Goal: Task Accomplishment & Management: Use online tool/utility

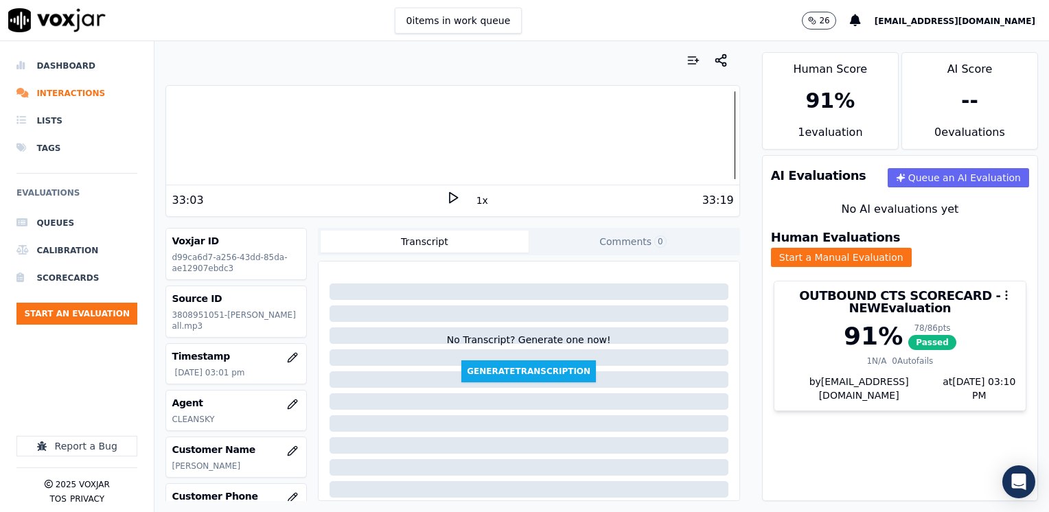
click at [92, 306] on button "Start an Evaluation" at bounding box center [76, 314] width 121 height 22
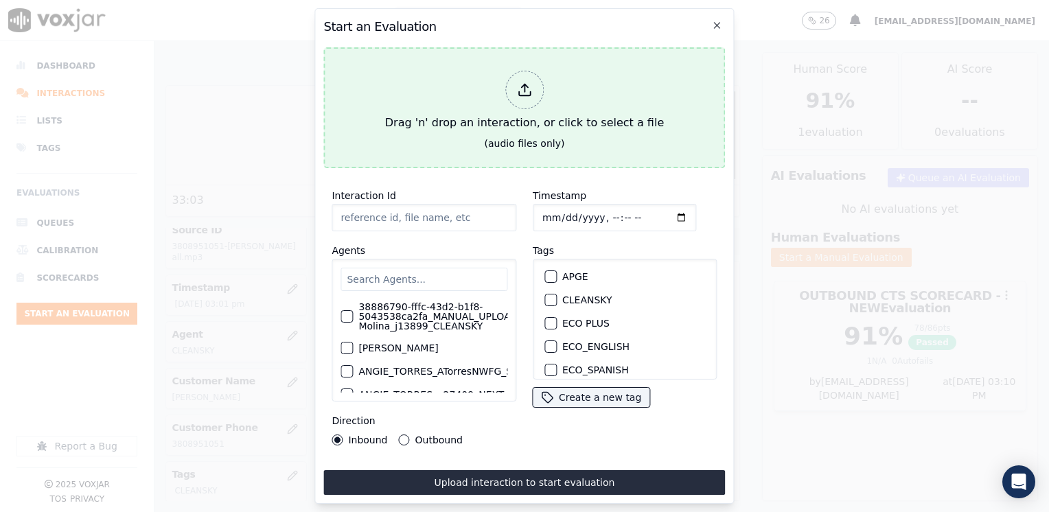
click at [524, 84] on line at bounding box center [524, 88] width 0 height 8
type input "20250910-140635_7188394716-[PERSON_NAME] all.mp3"
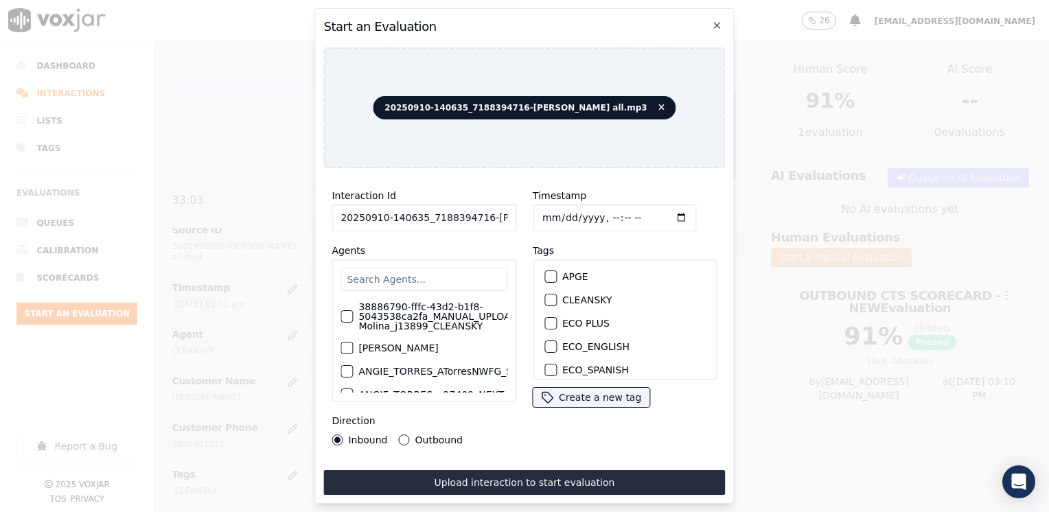
click at [447, 270] on input "text" at bounding box center [423, 279] width 167 height 23
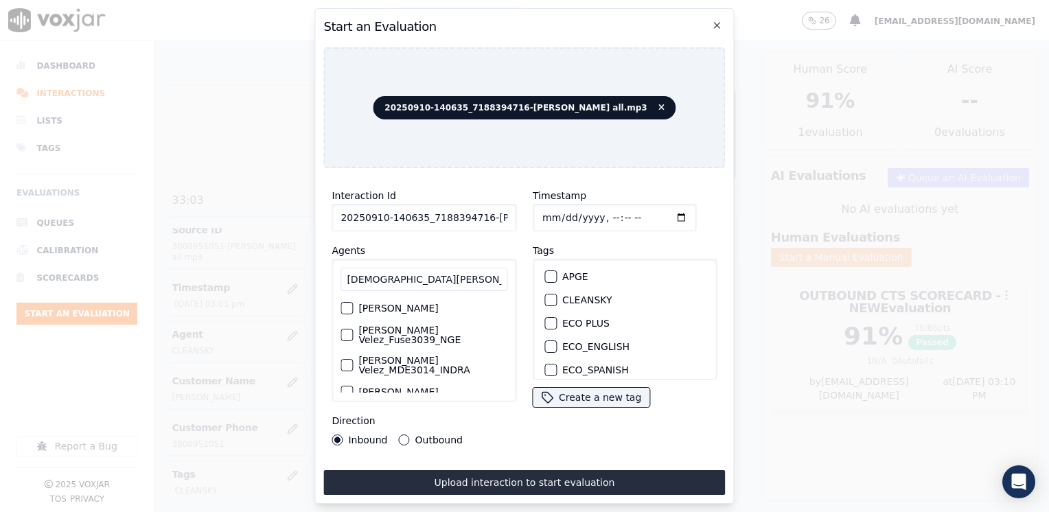
type input "[DEMOGRAPHIC_DATA][PERSON_NAME]"
click at [430, 359] on label "[PERSON_NAME] Velez_MDE3014_INDRA" at bounding box center [432, 365] width 149 height 19
click at [353, 359] on button "[PERSON_NAME] Velez_MDE3014_INDRA" at bounding box center [346, 365] width 12 height 12
click at [545, 275] on div "button" at bounding box center [550, 280] width 10 height 10
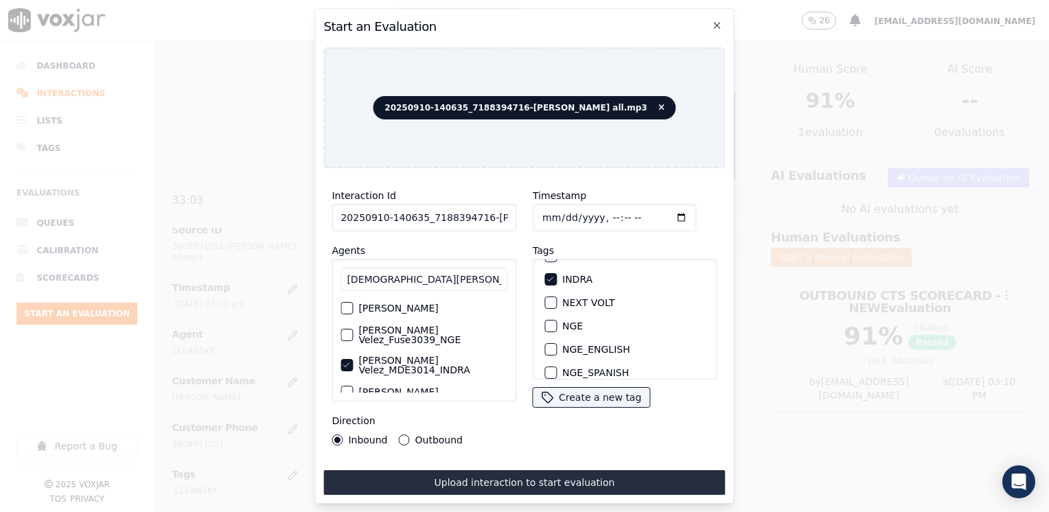
click at [660, 210] on input "Timestamp" at bounding box center [614, 217] width 163 height 27
type input "[DATE]T15:51"
click at [404, 437] on button "Outbound" at bounding box center [404, 439] width 11 height 11
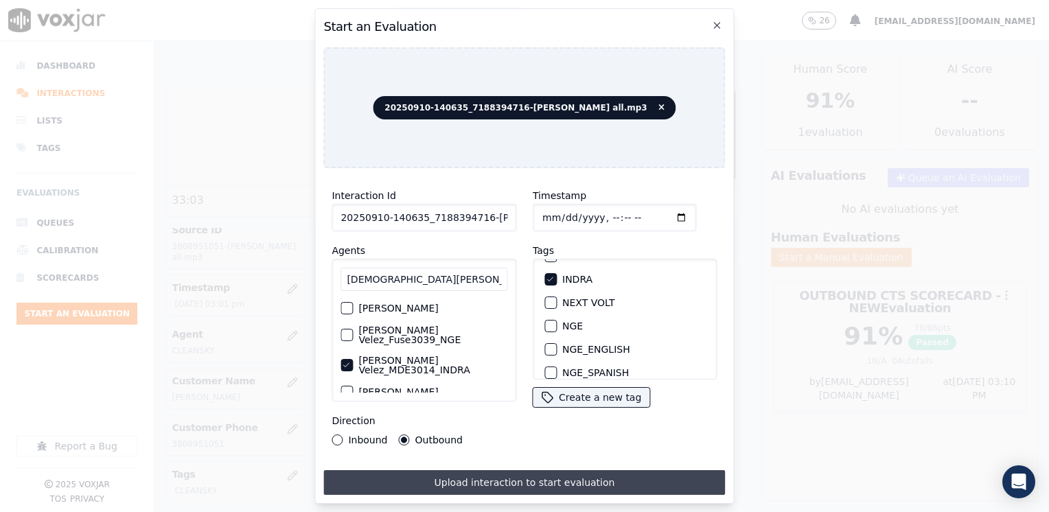
click at [493, 474] on button "Upload interaction to start evaluation" at bounding box center [524, 482] width 402 height 25
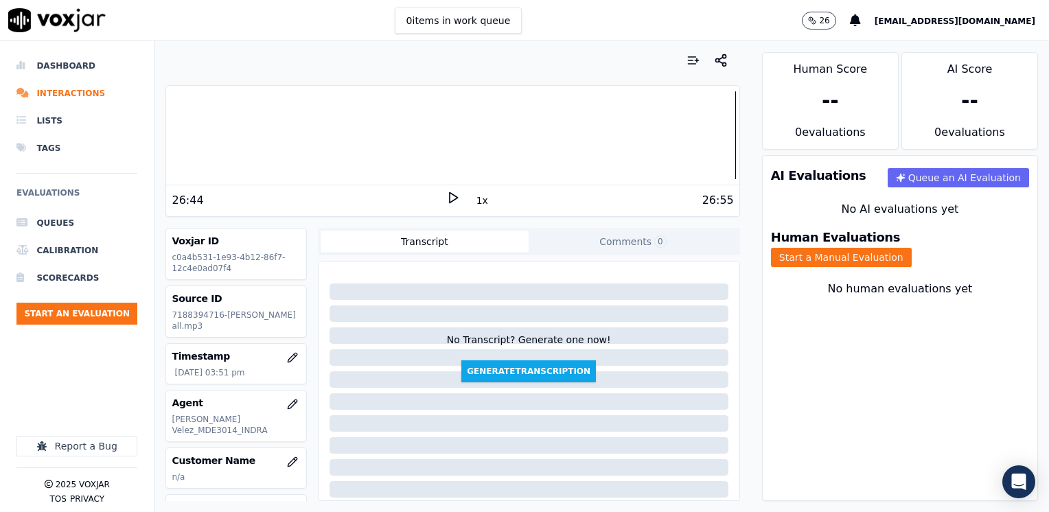
scroll to position [69, 0]
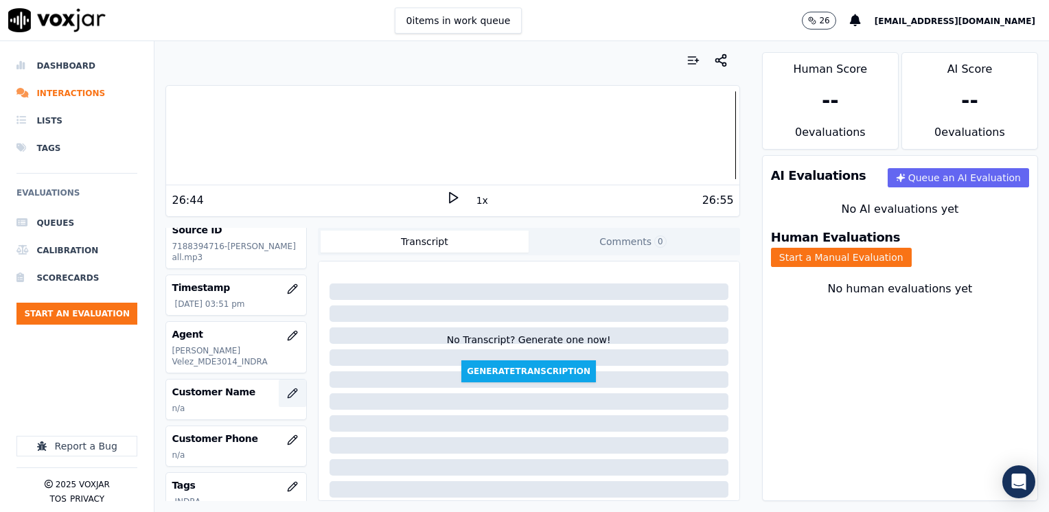
click at [288, 388] on icon "button" at bounding box center [292, 392] width 9 height 9
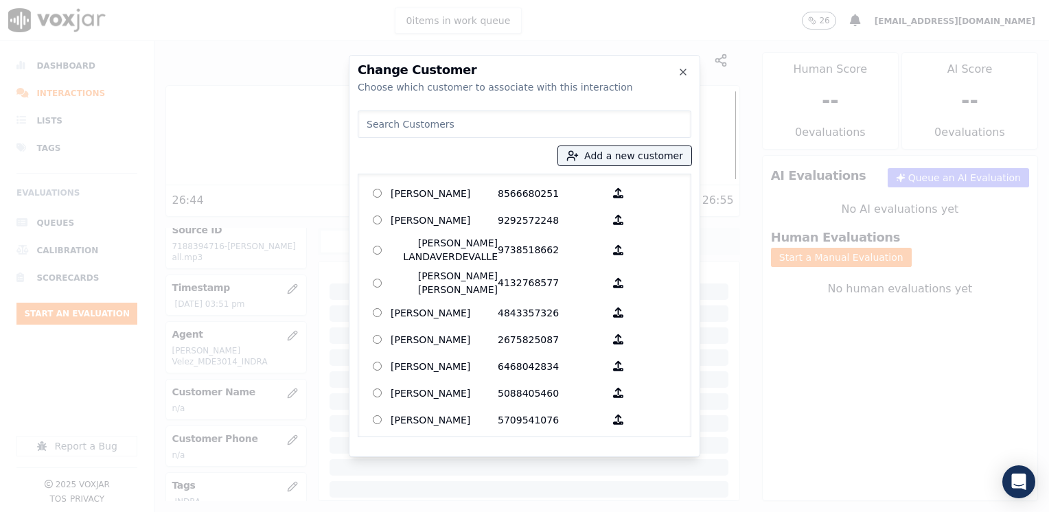
click at [491, 128] on input at bounding box center [525, 123] width 334 height 27
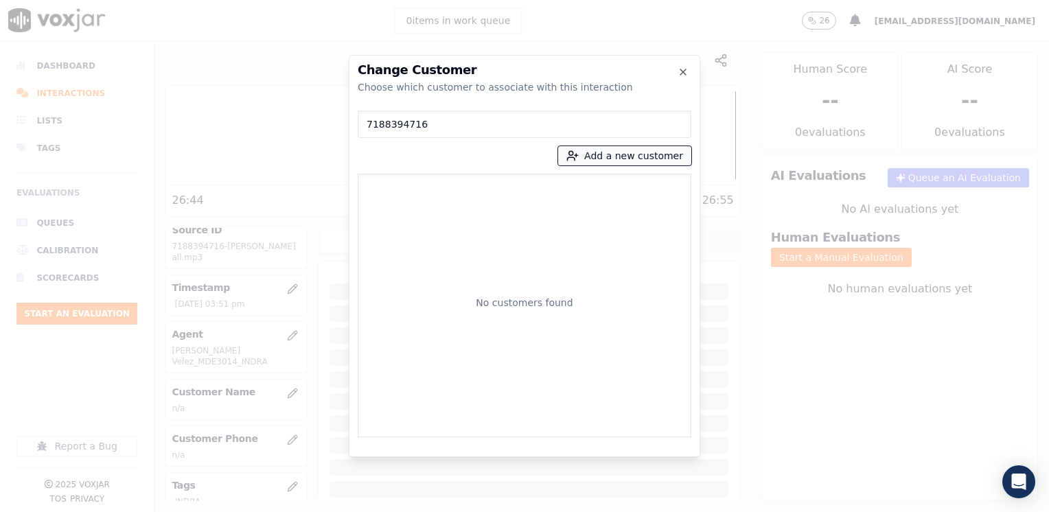
type input "7188394716"
click at [634, 154] on button "Add a new customer" at bounding box center [624, 155] width 133 height 19
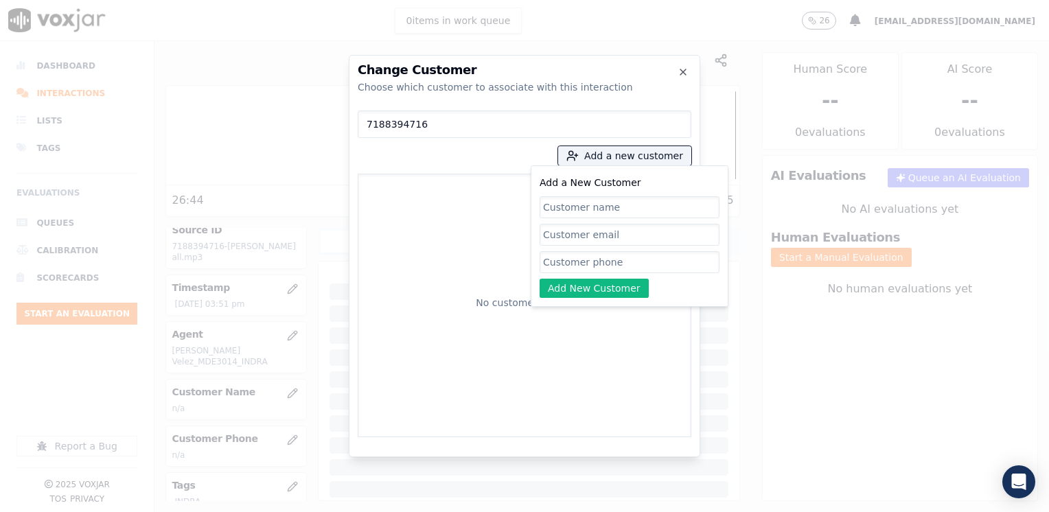
click at [608, 257] on input "Add a New Customer" at bounding box center [629, 262] width 180 height 22
paste input "7188394716"
type input "7188394716"
click at [618, 200] on input "Add a New Customer" at bounding box center [629, 207] width 180 height 22
paste input "[PERSON_NAME]"
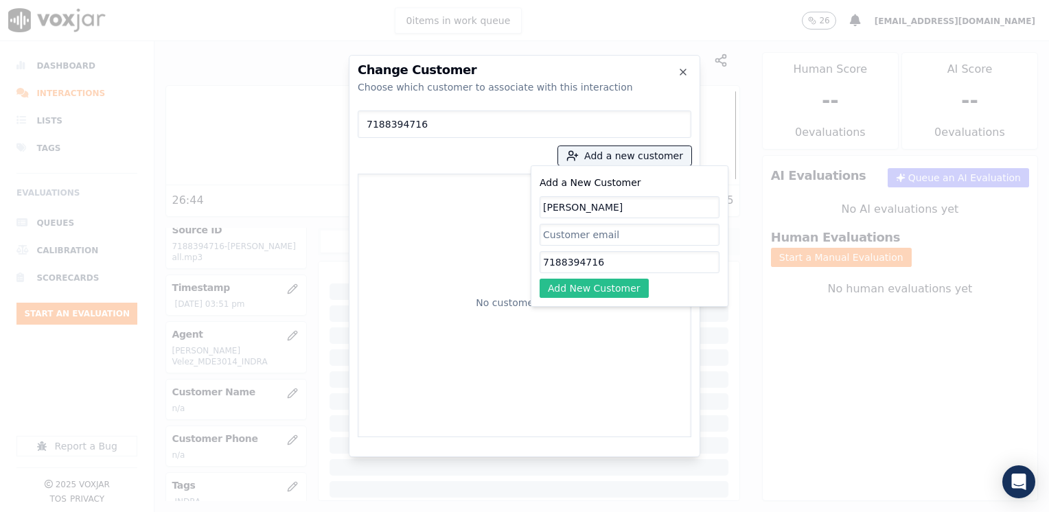
type input "[PERSON_NAME]"
click at [603, 290] on button "Add New Customer" at bounding box center [593, 288] width 109 height 19
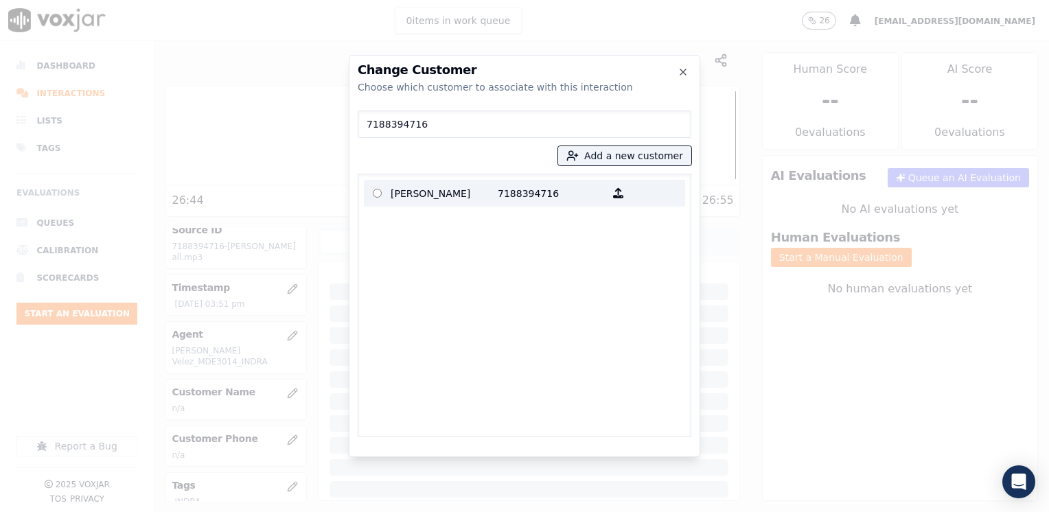
click at [489, 189] on p "[PERSON_NAME]" at bounding box center [444, 193] width 107 height 21
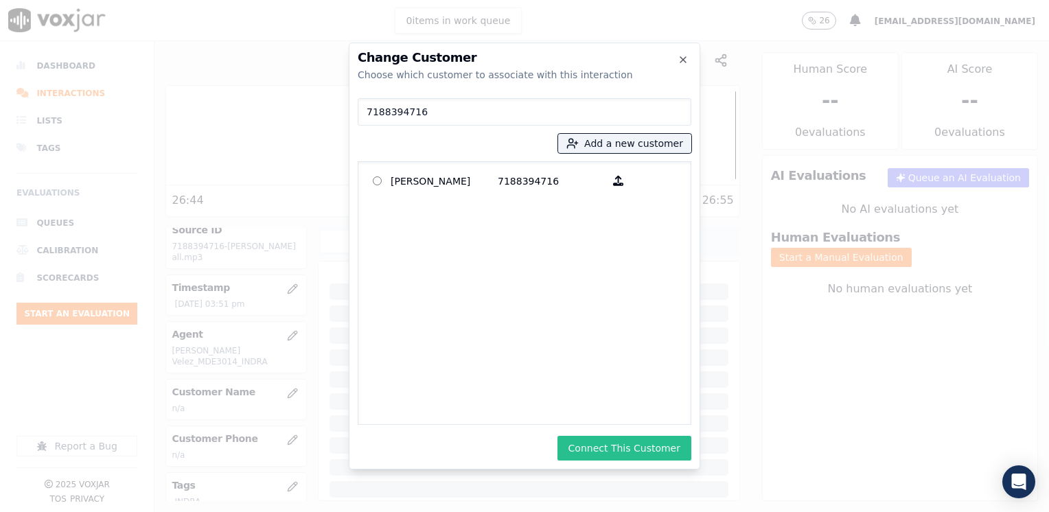
click at [650, 440] on button "Connect This Customer" at bounding box center [624, 448] width 134 height 25
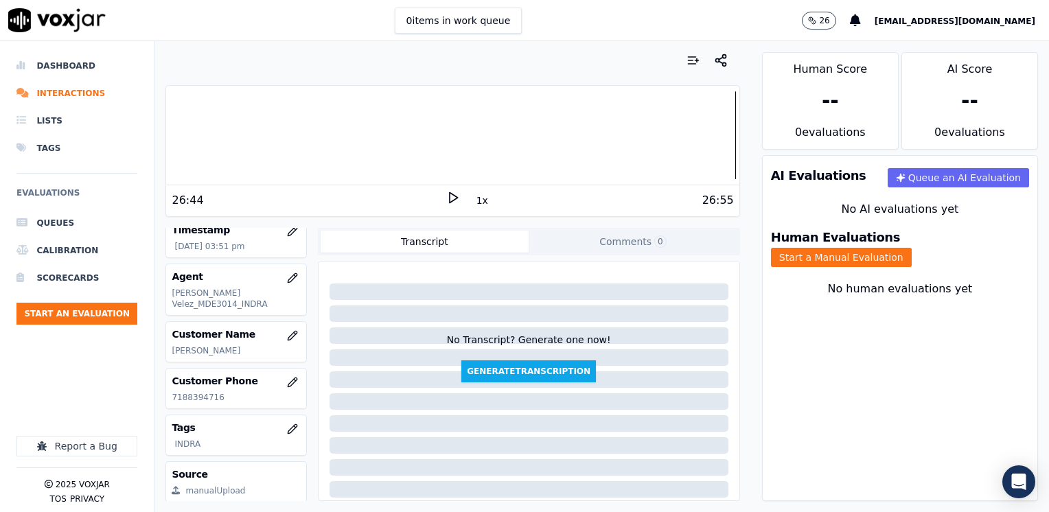
scroll to position [191, 0]
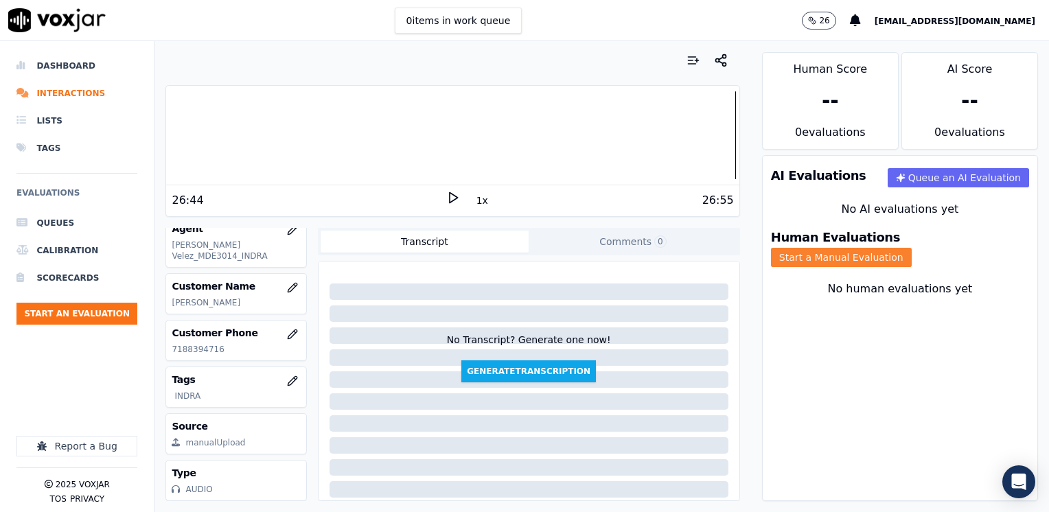
click at [911, 248] on button "Start a Manual Evaluation" at bounding box center [841, 257] width 141 height 19
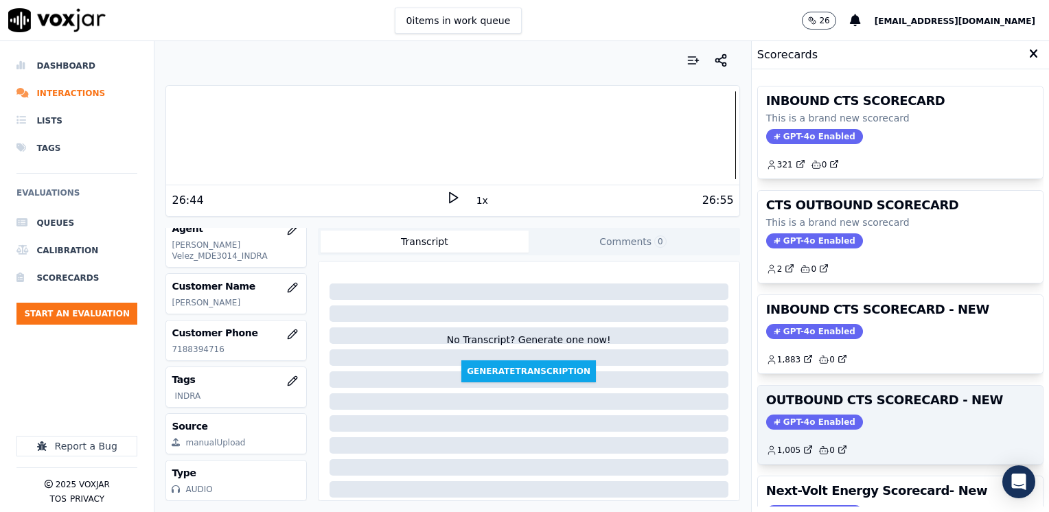
click at [812, 415] on span "GPT-4o Enabled" at bounding box center [814, 422] width 97 height 15
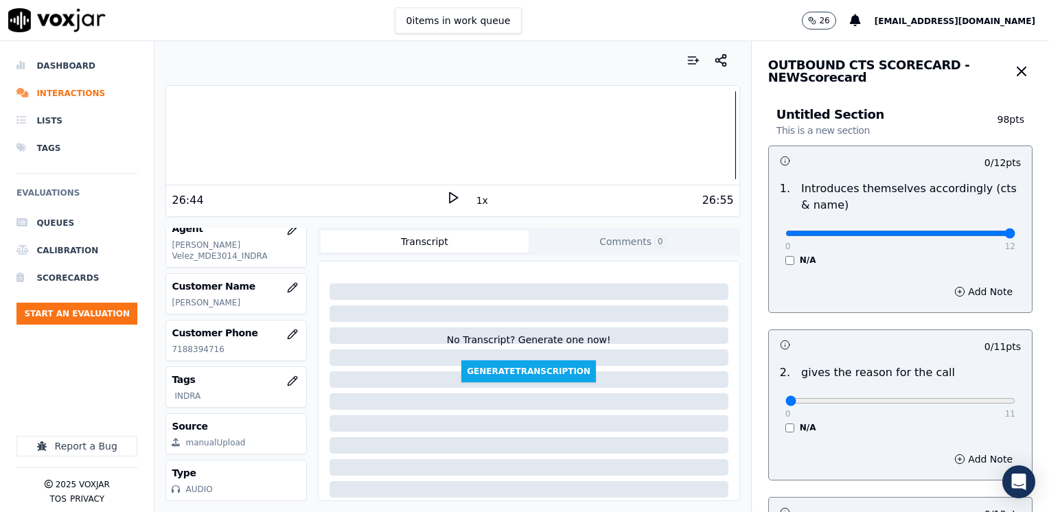
drag, startPoint x: 776, startPoint y: 232, endPoint x: 1051, endPoint y: 225, distance: 274.6
type input "12"
click at [1015, 231] on input "range" at bounding box center [900, 233] width 230 height 5
drag, startPoint x: 778, startPoint y: 396, endPoint x: 1048, endPoint y: 384, distance: 270.0
type input "11"
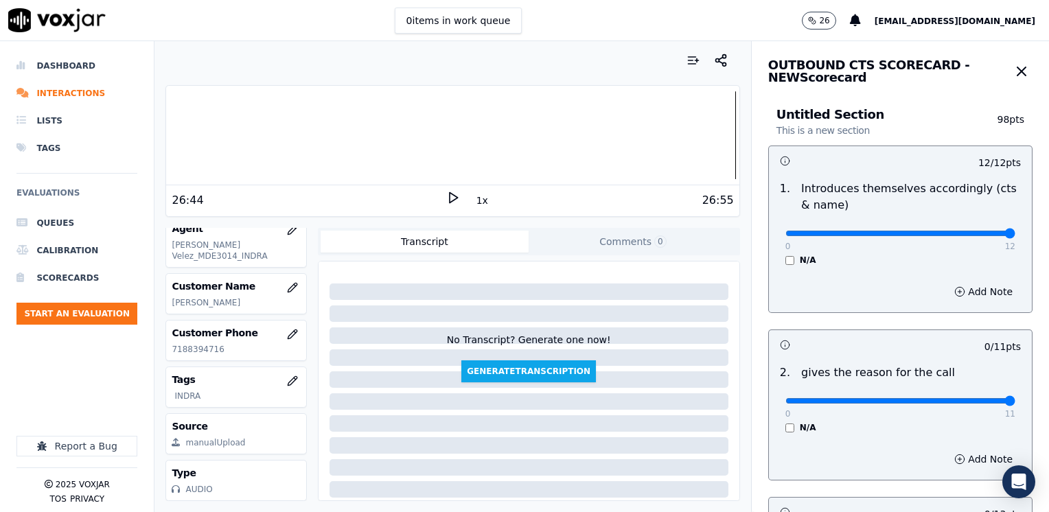
click at [1015, 398] on input "range" at bounding box center [900, 400] width 230 height 5
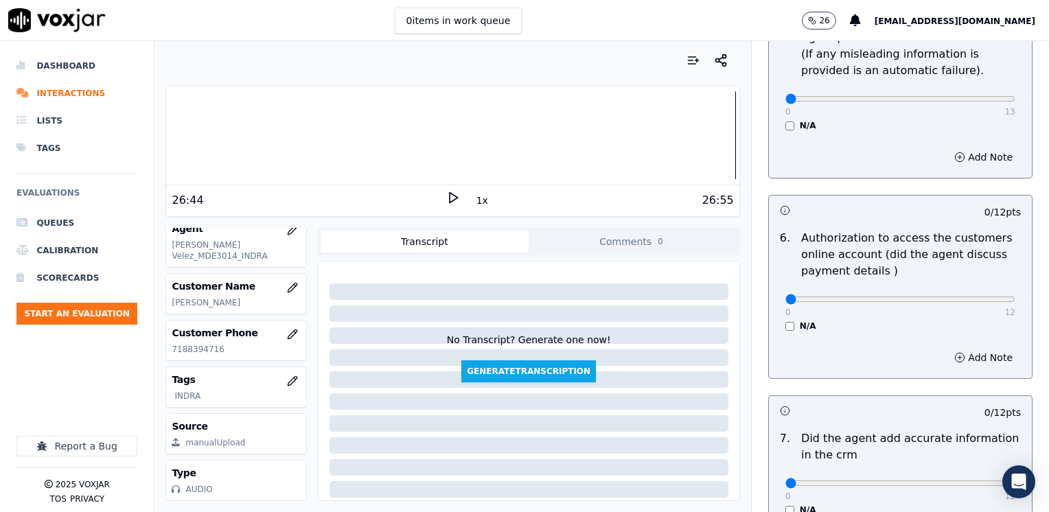
scroll to position [892, 0]
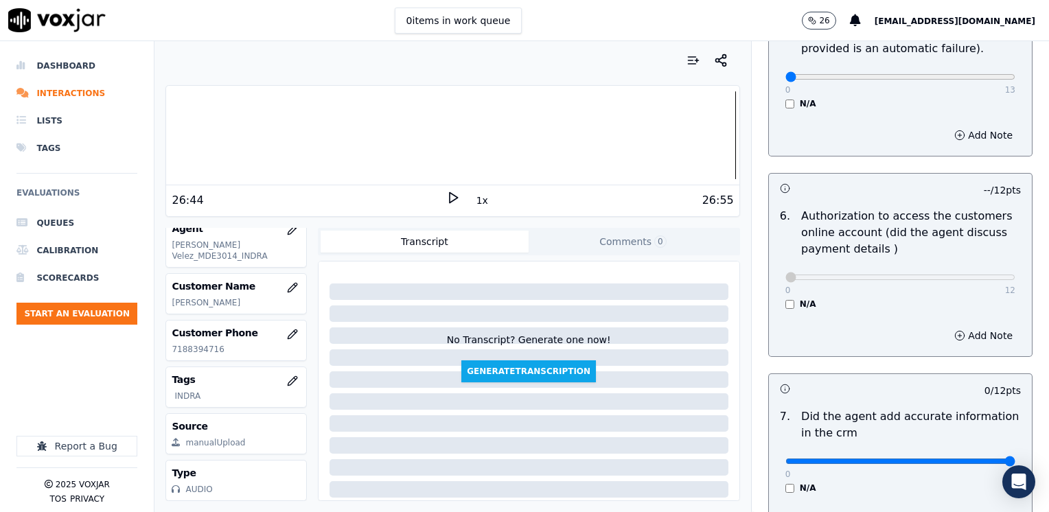
drag, startPoint x: 778, startPoint y: 443, endPoint x: 1035, endPoint y: 433, distance: 257.6
type input "12"
click at [1015, 458] on input "range" at bounding box center [900, 460] width 230 height 5
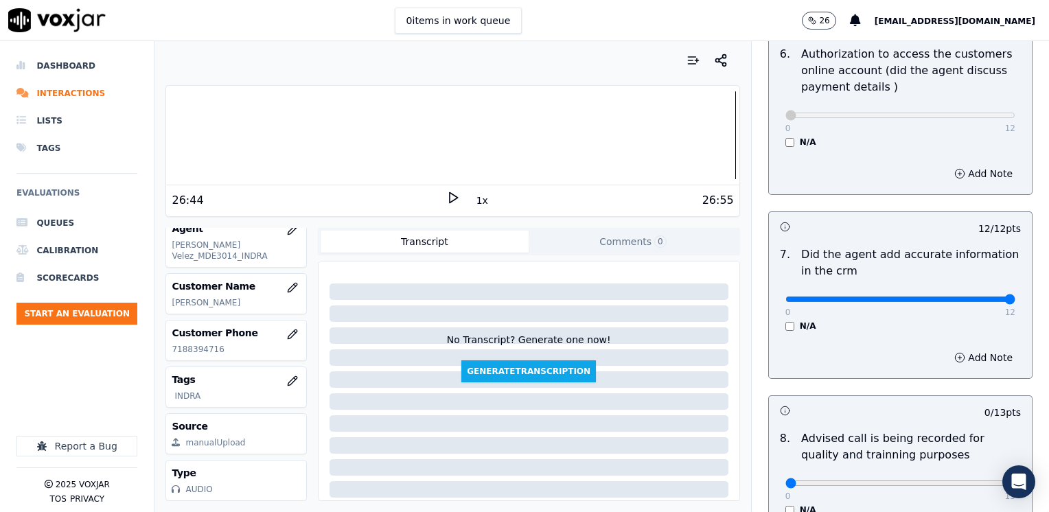
scroll to position [1167, 0]
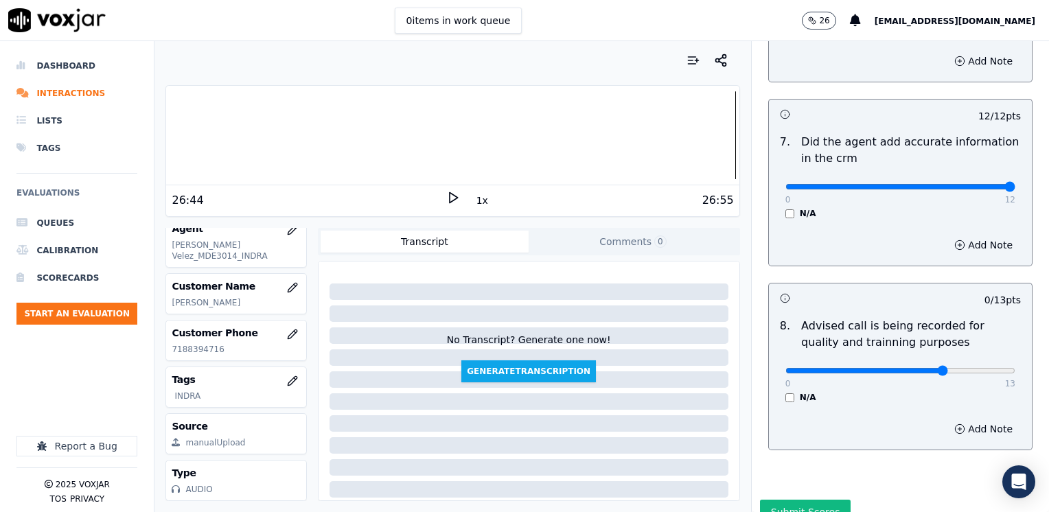
click at [920, 368] on input "range" at bounding box center [900, 370] width 230 height 5
type input "10"
click at [929, 368] on input "range" at bounding box center [900, 370] width 230 height 5
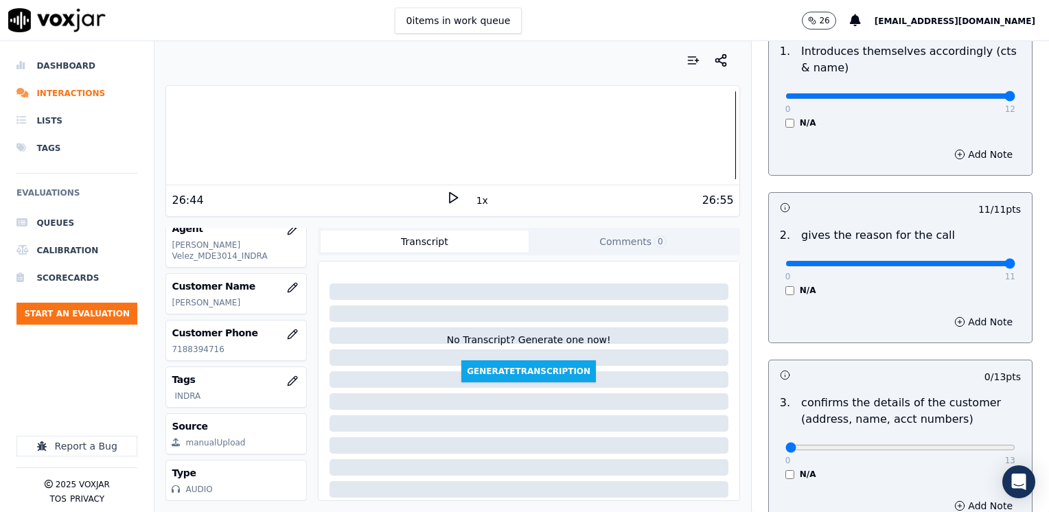
scroll to position [275, 0]
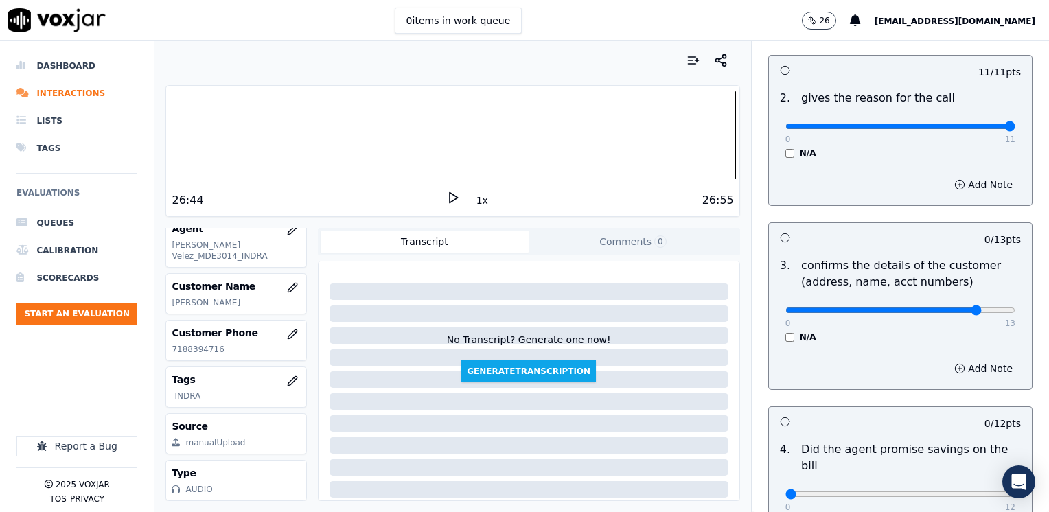
click at [954, 307] on input "range" at bounding box center [900, 309] width 230 height 5
type input "12"
click at [957, 312] on input "range" at bounding box center [900, 309] width 230 height 5
click at [959, 364] on button "Add Note" at bounding box center [983, 368] width 75 height 19
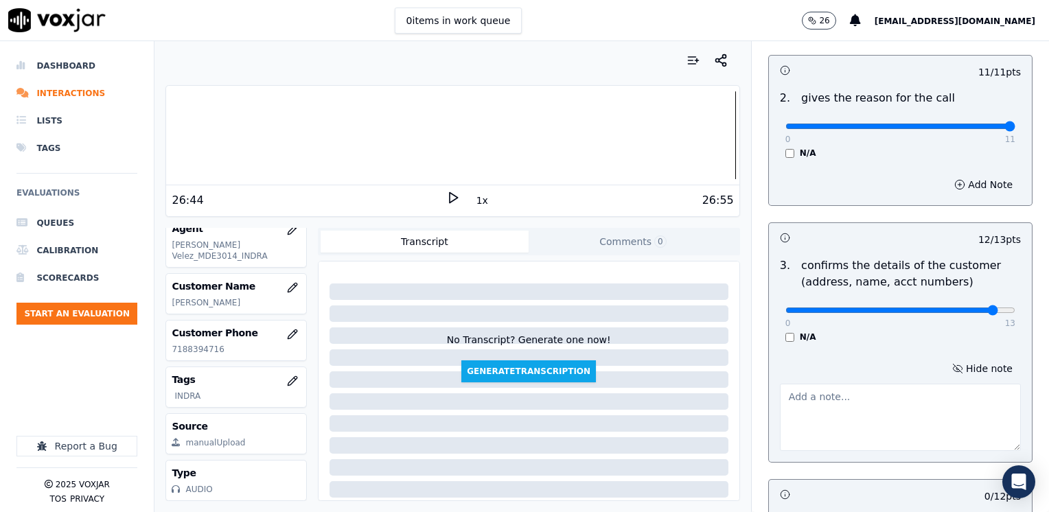
click at [928, 425] on textarea at bounding box center [900, 417] width 241 height 67
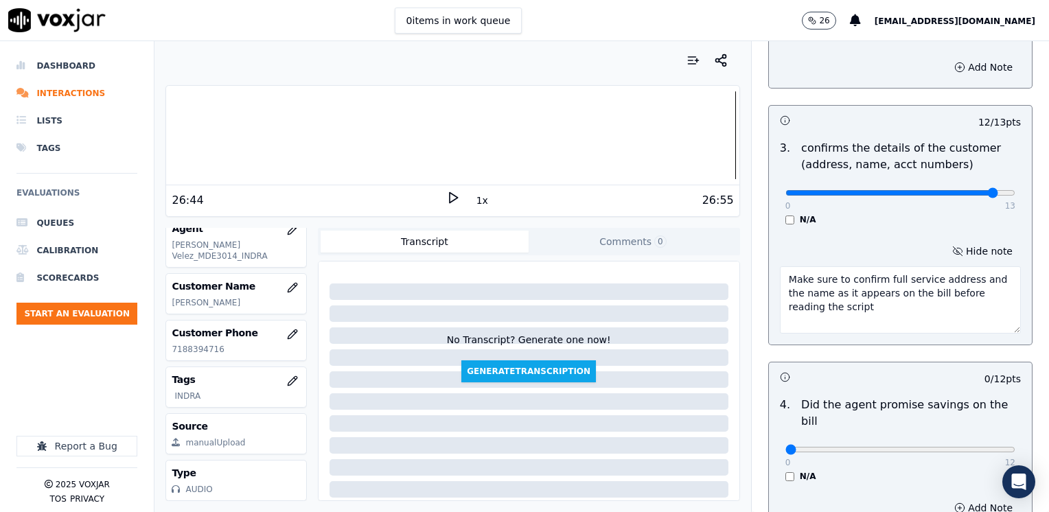
scroll to position [549, 0]
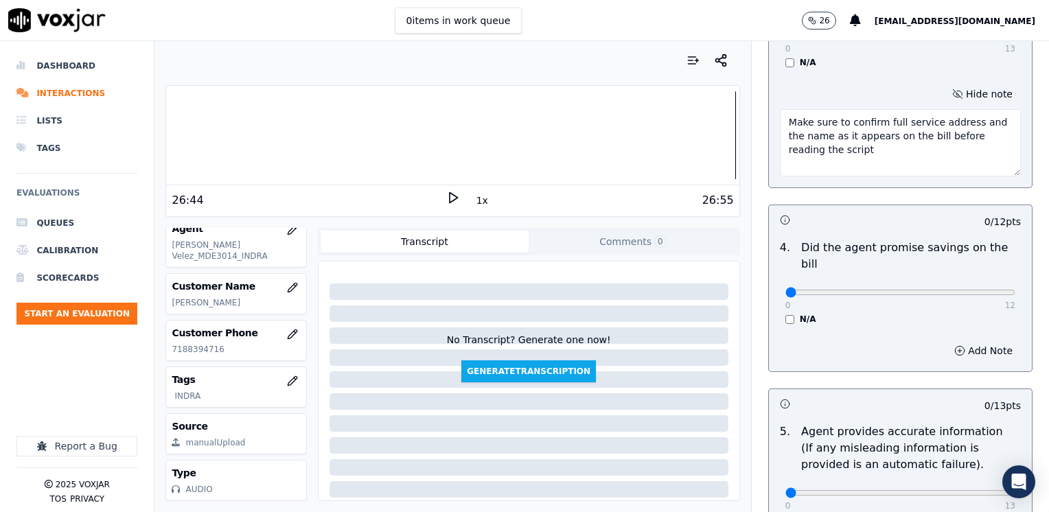
type textarea "Make sure to confirm full service address and the name as it appears on the bil…"
drag, startPoint x: 769, startPoint y: 275, endPoint x: 794, endPoint y: 275, distance: 25.4
click at [794, 275] on div "0 12 N/A" at bounding box center [900, 298] width 252 height 52
drag, startPoint x: 773, startPoint y: 275, endPoint x: 1048, endPoint y: 286, distance: 275.4
type input "12"
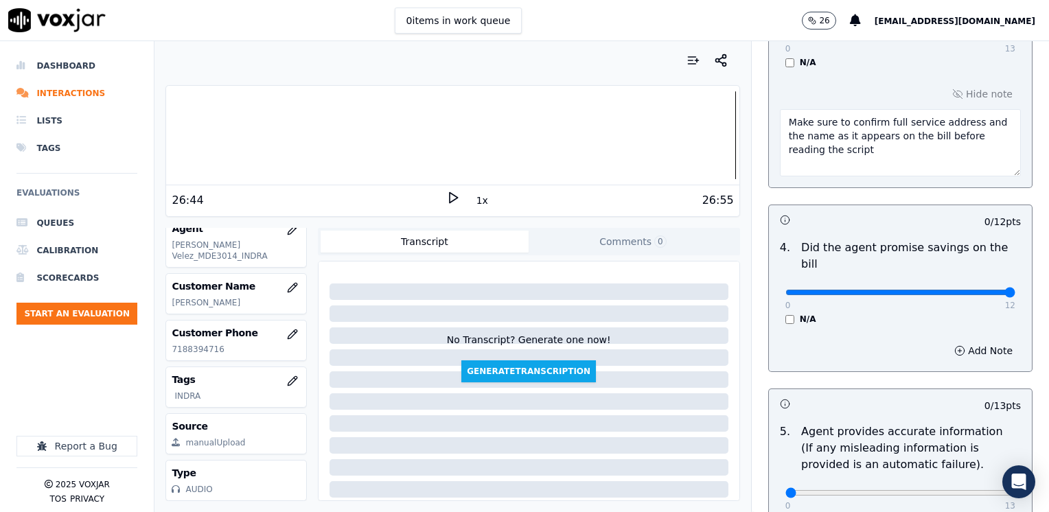
click at [1015, 290] on input "range" at bounding box center [900, 292] width 230 height 5
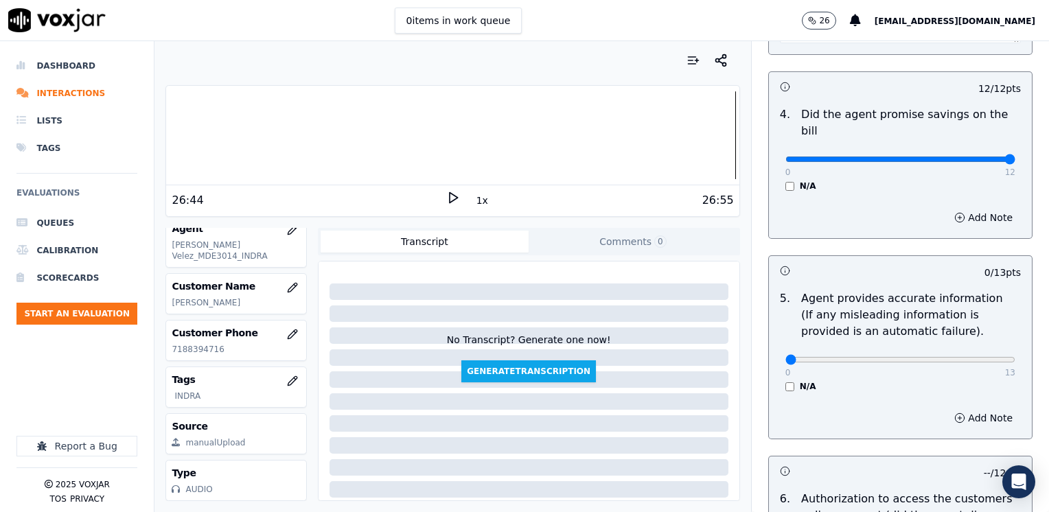
scroll to position [755, 0]
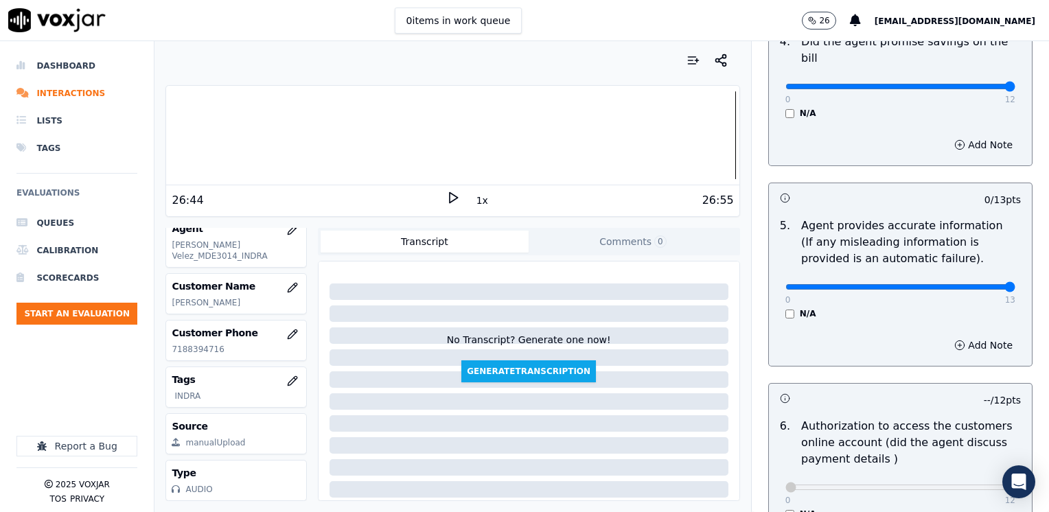
drag, startPoint x: 777, startPoint y: 270, endPoint x: 1051, endPoint y: 270, distance: 273.8
type input "13"
click at [1015, 284] on input "range" at bounding box center [900, 286] width 230 height 5
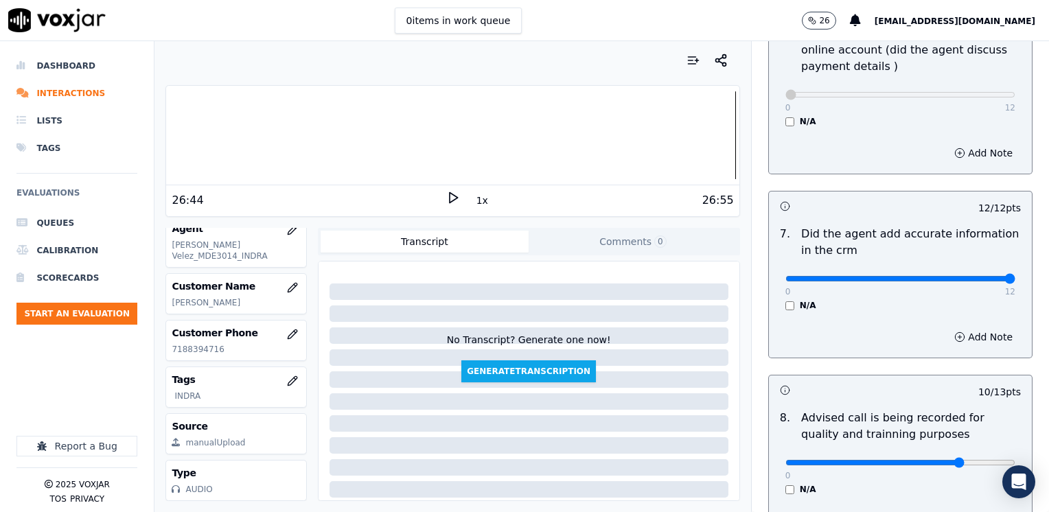
scroll to position [1272, 0]
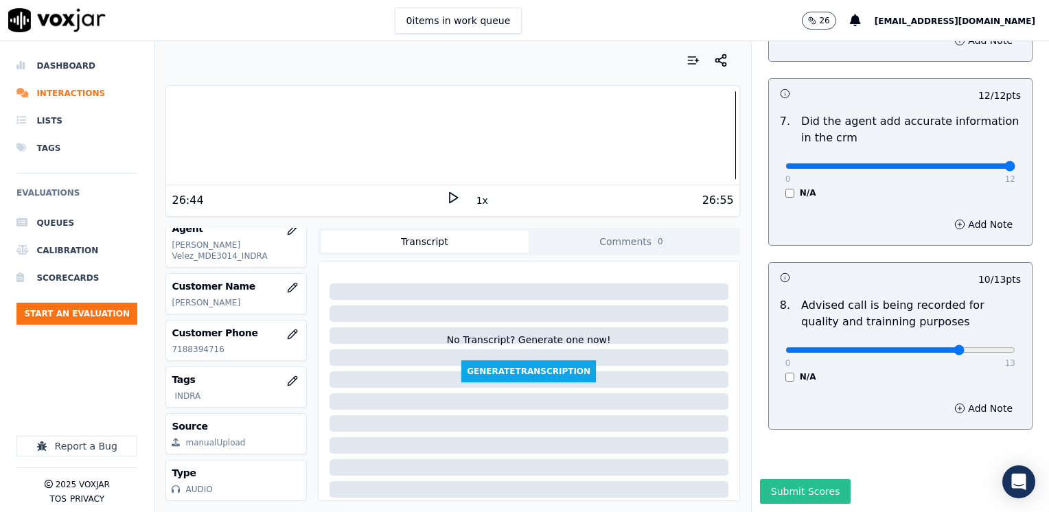
click at [799, 479] on button "Submit Scores" at bounding box center [805, 491] width 91 height 25
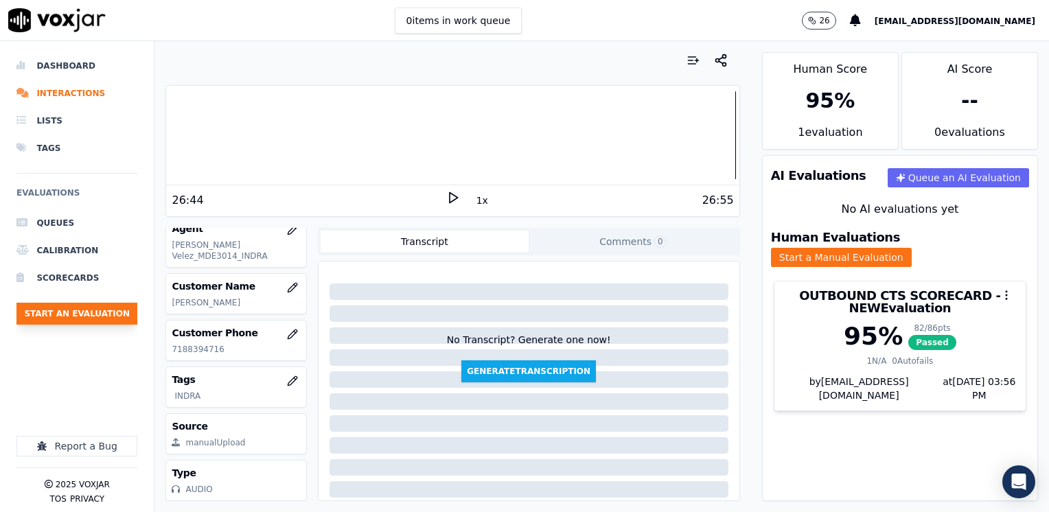
click at [104, 309] on button "Start an Evaluation" at bounding box center [76, 314] width 121 height 22
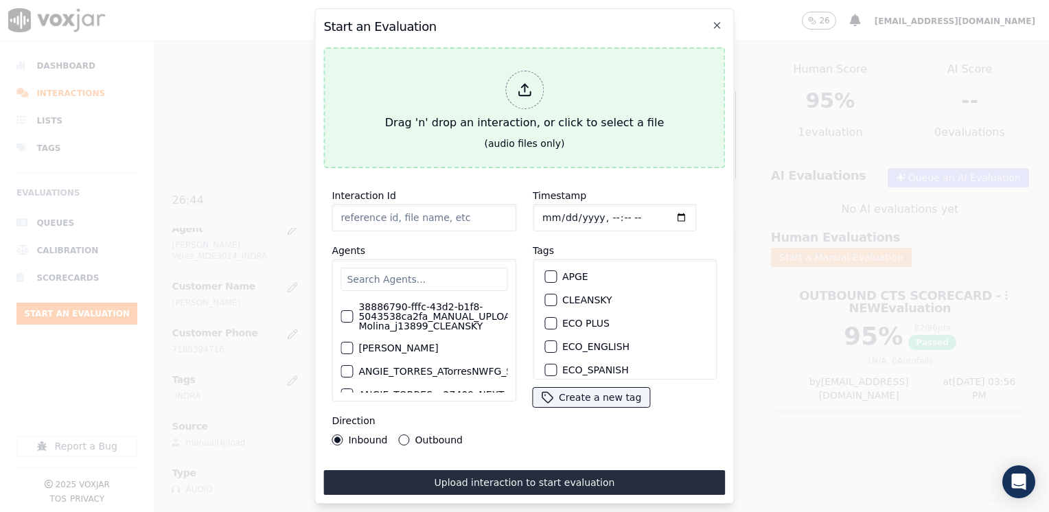
click at [531, 90] on icon at bounding box center [524, 89] width 15 height 15
type input "20250910-165706_5718007756-[PERSON_NAME] all.mp3"
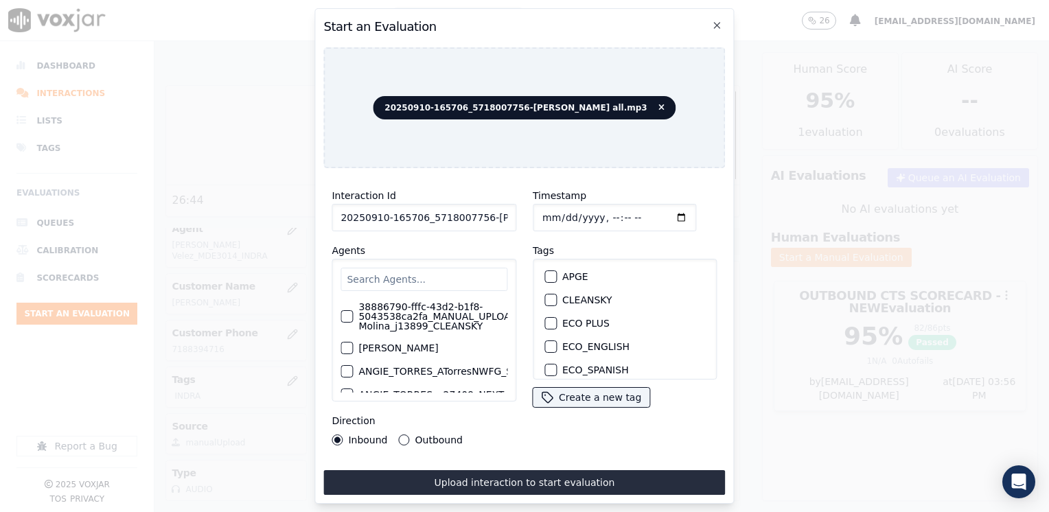
click at [428, 268] on input "text" at bounding box center [423, 279] width 167 height 23
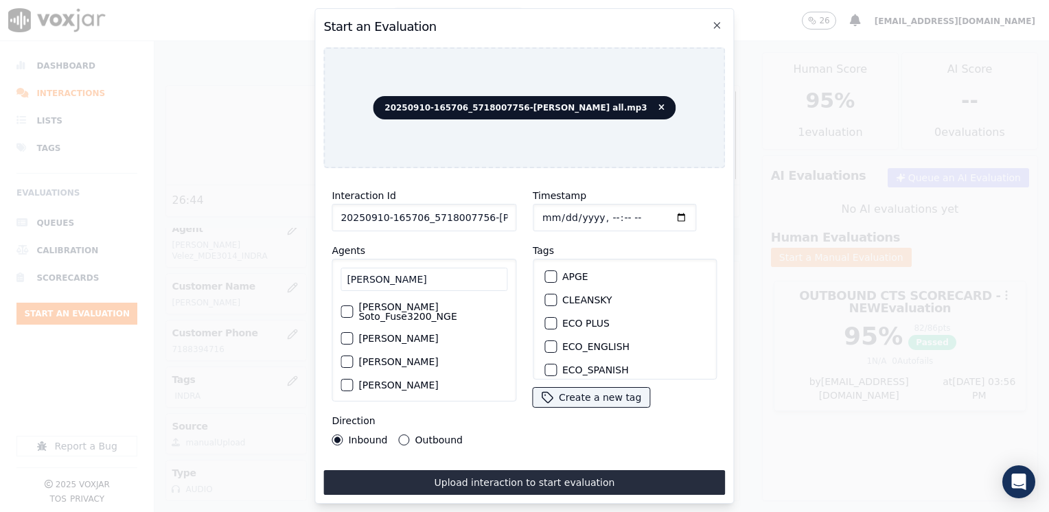
scroll to position [43, 0]
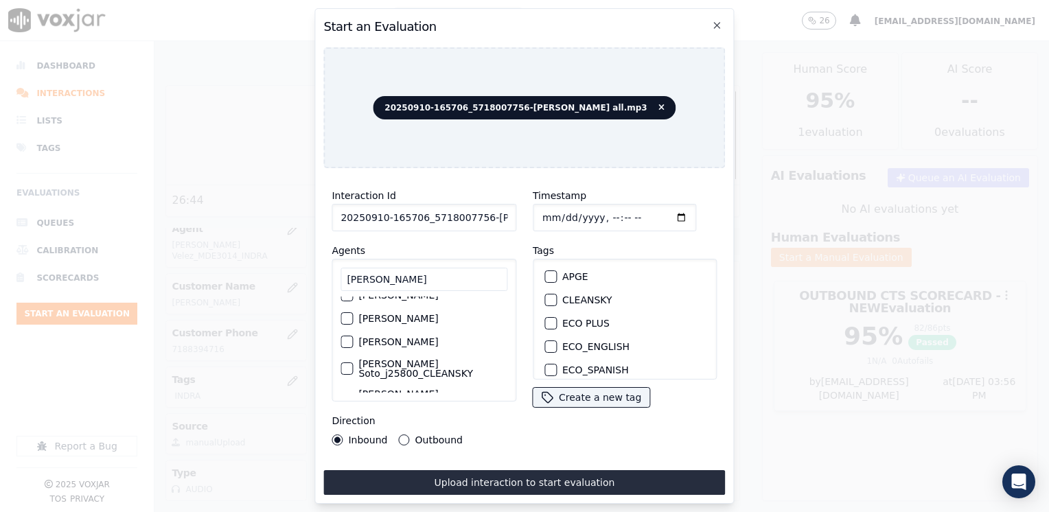
type input "[PERSON_NAME]"
click at [423, 389] on label "[PERSON_NAME] Soto_j25962_INDRA" at bounding box center [432, 398] width 149 height 19
click at [353, 393] on button "[PERSON_NAME] Soto_j25962_INDRA" at bounding box center [346, 399] width 12 height 12
click at [545, 275] on div "button" at bounding box center [550, 280] width 10 height 10
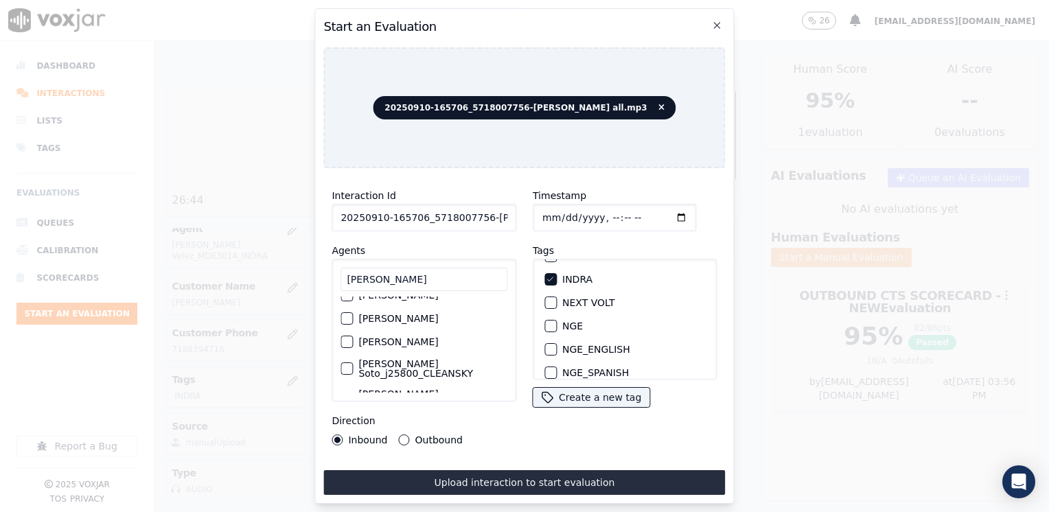
click at [657, 210] on input "Timestamp" at bounding box center [614, 217] width 163 height 27
type input "[DATE]T15:57"
click at [401, 434] on button "Outbound" at bounding box center [404, 439] width 11 height 11
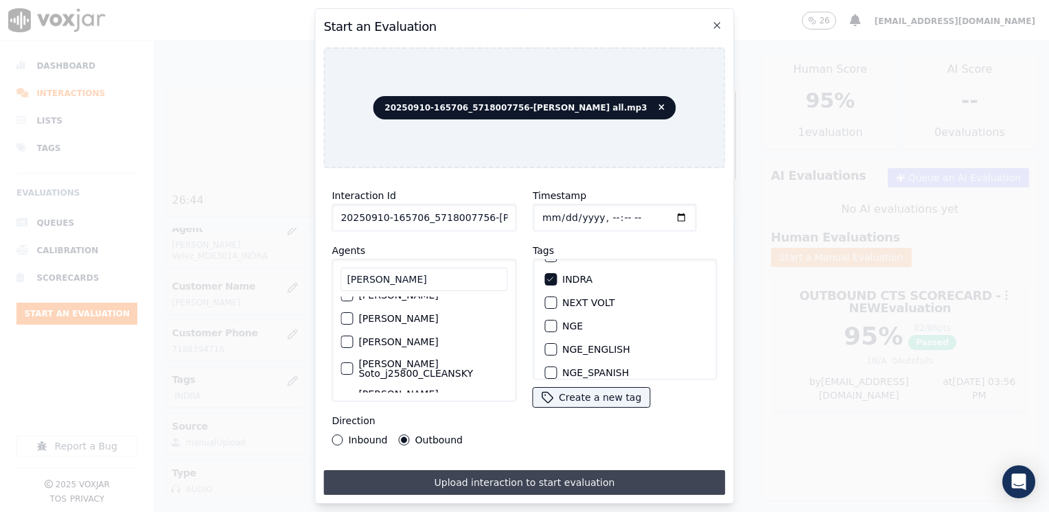
click at [570, 474] on button "Upload interaction to start evaluation" at bounding box center [524, 482] width 402 height 25
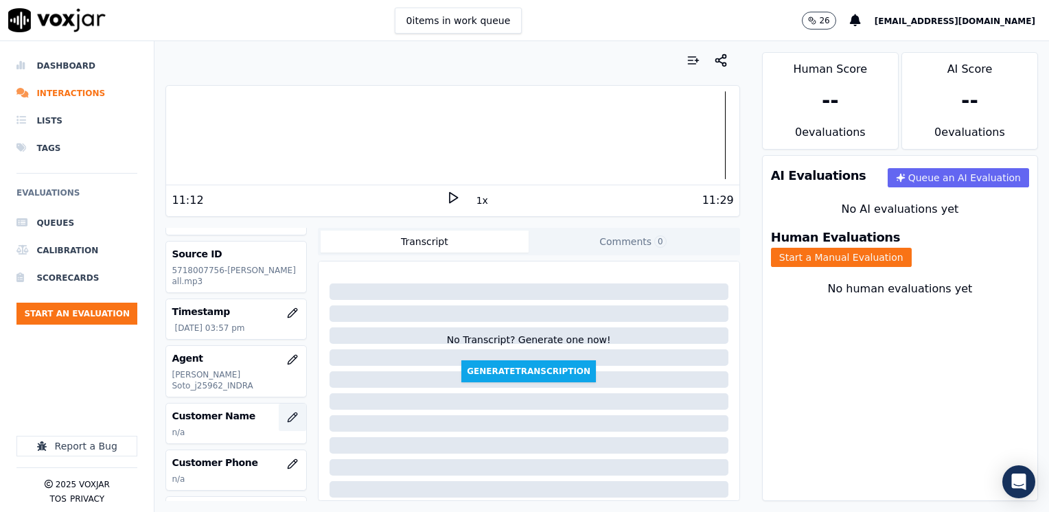
scroll to position [69, 0]
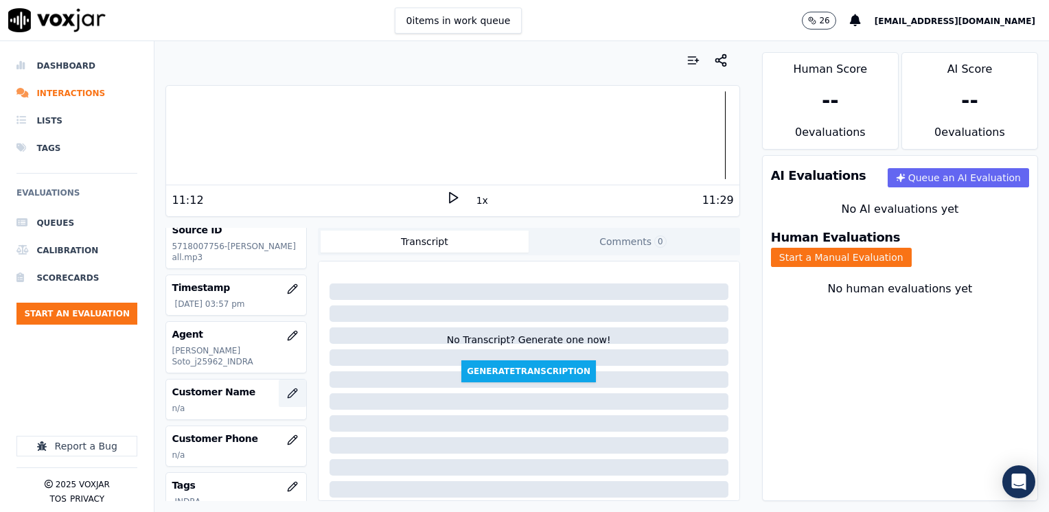
click at [287, 388] on icon "button" at bounding box center [292, 393] width 11 height 11
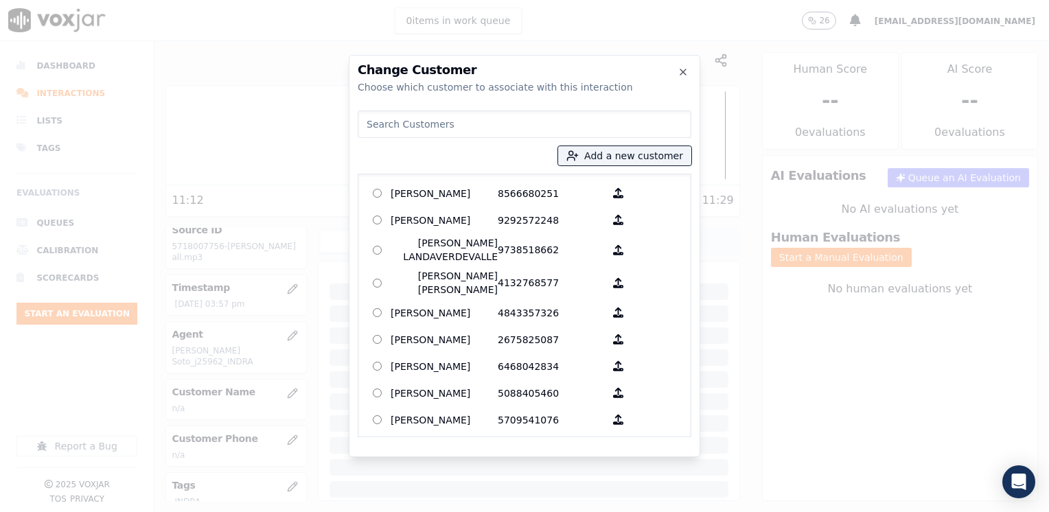
click at [445, 125] on input at bounding box center [525, 123] width 334 height 27
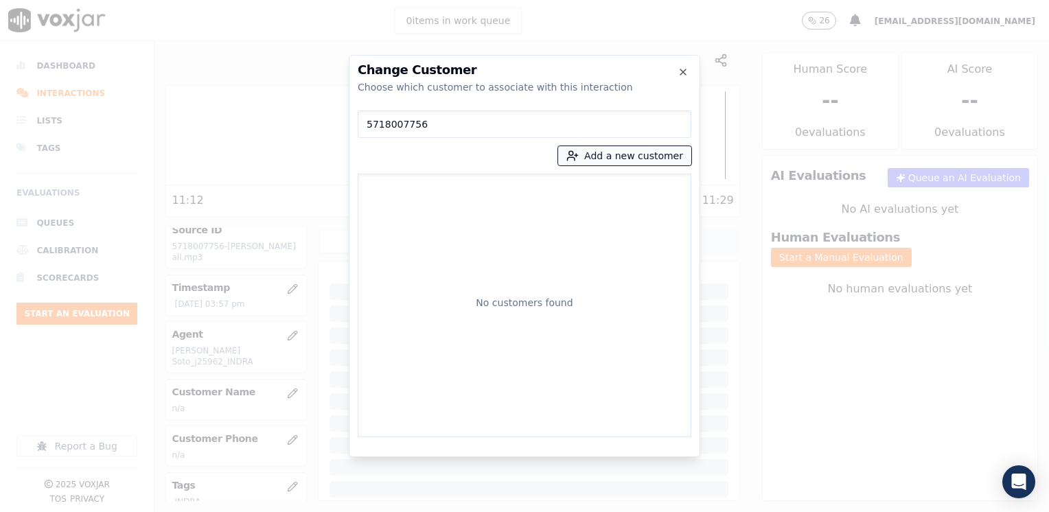
type input "5718007756"
click at [640, 159] on button "Add a new customer" at bounding box center [624, 155] width 133 height 19
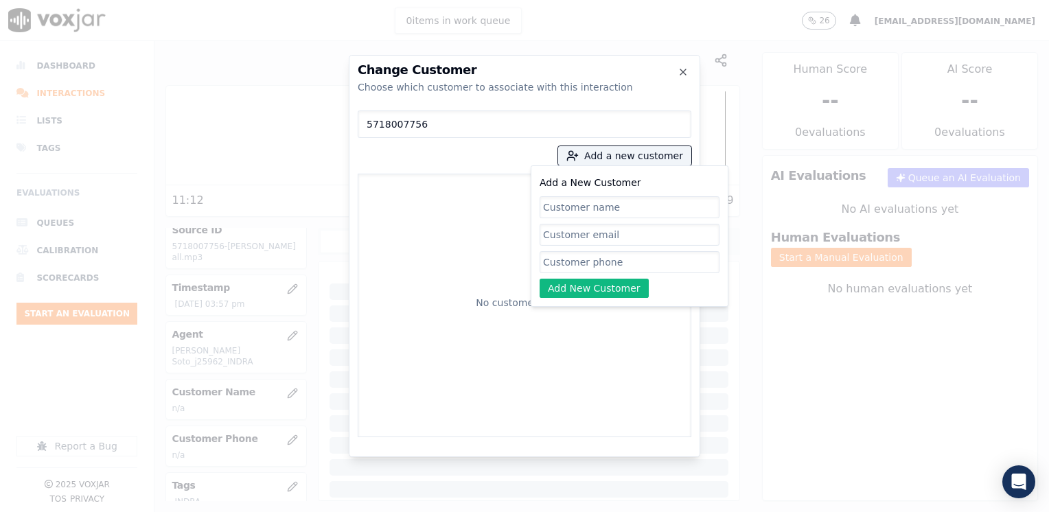
click at [571, 262] on input "Add a New Customer" at bounding box center [629, 262] width 180 height 22
paste input "5718007756"
type input "5718007756"
click at [617, 205] on input "Add a New Customer" at bounding box center [629, 207] width 180 height 22
paste input "[PERSON_NAME]"
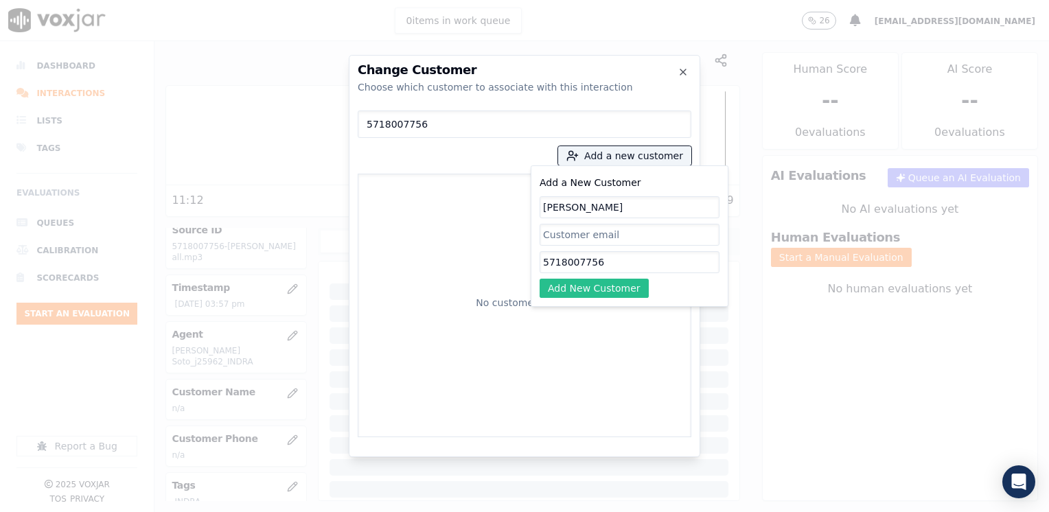
type input "[PERSON_NAME]"
click at [598, 290] on button "Add New Customer" at bounding box center [593, 288] width 109 height 19
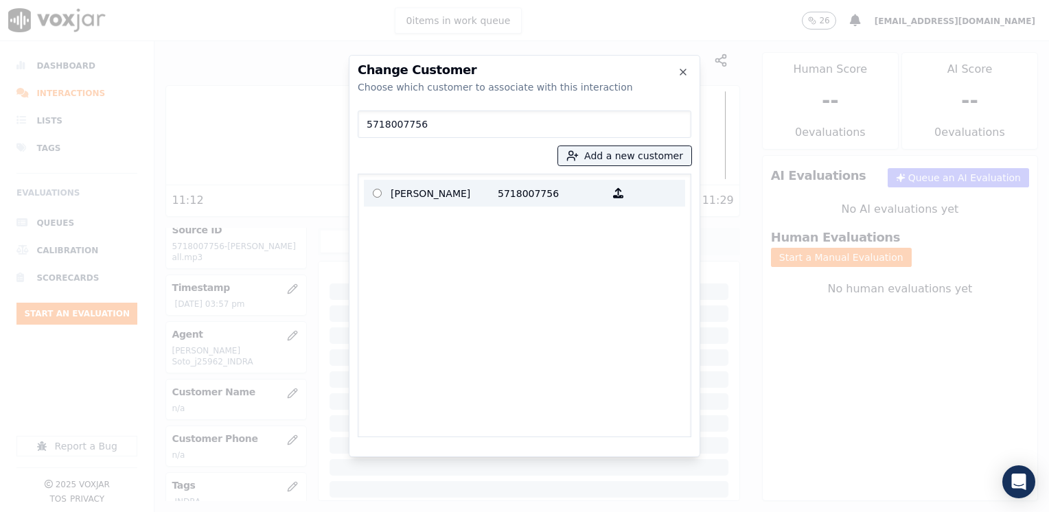
click at [501, 188] on p "5718007756" at bounding box center [551, 193] width 107 height 21
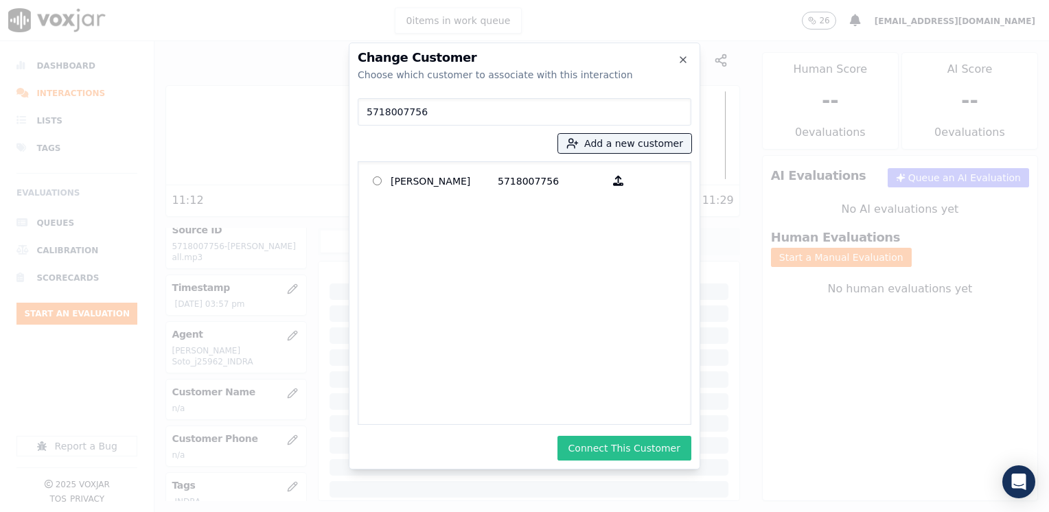
click at [631, 441] on button "Connect This Customer" at bounding box center [624, 448] width 134 height 25
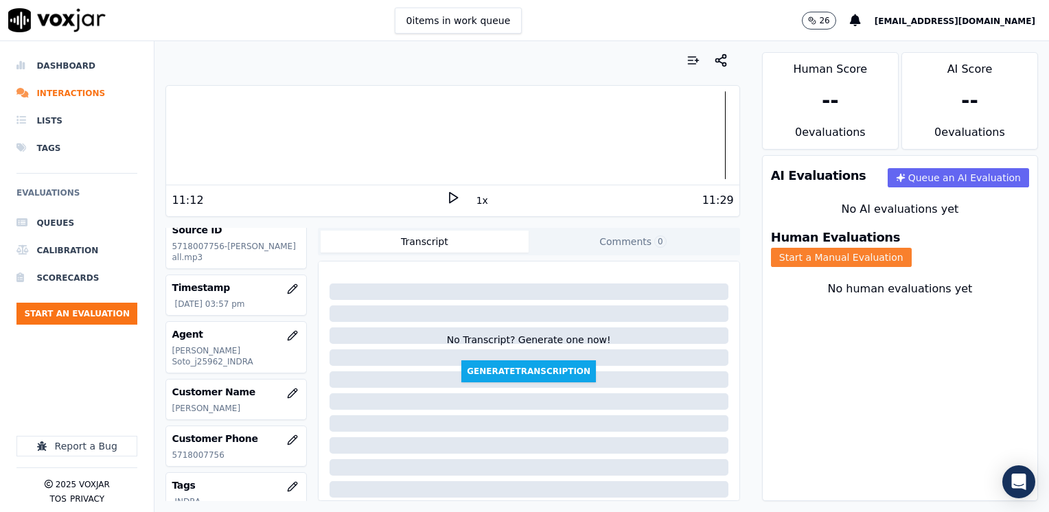
click at [911, 248] on button "Start a Manual Evaluation" at bounding box center [841, 257] width 141 height 19
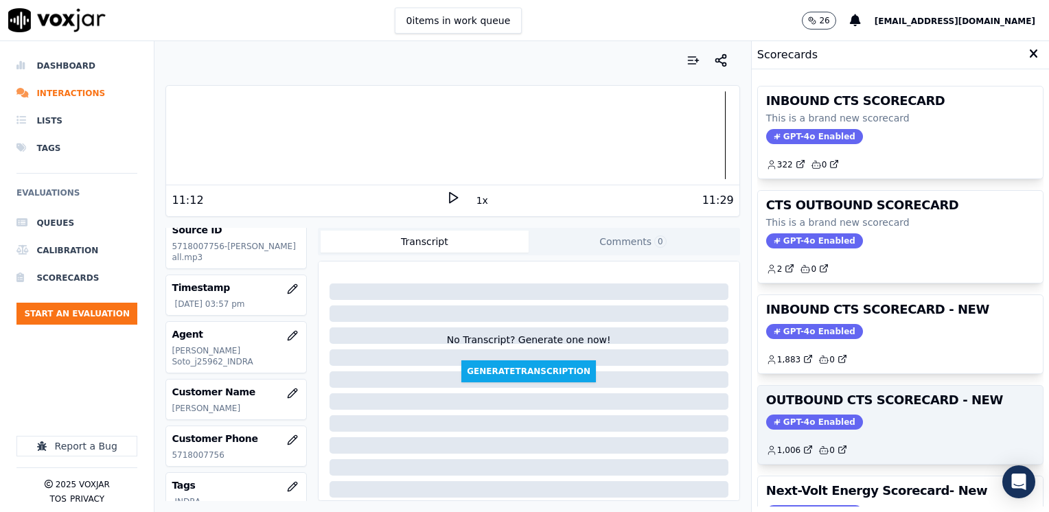
click at [802, 421] on span "GPT-4o Enabled" at bounding box center [814, 422] width 97 height 15
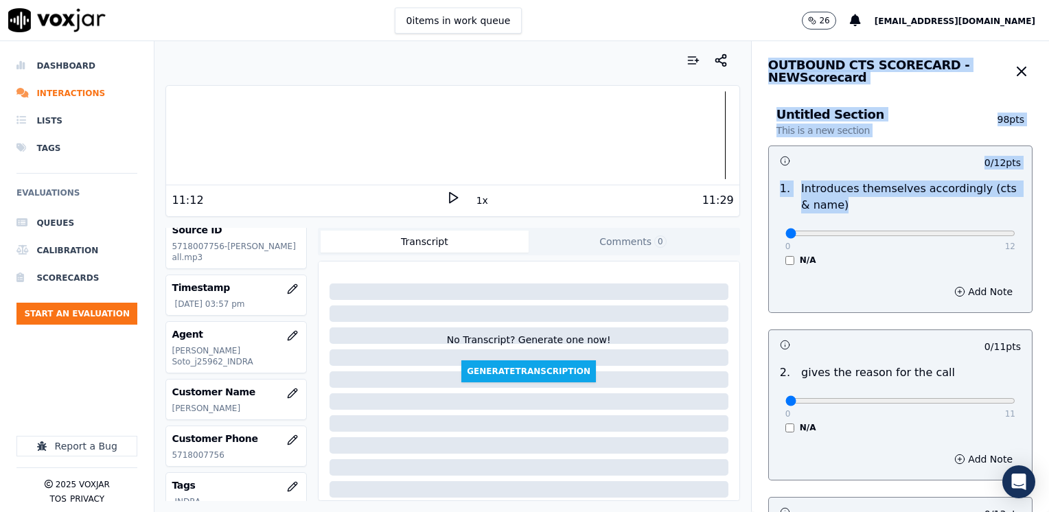
drag, startPoint x: 772, startPoint y: 227, endPoint x: 1051, endPoint y: 257, distance: 280.2
click at [1048, 257] on html "0 items in work queue 26 [EMAIL_ADDRESS][DOMAIN_NAME] Dashboard Interactions Li…" at bounding box center [524, 256] width 1049 height 512
click at [821, 235] on input "range" at bounding box center [900, 233] width 230 height 5
click at [872, 231] on input "range" at bounding box center [900, 233] width 230 height 5
type input "12"
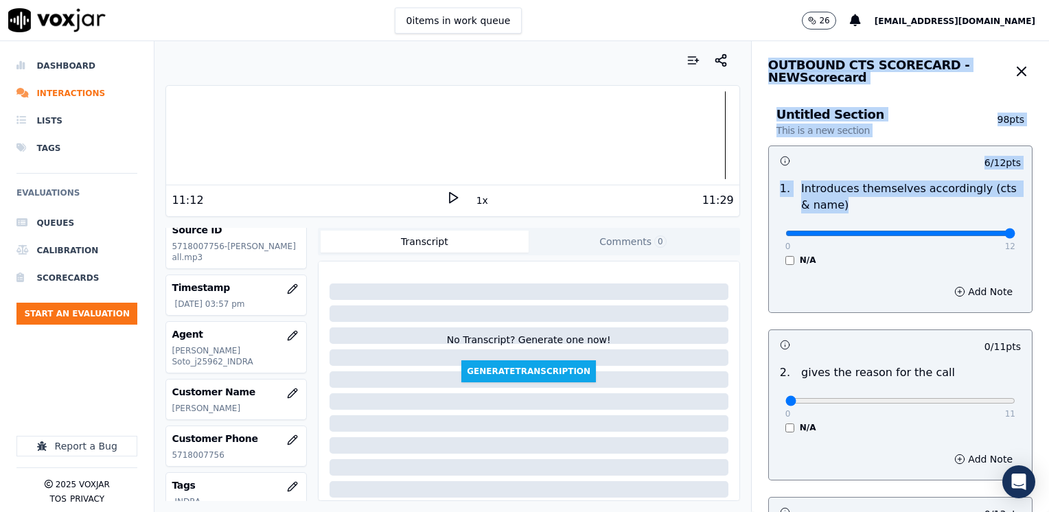
click at [975, 233] on input "range" at bounding box center [900, 233] width 230 height 5
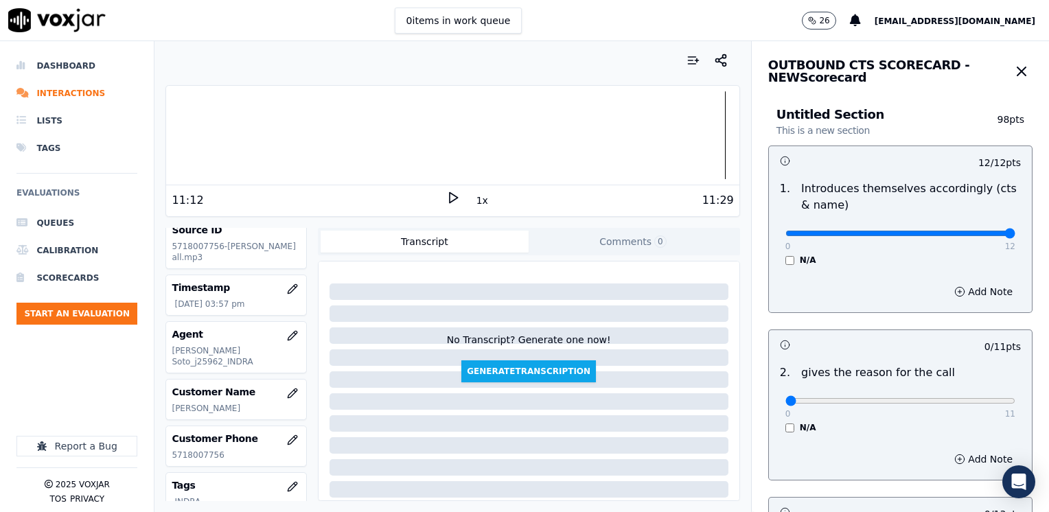
click at [941, 259] on div "N/A" at bounding box center [900, 260] width 230 height 11
drag, startPoint x: 775, startPoint y: 399, endPoint x: 972, endPoint y: 447, distance: 202.8
type input "11"
click at [1015, 404] on input "range" at bounding box center [900, 400] width 230 height 5
click at [873, 427] on div "N/A" at bounding box center [900, 427] width 230 height 11
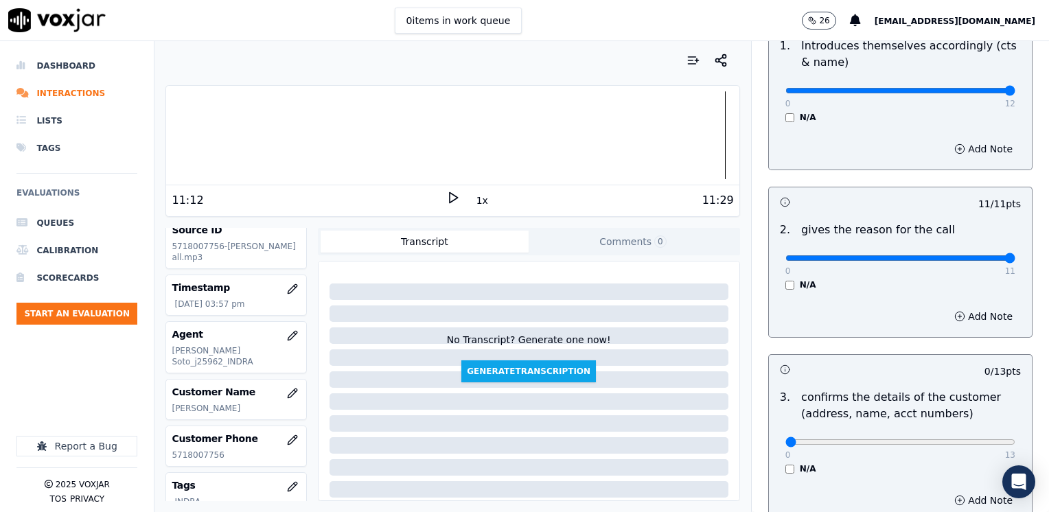
scroll to position [275, 0]
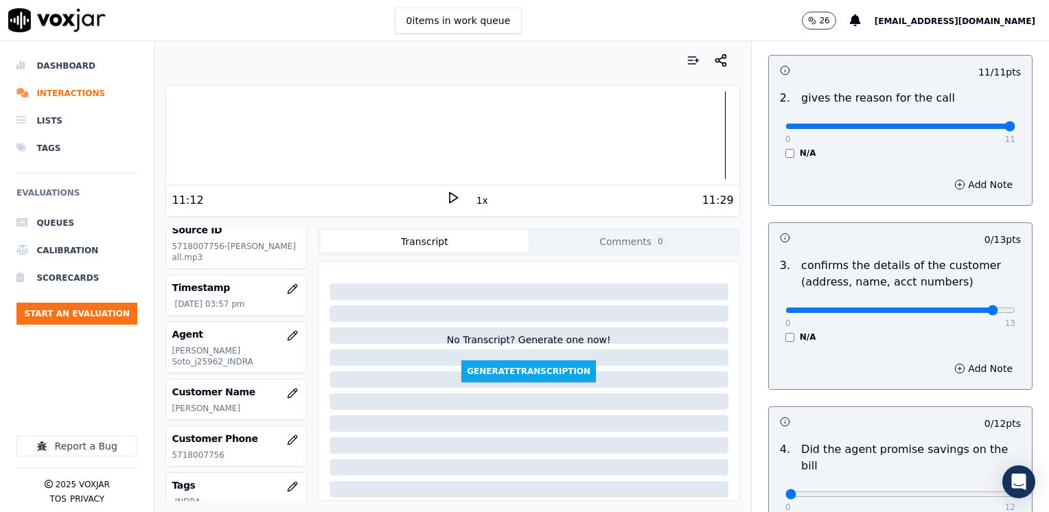
type input "12"
click at [966, 308] on input "range" at bounding box center [900, 309] width 230 height 5
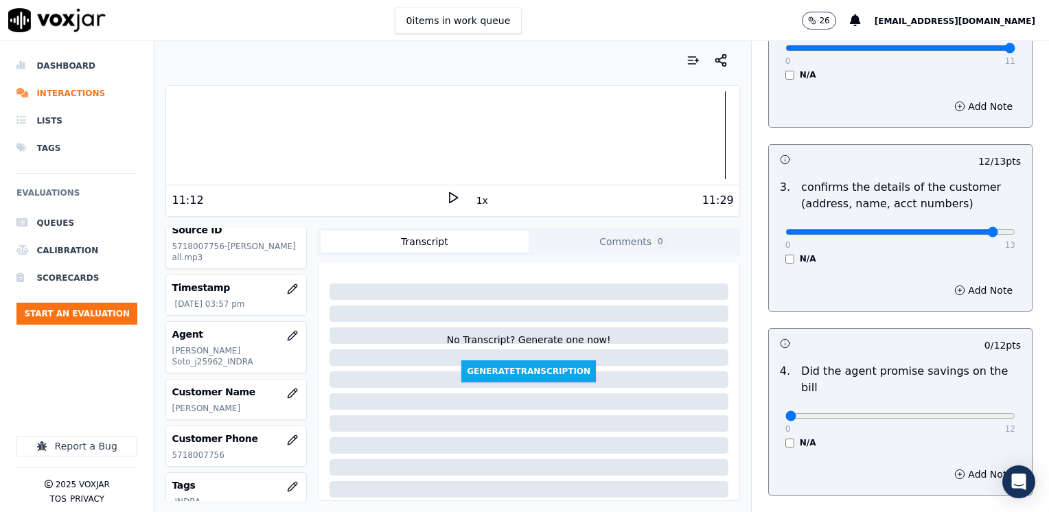
scroll to position [412, 0]
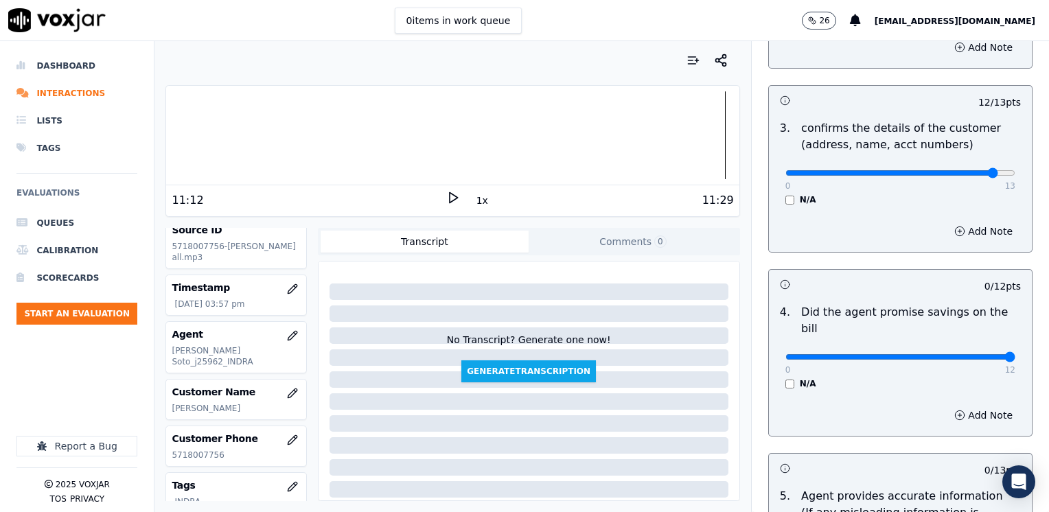
drag, startPoint x: 790, startPoint y: 337, endPoint x: 1048, endPoint y: 337, distance: 258.1
type input "12"
click at [1015, 354] on input "range" at bounding box center [900, 356] width 230 height 5
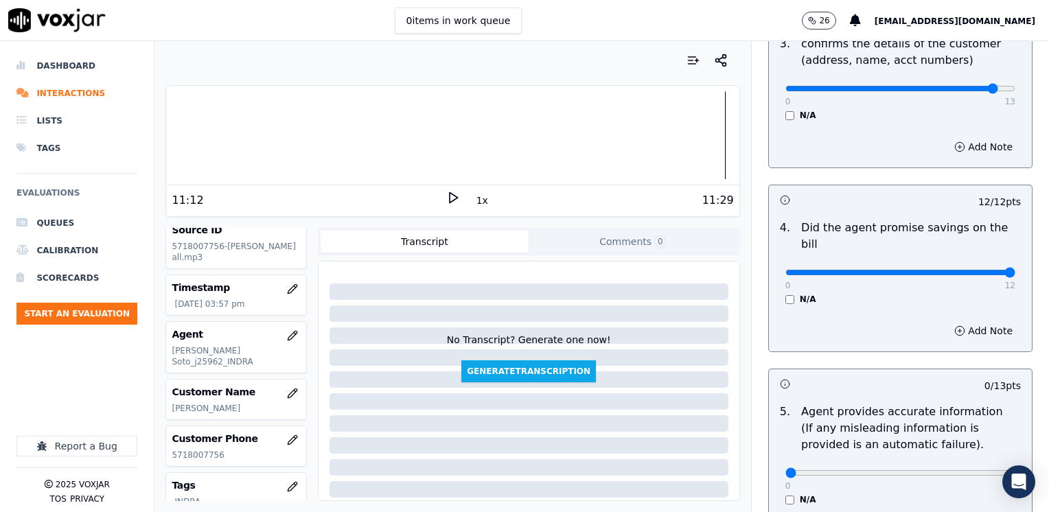
scroll to position [618, 0]
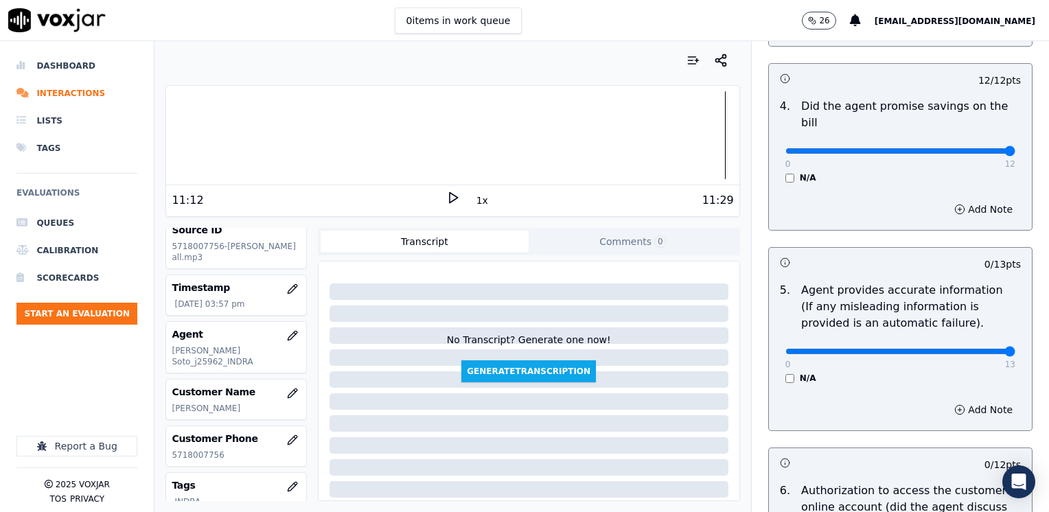
drag, startPoint x: 780, startPoint y: 335, endPoint x: 1051, endPoint y: 324, distance: 271.3
type input "13"
click at [1015, 349] on input "range" at bounding box center [900, 351] width 230 height 5
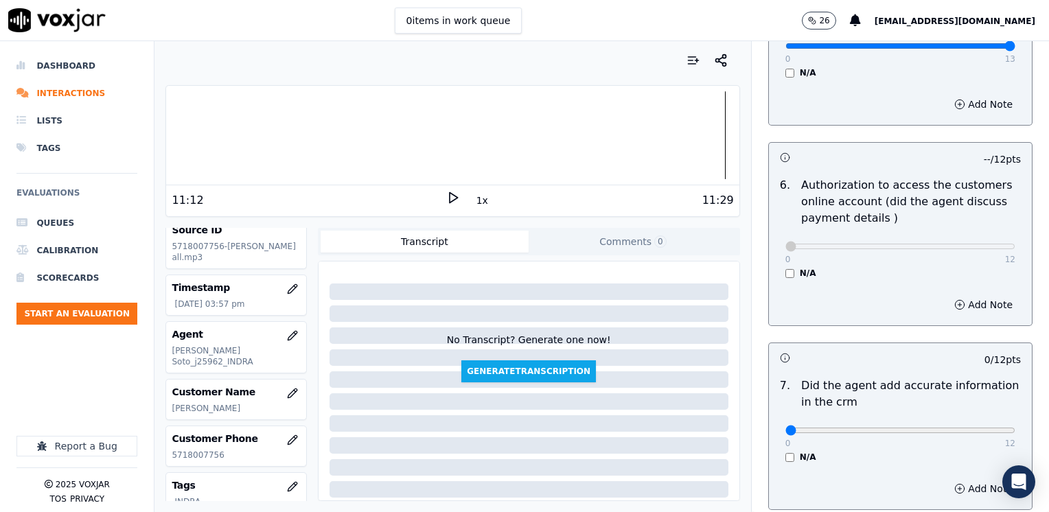
scroll to position [1030, 0]
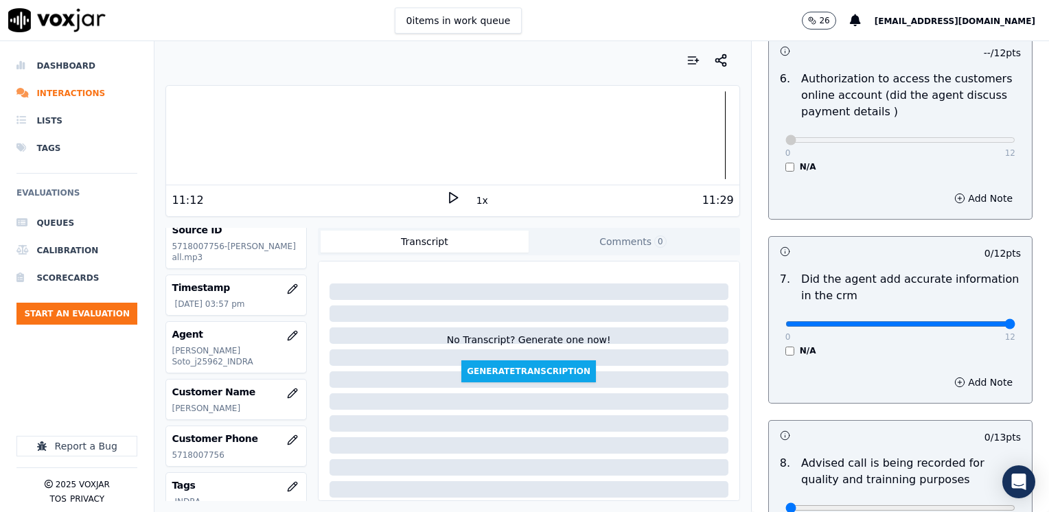
drag, startPoint x: 774, startPoint y: 303, endPoint x: 1051, endPoint y: 307, distance: 276.6
type input "12"
click at [1015, 321] on input "range" at bounding box center [900, 323] width 230 height 5
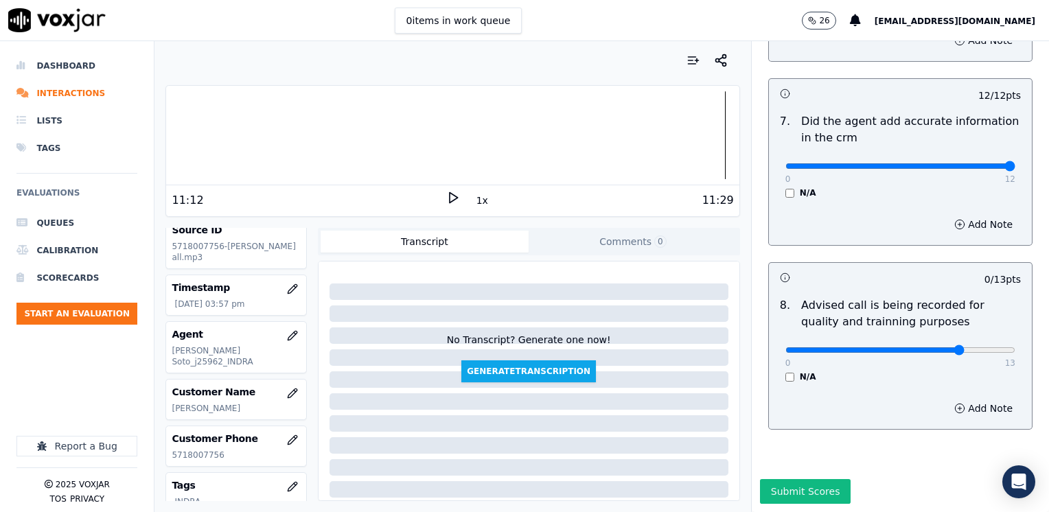
type input "10"
click at [937, 347] on input "range" at bounding box center [900, 349] width 230 height 5
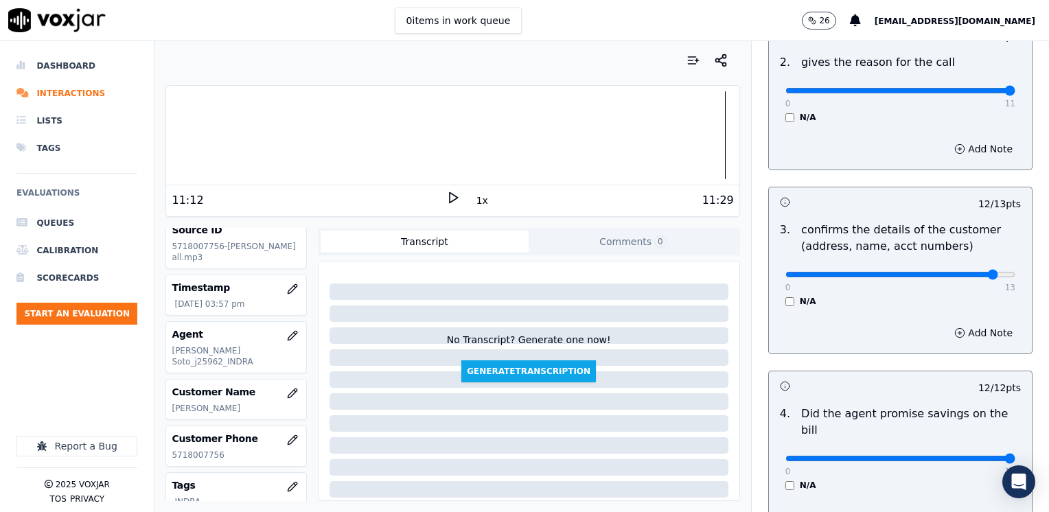
scroll to position [307, 0]
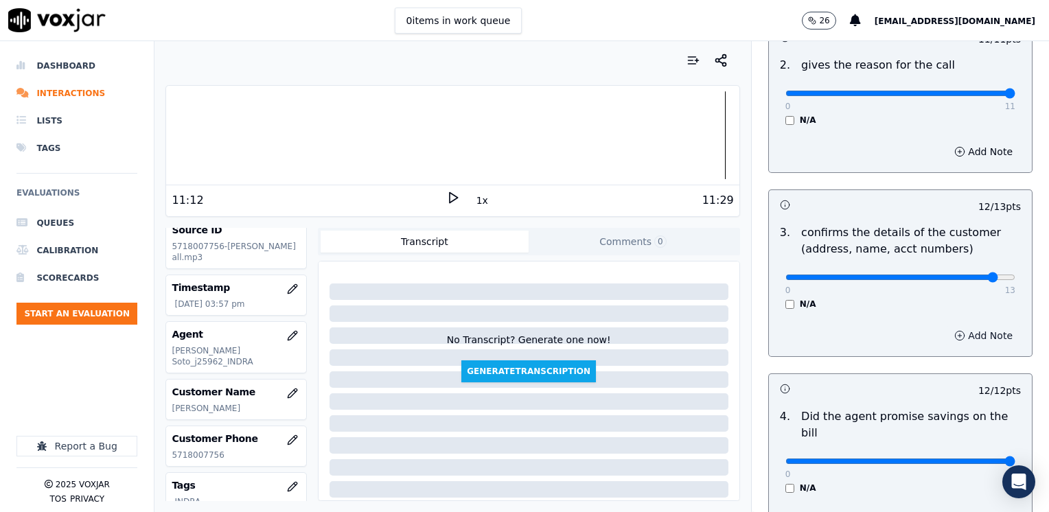
click at [971, 327] on button "Add Note" at bounding box center [983, 335] width 75 height 19
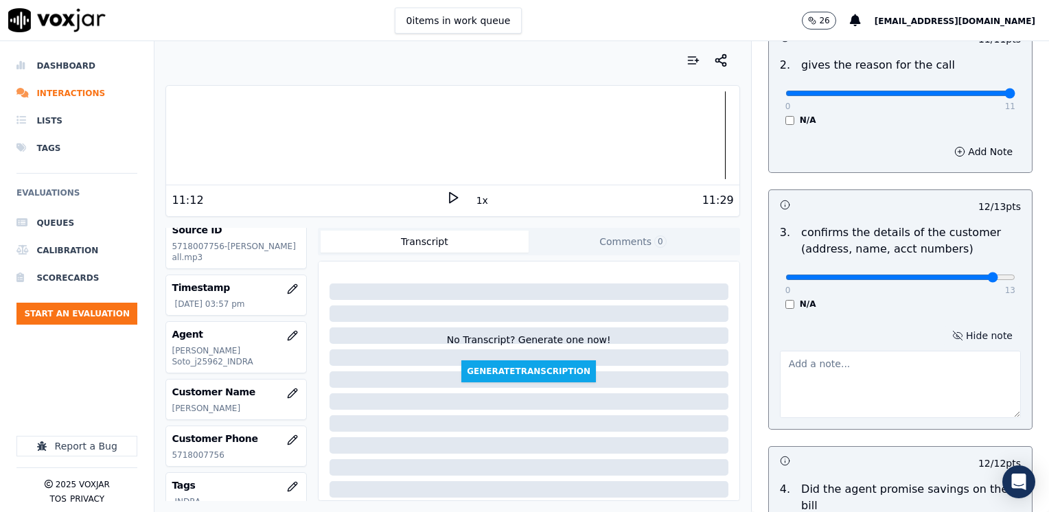
click at [966, 342] on button "Hide note" at bounding box center [982, 335] width 77 height 19
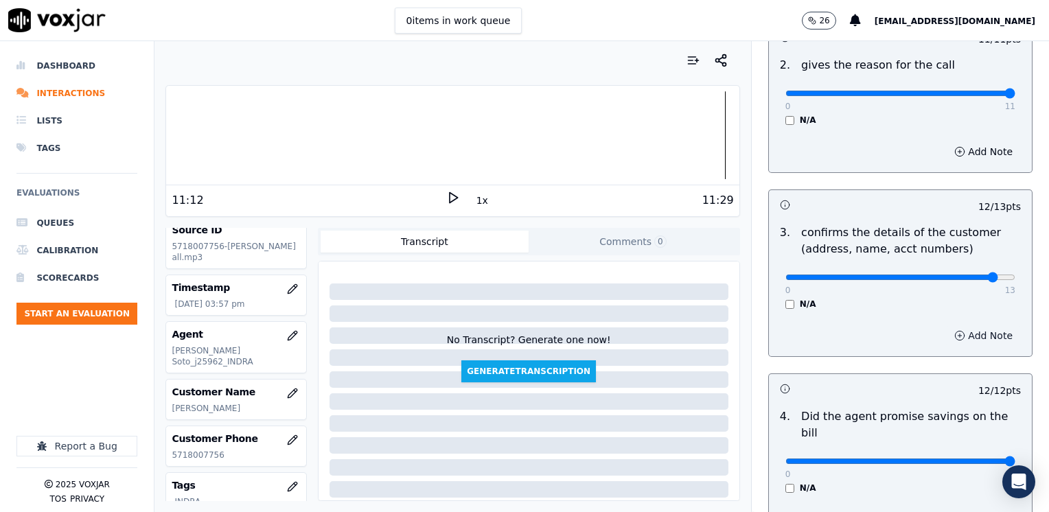
click at [966, 331] on button "Add Note" at bounding box center [983, 335] width 75 height 19
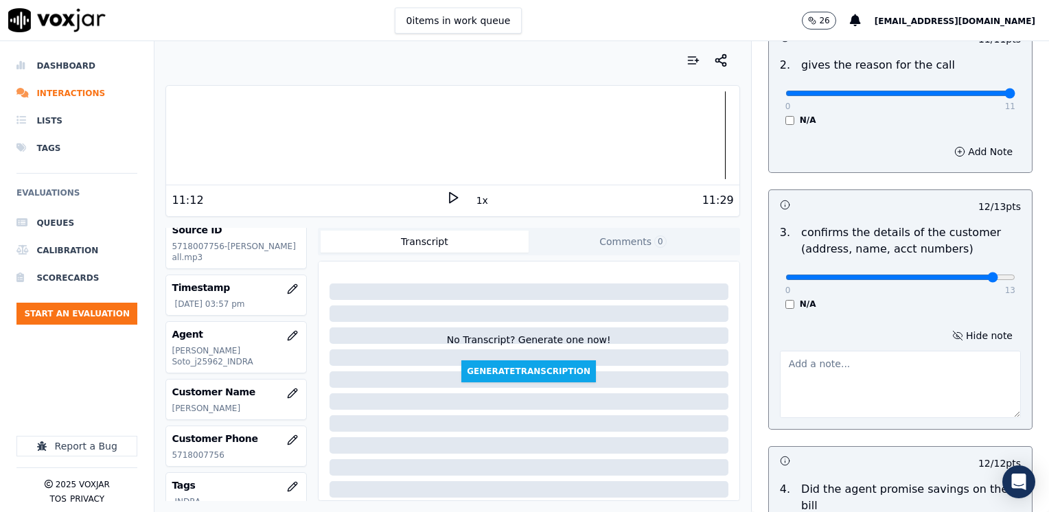
click at [932, 373] on textarea at bounding box center [900, 384] width 241 height 67
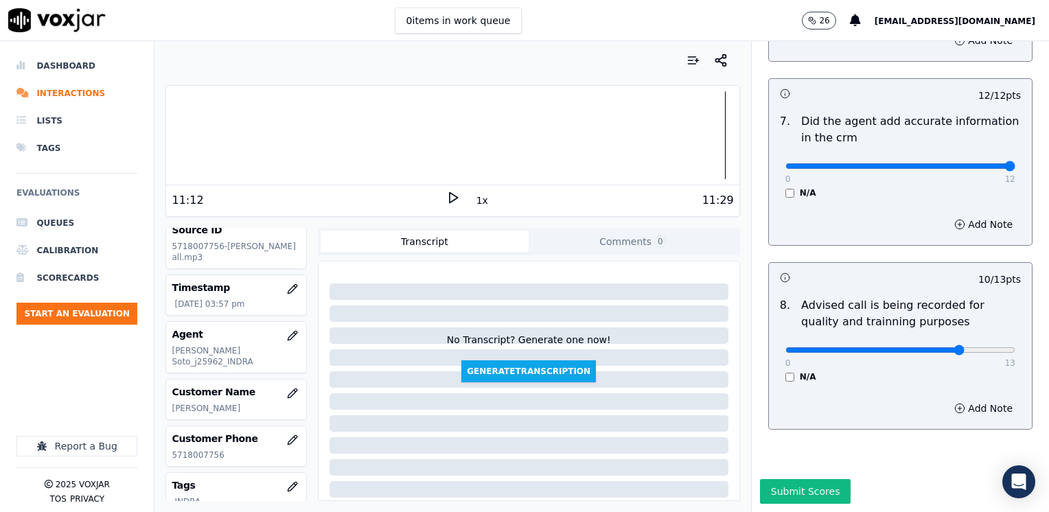
scroll to position [1272, 0]
type textarea "Make sure to confirm full service address and the name as it appears on the bil…"
click at [774, 479] on button "Submit Scores" at bounding box center [805, 491] width 91 height 25
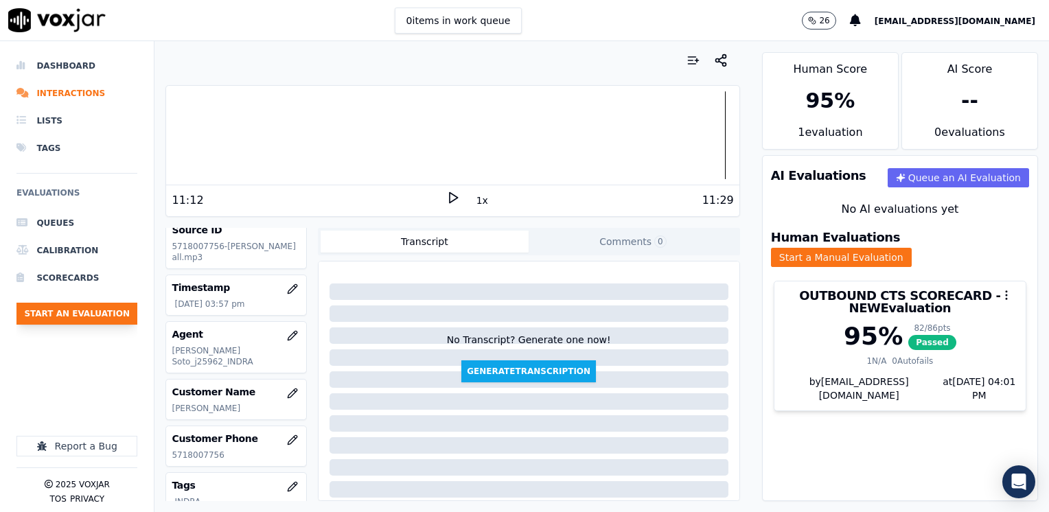
click at [104, 310] on button "Start an Evaluation" at bounding box center [76, 314] width 121 height 22
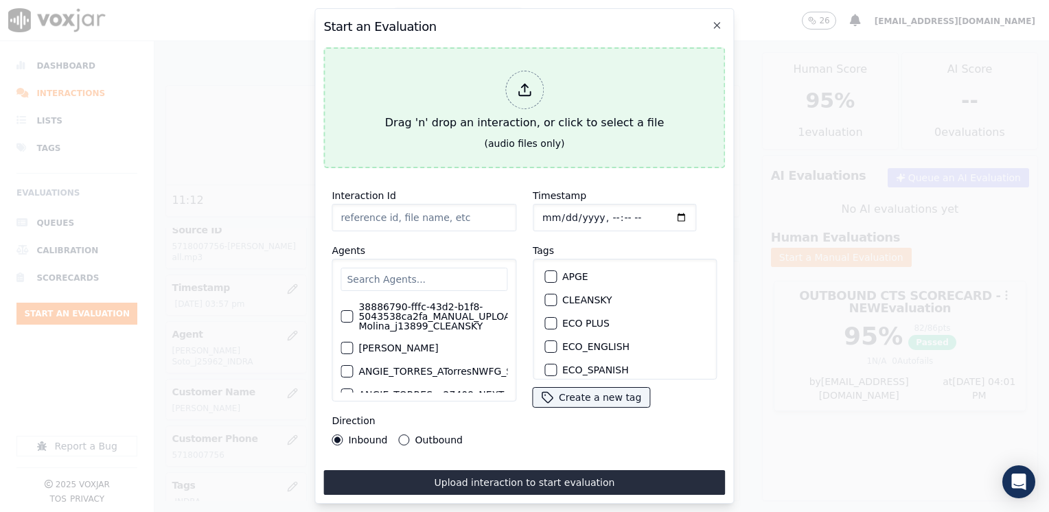
click at [524, 89] on icon at bounding box center [524, 89] width 15 height 15
type input "20250910-120241_2167040049-[PERSON_NAME] all.mp3"
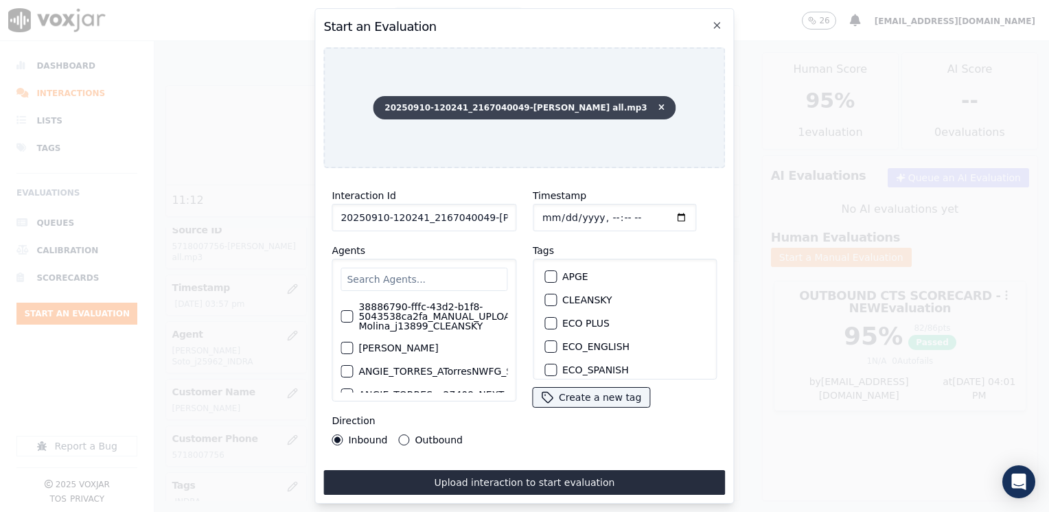
click at [635, 105] on span "20250910-120241_2167040049-[PERSON_NAME] all.mp3" at bounding box center [524, 107] width 303 height 23
click at [635, 103] on span "20250910-120241_2167040049-[PERSON_NAME] all.mp3" at bounding box center [524, 107] width 303 height 23
click at [658, 104] on icon at bounding box center [661, 108] width 6 height 8
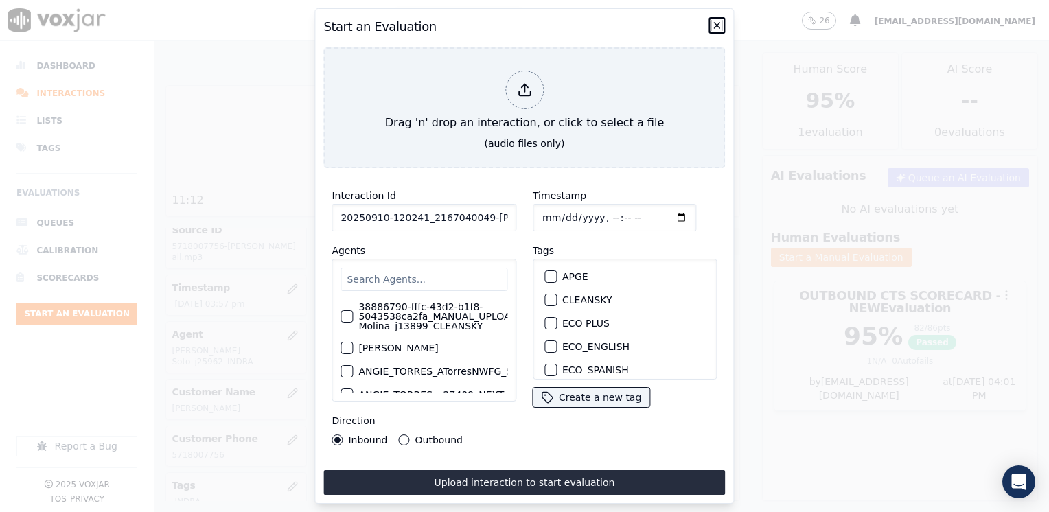
click at [717, 20] on icon "button" at bounding box center [717, 25] width 11 height 11
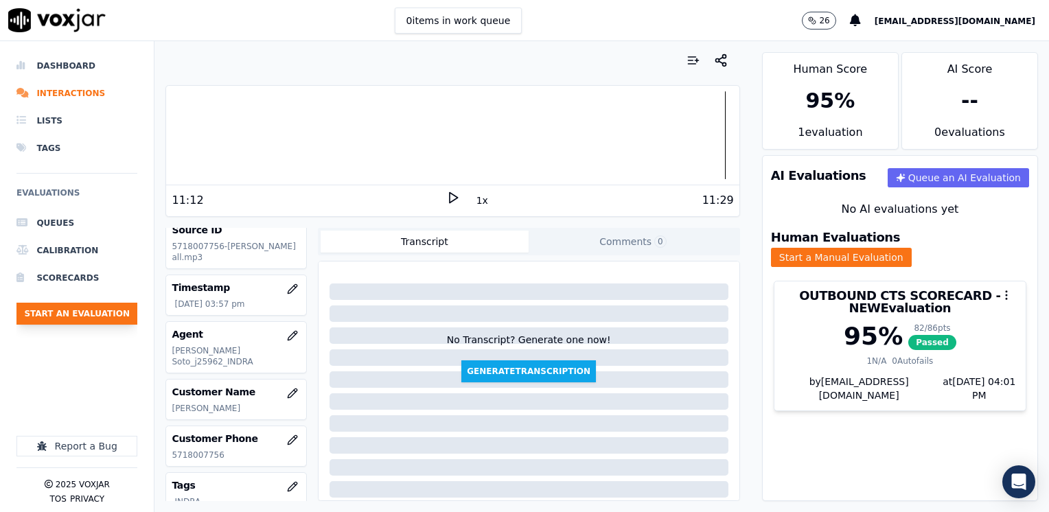
click at [78, 311] on button "Start an Evaluation" at bounding box center [76, 314] width 121 height 22
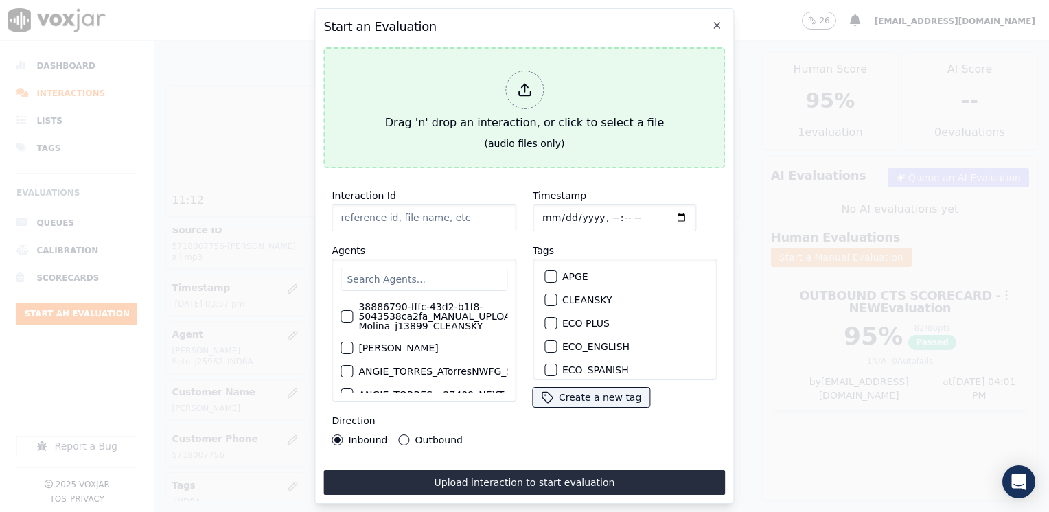
click at [515, 89] on div at bounding box center [524, 90] width 38 height 38
type input "20250910-124736_7736685037-[PERSON_NAME] all.mp3"
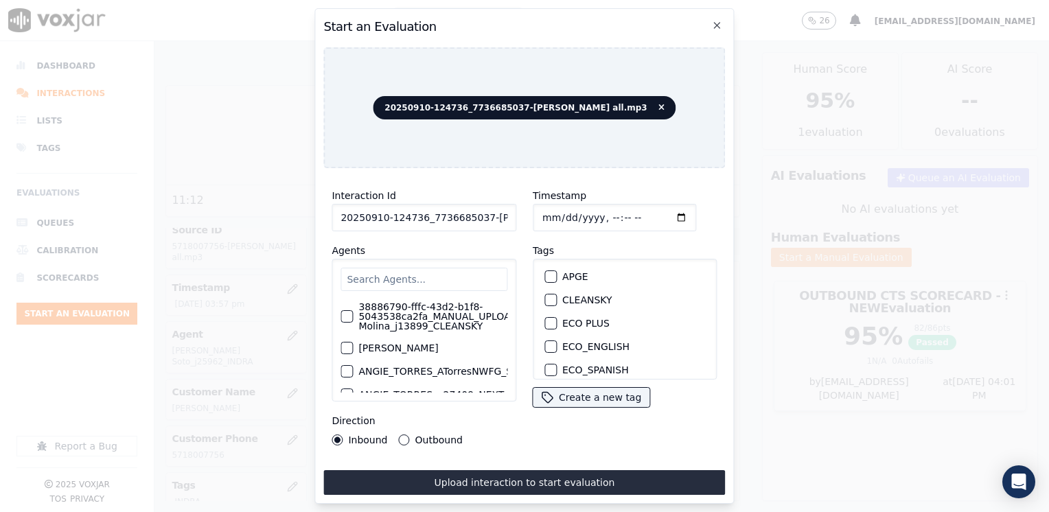
click at [418, 273] on input "text" at bounding box center [423, 279] width 167 height 23
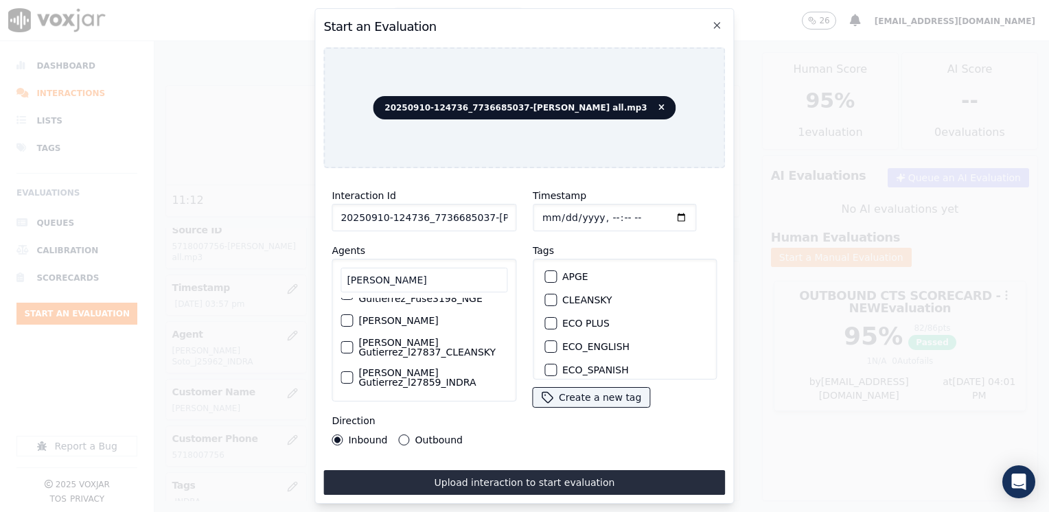
type input "[PERSON_NAME]"
click at [417, 368] on label "[PERSON_NAME] Gutierrez_l27859_INDRA" at bounding box center [432, 377] width 149 height 19
click at [353, 371] on button "[PERSON_NAME] Gutierrez_l27859_INDRA" at bounding box center [346, 377] width 12 height 12
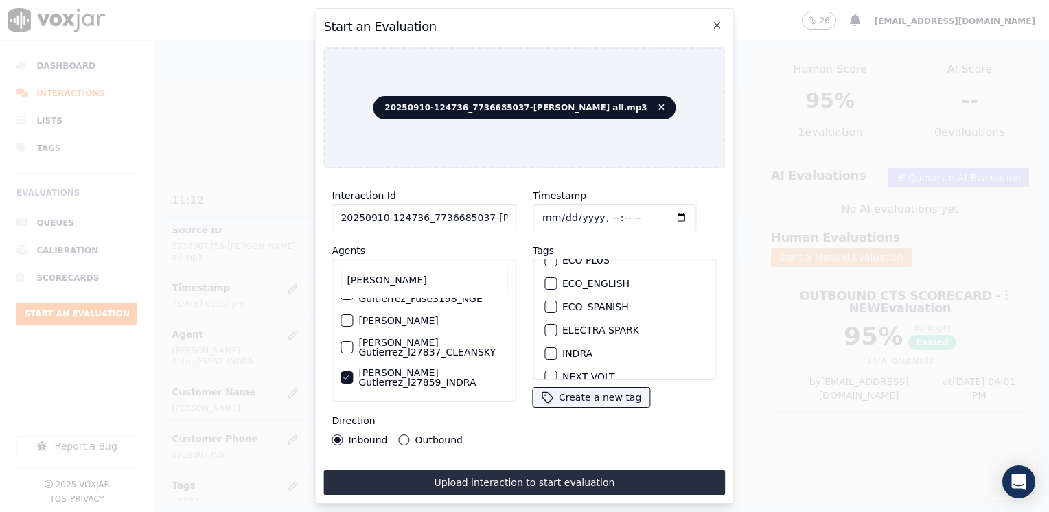
scroll to position [137, 0]
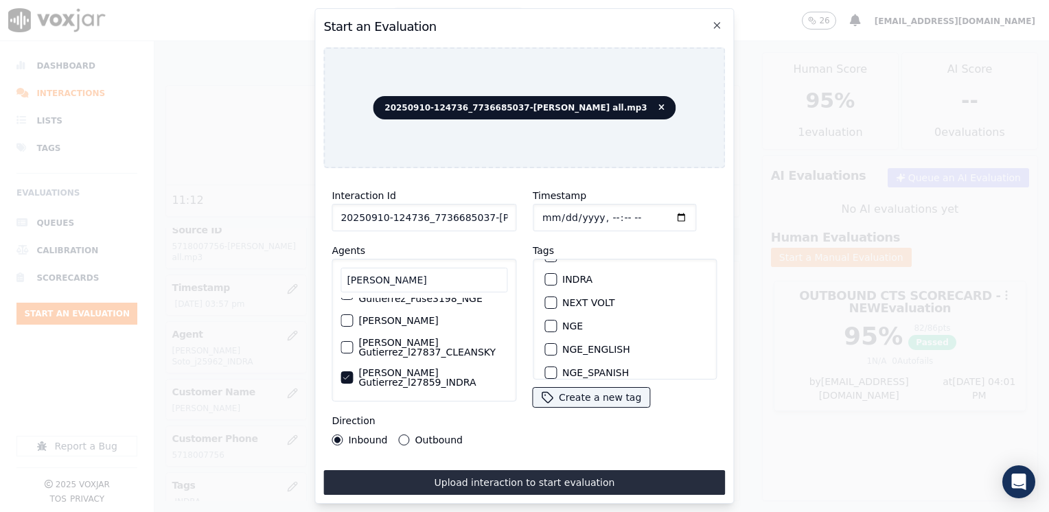
click at [545, 275] on div "button" at bounding box center [550, 280] width 10 height 10
click at [657, 214] on input "Timestamp" at bounding box center [614, 217] width 163 height 27
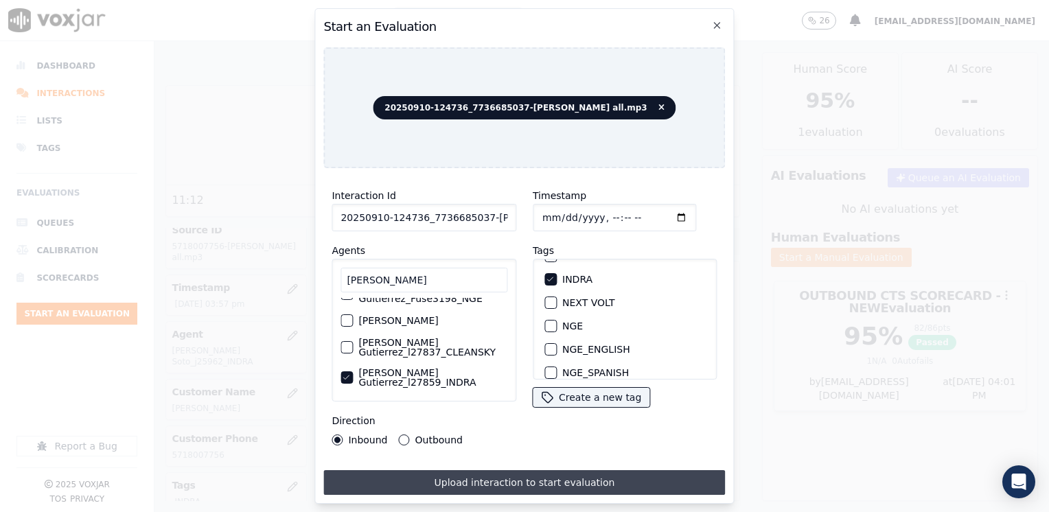
type input "[DATE]T16:02"
click at [558, 474] on button "Upload interaction to start evaluation" at bounding box center [524, 482] width 402 height 25
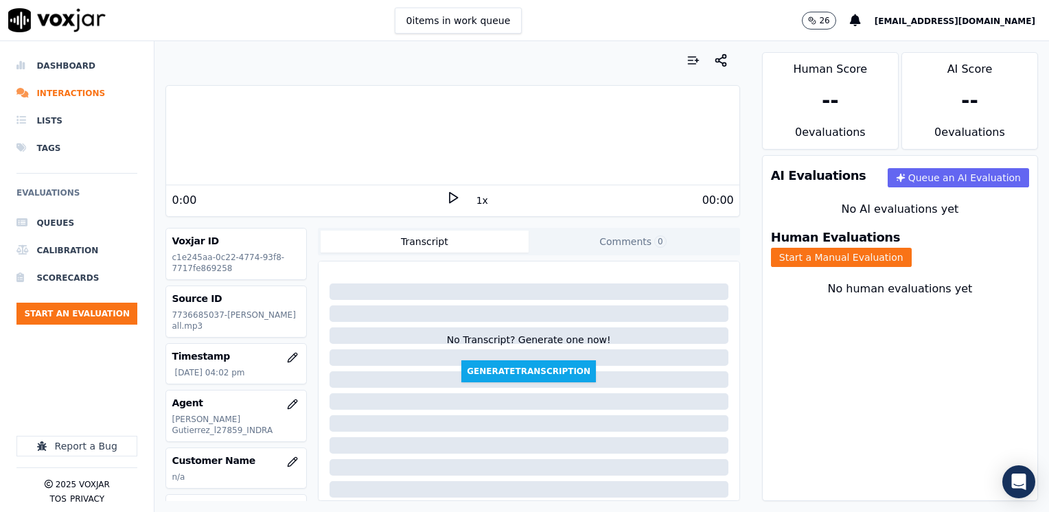
click at [769, 371] on div "AI Evaluations Queue an AI Evaluation No AI evaluations yet Human Evaluations S…" at bounding box center [900, 328] width 276 height 346
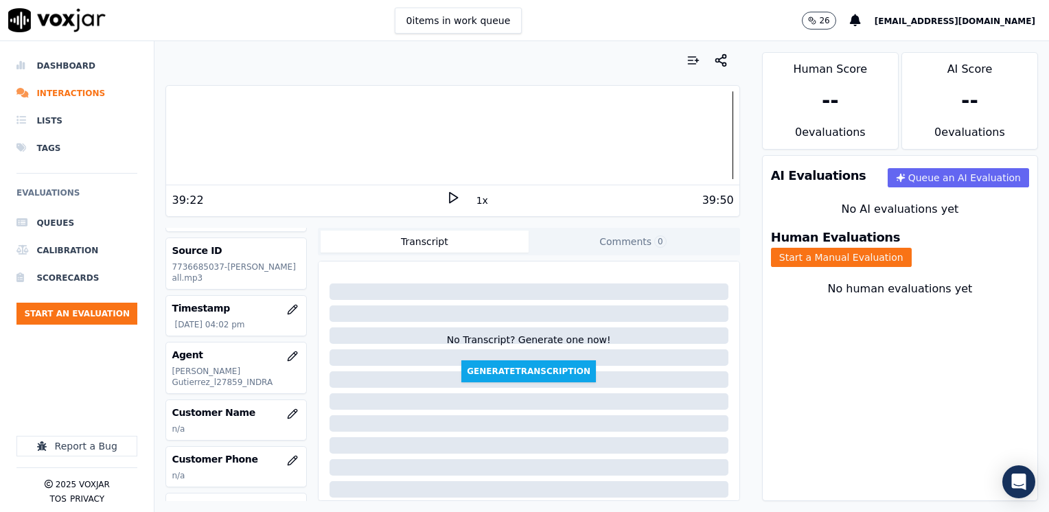
scroll to position [69, 0]
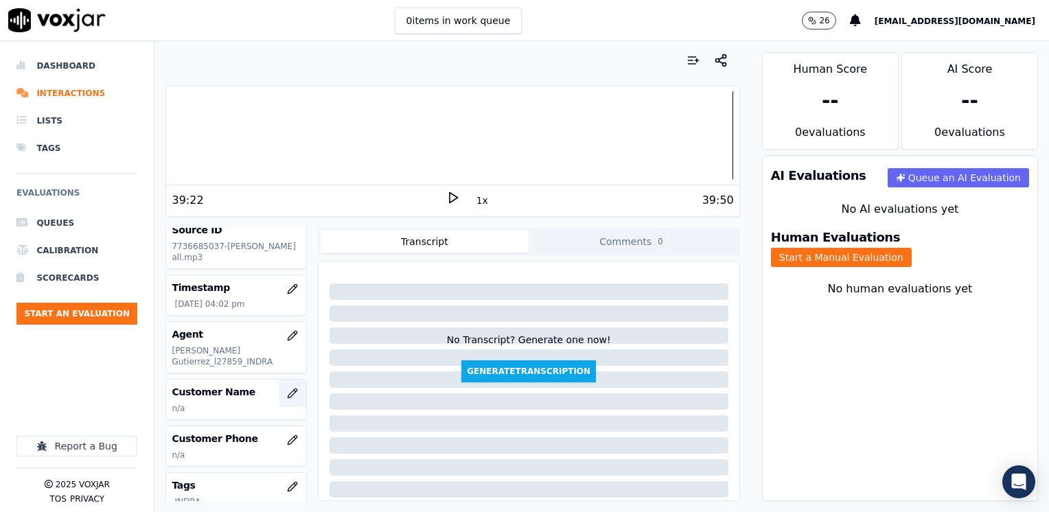
click at [288, 388] on icon "button" at bounding box center [292, 392] width 9 height 9
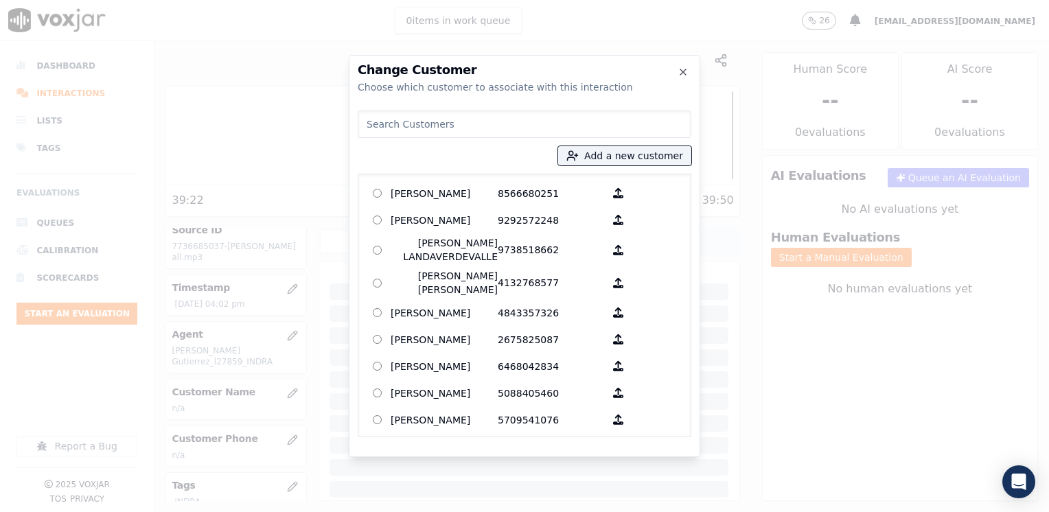
click at [475, 124] on input at bounding box center [525, 123] width 334 height 27
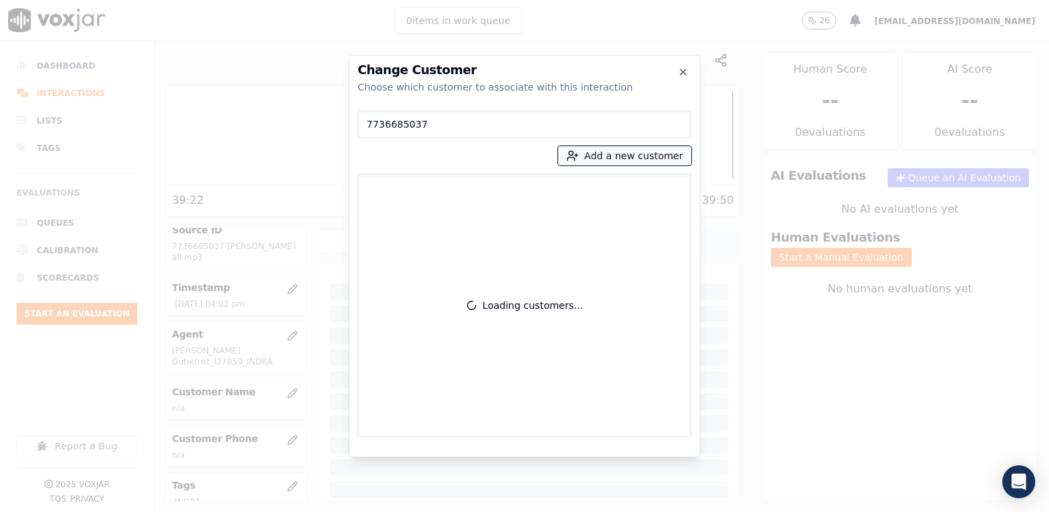
type input "7736685037"
click at [642, 156] on button "Add a new customer" at bounding box center [624, 155] width 133 height 19
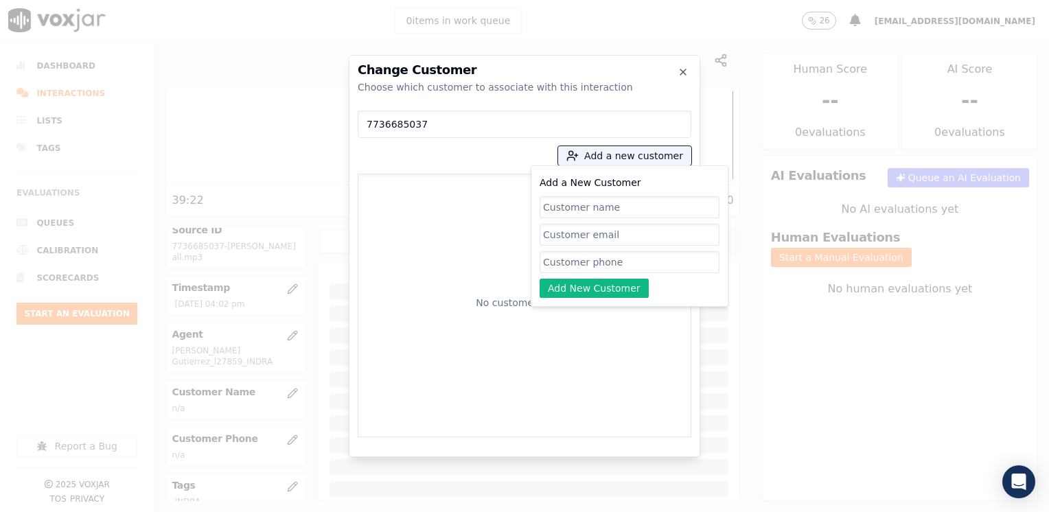
click at [585, 267] on input "Add a New Customer" at bounding box center [629, 262] width 180 height 22
paste input "7736685037"
type input "7736685037"
click at [610, 205] on input "Add a New Customer" at bounding box center [629, 207] width 180 height 22
paste input "[PERSON_NAME]"
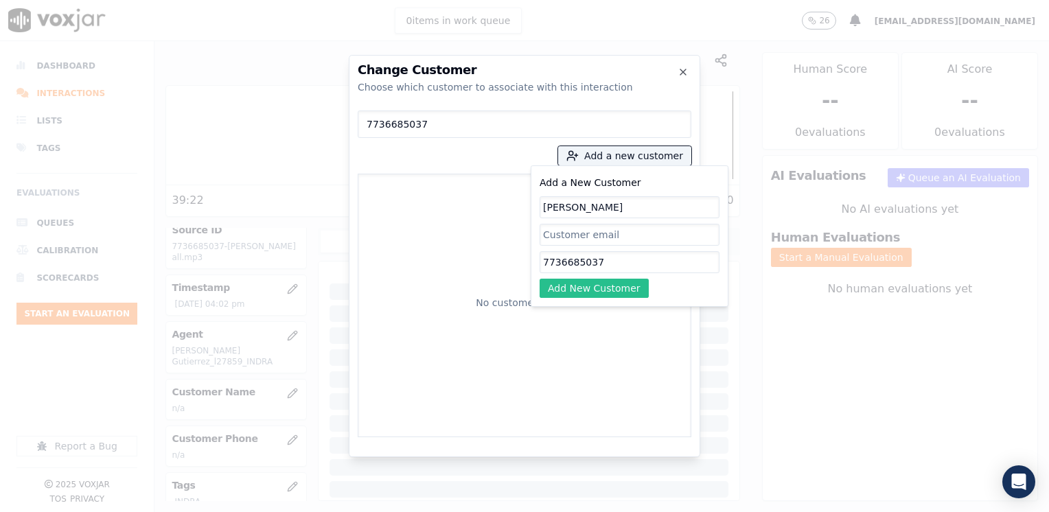
type input "[PERSON_NAME]"
click at [607, 281] on button "Add New Customer" at bounding box center [593, 288] width 109 height 19
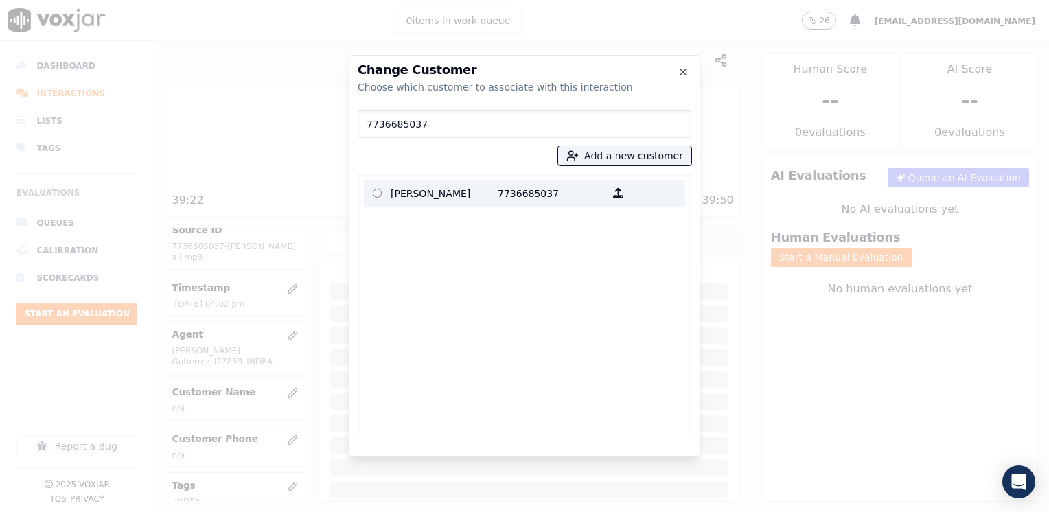
click at [452, 200] on p "[PERSON_NAME]" at bounding box center [444, 193] width 107 height 21
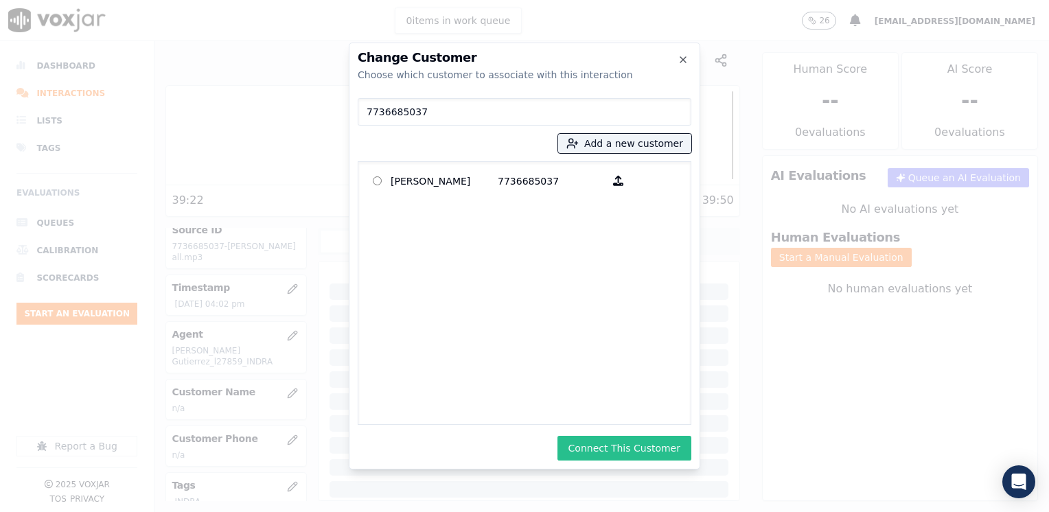
click at [650, 445] on button "Connect This Customer" at bounding box center [624, 448] width 134 height 25
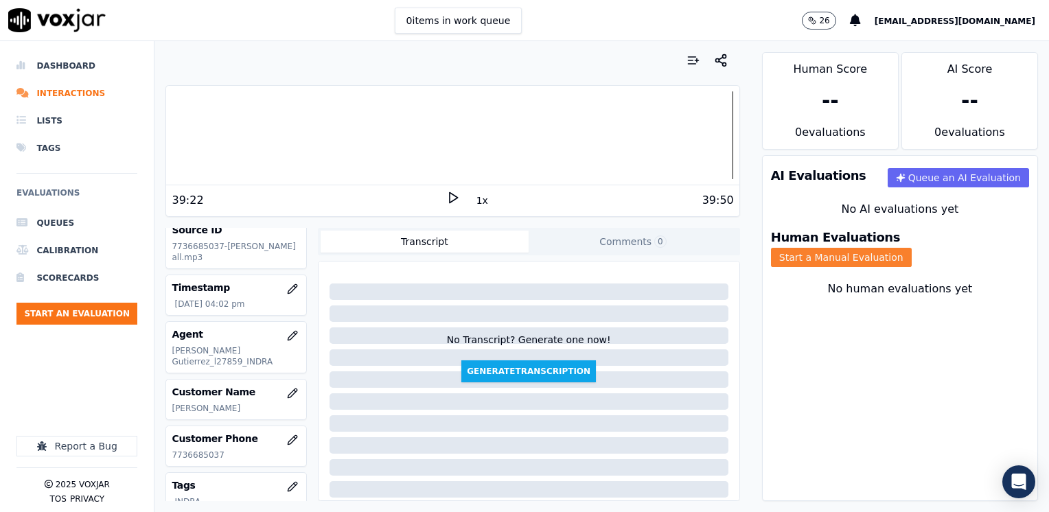
click at [911, 248] on button "Start a Manual Evaluation" at bounding box center [841, 257] width 141 height 19
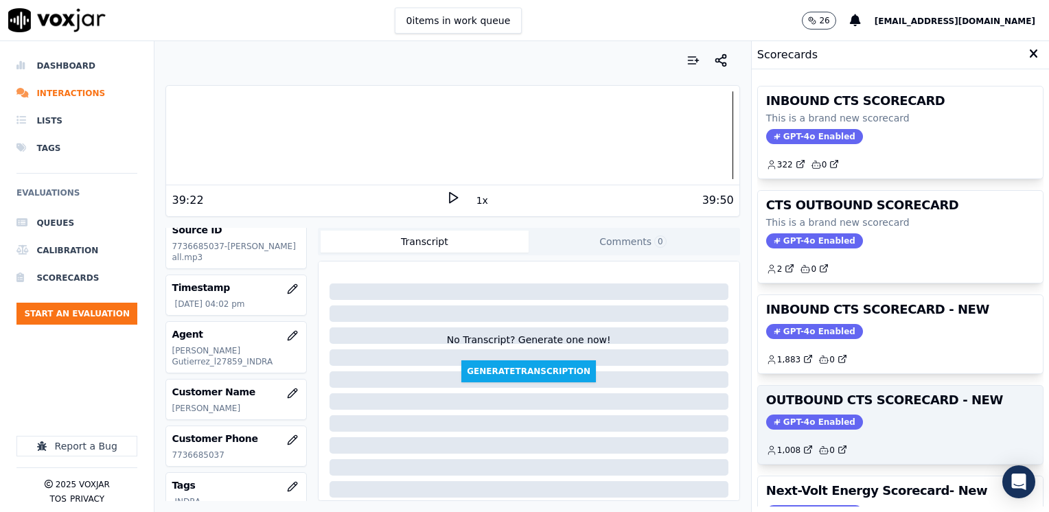
click at [791, 417] on span "GPT-4o Enabled" at bounding box center [814, 422] width 97 height 15
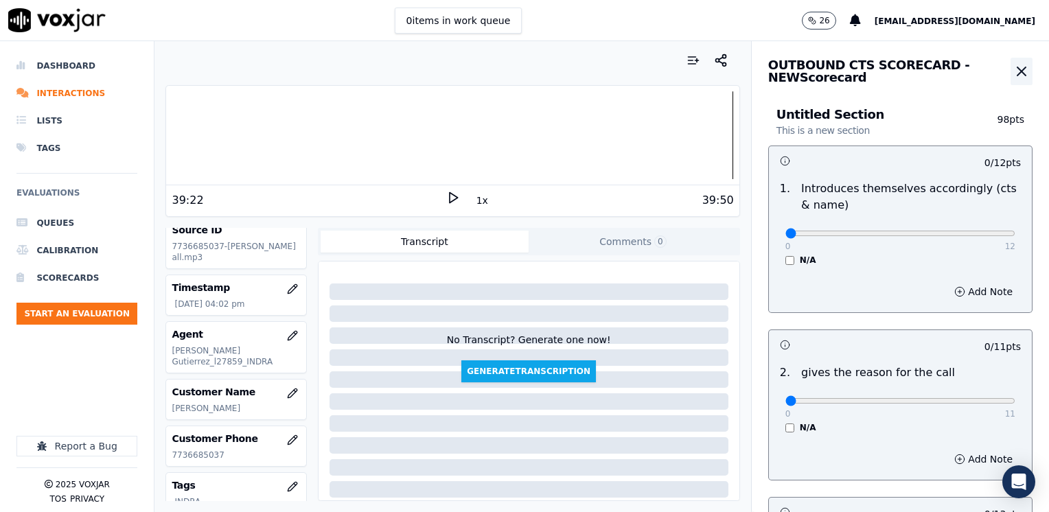
click at [1017, 71] on icon "button" at bounding box center [1021, 71] width 8 height 8
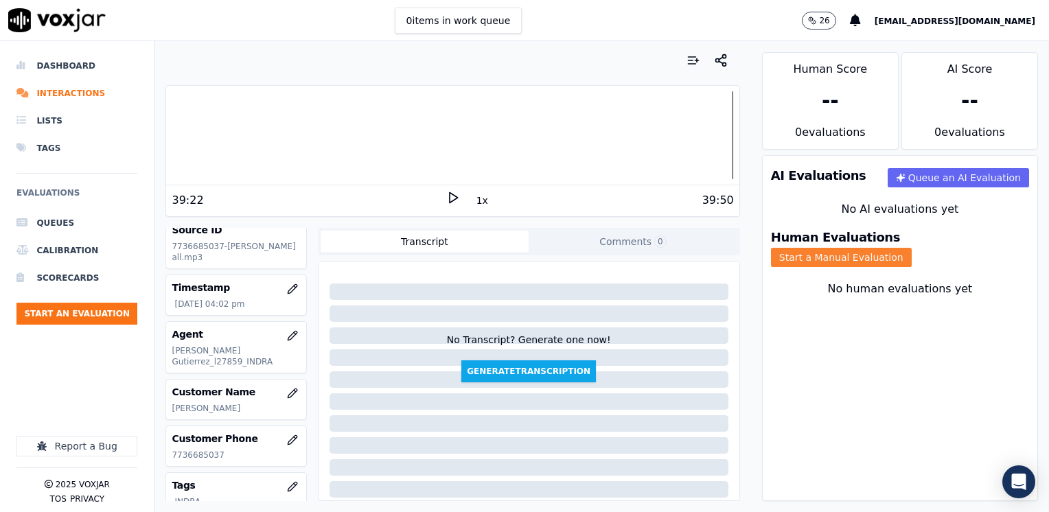
click at [911, 248] on button "Start a Manual Evaluation" at bounding box center [841, 257] width 141 height 19
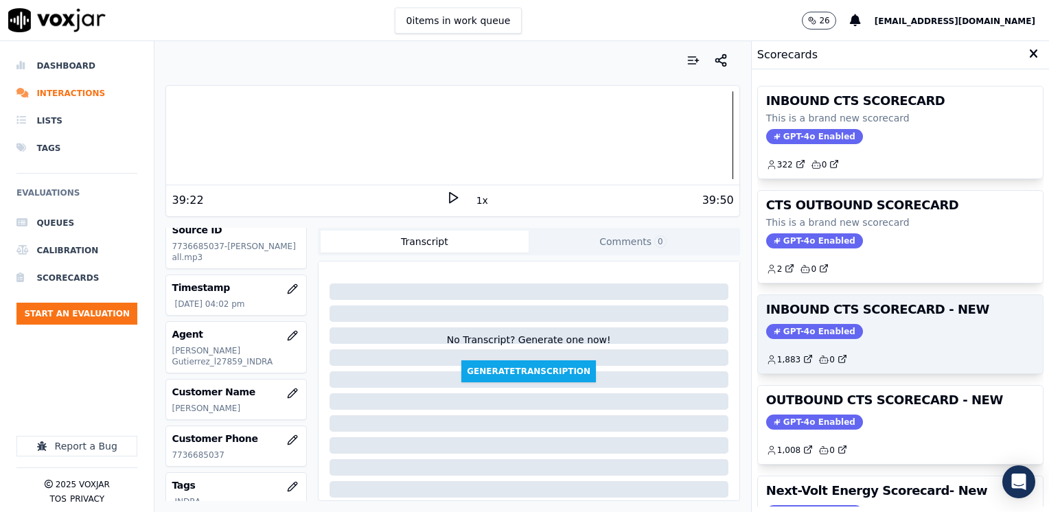
click at [820, 318] on div "INBOUND CTS SCORECARD - NEW GPT-4o Enabled 1,883 0" at bounding box center [900, 334] width 285 height 78
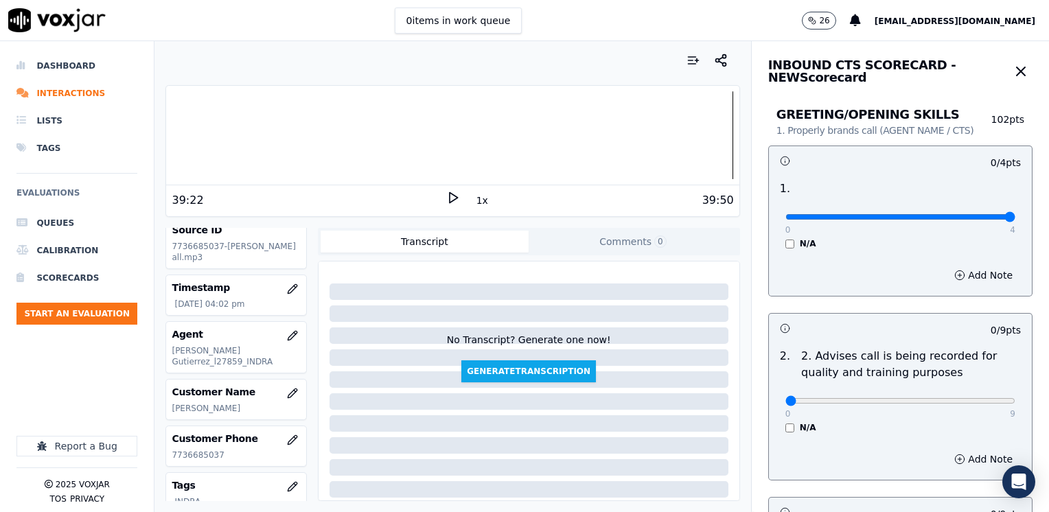
drag, startPoint x: 780, startPoint y: 220, endPoint x: 1051, endPoint y: 222, distance: 271.1
type input "4"
click at [1015, 220] on input "range" at bounding box center [900, 216] width 230 height 5
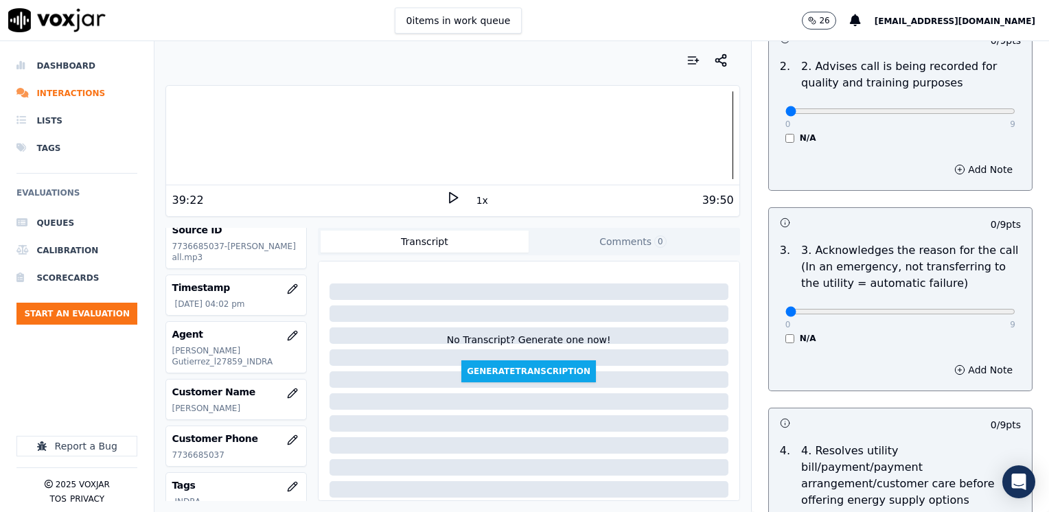
scroll to position [412, 0]
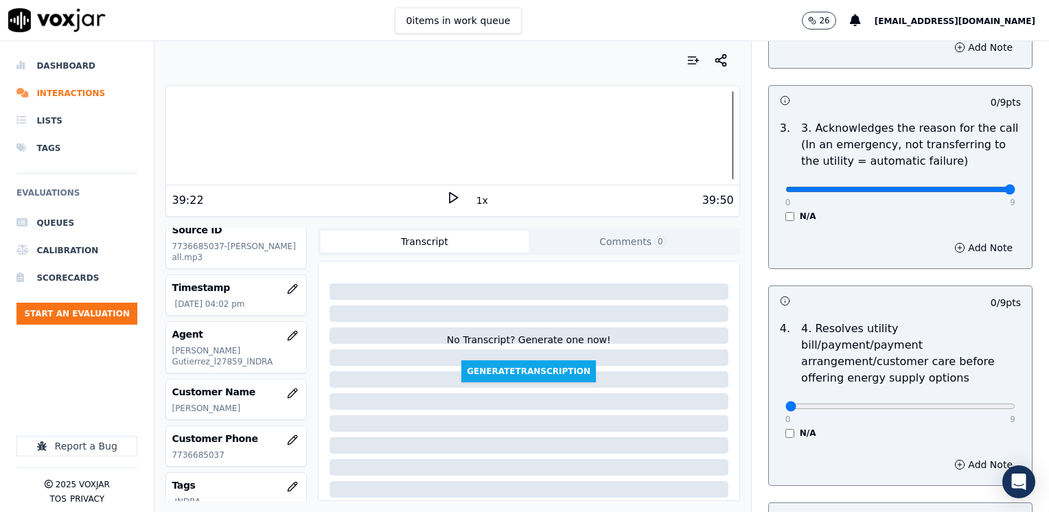
drag, startPoint x: 775, startPoint y: 186, endPoint x: 1034, endPoint y: 259, distance: 269.6
type input "9"
click at [1015, 192] on input "range" at bounding box center [900, 189] width 230 height 5
click at [964, 248] on button "Add Note" at bounding box center [983, 247] width 75 height 19
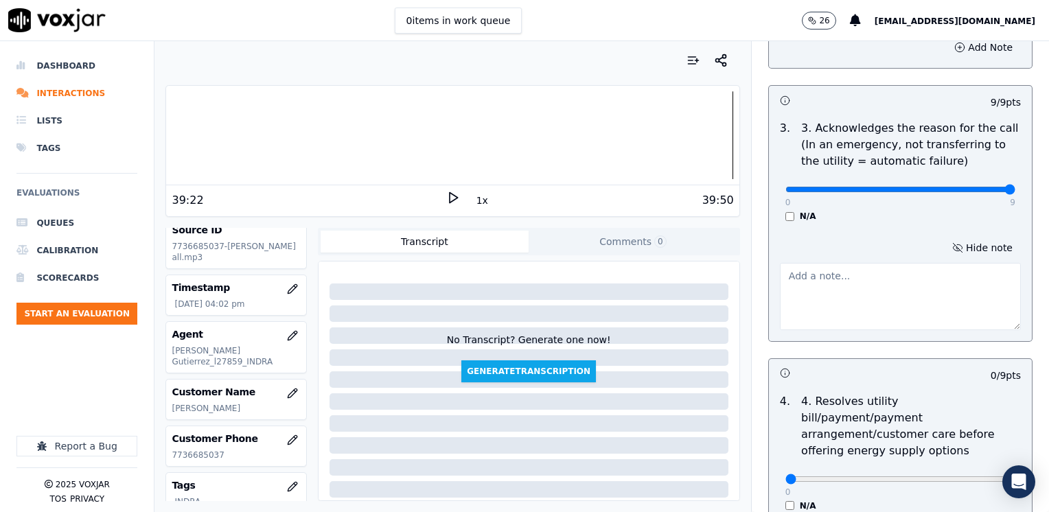
click at [900, 292] on textarea at bounding box center [900, 296] width 241 height 67
type textarea "Cx wants to put her service address under her name"
click at [866, 390] on div "4 . 4. Resolves utility bill/payment/payment arrangement/customer care before o…" at bounding box center [900, 452] width 263 height 129
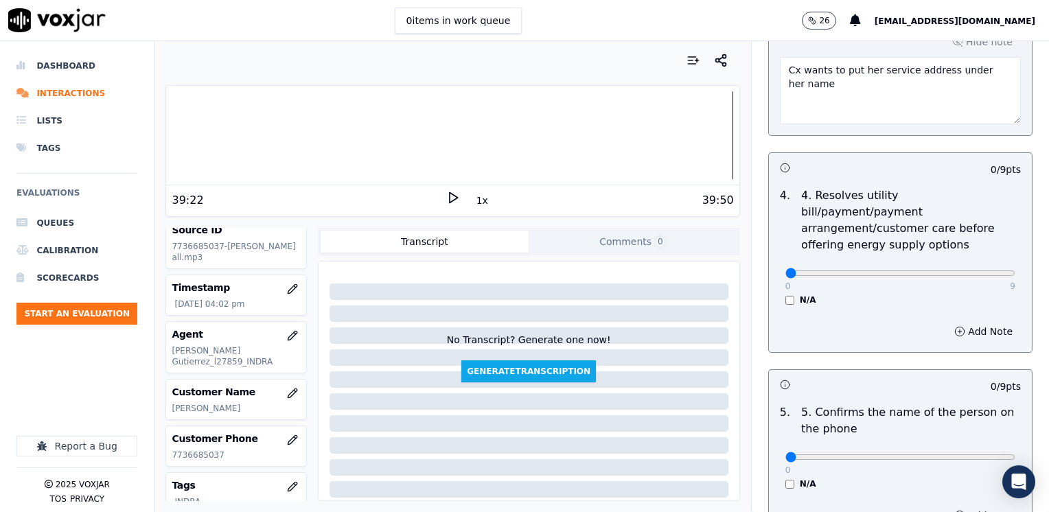
scroll to position [892, 0]
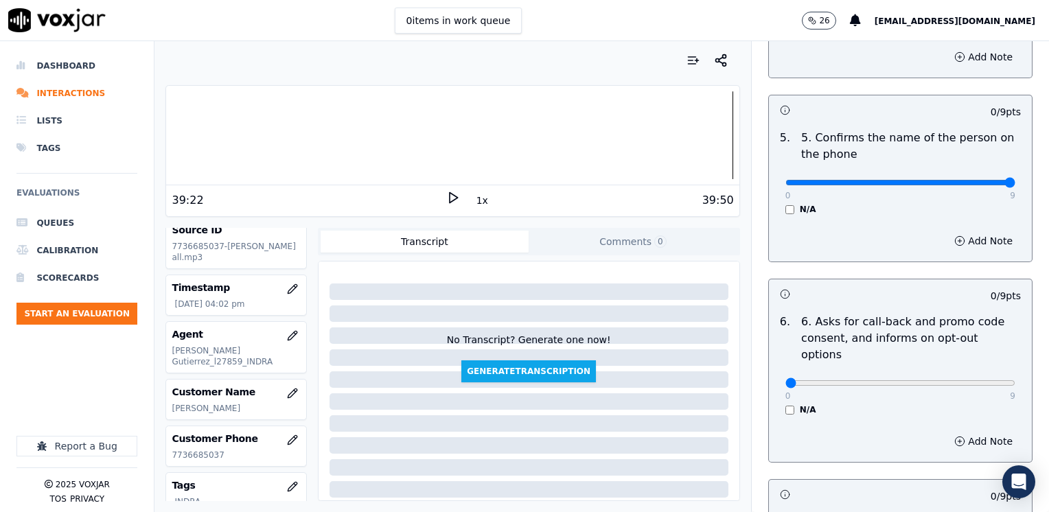
drag, startPoint x: 778, startPoint y: 166, endPoint x: 1051, endPoint y: 168, distance: 273.2
type input "9"
click at [1015, 180] on input "range" at bounding box center [900, 182] width 230 height 5
click at [862, 382] on div "6 . 6. Asks for call-back and promo code consent, and informs on opt-out option…" at bounding box center [900, 364] width 263 height 113
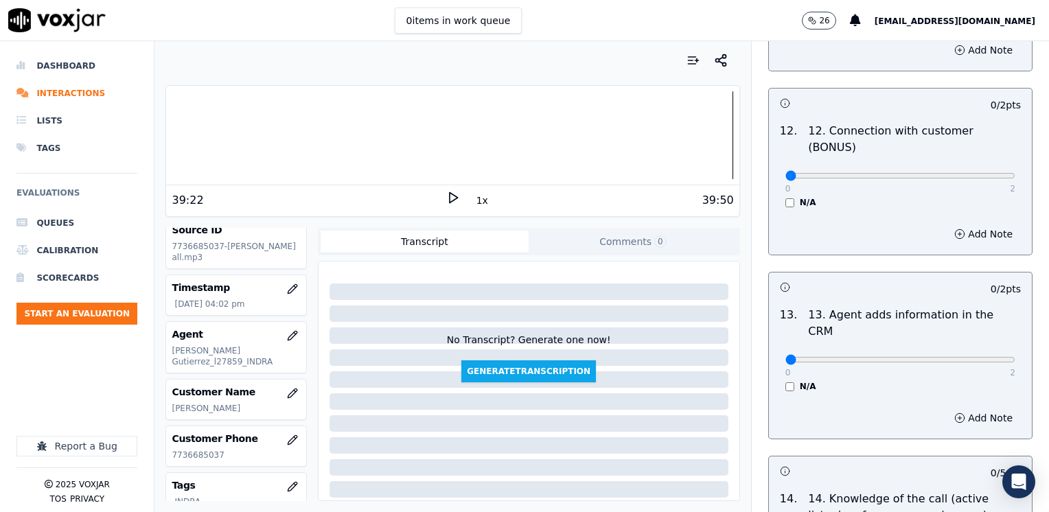
scroll to position [2334, 0]
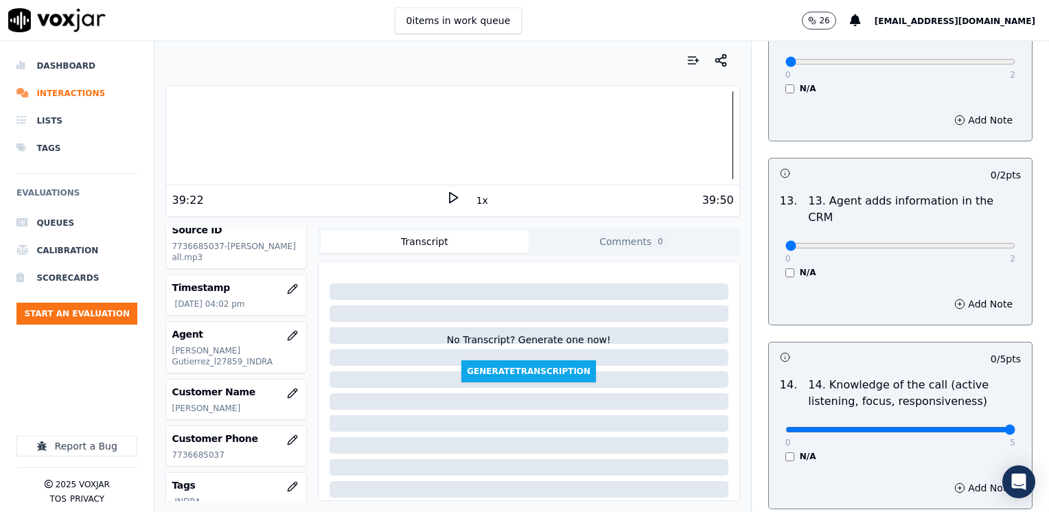
drag, startPoint x: 779, startPoint y: 362, endPoint x: 1051, endPoint y: 361, distance: 271.8
type input "5"
click at [1015, 427] on input "range" at bounding box center [900, 429] width 230 height 5
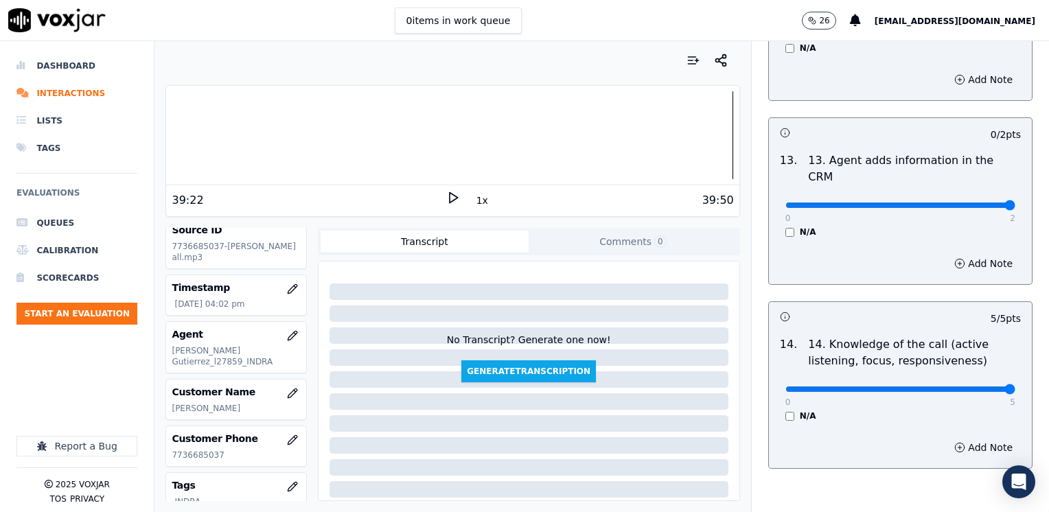
drag, startPoint x: 782, startPoint y: 135, endPoint x: 1051, endPoint y: 151, distance: 268.8
type input "2"
click at [1015, 202] on input "range" at bounding box center [900, 204] width 230 height 5
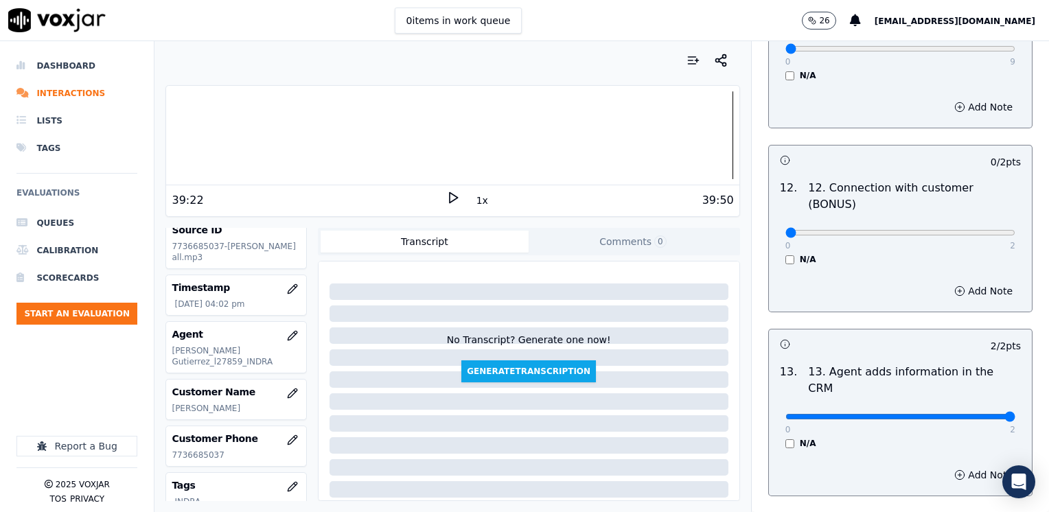
scroll to position [2168, 0]
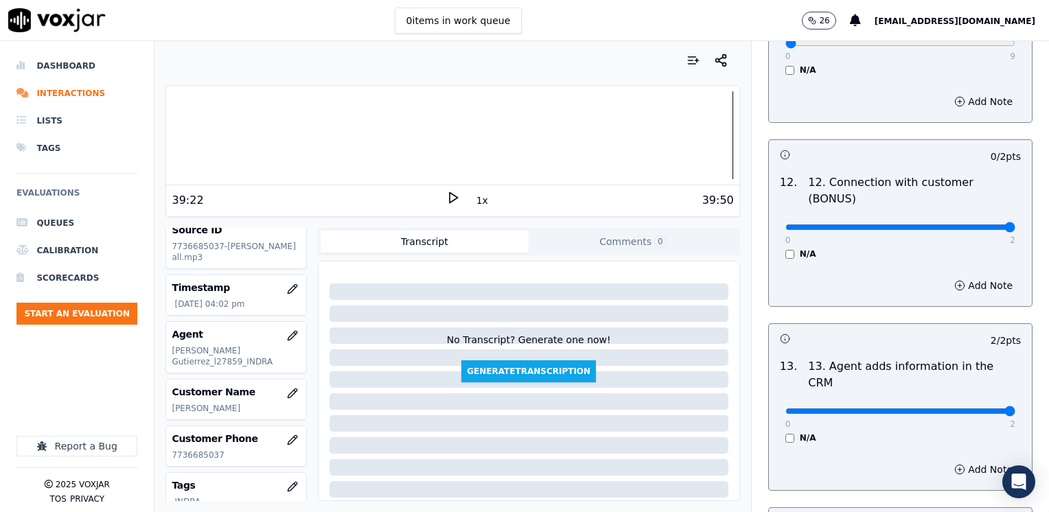
drag, startPoint x: 777, startPoint y: 172, endPoint x: 1051, endPoint y: 183, distance: 274.1
type input "2"
click at [1015, 224] on input "range" at bounding box center [900, 226] width 230 height 5
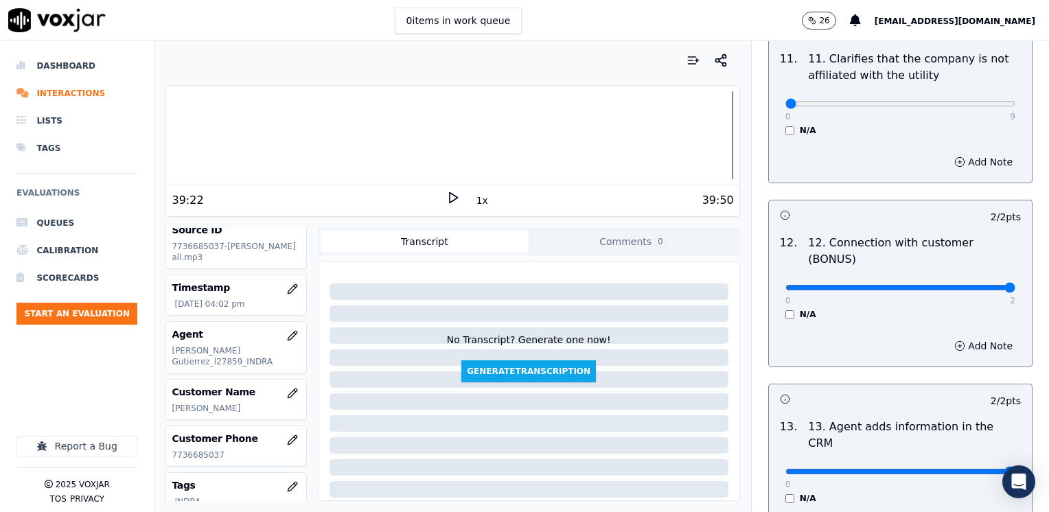
scroll to position [1962, 0]
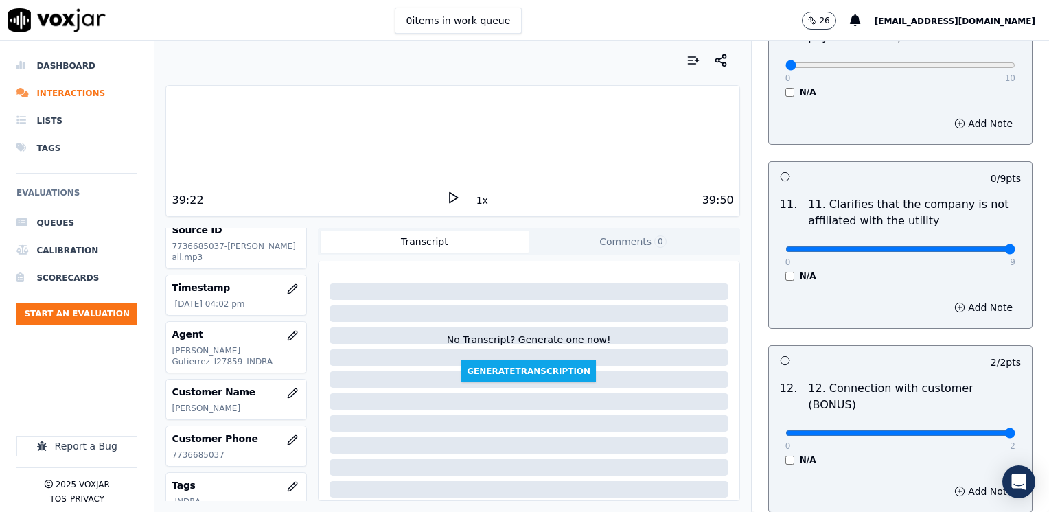
drag, startPoint x: 777, startPoint y: 213, endPoint x: 1051, endPoint y: 237, distance: 275.0
type input "9"
click at [1015, 246] on input "range" at bounding box center [900, 248] width 230 height 5
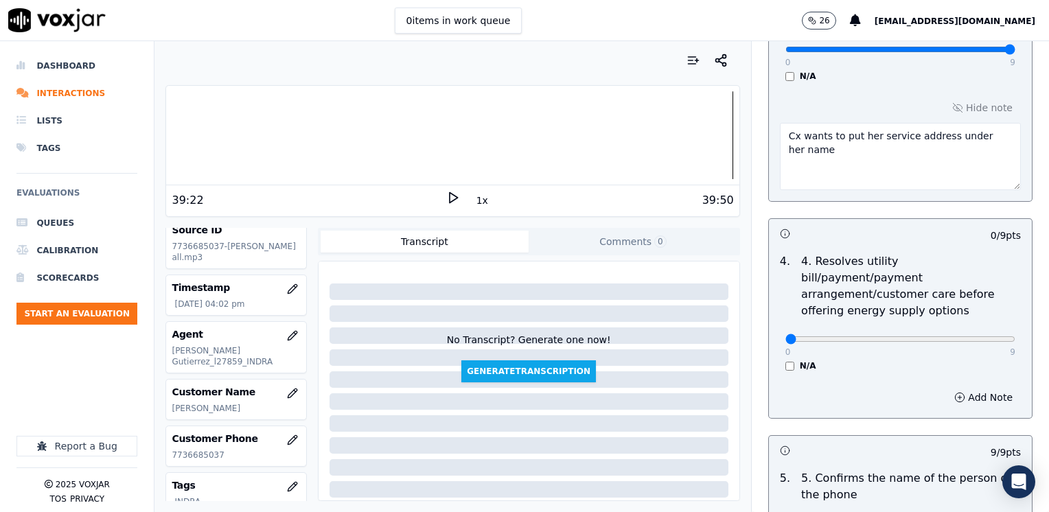
scroll to position [549, 0]
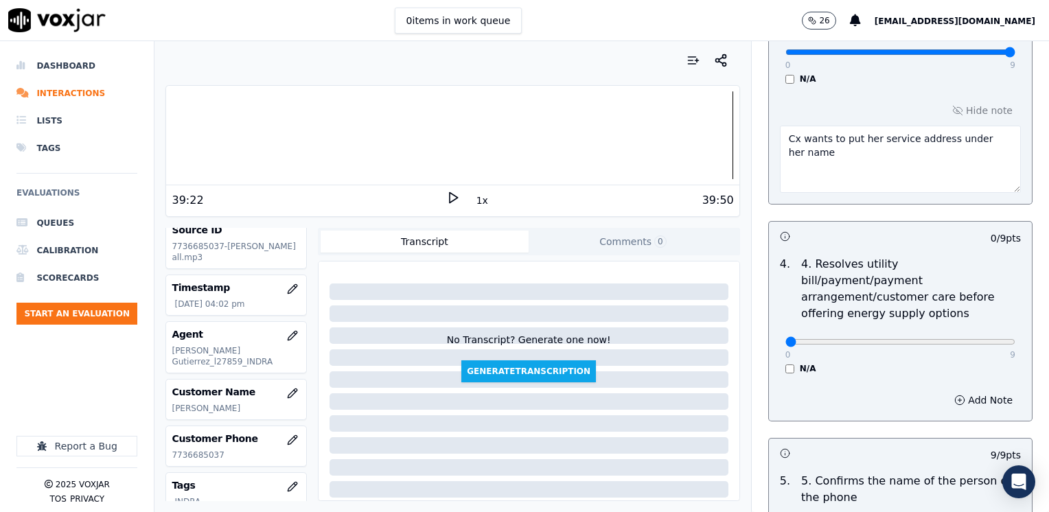
click at [855, 130] on textarea "Cx wants to put her service address under her name" at bounding box center [900, 159] width 241 height 67
click at [846, 152] on textarea "Cx wants to put her gas service address under her name" at bounding box center [900, 159] width 241 height 67
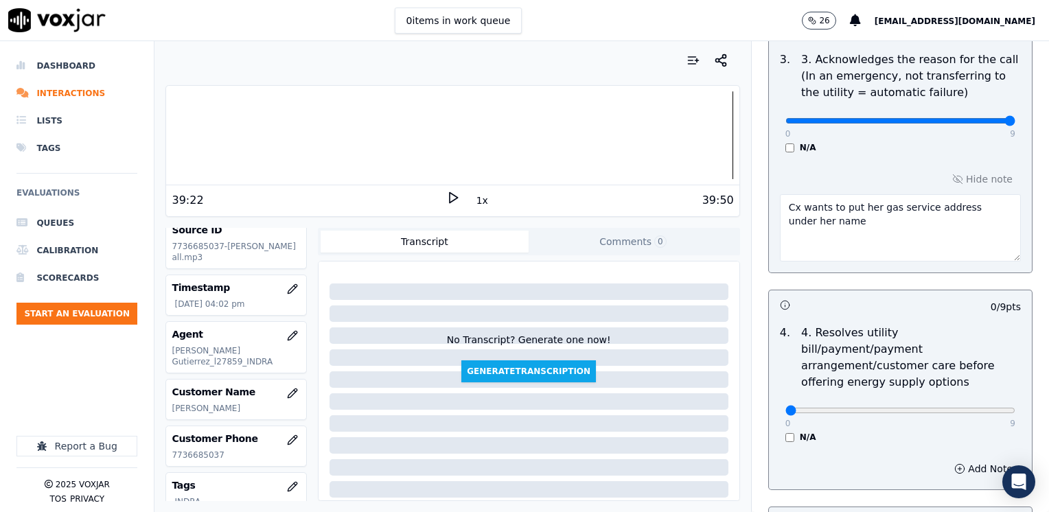
scroll to position [618, 0]
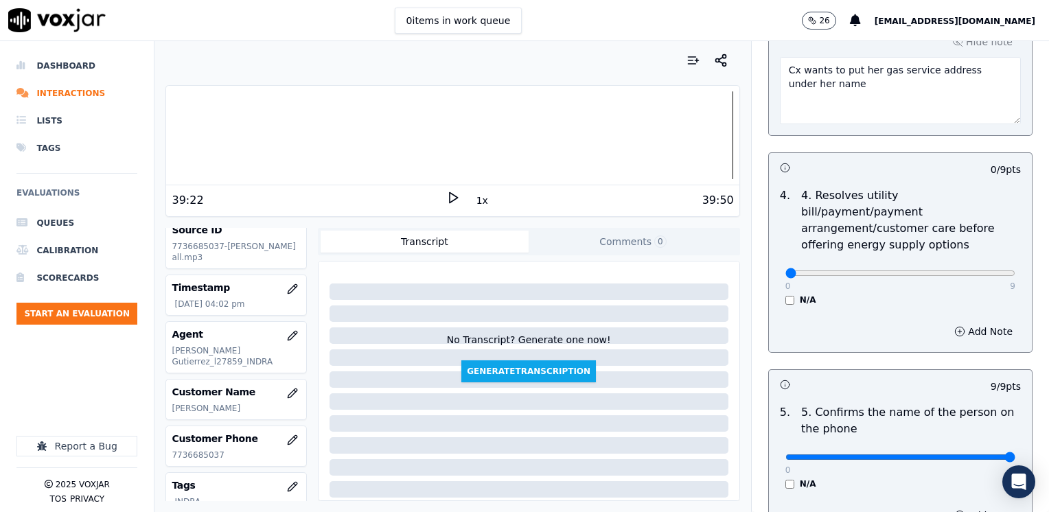
type textarea "Cx wants to put her gas service address under her name"
drag, startPoint x: 779, startPoint y: 259, endPoint x: 1051, endPoint y: 249, distance: 272.0
type input "9"
click at [1015, 270] on input "range" at bounding box center [900, 272] width 230 height 5
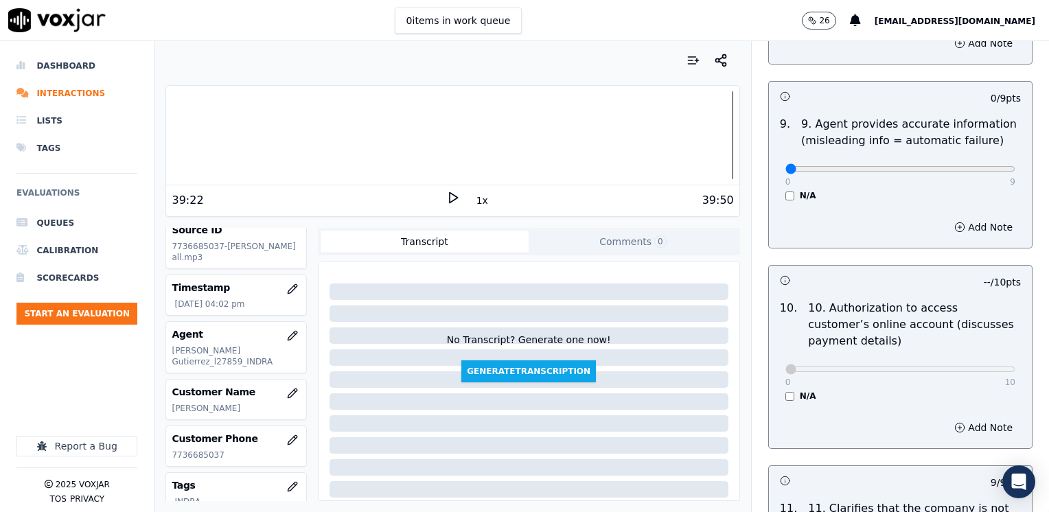
scroll to position [1579, 0]
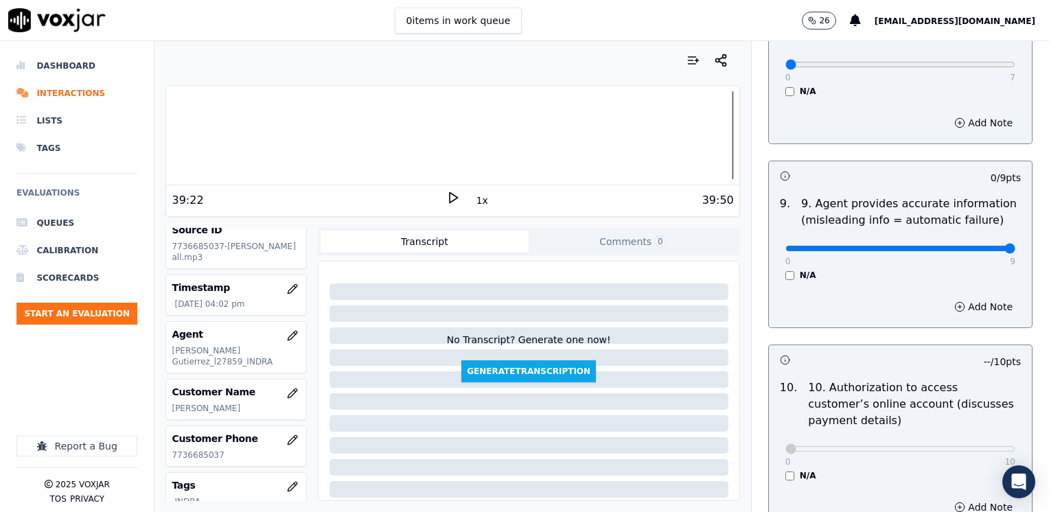
drag, startPoint x: 778, startPoint y: 213, endPoint x: 1051, endPoint y: 211, distance: 273.2
type input "9"
click at [1015, 246] on input "range" at bounding box center [900, 248] width 230 height 5
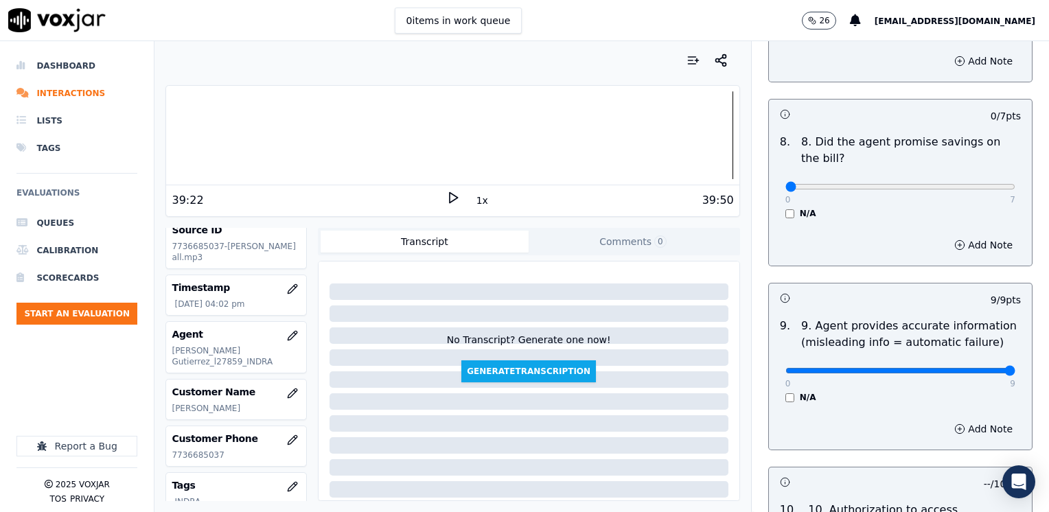
scroll to position [1235, 0]
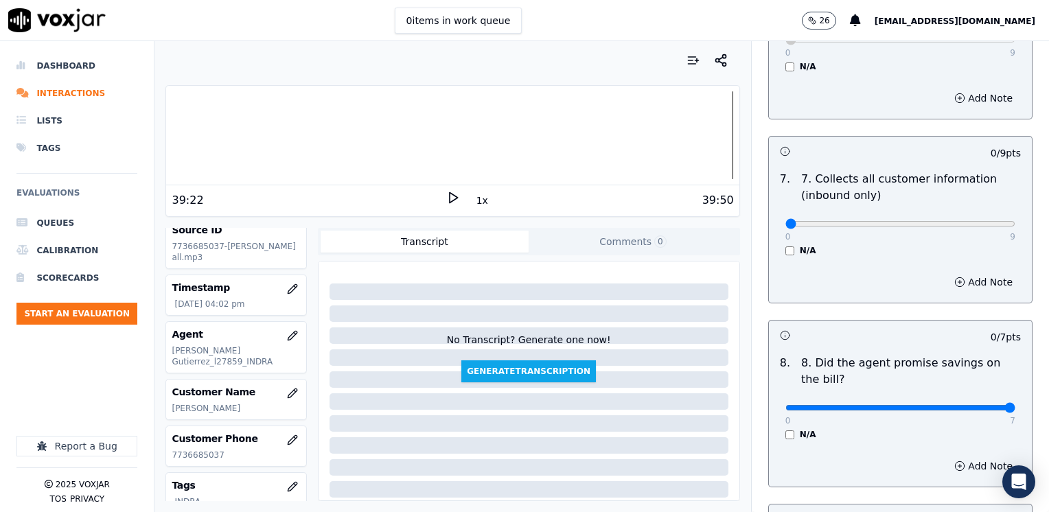
drag, startPoint x: 774, startPoint y: 372, endPoint x: 1025, endPoint y: 297, distance: 262.1
type input "7"
click at [1015, 405] on input "range" at bounding box center [900, 407] width 230 height 5
drag, startPoint x: 774, startPoint y: 187, endPoint x: 1001, endPoint y: 185, distance: 227.2
type input "9"
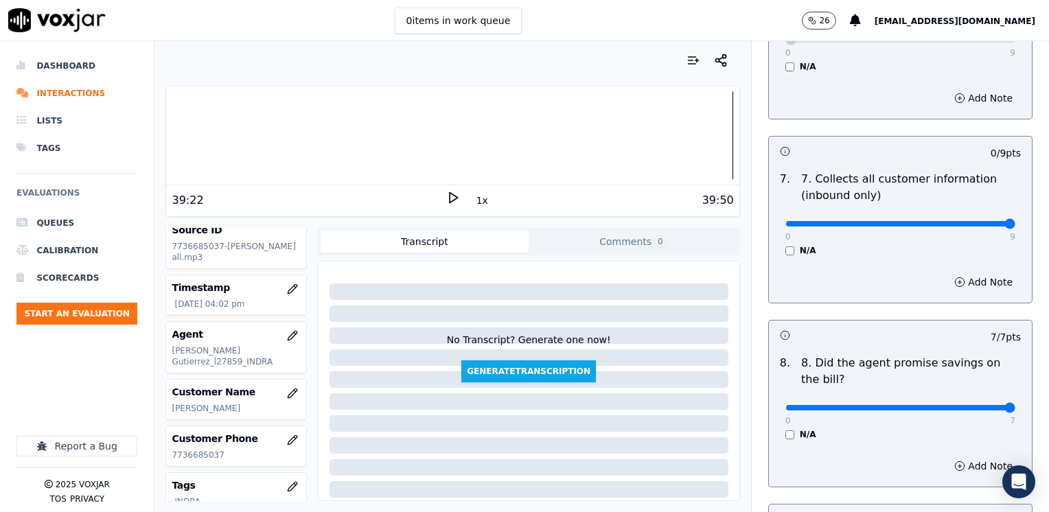
click at [998, 221] on input "range" at bounding box center [900, 223] width 230 height 5
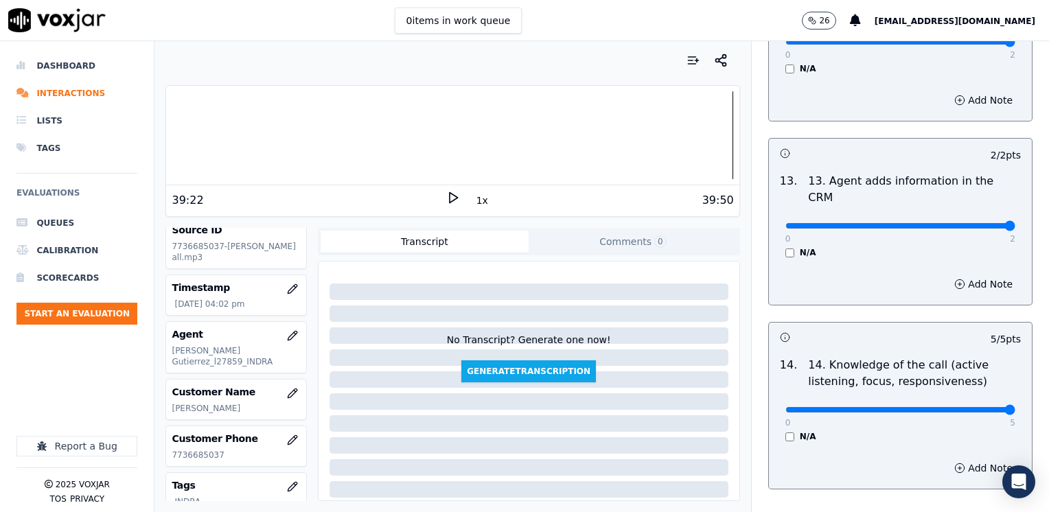
scroll to position [2374, 0]
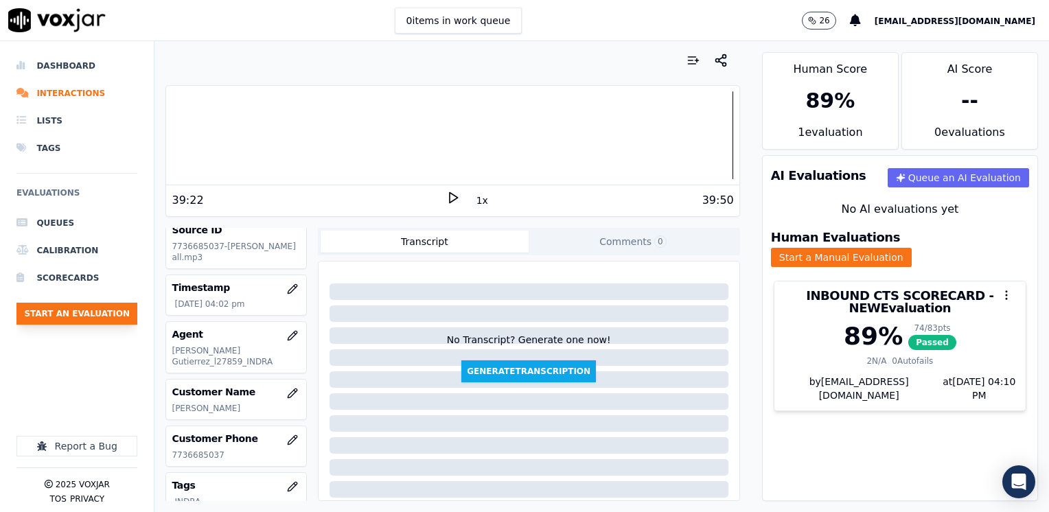
click at [71, 314] on button "Start an Evaluation" at bounding box center [76, 314] width 121 height 22
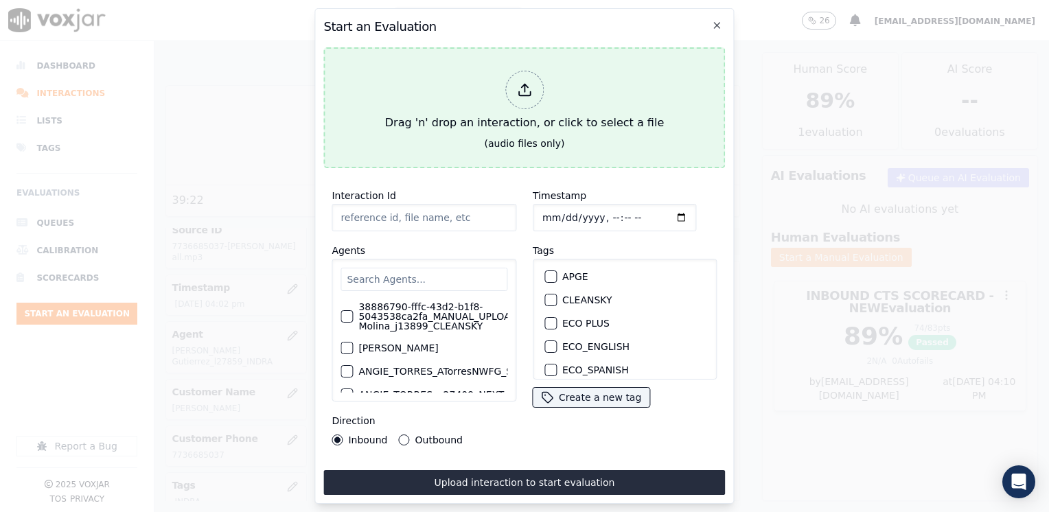
click at [524, 74] on div at bounding box center [524, 90] width 38 height 38
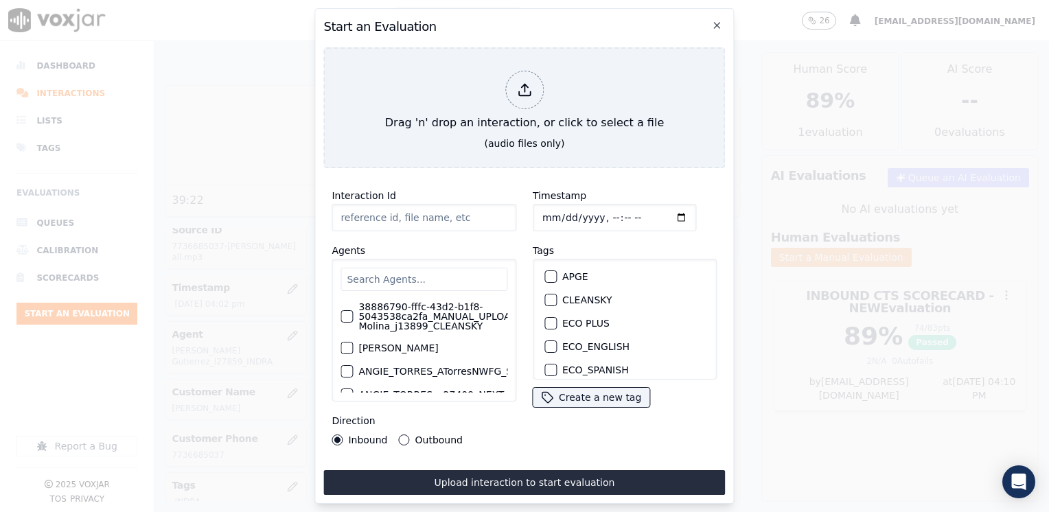
type input "20250910-142851_3128349604-[PERSON_NAME] all.mp3"
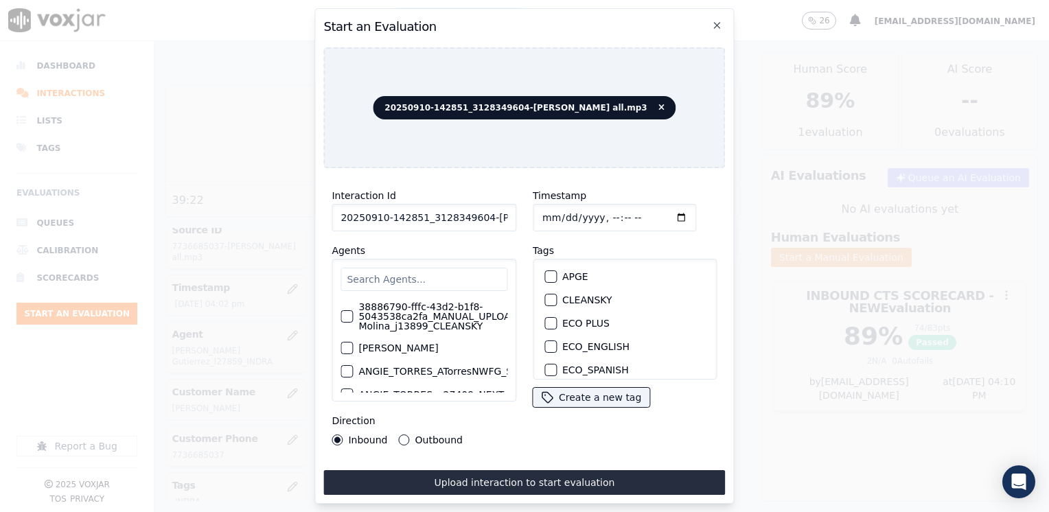
click at [420, 273] on input "text" at bounding box center [423, 279] width 167 height 23
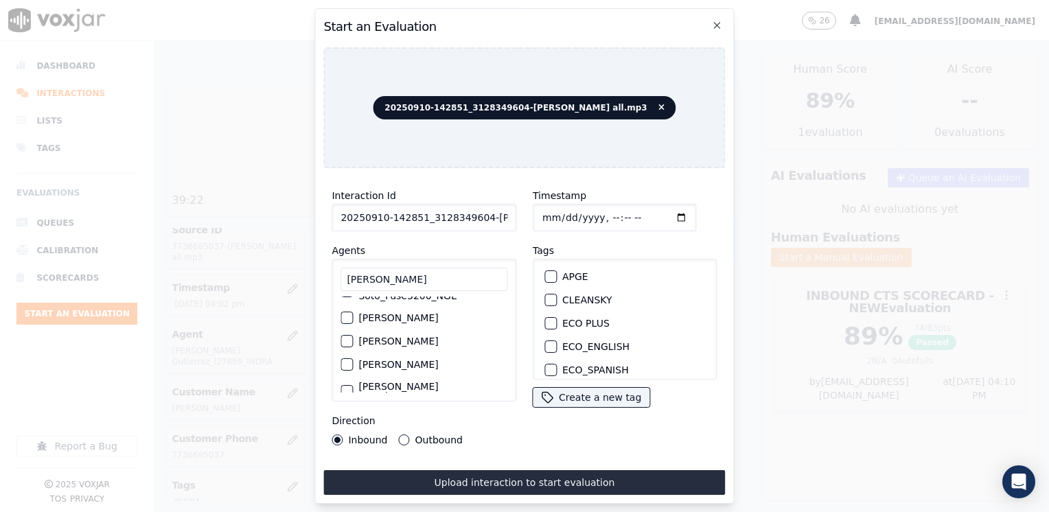
scroll to position [0, 0]
type input "[PERSON_NAME]"
click at [416, 302] on label "[PERSON_NAME] Soto_Fuse3200_NGE" at bounding box center [432, 311] width 149 height 19
click at [353, 305] on button "[PERSON_NAME] Soto_Fuse3200_NGE" at bounding box center [346, 311] width 12 height 12
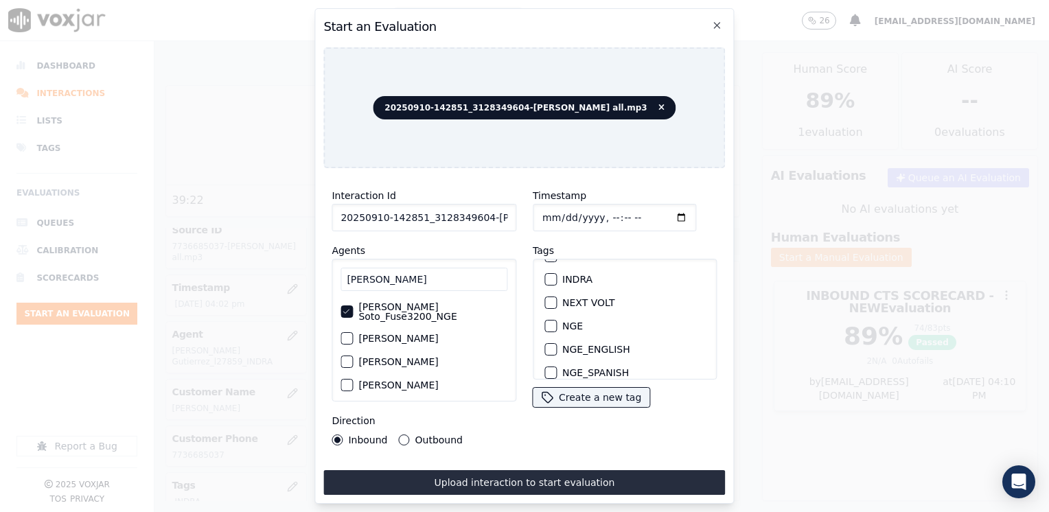
click at [545, 298] on div "button" at bounding box center [550, 303] width 10 height 10
click at [657, 211] on input "Timestamp" at bounding box center [614, 217] width 163 height 27
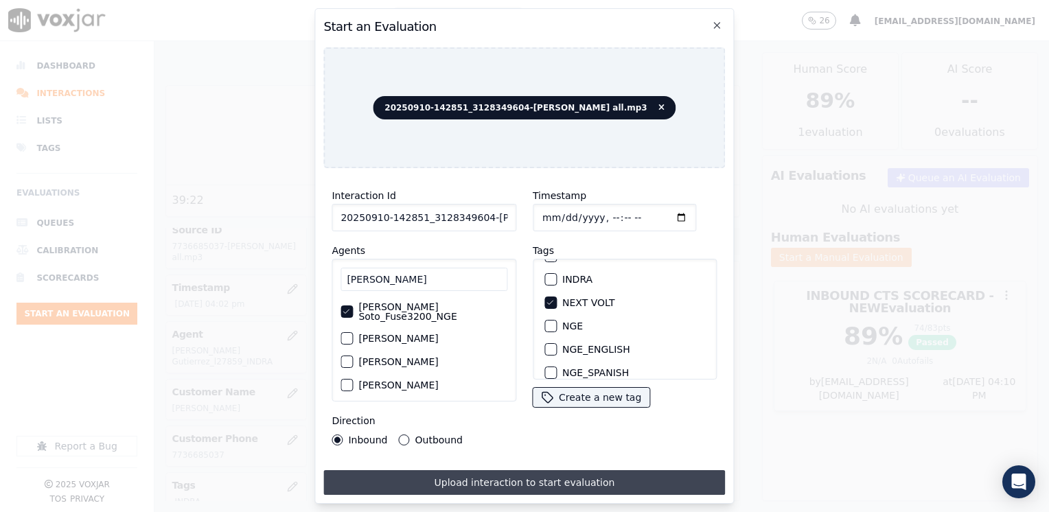
type input "[DATE]T22:11"
click at [511, 483] on button "Upload interaction to start evaluation" at bounding box center [524, 482] width 402 height 25
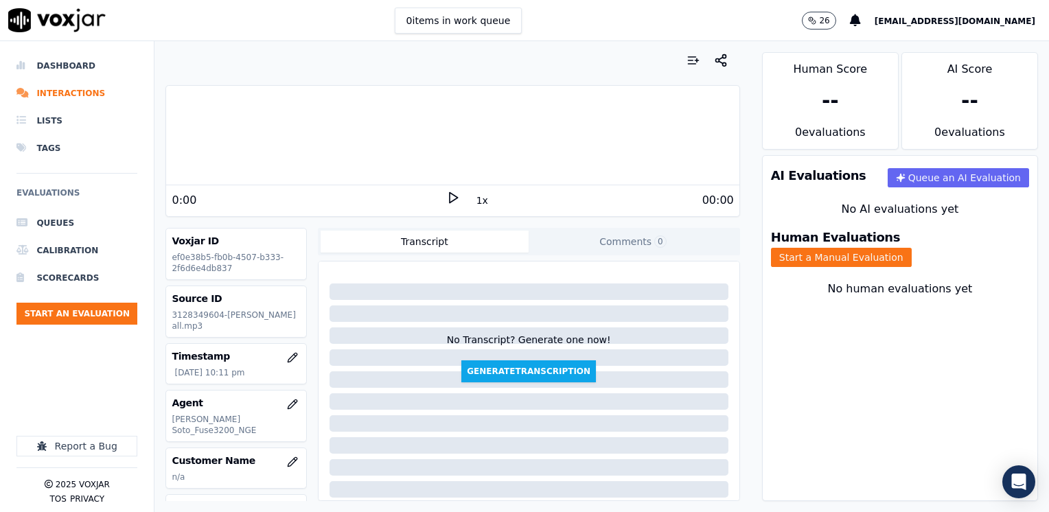
drag, startPoint x: 302, startPoint y: 180, endPoint x: 363, endPoint y: 180, distance: 61.1
click at [302, 180] on div "Your browser does not support the audio element." at bounding box center [452, 136] width 572 height 100
click at [446, 191] on icon at bounding box center [453, 198] width 14 height 14
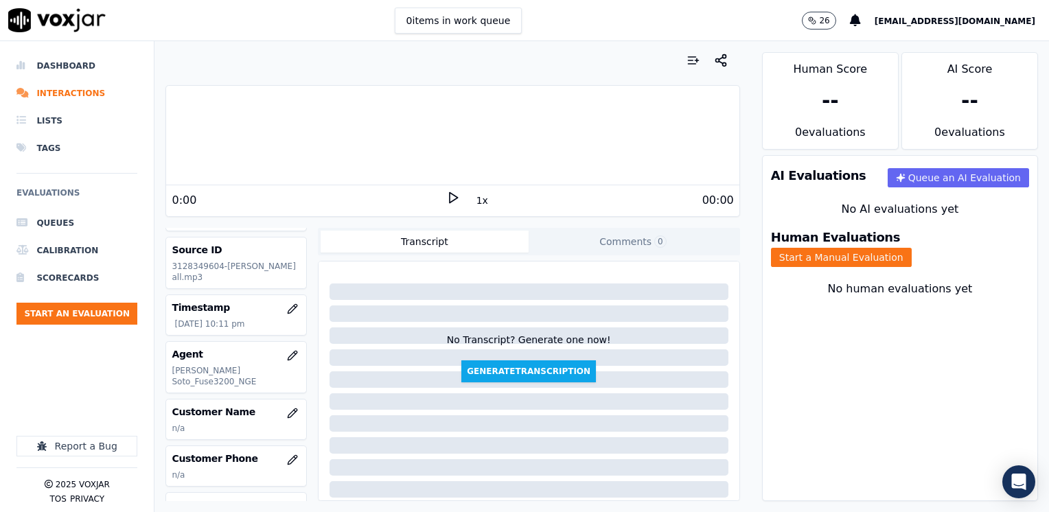
scroll to position [69, 0]
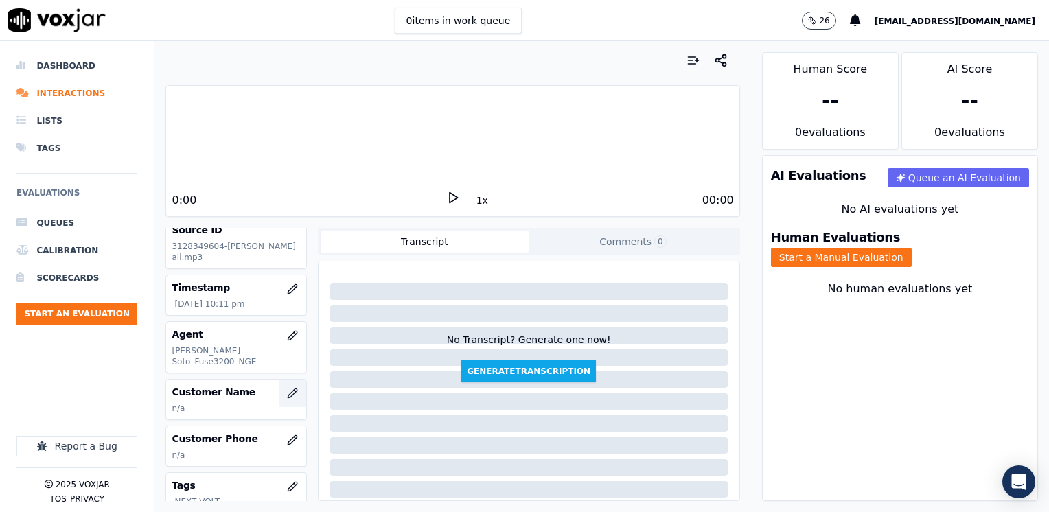
click at [287, 388] on icon "button" at bounding box center [292, 393] width 11 height 11
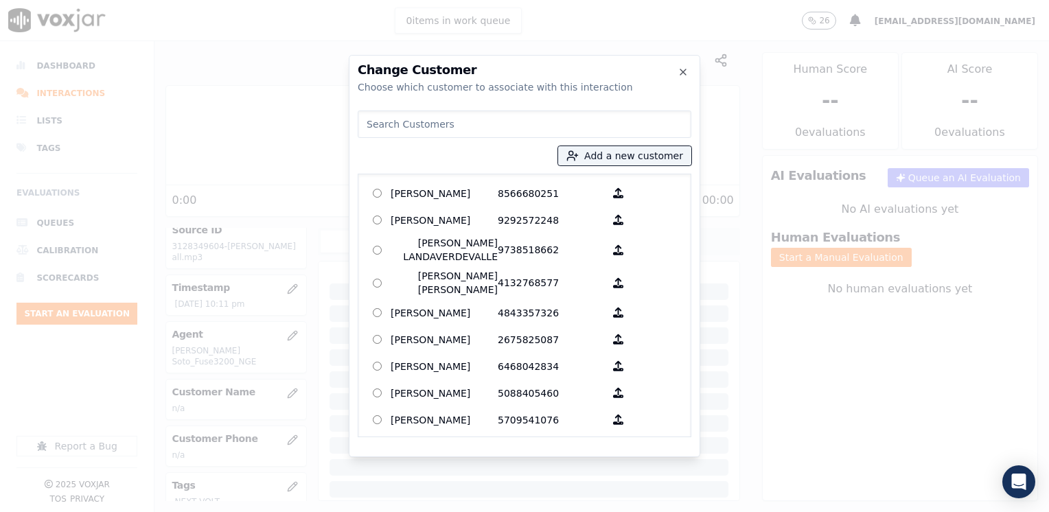
click at [463, 122] on input at bounding box center [525, 123] width 334 height 27
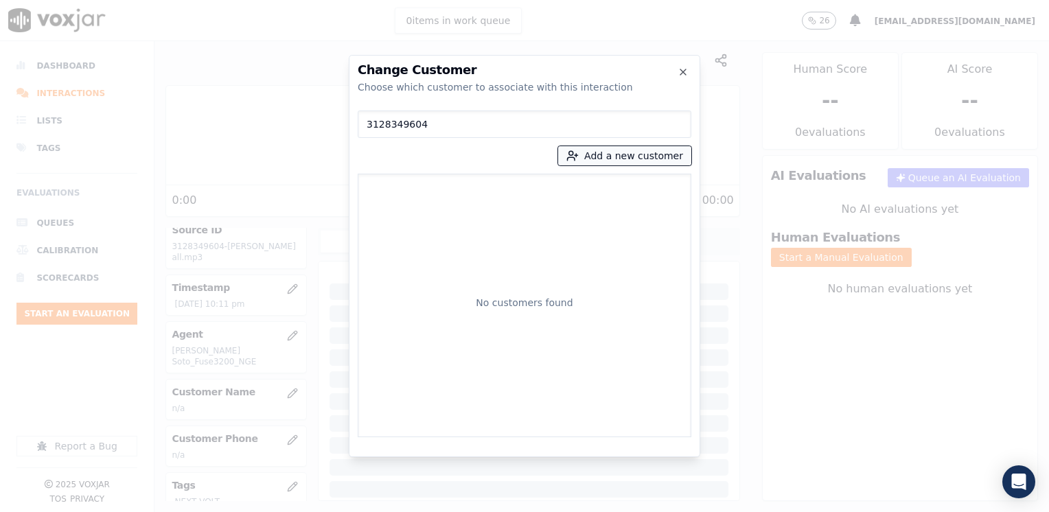
type input "3128349604"
click at [644, 152] on button "Add a new customer" at bounding box center [624, 155] width 133 height 19
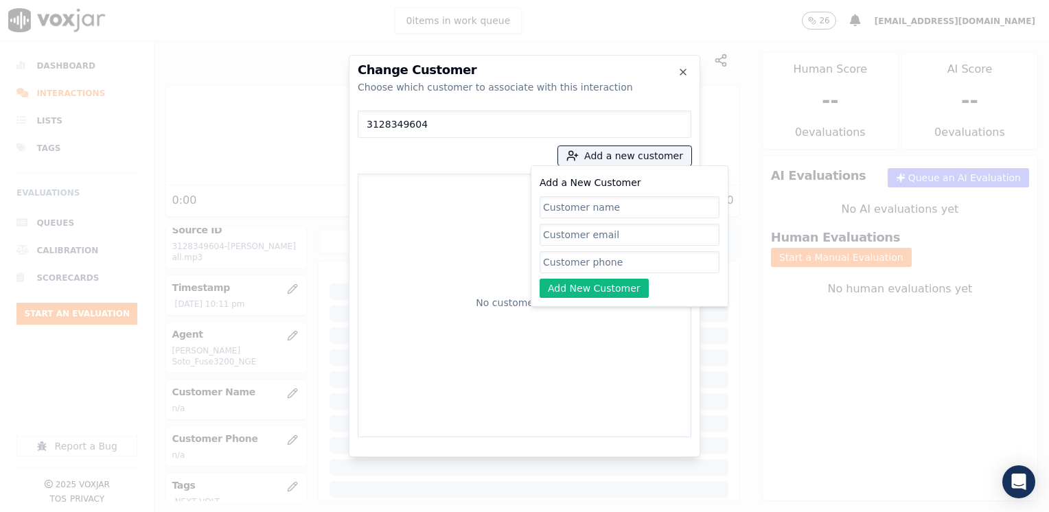
click at [572, 262] on input "Add a New Customer" at bounding box center [629, 262] width 180 height 22
paste input "3128349604"
type input "3128349604"
click at [655, 191] on div "Add a New Customer 3128349604 Add New Customer" at bounding box center [629, 236] width 180 height 124
click at [644, 207] on input "Add a New Customer" at bounding box center [629, 207] width 180 height 22
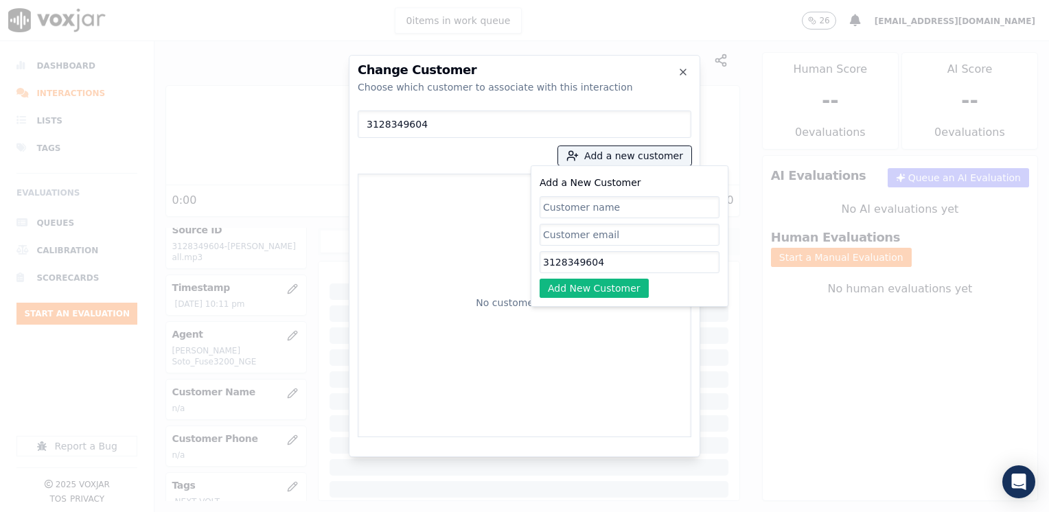
paste input "[PERSON_NAME]"
type input "[PERSON_NAME]"
click at [603, 292] on button "Add New Customer" at bounding box center [593, 288] width 109 height 19
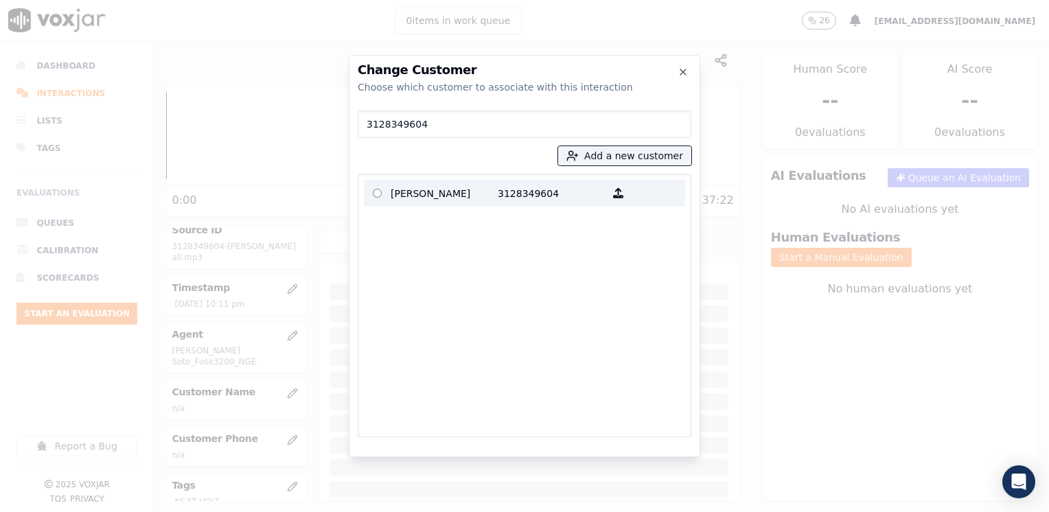
click at [465, 190] on p "[PERSON_NAME]" at bounding box center [444, 193] width 107 height 21
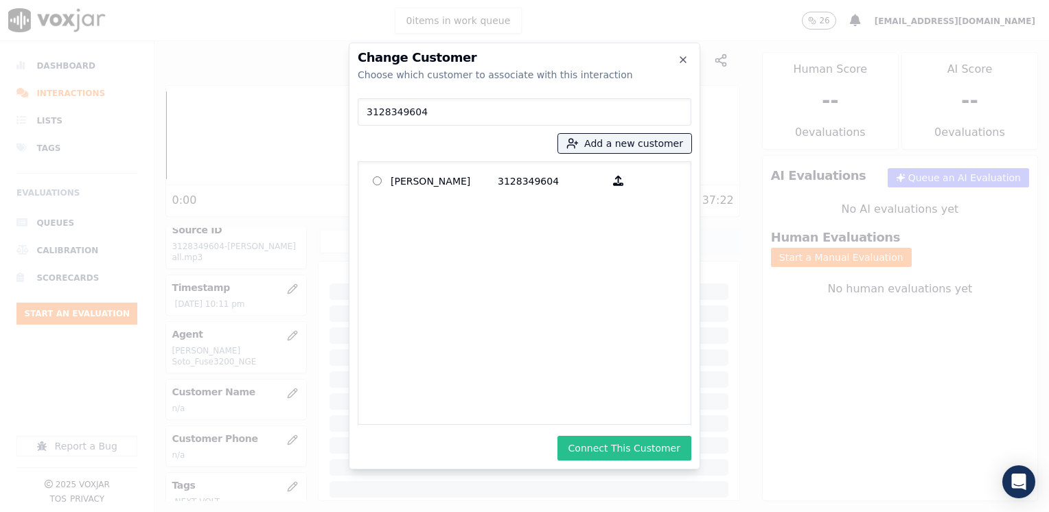
click at [653, 455] on button "Connect This Customer" at bounding box center [624, 448] width 134 height 25
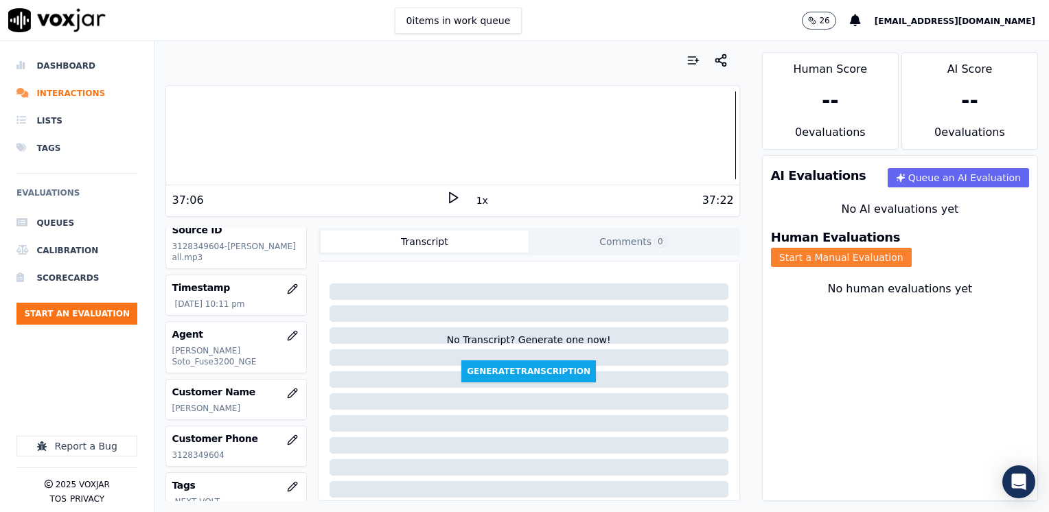
click at [911, 248] on button "Start a Manual Evaluation" at bounding box center [841, 257] width 141 height 19
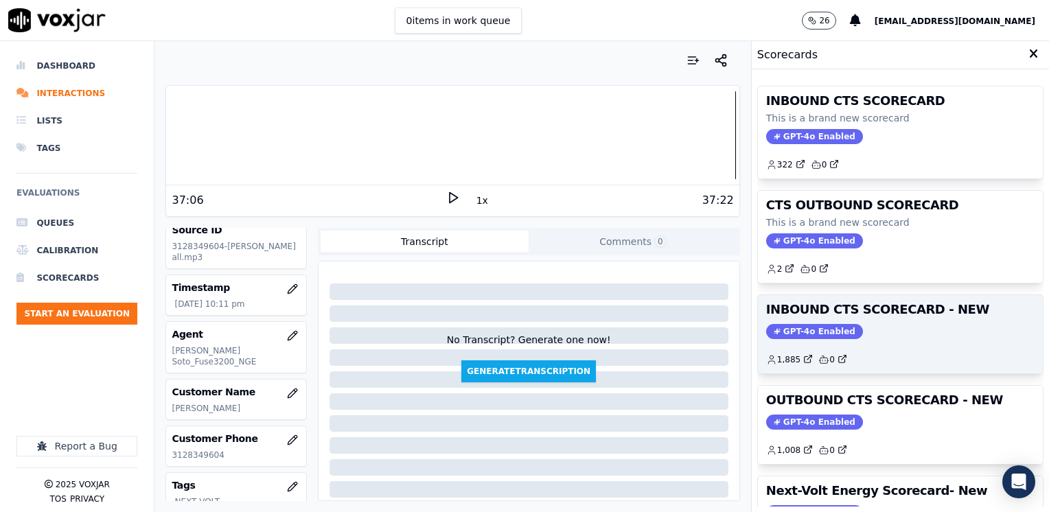
click at [791, 310] on h3 "INBOUND CTS SCORECARD - NEW" at bounding box center [900, 309] width 268 height 12
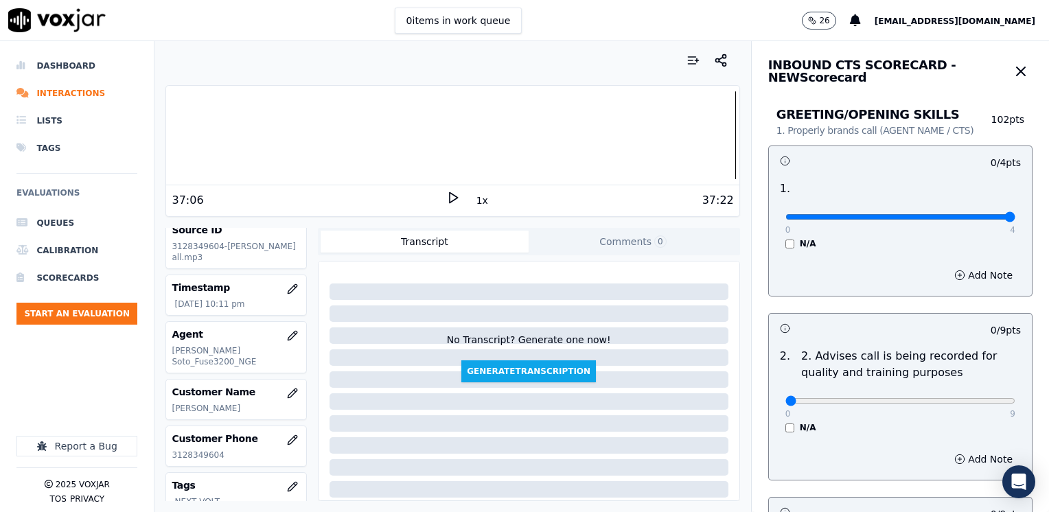
drag, startPoint x: 781, startPoint y: 213, endPoint x: 1038, endPoint y: 210, distance: 256.7
type input "4"
click at [1015, 214] on input "range" at bounding box center [900, 216] width 230 height 5
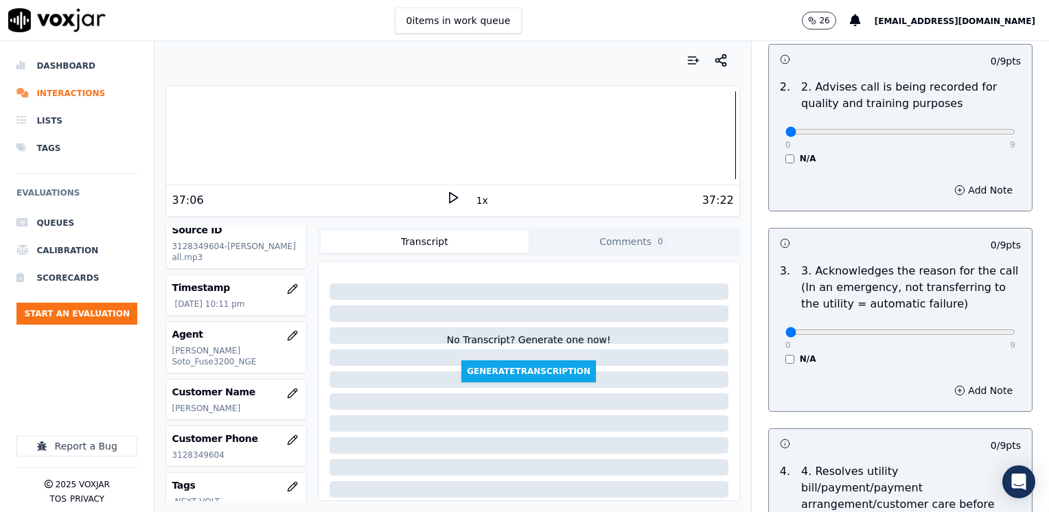
scroll to position [343, 0]
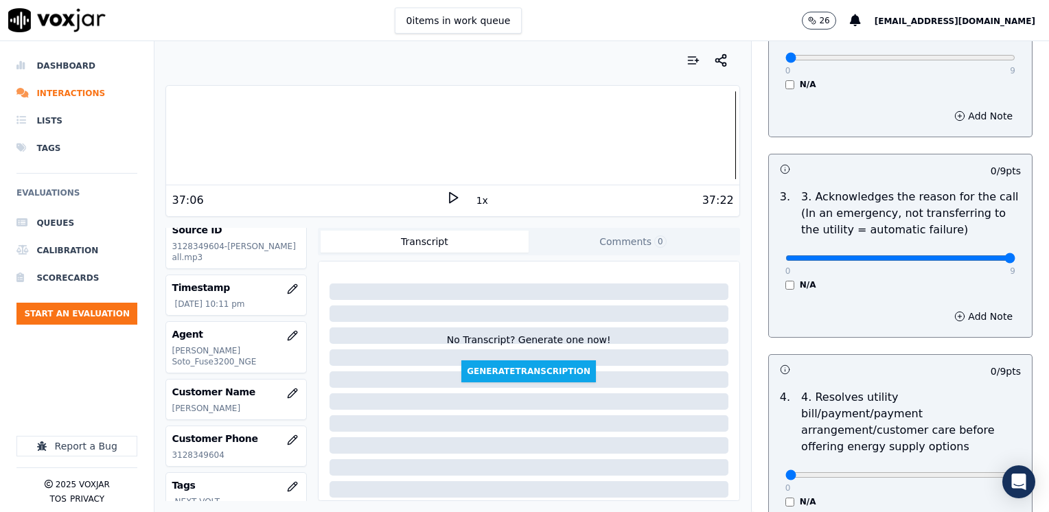
drag, startPoint x: 777, startPoint y: 257, endPoint x: 1051, endPoint y: 257, distance: 273.8
type input "9"
click at [1015, 257] on input "range" at bounding box center [900, 257] width 230 height 5
click at [973, 312] on button "Add Note" at bounding box center [983, 316] width 75 height 19
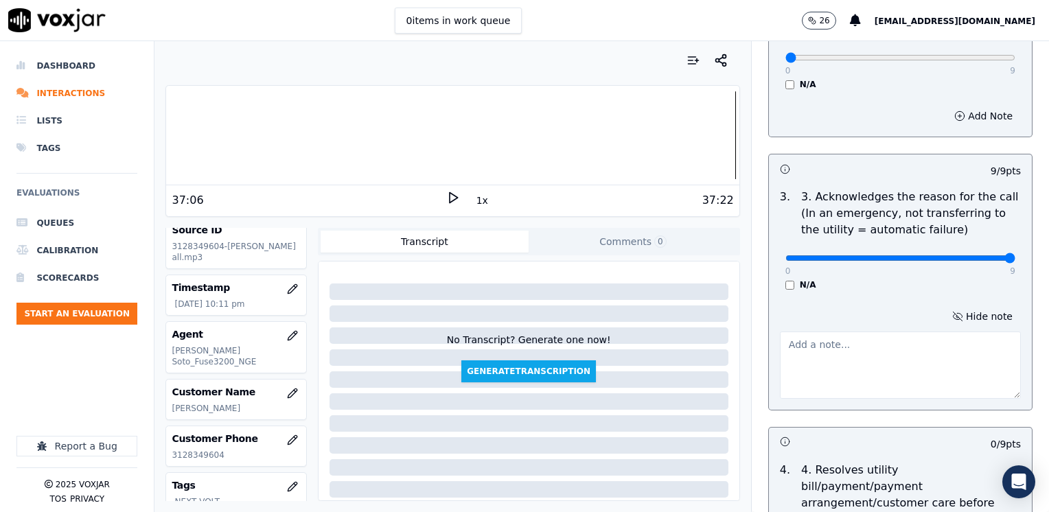
click at [857, 364] on textarea at bounding box center [900, 364] width 241 height 67
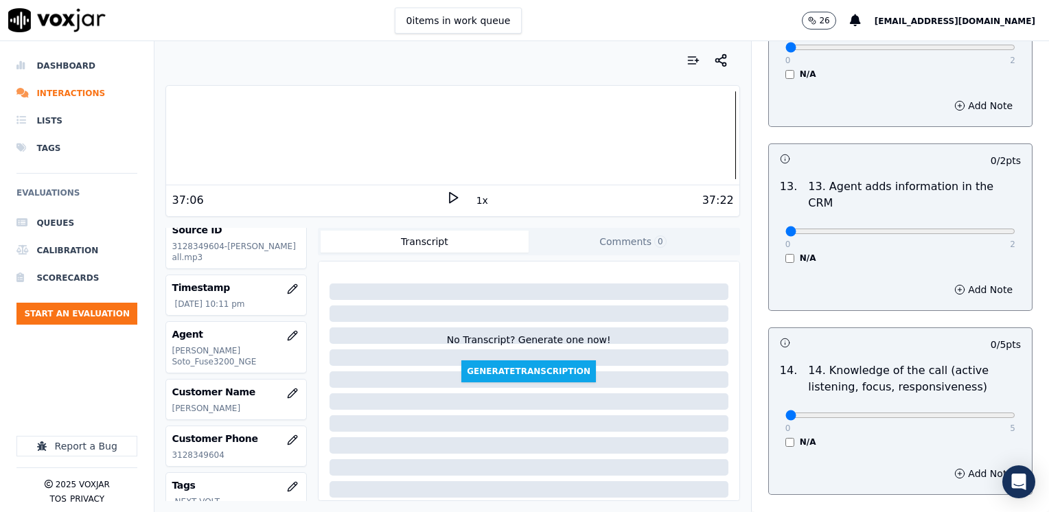
scroll to position [2374, 0]
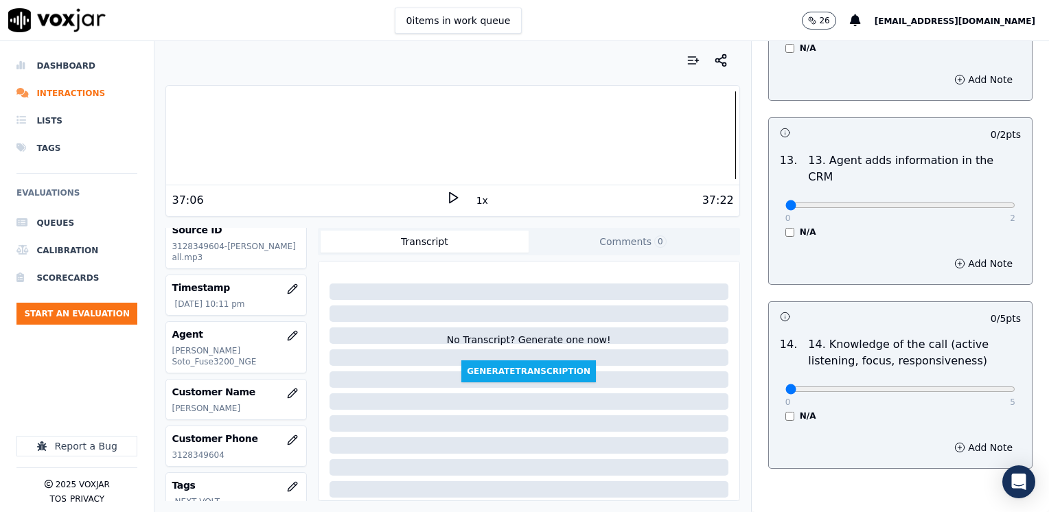
type textarea "Cx needs some type of assistance with her electric service"
click at [962, 386] on input "range" at bounding box center [900, 388] width 230 height 5
click at [964, 427] on div "Add Note" at bounding box center [900, 447] width 263 height 41
click at [958, 380] on div "0 5" at bounding box center [900, 388] width 230 height 16
click at [958, 386] on input "range" at bounding box center [900, 388] width 230 height 5
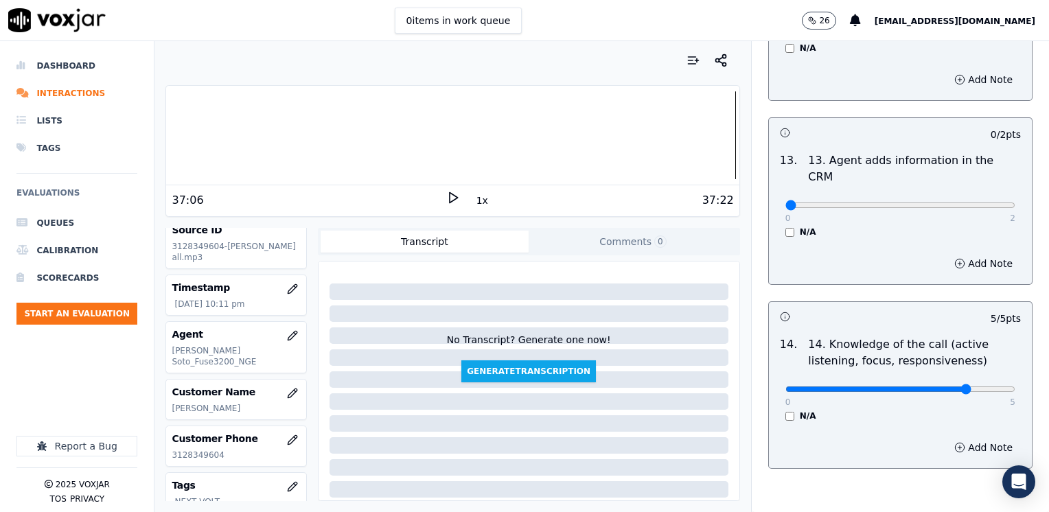
type input "4"
click at [957, 386] on input "range" at bounding box center [900, 388] width 230 height 5
click at [951, 438] on button "Add Note" at bounding box center [983, 447] width 75 height 19
click at [863, 463] on textarea at bounding box center [900, 496] width 241 height 67
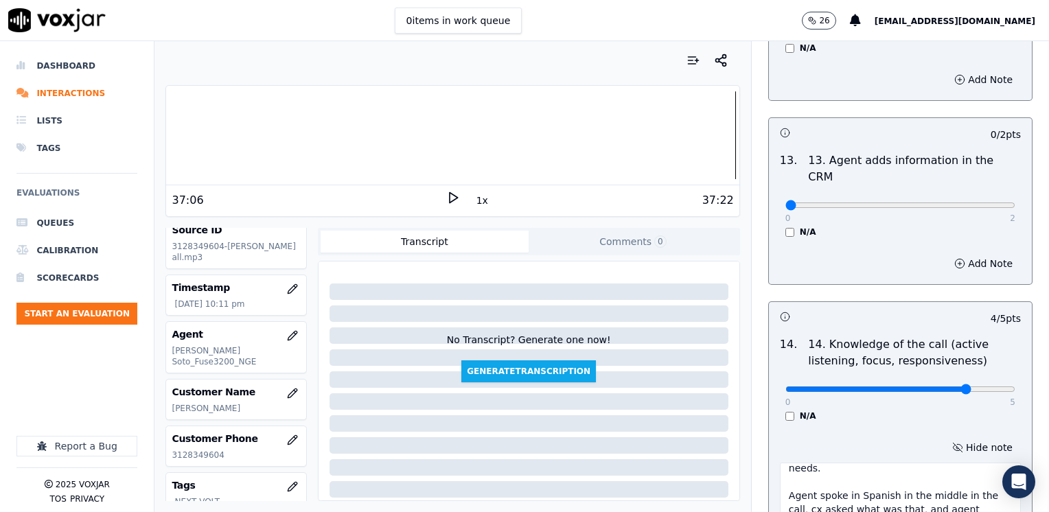
type textarea "When collecting the reason of the call, agent did not probe what type of assist…"
type input "2"
click at [852, 386] on input "range" at bounding box center [900, 388] width 230 height 5
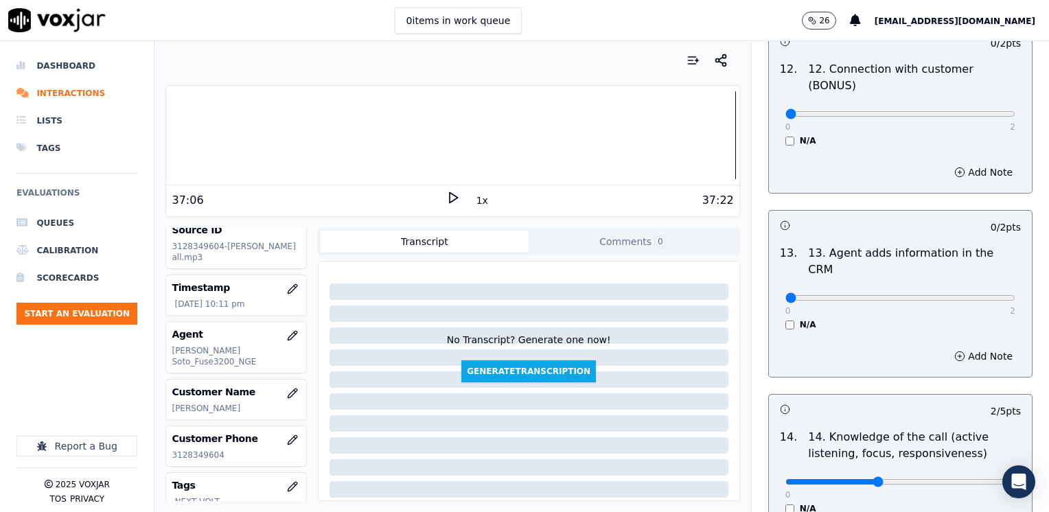
scroll to position [2168, 0]
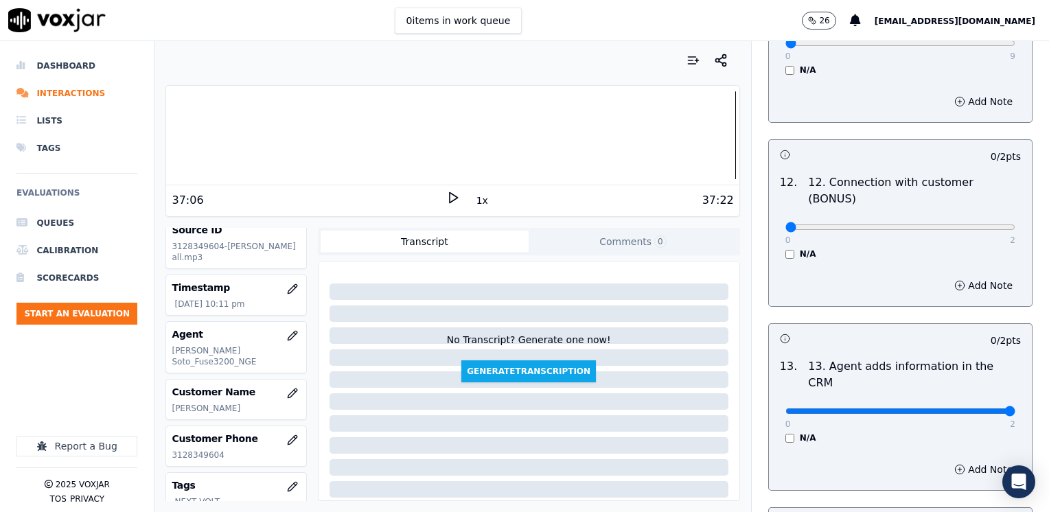
drag, startPoint x: 777, startPoint y: 343, endPoint x: 1051, endPoint y: 265, distance: 284.8
type input "2"
click at [1015, 408] on input "range" at bounding box center [900, 410] width 230 height 5
drag, startPoint x: 778, startPoint y: 177, endPoint x: 1051, endPoint y: 174, distance: 273.2
type input "2"
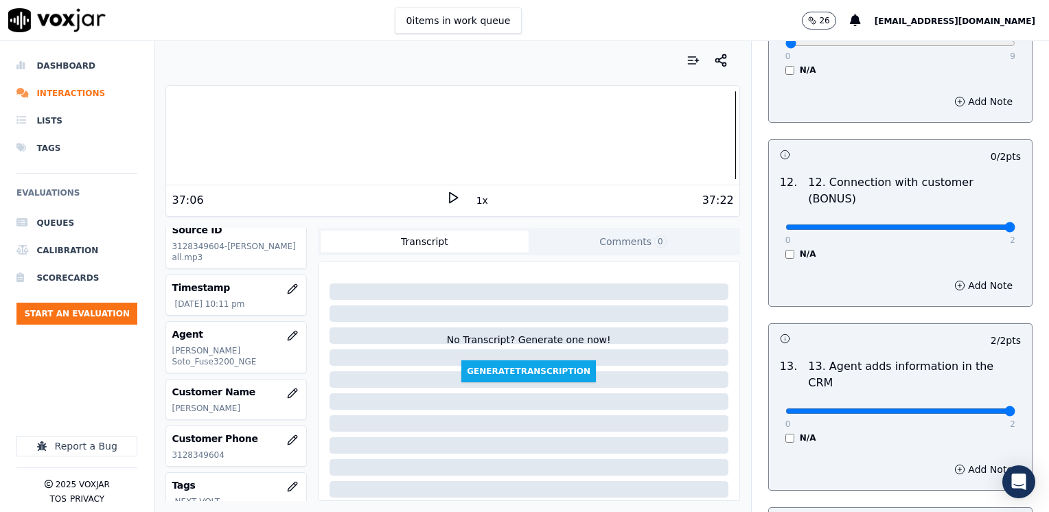
click at [1015, 224] on input "range" at bounding box center [900, 226] width 230 height 5
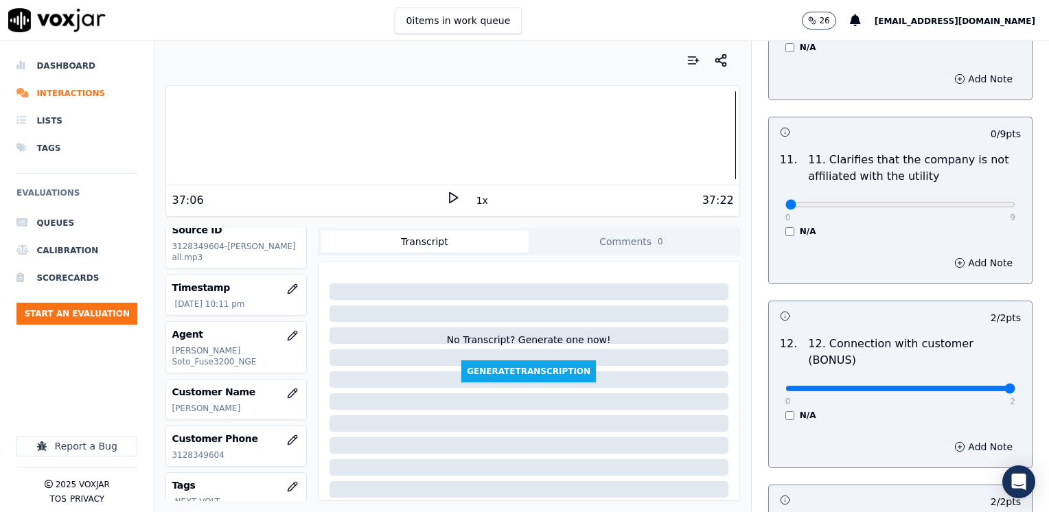
scroll to position [1962, 0]
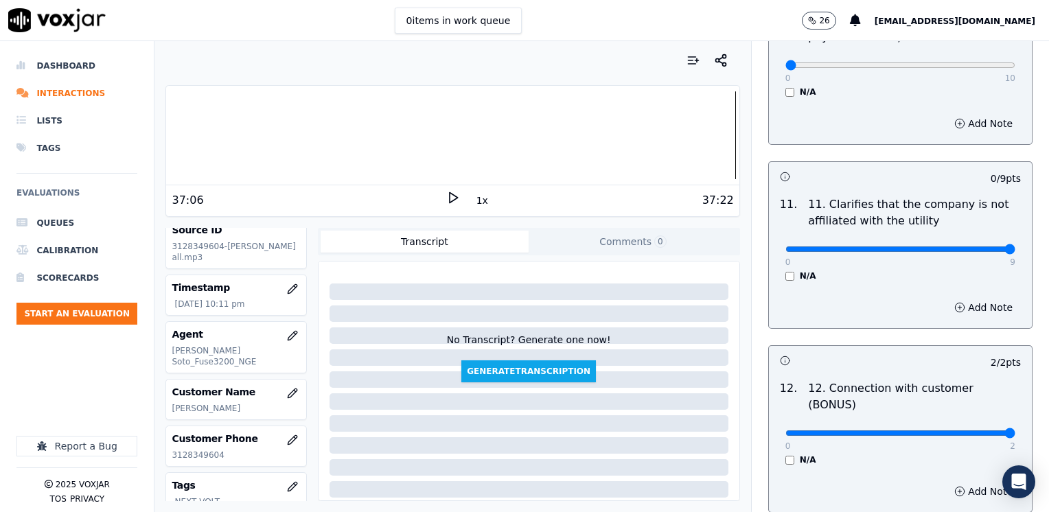
drag, startPoint x: 777, startPoint y: 211, endPoint x: 1051, endPoint y: 224, distance: 274.2
type input "9"
click at [1015, 246] on input "range" at bounding box center [900, 248] width 230 height 5
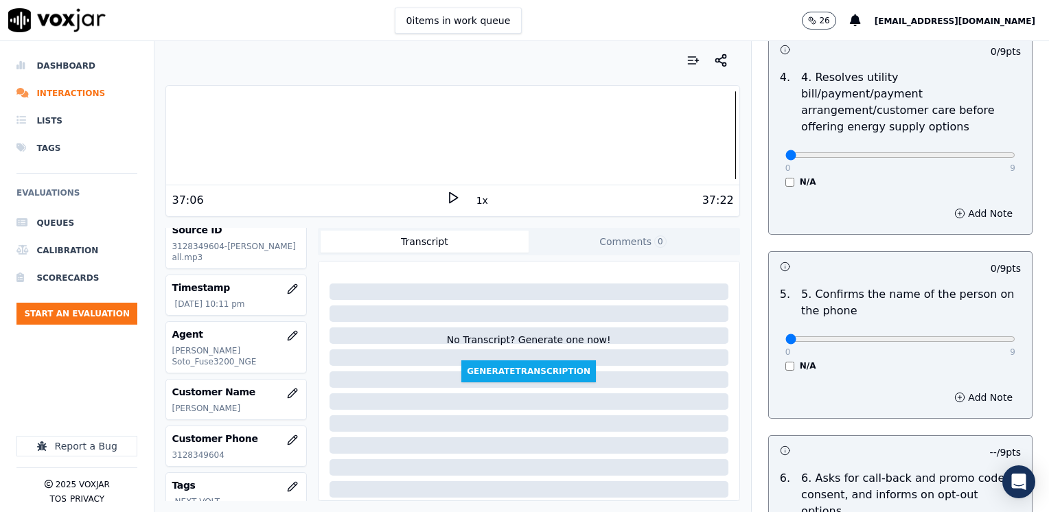
scroll to position [795, 0]
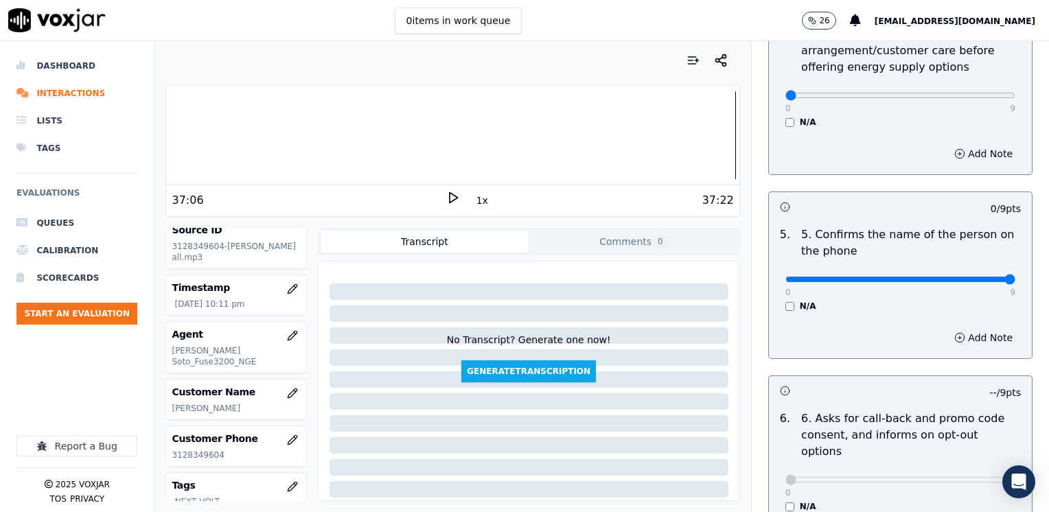
drag, startPoint x: 773, startPoint y: 258, endPoint x: 1051, endPoint y: 261, distance: 278.0
type input "9"
click at [1015, 277] on input "range" at bounding box center [900, 279] width 230 height 5
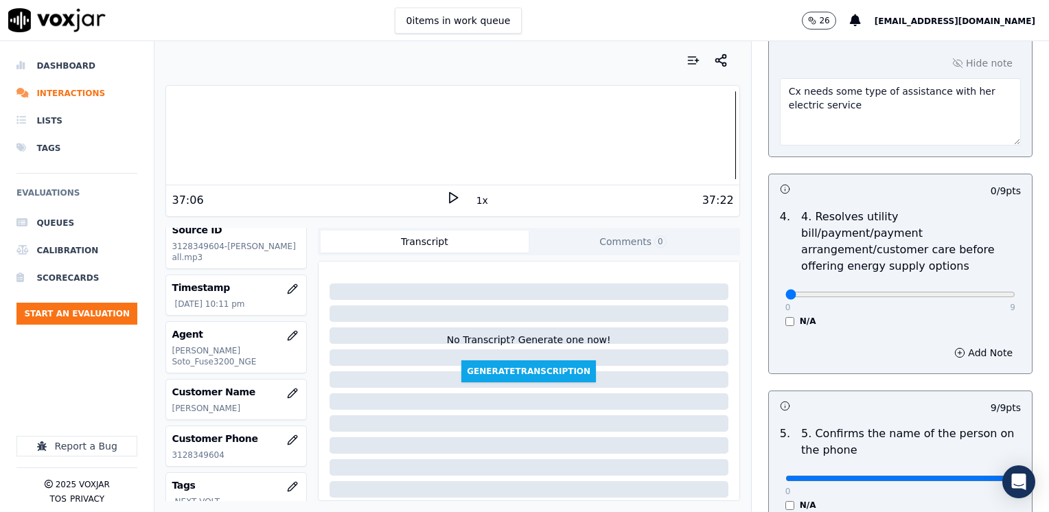
scroll to position [590, 0]
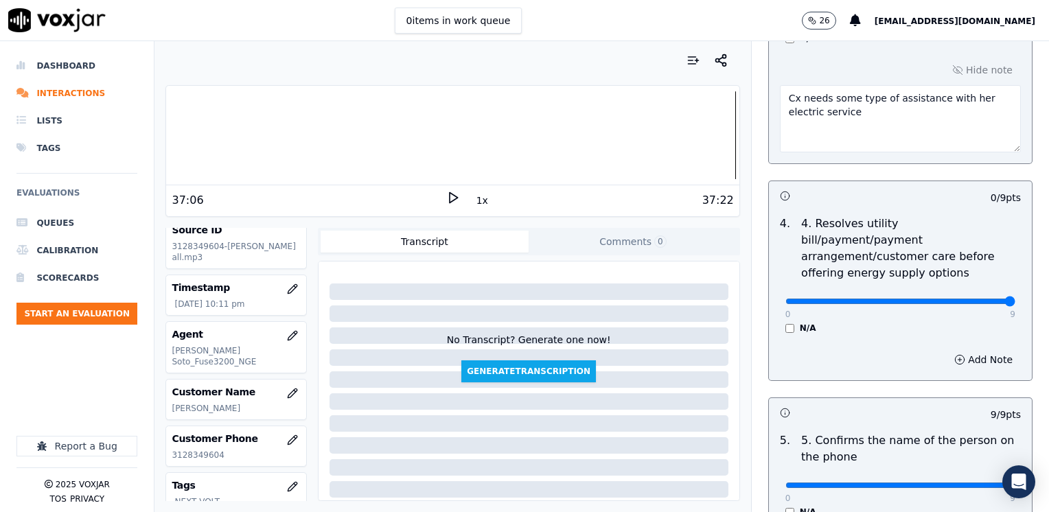
drag, startPoint x: 777, startPoint y: 284, endPoint x: 1051, endPoint y: 284, distance: 273.8
type input "9"
click at [1015, 299] on input "range" at bounding box center [900, 301] width 230 height 5
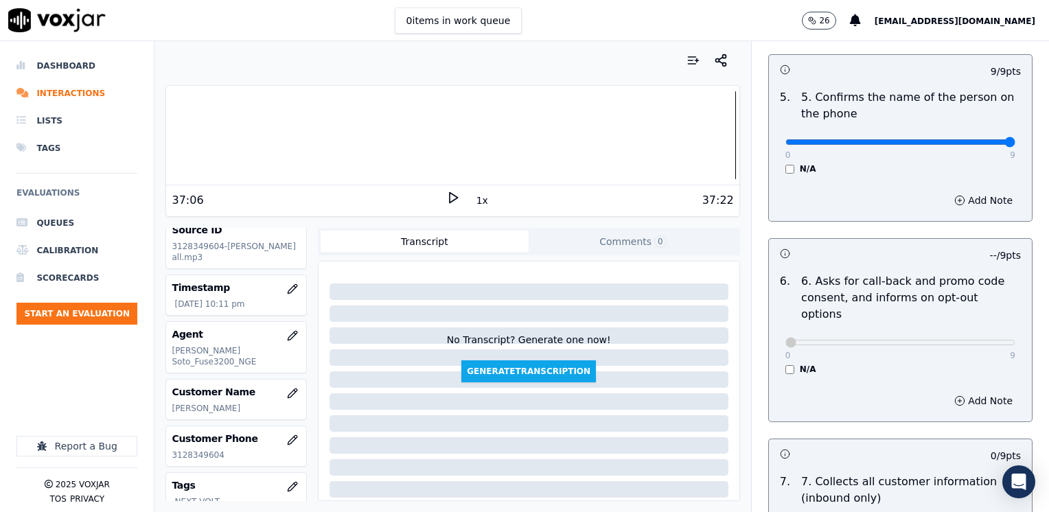
scroll to position [1139, 0]
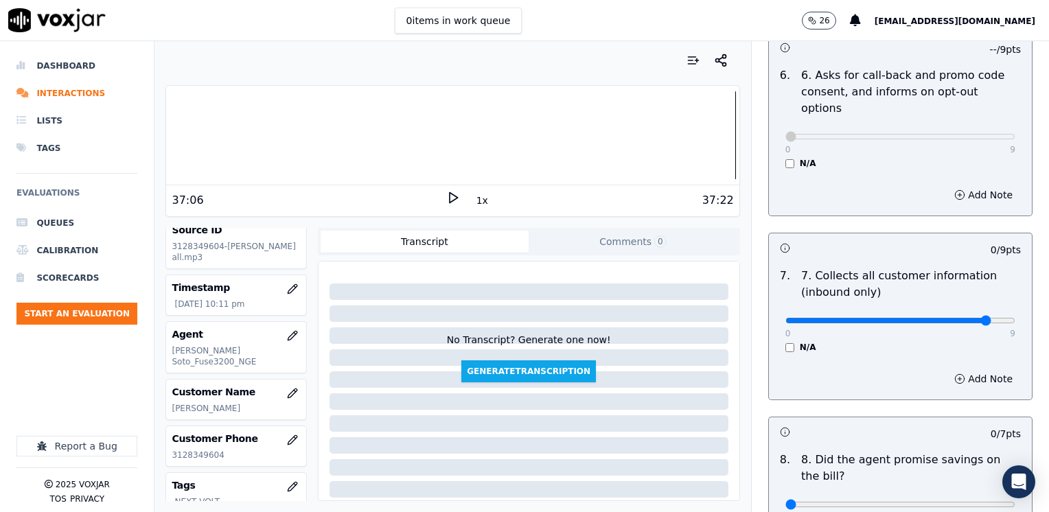
click at [966, 318] on input "range" at bounding box center [900, 320] width 230 height 5
drag, startPoint x: 952, startPoint y: 282, endPoint x: 1051, endPoint y: 301, distance: 100.6
type input "9"
click at [1015, 318] on input "range" at bounding box center [900, 320] width 230 height 5
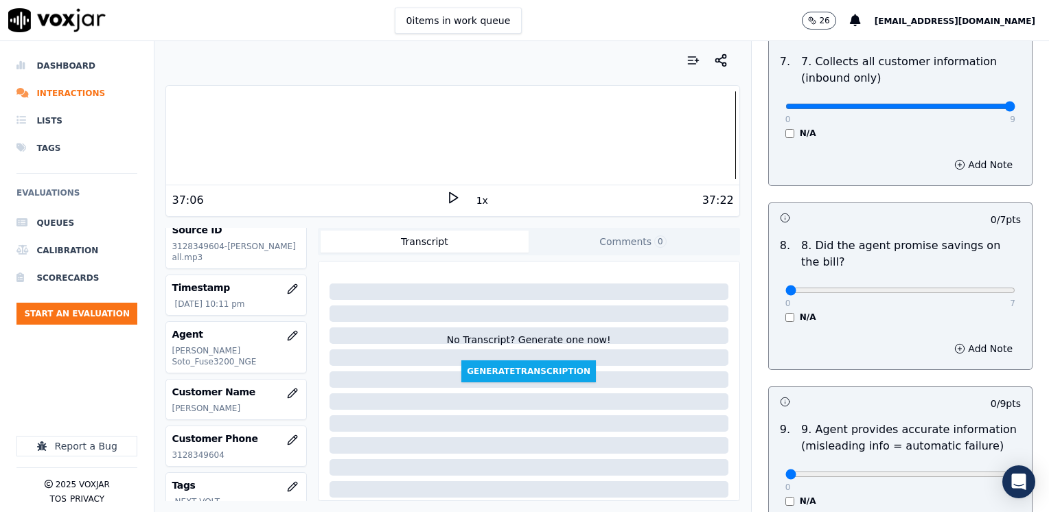
scroll to position [1413, 0]
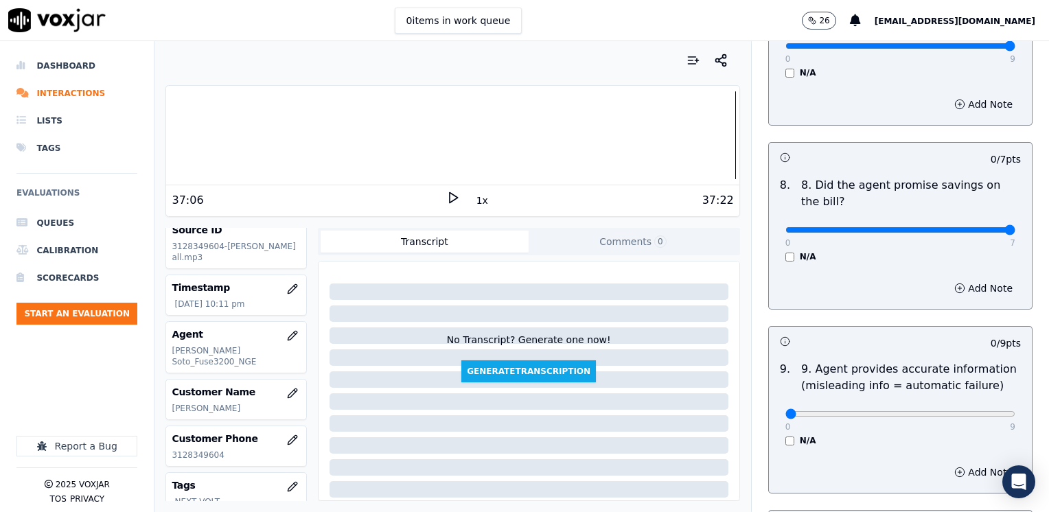
drag, startPoint x: 777, startPoint y: 194, endPoint x: 1051, endPoint y: 208, distance: 274.2
type input "7"
click at [1015, 227] on input "range" at bounding box center [900, 229] width 230 height 5
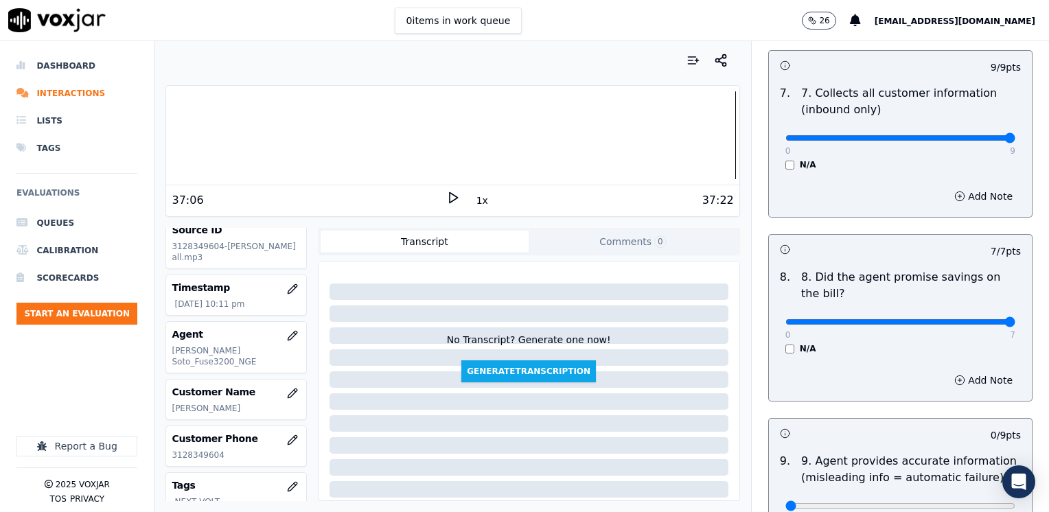
scroll to position [1207, 0]
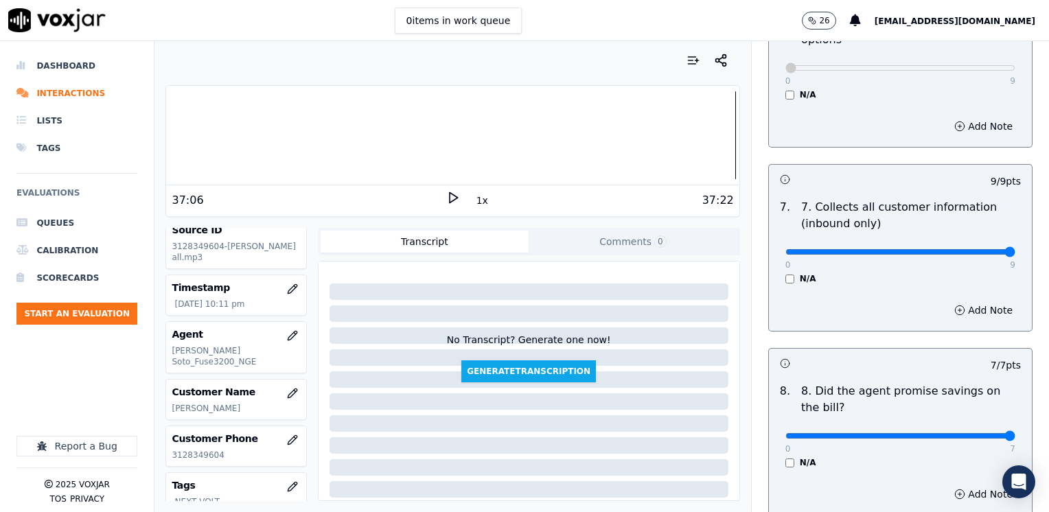
click at [964, 243] on div "0 9" at bounding box center [900, 251] width 230 height 16
click at [966, 249] on input "range" at bounding box center [900, 251] width 230 height 5
click at [953, 301] on button "Add Note" at bounding box center [983, 310] width 75 height 19
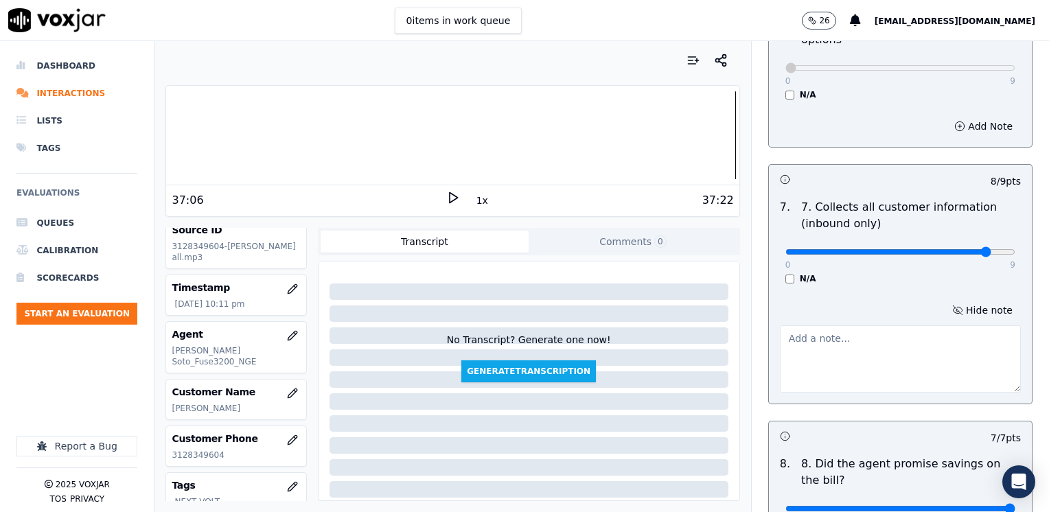
click at [839, 338] on textarea at bounding box center [900, 358] width 241 height 67
click at [964, 301] on button "Hide note" at bounding box center [982, 310] width 77 height 19
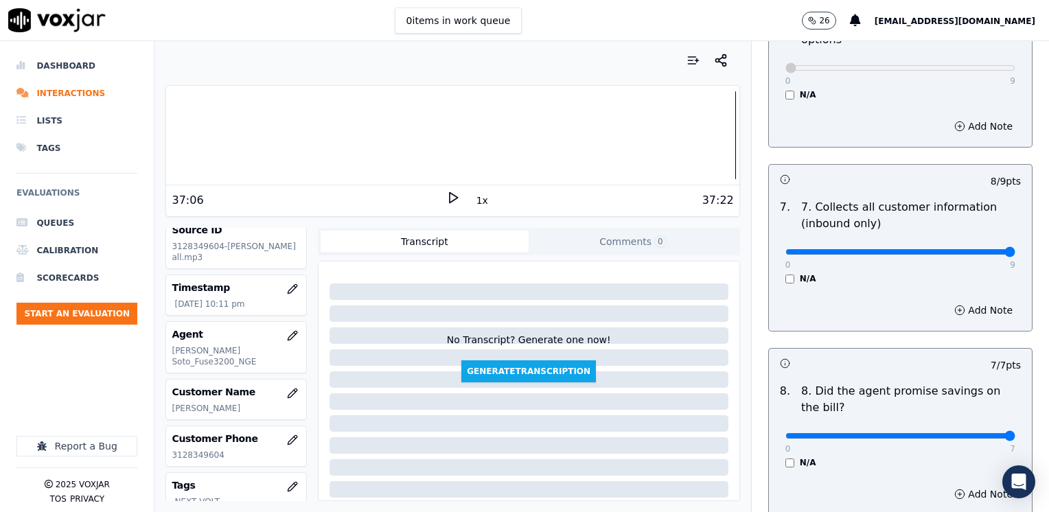
drag, startPoint x: 960, startPoint y: 215, endPoint x: 1048, endPoint y: 231, distance: 89.3
type input "9"
click at [1015, 249] on input "range" at bounding box center [900, 251] width 230 height 5
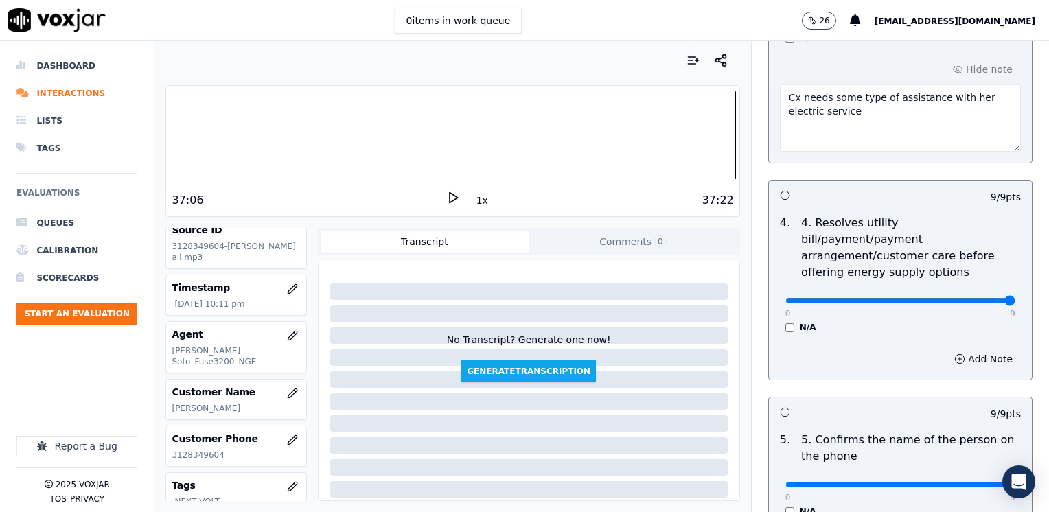
scroll to position [590, 0]
click at [975, 350] on button "Add Note" at bounding box center [983, 359] width 75 height 19
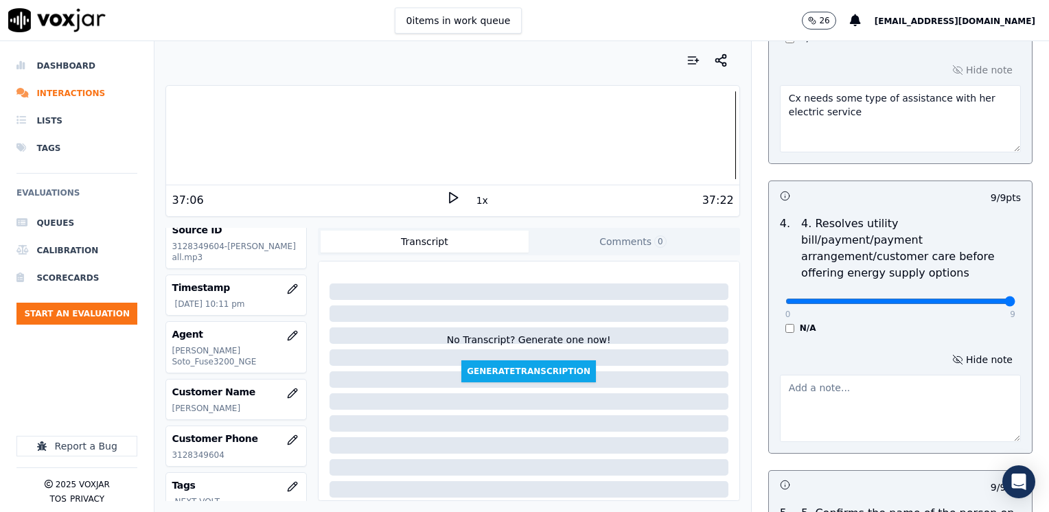
click at [885, 384] on textarea at bounding box center [900, 408] width 241 height 67
click at [862, 375] on textarea "Cx has a balance of $ and has a shut off notice" at bounding box center [900, 408] width 241 height 67
drag, startPoint x: 866, startPoint y: 373, endPoint x: 860, endPoint y: 377, distance: 7.8
click at [866, 375] on textarea "Cx has a balance of $ and has a shut off notice" at bounding box center [900, 408] width 241 height 67
click at [817, 381] on textarea "Cx has a balance of $543. and has a shut off notice" at bounding box center [900, 408] width 241 height 67
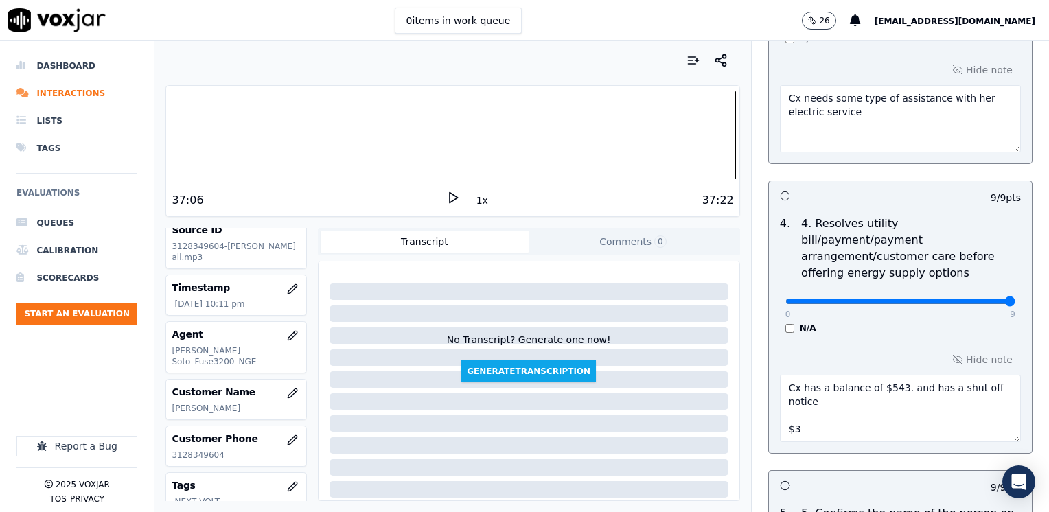
click at [901, 375] on textarea "Cx has a balance of $543. and has a shut off notice $3" at bounding box center [900, 408] width 241 height 67
click at [811, 405] on textarea "Cx has a balance of $543. and she has a shut off notice $3" at bounding box center [900, 408] width 241 height 67
click at [780, 410] on textarea "Cx has a balance of $543. and she has a shut off notice $3" at bounding box center [900, 408] width 241 height 67
click at [846, 410] on textarea "Cx has a balance of $543. and she has a shut off notice Cx should pay $3 to avo…" at bounding box center [900, 408] width 241 height 67
click at [957, 404] on textarea "Cx has a balance of $543. and she has a shut off notice Cx should pay $3 to avo…" at bounding box center [900, 408] width 241 height 67
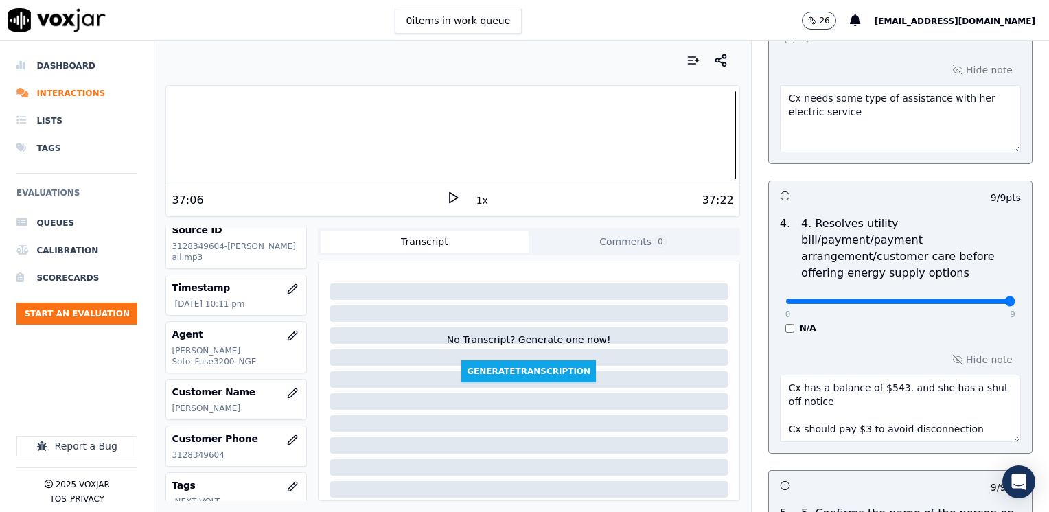
scroll to position [8, 0]
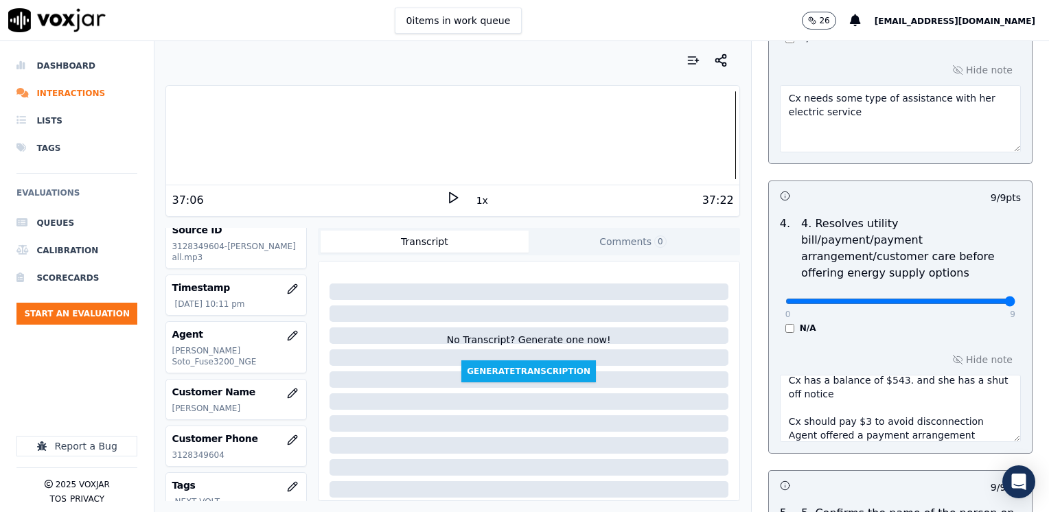
click at [842, 405] on textarea "Cx has a balance of $543. and she has a shut off notice Cx should pay $3 to avo…" at bounding box center [900, 408] width 241 height 67
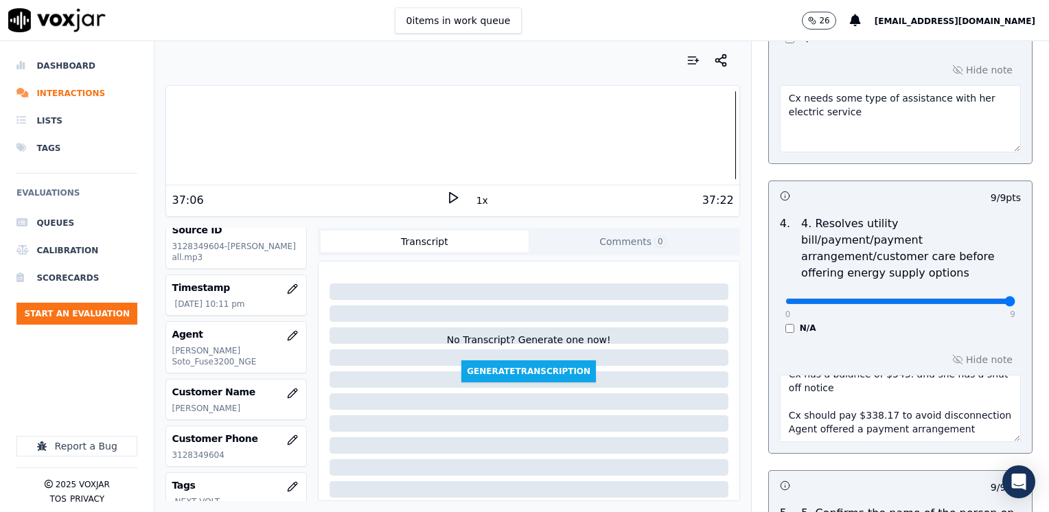
click at [944, 408] on textarea "Cx has a balance of $543. and she has a shut off notice Cx should pay $338.17 t…" at bounding box center [900, 408] width 241 height 67
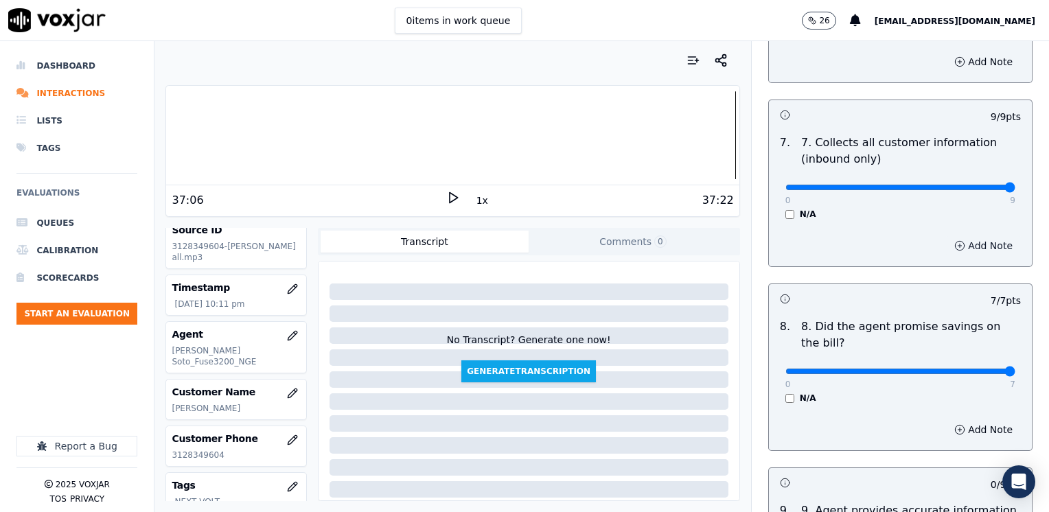
scroll to position [1619, 0]
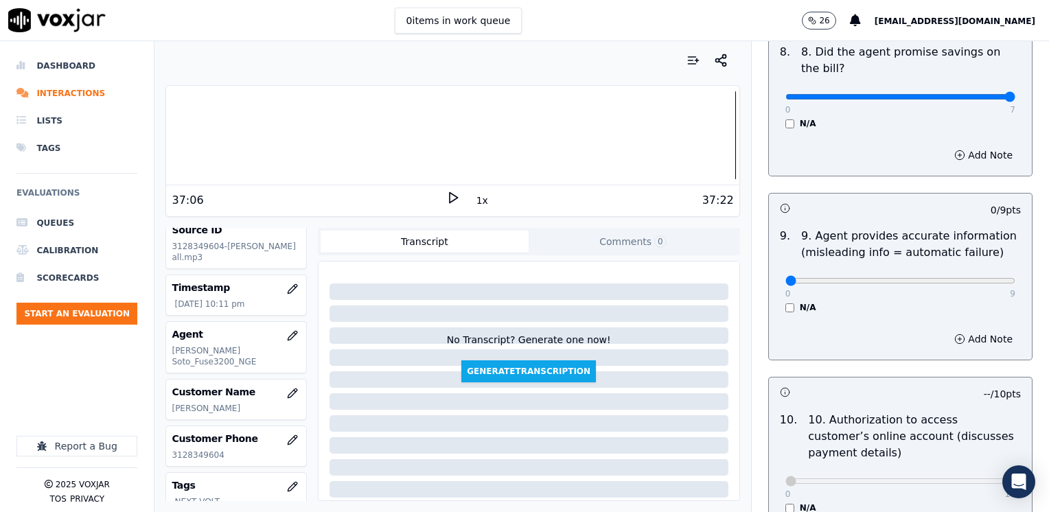
type textarea "Cx has a balance of $543. and she has a shut off notice Cx should pay $338.17 t…"
click at [966, 278] on input "range" at bounding box center [900, 280] width 230 height 5
drag, startPoint x: 958, startPoint y: 243, endPoint x: 1051, endPoint y: 243, distance: 92.7
type input "9"
click at [1015, 278] on input "range" at bounding box center [900, 280] width 230 height 5
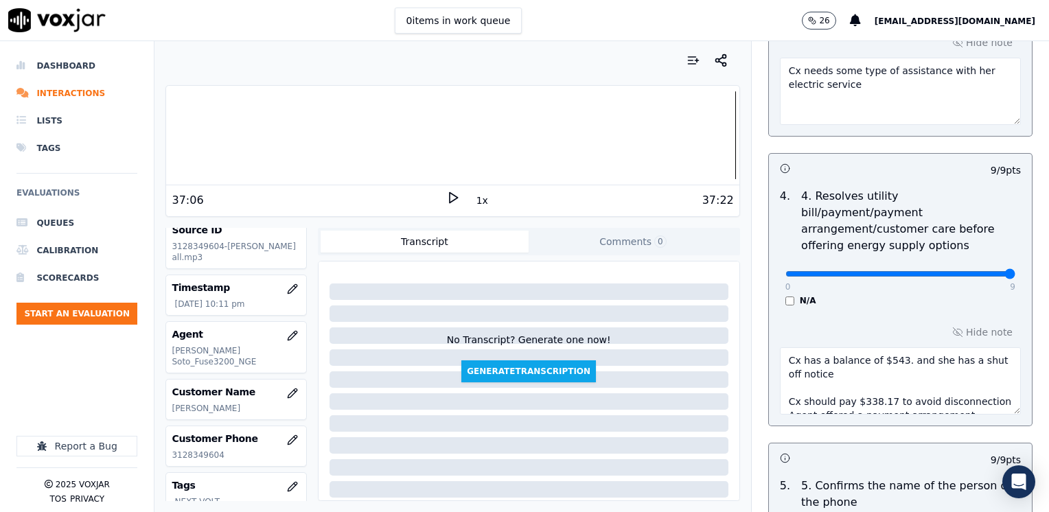
scroll to position [618, 0]
click at [866, 311] on div "Hide note Cx has a balance of $543. and she has a shut off notice Cx should pay…" at bounding box center [900, 368] width 263 height 114
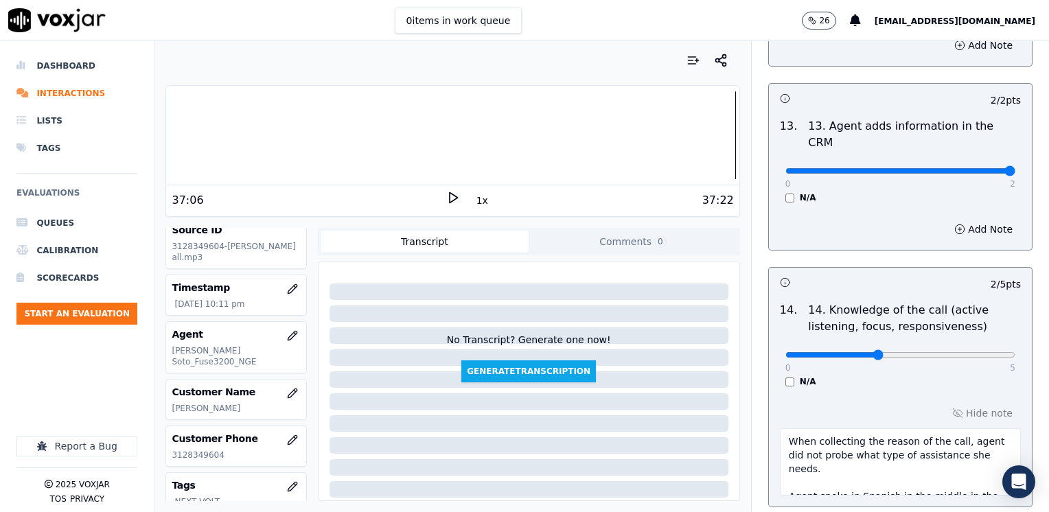
scroll to position [2519, 0]
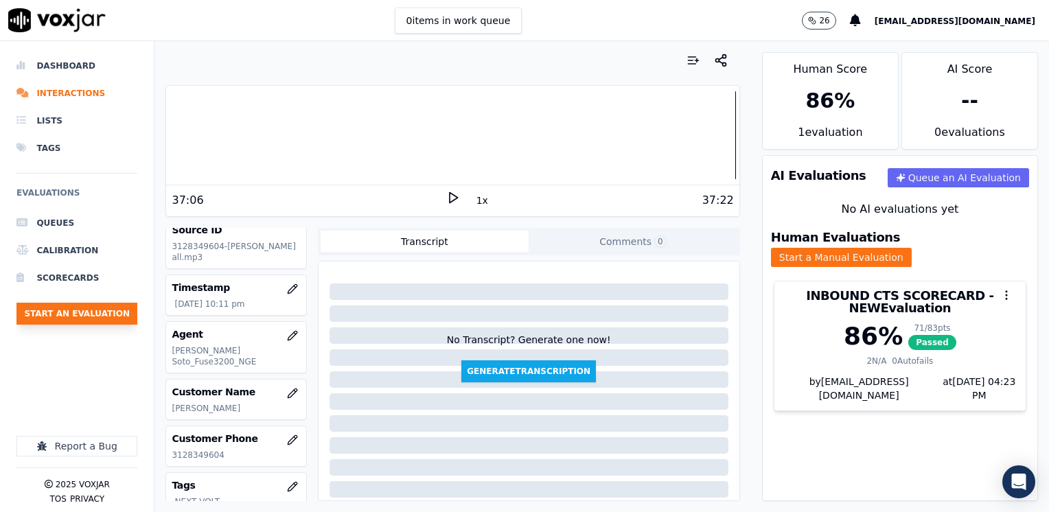
click at [108, 316] on button "Start an Evaluation" at bounding box center [76, 314] width 121 height 22
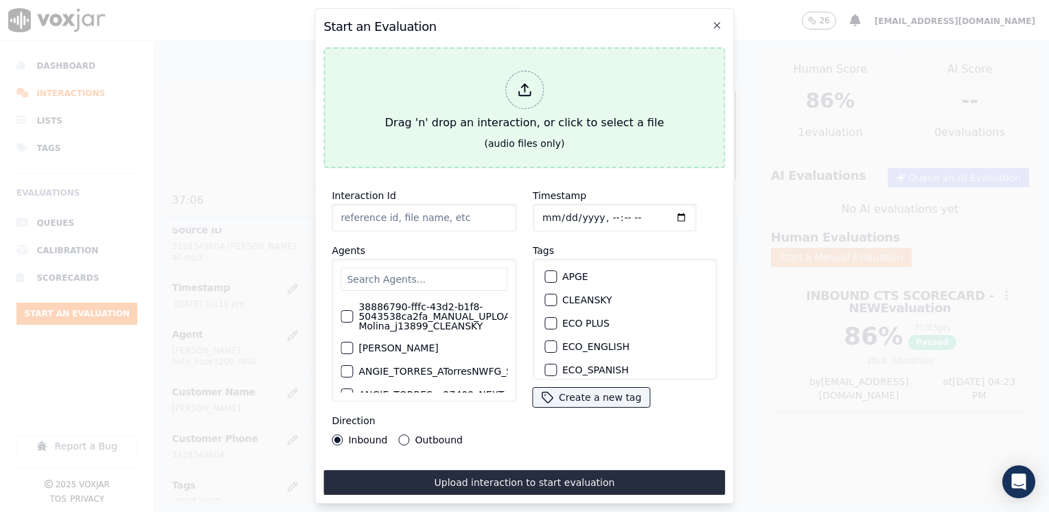
click at [520, 89] on icon at bounding box center [524, 89] width 15 height 15
type input "20250910-160111_4192393606-[PERSON_NAME] all.mp3"
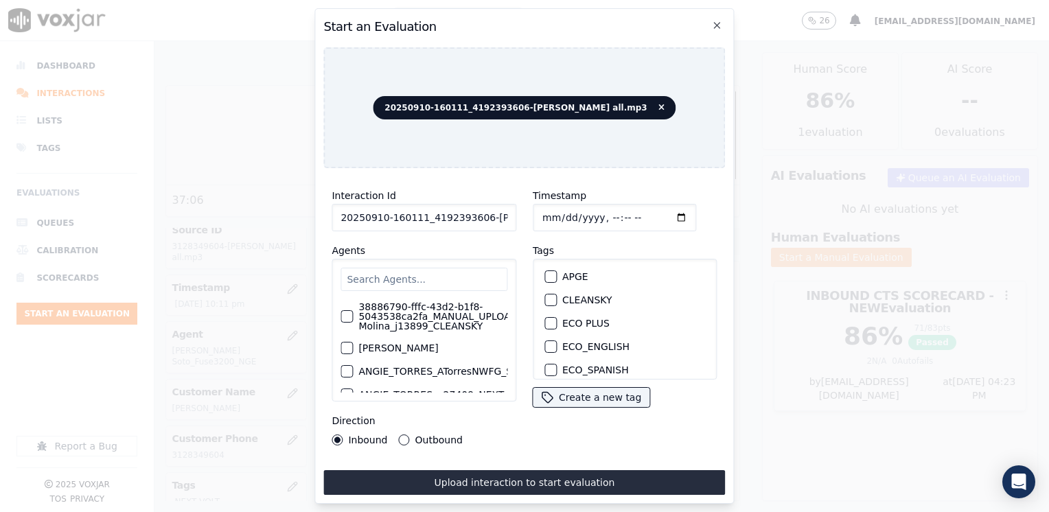
click at [422, 274] on input "text" at bounding box center [423, 279] width 167 height 23
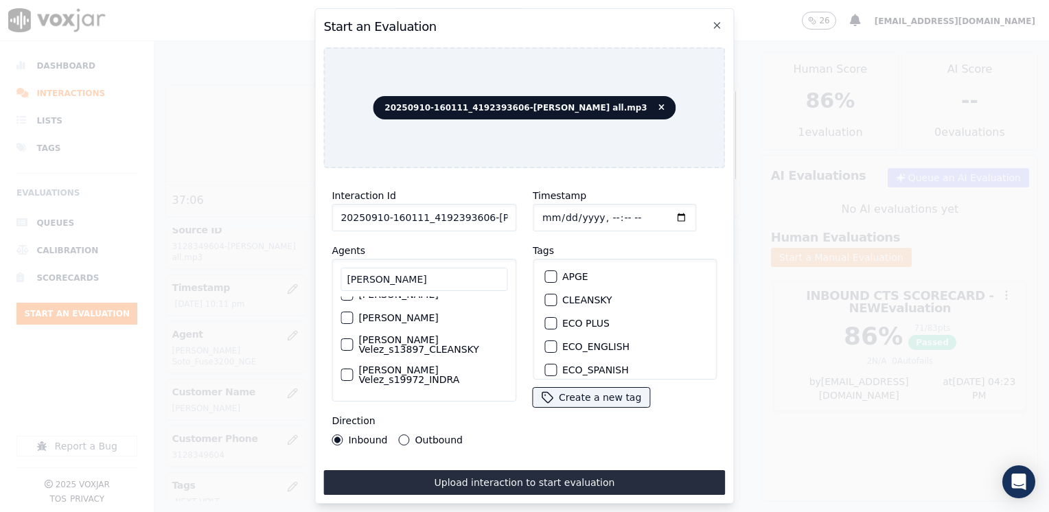
scroll to position [110, 0]
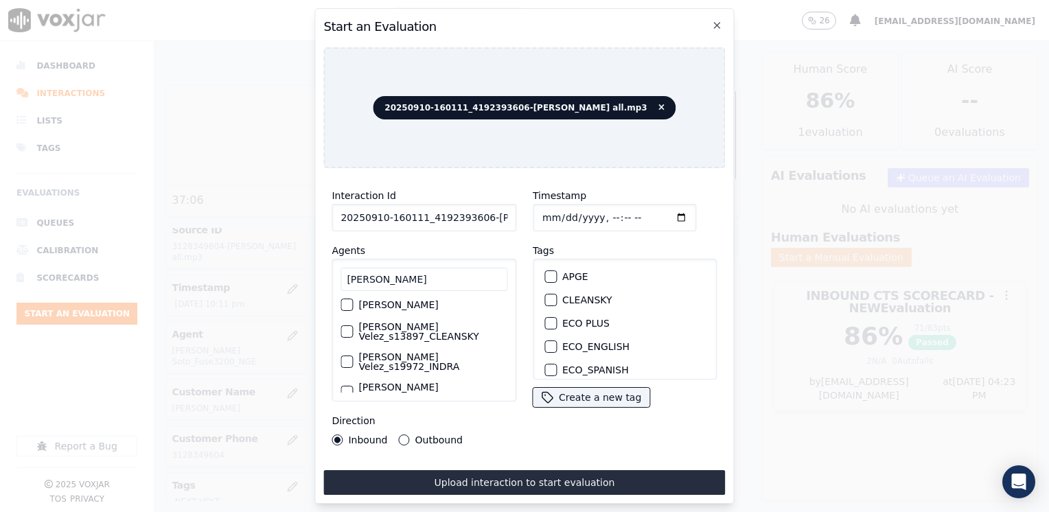
type input "[PERSON_NAME]"
click at [433, 352] on label "[PERSON_NAME] Velez_s19972_INDRA" at bounding box center [432, 361] width 149 height 19
click at [353, 356] on button "[PERSON_NAME] Velez_s19972_INDRA" at bounding box center [346, 362] width 12 height 12
click at [545, 296] on div "button" at bounding box center [550, 300] width 10 height 10
click at [662, 213] on input "Timestamp" at bounding box center [614, 217] width 163 height 27
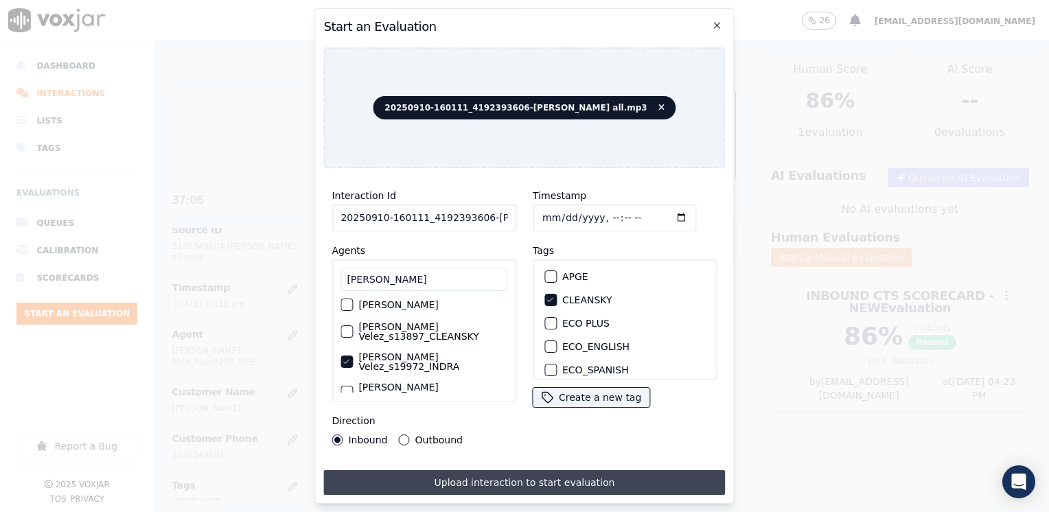
type input "[DATE]T16:24"
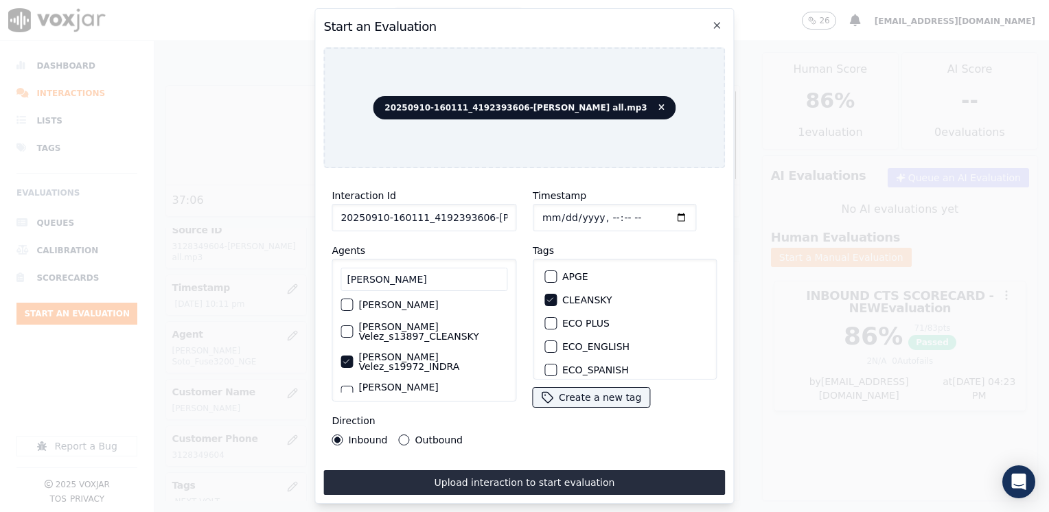
drag, startPoint x: 523, startPoint y: 478, endPoint x: 519, endPoint y: 489, distance: 11.7
click at [523, 478] on button "Upload interaction to start evaluation" at bounding box center [524, 482] width 402 height 25
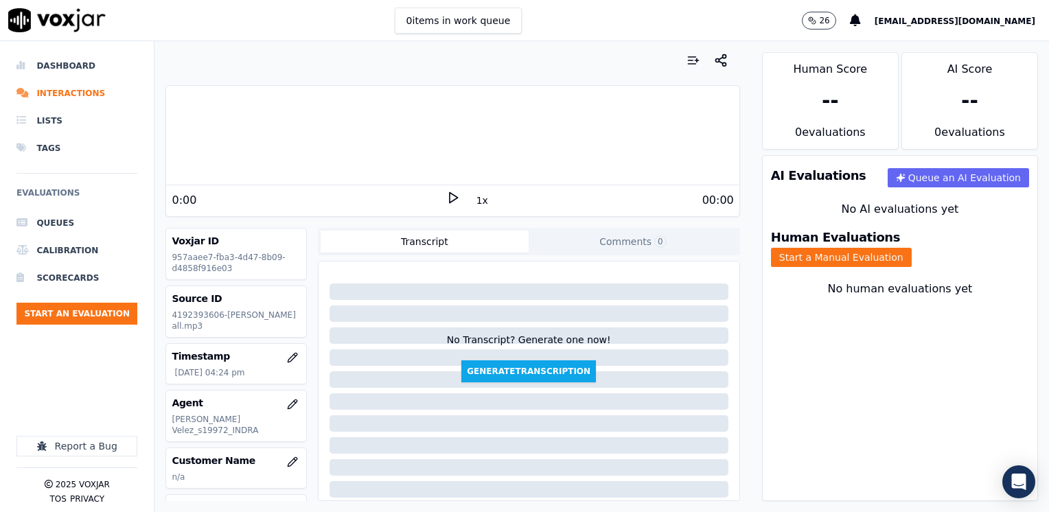
click at [334, 203] on div "0:00" at bounding box center [309, 200] width 274 height 16
click at [450, 195] on icon at bounding box center [453, 198] width 14 height 14
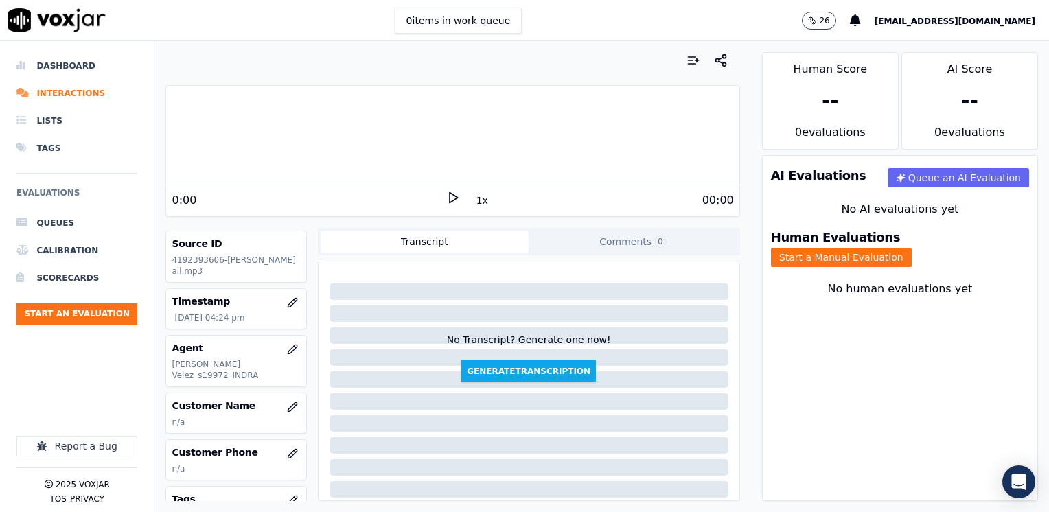
scroll to position [137, 0]
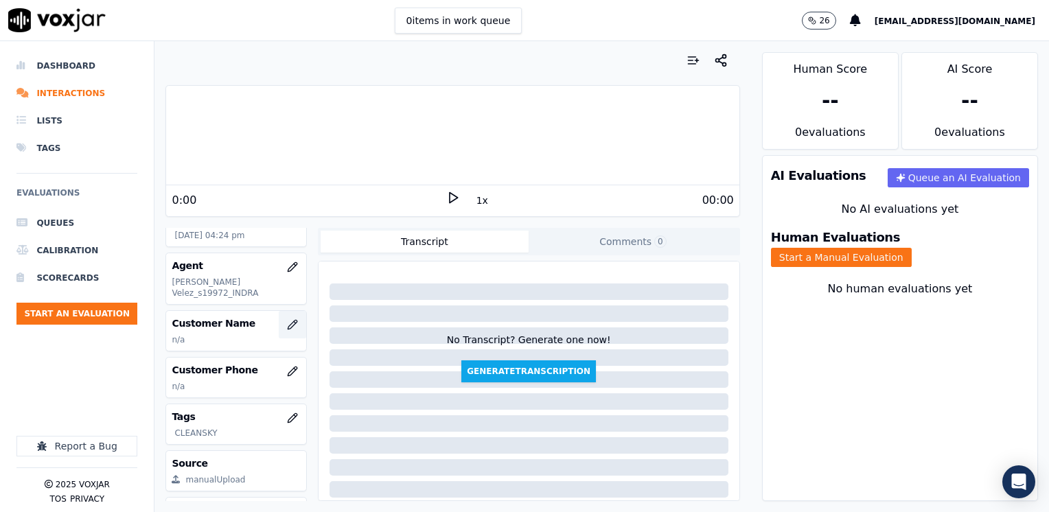
click at [279, 318] on button "button" at bounding box center [292, 324] width 27 height 27
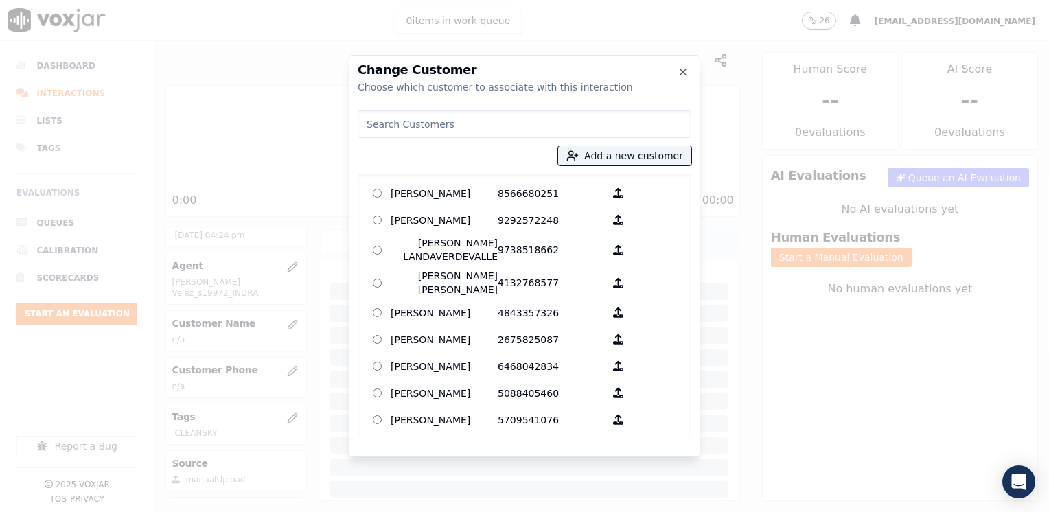
click at [496, 119] on input at bounding box center [525, 123] width 334 height 27
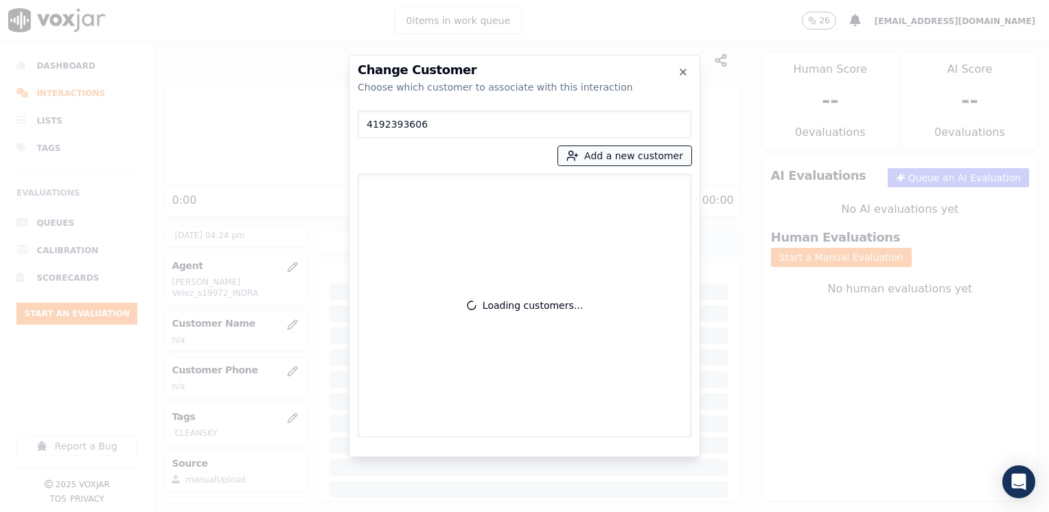
type input "4192393606"
click at [638, 156] on button "Add a new customer" at bounding box center [624, 155] width 133 height 19
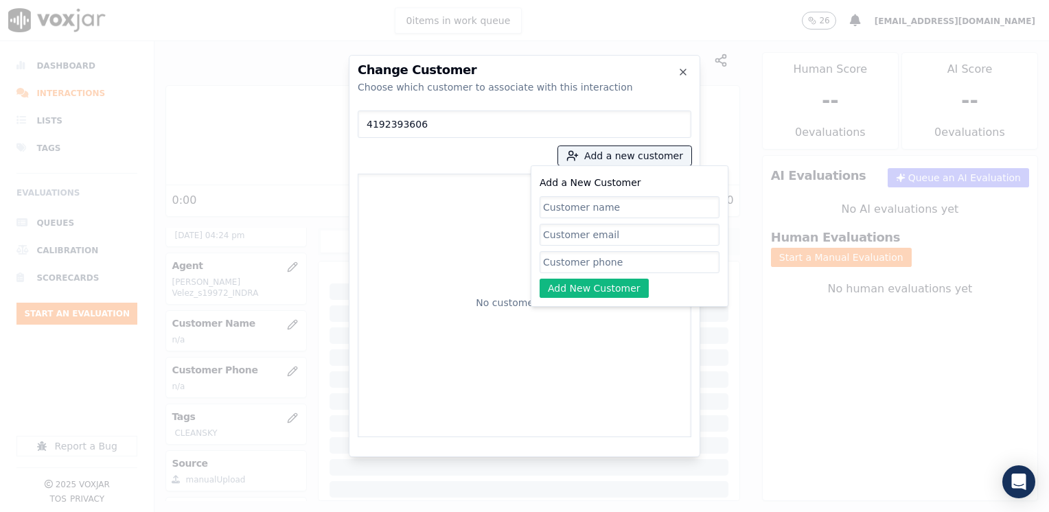
click at [593, 263] on input "Add a New Customer" at bounding box center [629, 262] width 180 height 22
paste input "4192393606"
type input "4192393606"
click at [616, 207] on input "Add a New Customer" at bounding box center [629, 207] width 180 height 22
paste input "[PERSON_NAME] [PERSON_NAME]"
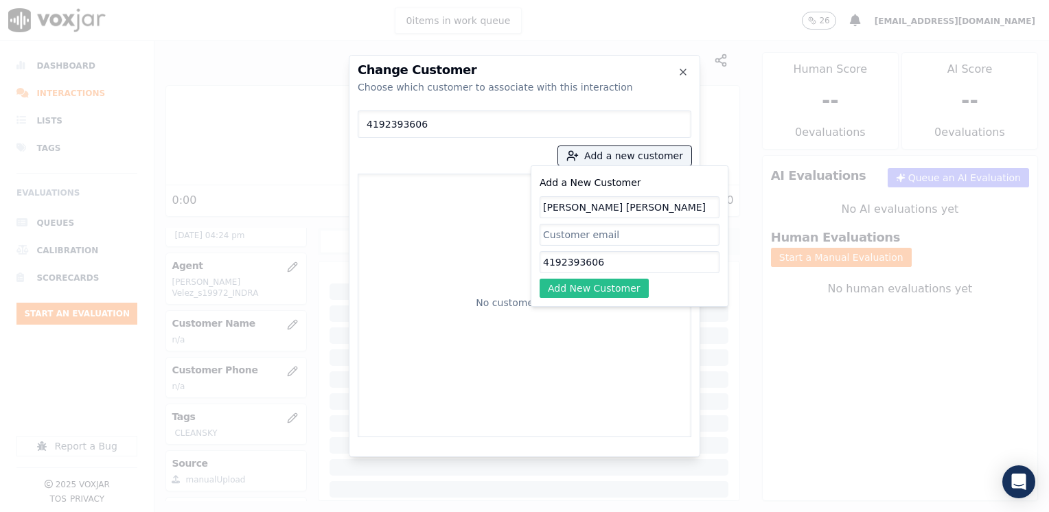
type input "[PERSON_NAME] [PERSON_NAME]"
click at [611, 284] on button "Add New Customer" at bounding box center [593, 288] width 109 height 19
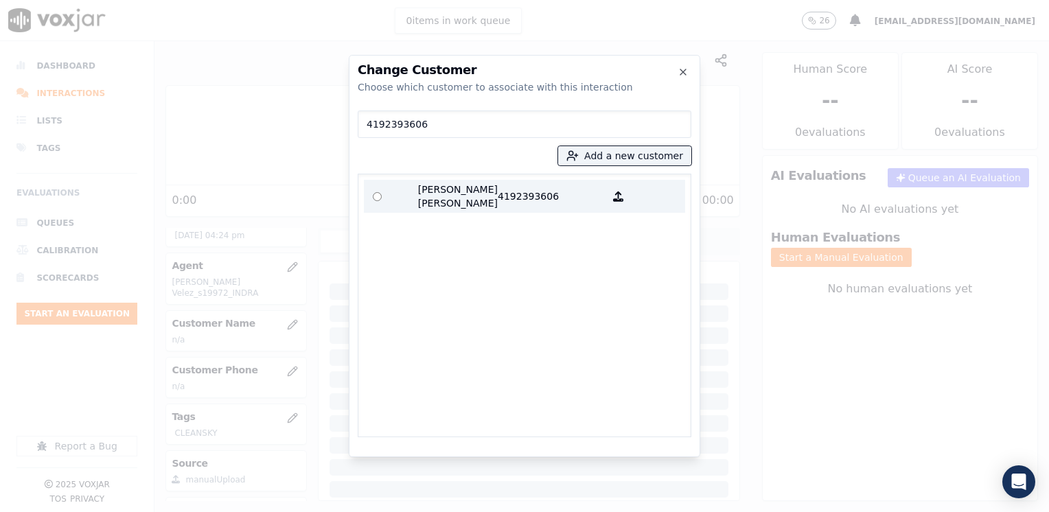
click at [519, 192] on p "4192393606" at bounding box center [551, 196] width 107 height 27
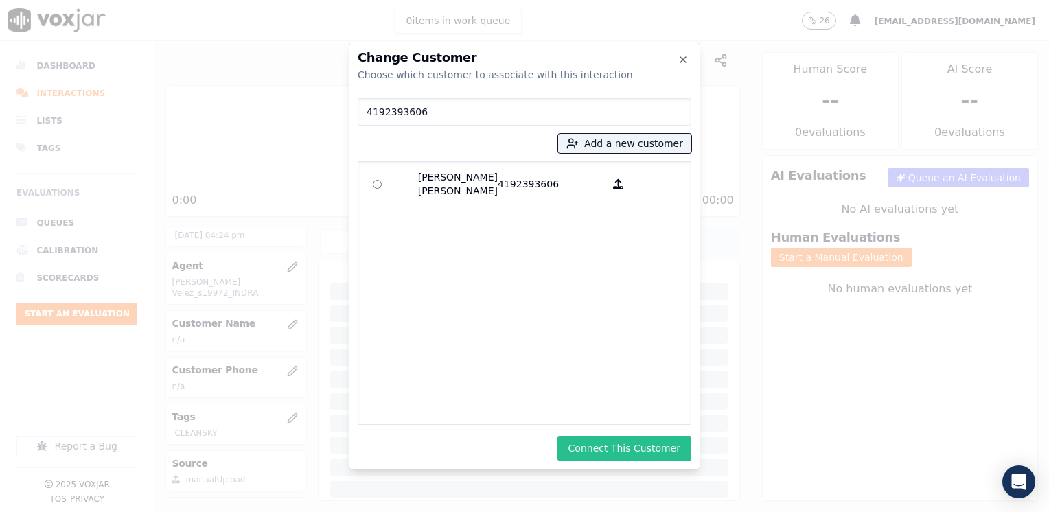
click at [644, 442] on button "Connect This Customer" at bounding box center [624, 448] width 134 height 25
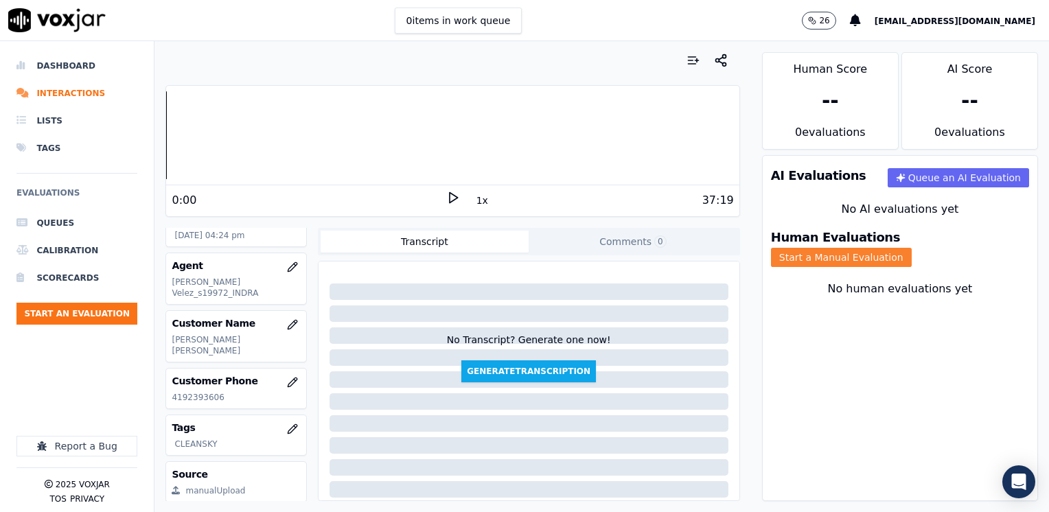
click at [911, 248] on button "Start a Manual Evaluation" at bounding box center [841, 257] width 141 height 19
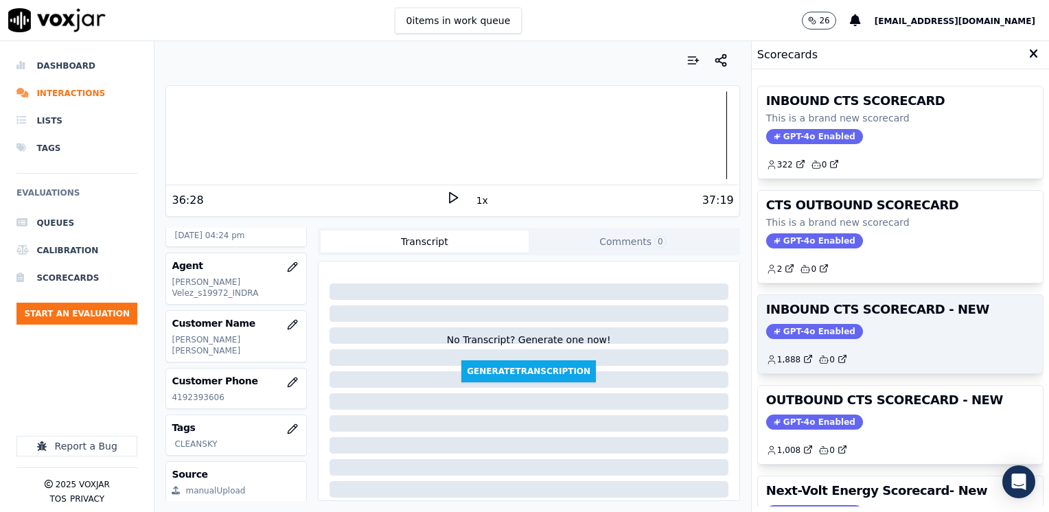
click at [800, 324] on span "GPT-4o Enabled" at bounding box center [814, 331] width 97 height 15
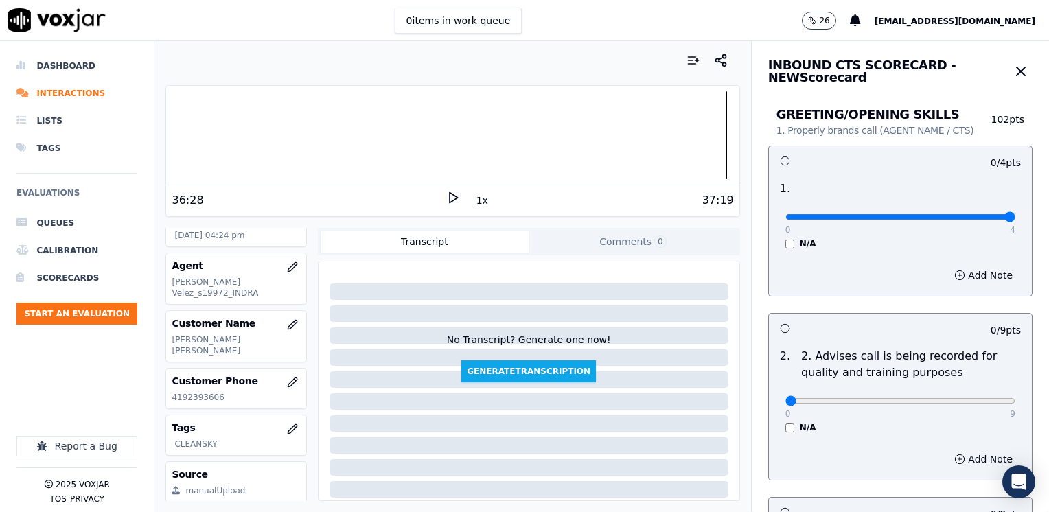
drag, startPoint x: 776, startPoint y: 216, endPoint x: 1051, endPoint y: 208, distance: 275.3
type input "4"
click at [1015, 214] on input "range" at bounding box center [900, 216] width 230 height 5
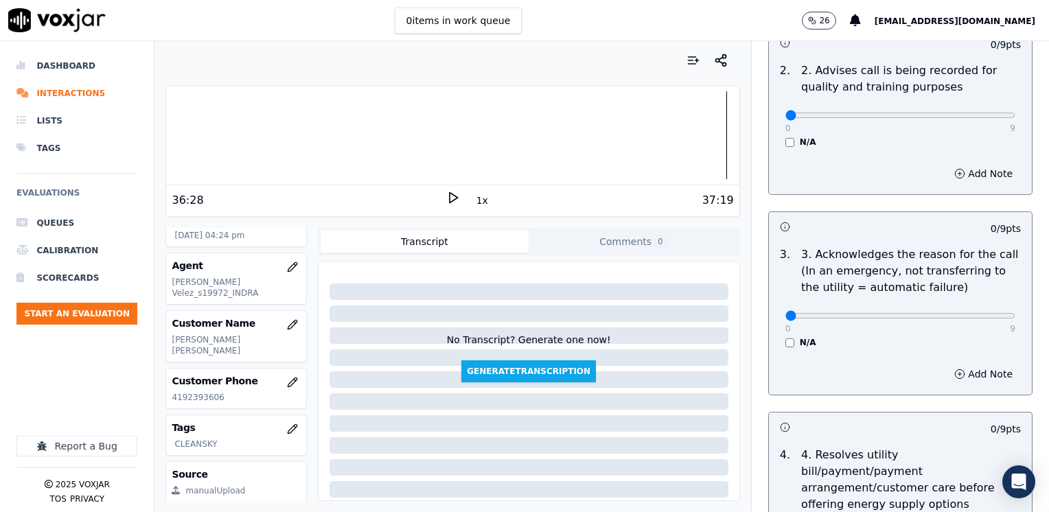
scroll to position [343, 0]
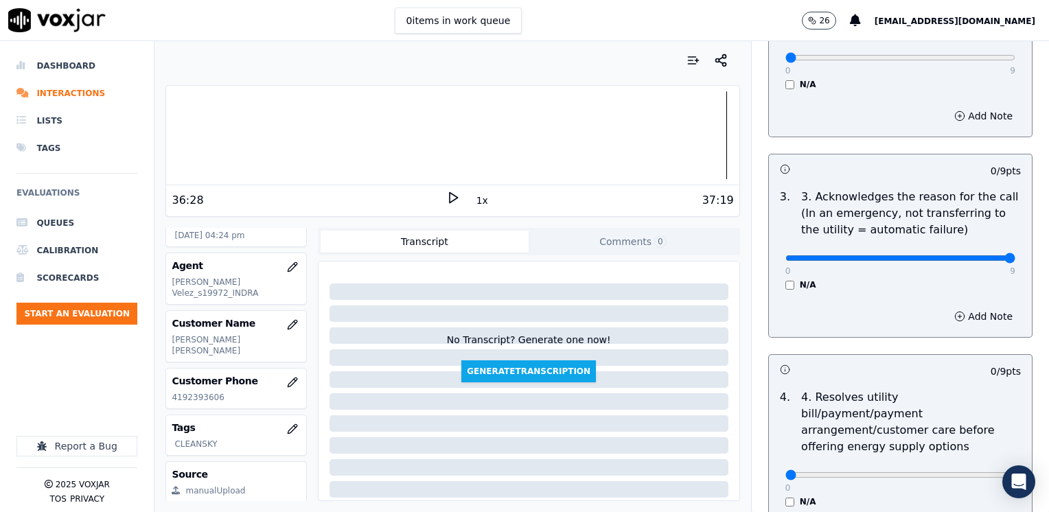
drag, startPoint x: 777, startPoint y: 259, endPoint x: 1047, endPoint y: 257, distance: 270.4
type input "9"
click at [1015, 255] on input "range" at bounding box center [900, 257] width 230 height 5
click at [955, 324] on button "Add Note" at bounding box center [983, 316] width 75 height 19
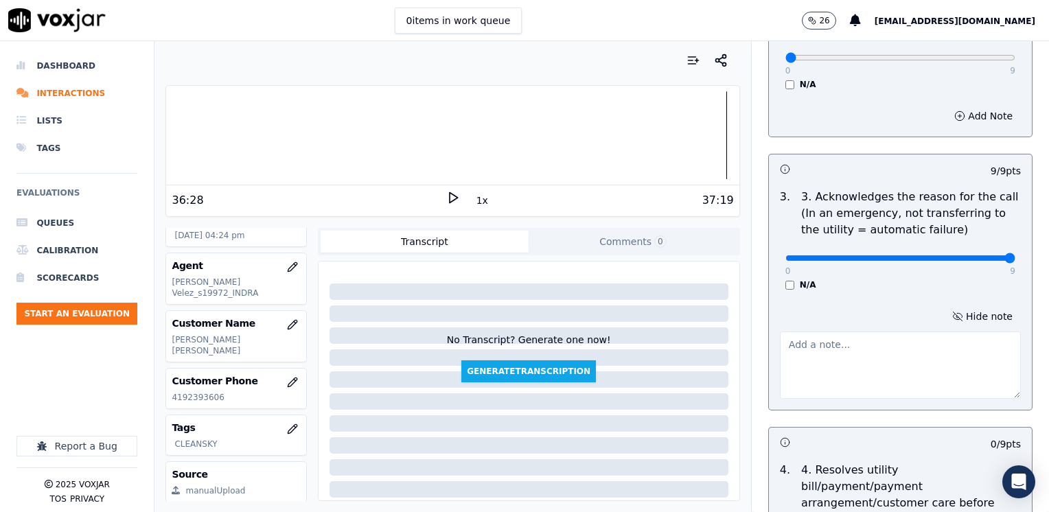
click at [819, 373] on textarea at bounding box center [900, 364] width 241 height 67
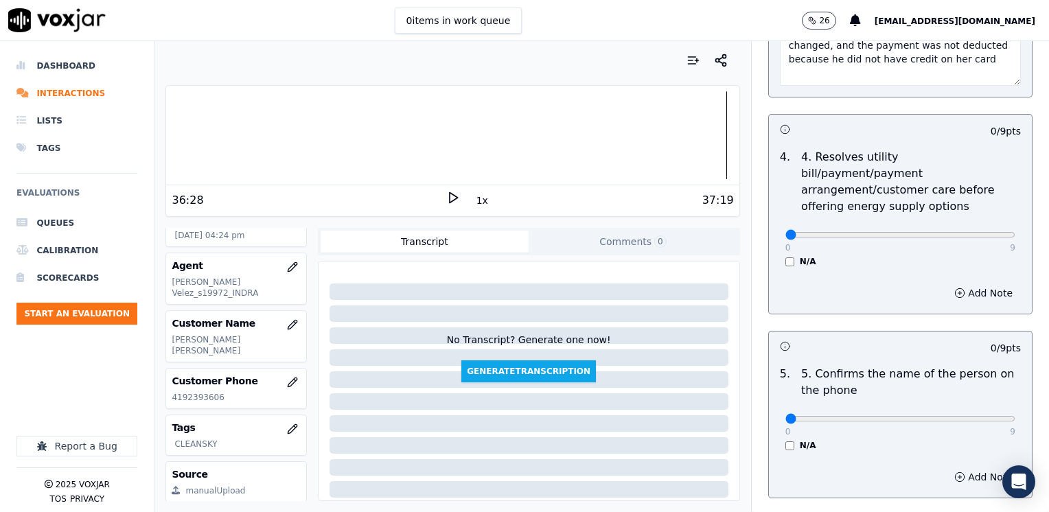
scroll to position [686, 0]
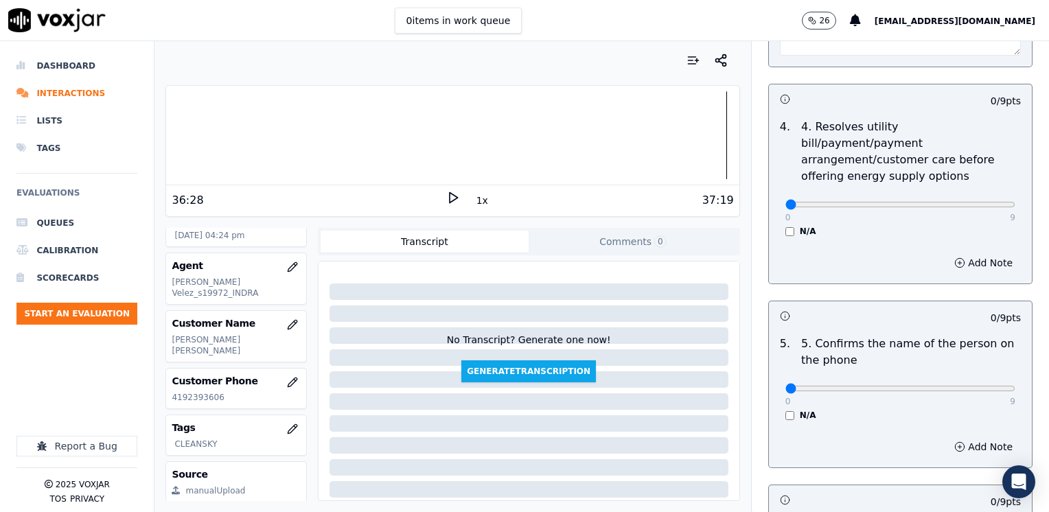
type textarea "Cx calls to complaint as her paying date was changed, and the payment was not d…"
drag, startPoint x: 778, startPoint y: 371, endPoint x: 1051, endPoint y: 368, distance: 273.2
type input "9"
click at [1015, 386] on input "range" at bounding box center [900, 388] width 230 height 5
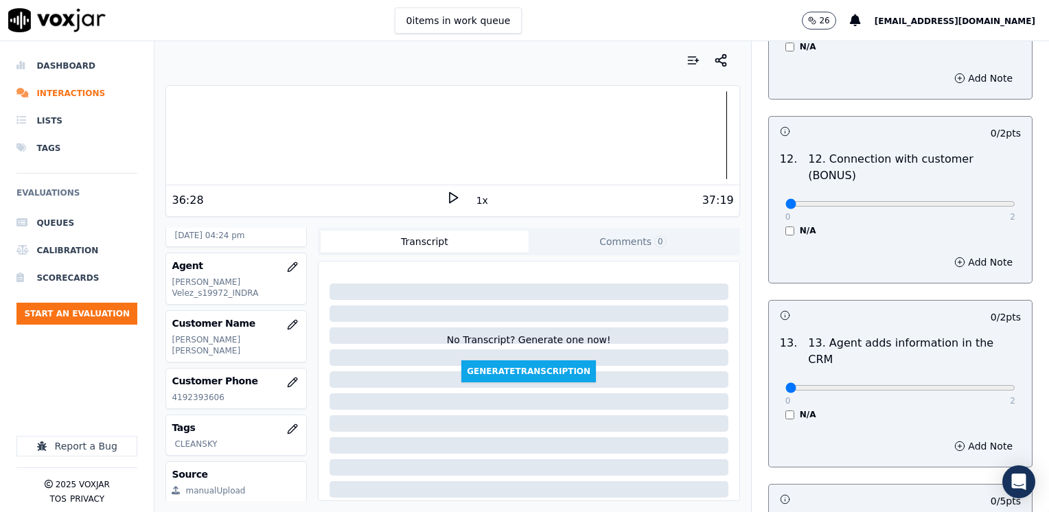
scroll to position [2374, 0]
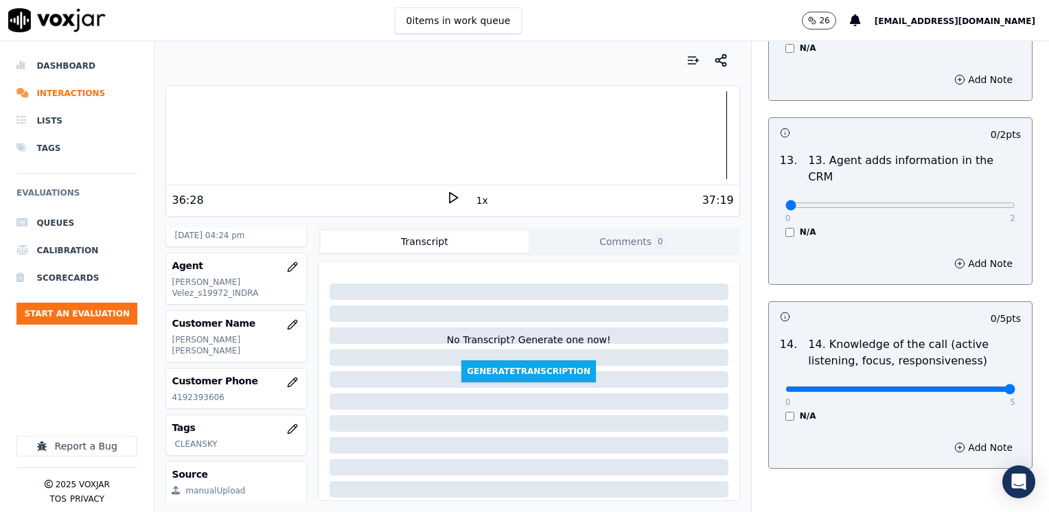
drag, startPoint x: 776, startPoint y: 320, endPoint x: 1051, endPoint y: 264, distance: 280.9
type input "5"
click at [1015, 386] on input "range" at bounding box center [900, 388] width 230 height 5
drag, startPoint x: 774, startPoint y: 135, endPoint x: 1051, endPoint y: 124, distance: 276.8
type input "2"
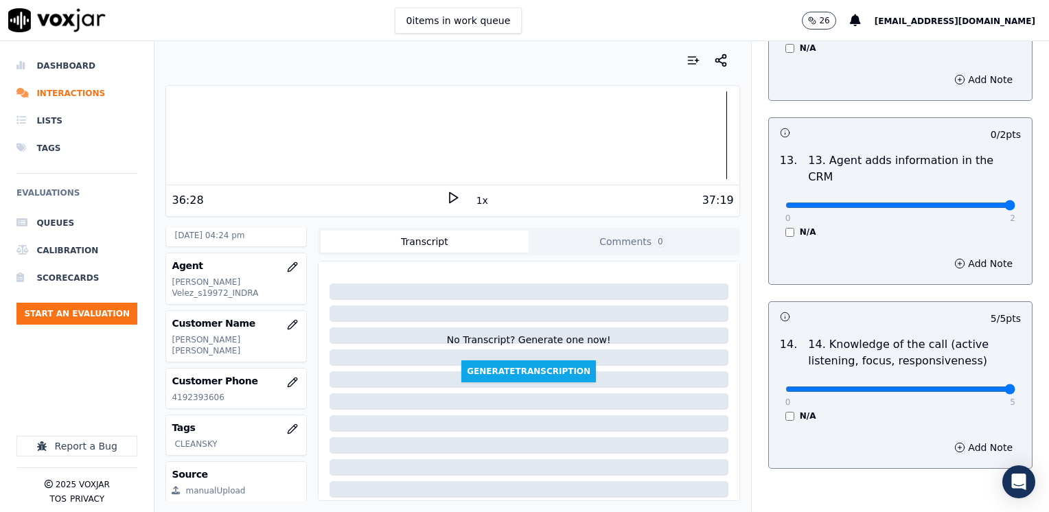
click at [1015, 202] on input "range" at bounding box center [900, 204] width 230 height 5
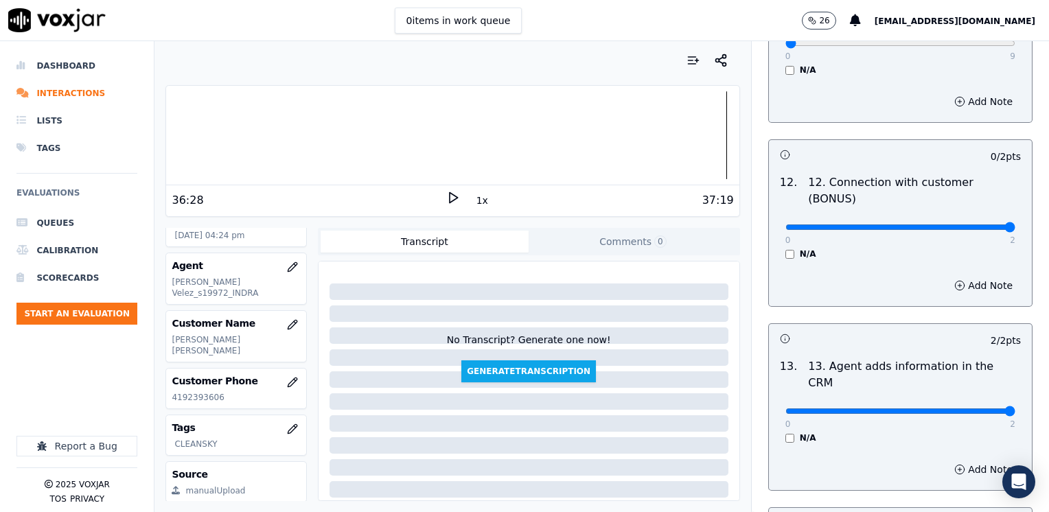
drag, startPoint x: 776, startPoint y: 174, endPoint x: 1051, endPoint y: 184, distance: 274.7
type input "2"
click at [1015, 224] on input "range" at bounding box center [900, 226] width 230 height 5
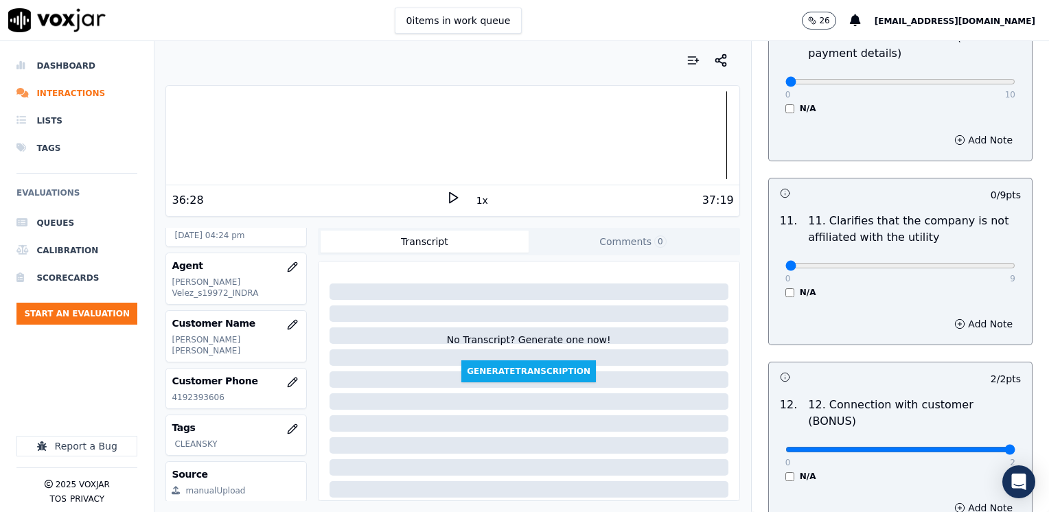
scroll to position [1894, 0]
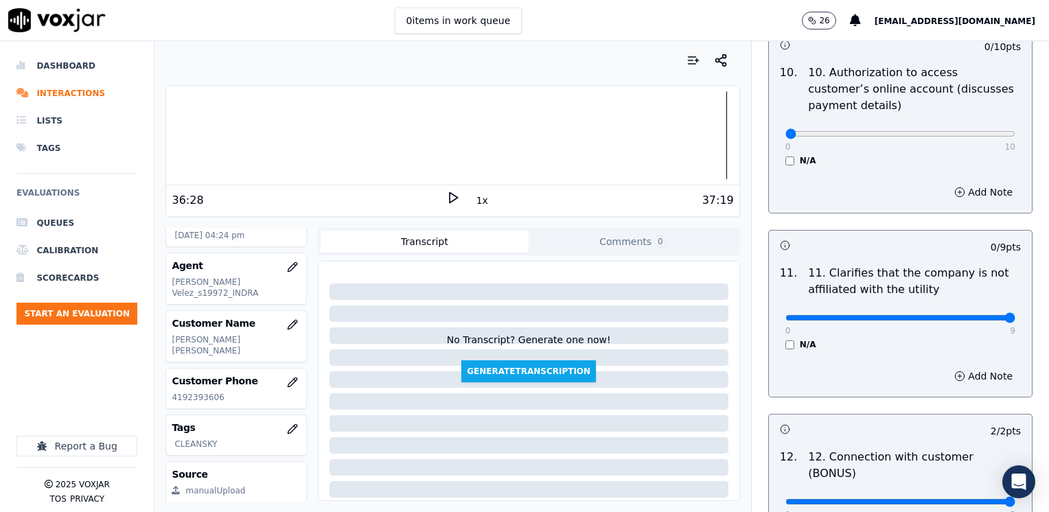
drag, startPoint x: 840, startPoint y: 280, endPoint x: 1051, endPoint y: 270, distance: 210.9
type input "9"
click at [1015, 315] on input "range" at bounding box center [900, 317] width 230 height 5
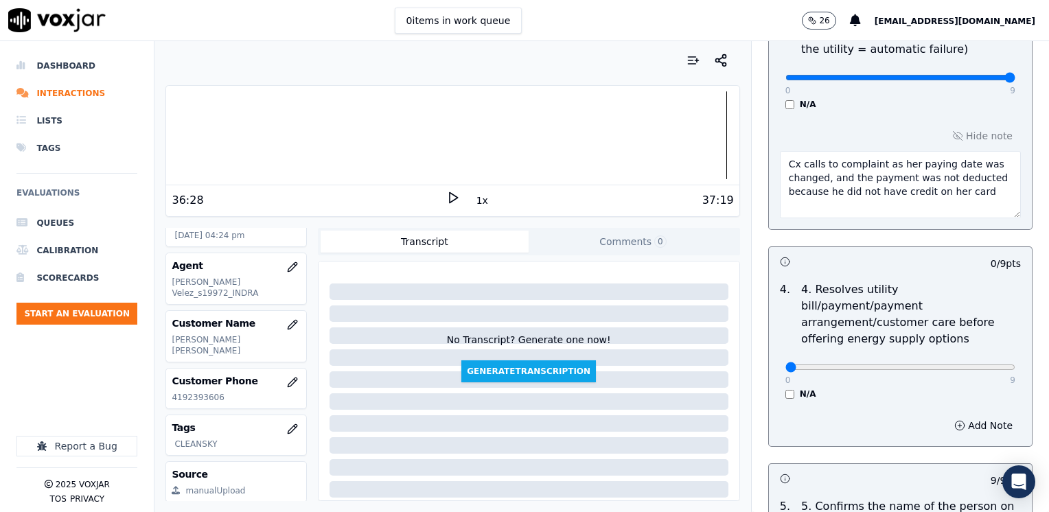
scroll to position [521, 0]
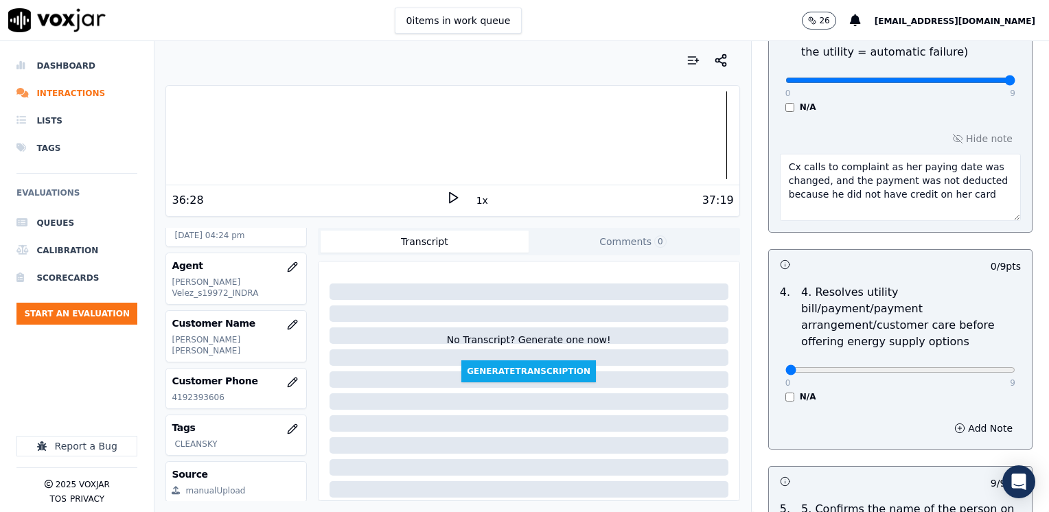
click at [960, 188] on textarea "Cx calls to complaint as her paying date was changed, and the payment was not d…" at bounding box center [900, 187] width 241 height 67
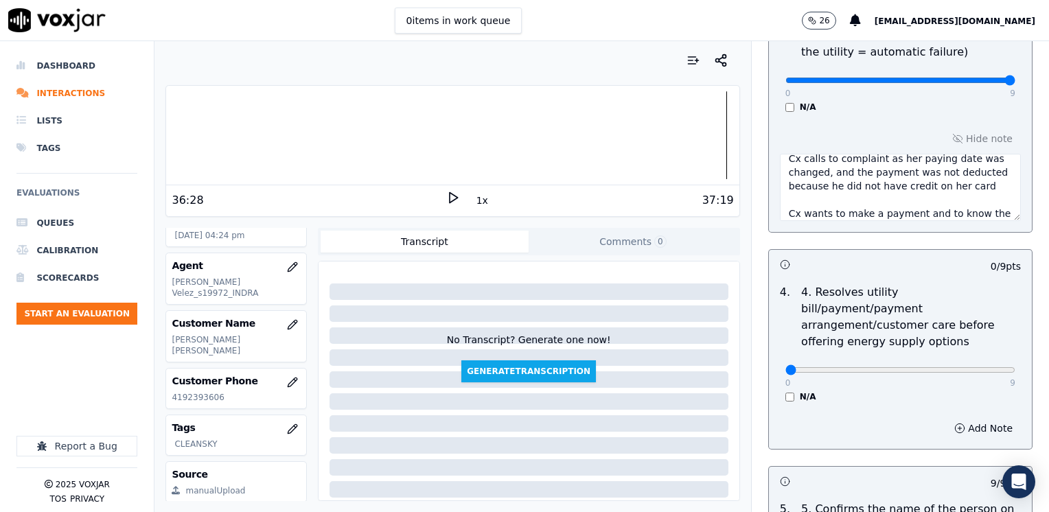
scroll to position [22, 0]
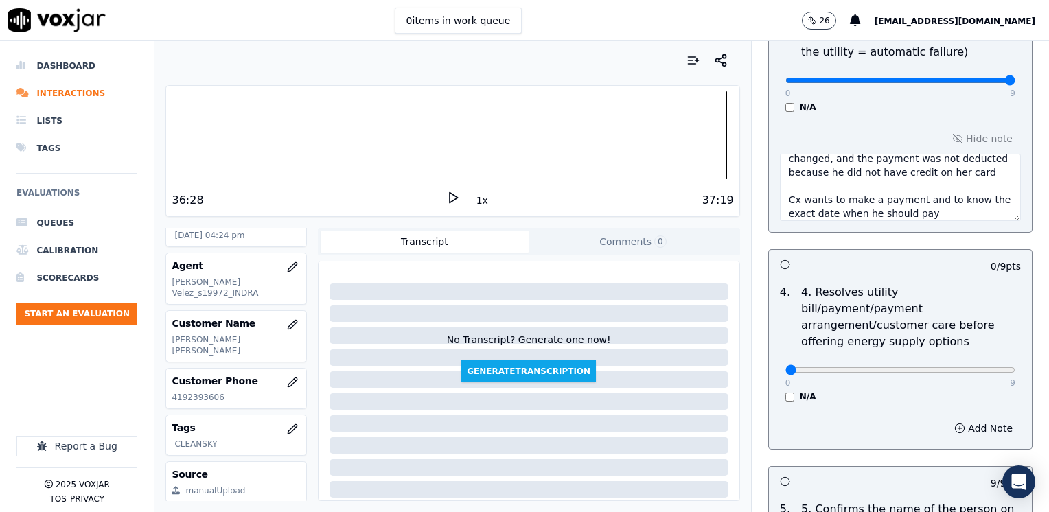
click at [798, 212] on textarea "Cx calls to complaint as her paying date was changed, and the payment was not d…" at bounding box center [900, 187] width 241 height 67
type textarea "Cx calls to complaint as her paying date was changed, and the payment was not d…"
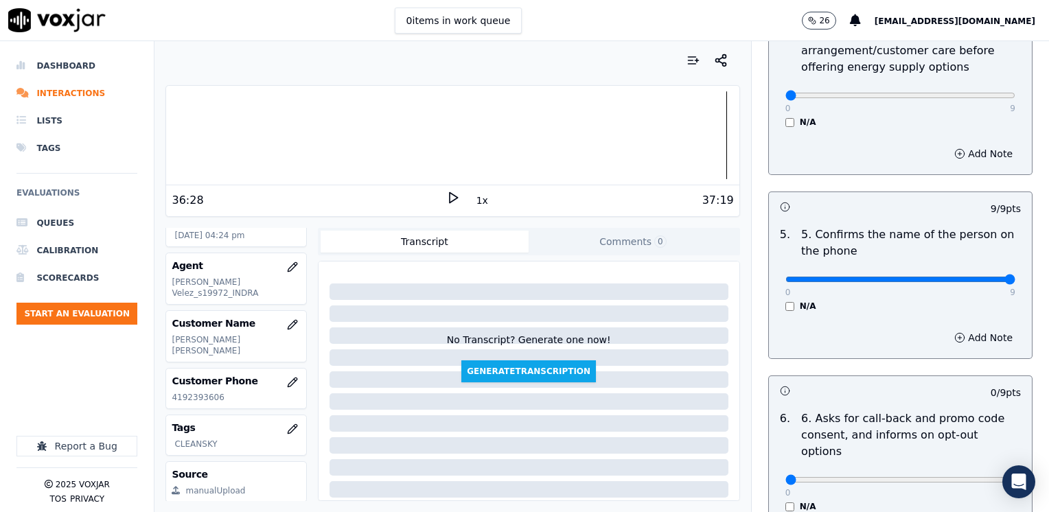
scroll to position [1070, 0]
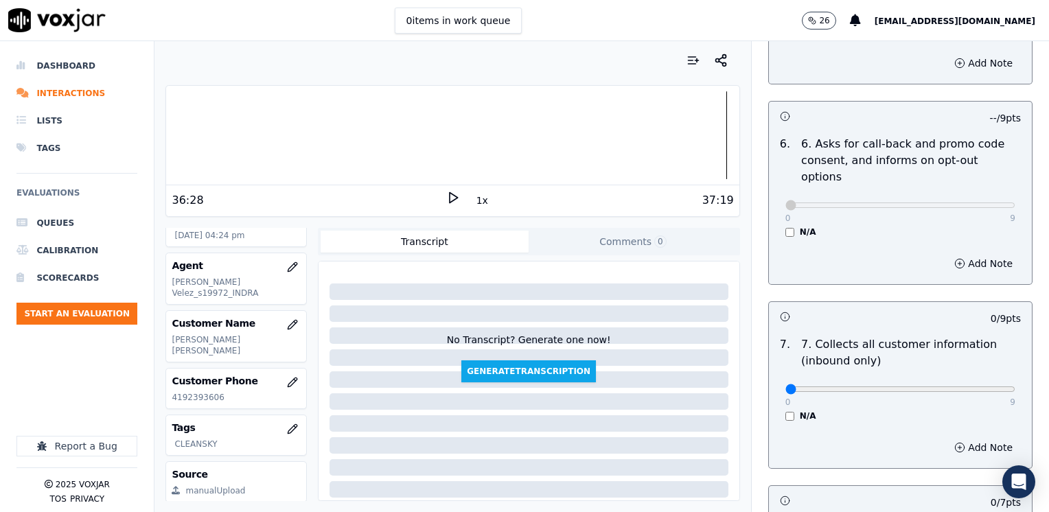
click at [752, 399] on div "GREETING/OPENING SKILLS 1. Properly brands call (AGENT NAME / CTS) 102 pts 4 / …" at bounding box center [900, 420] width 297 height 2803
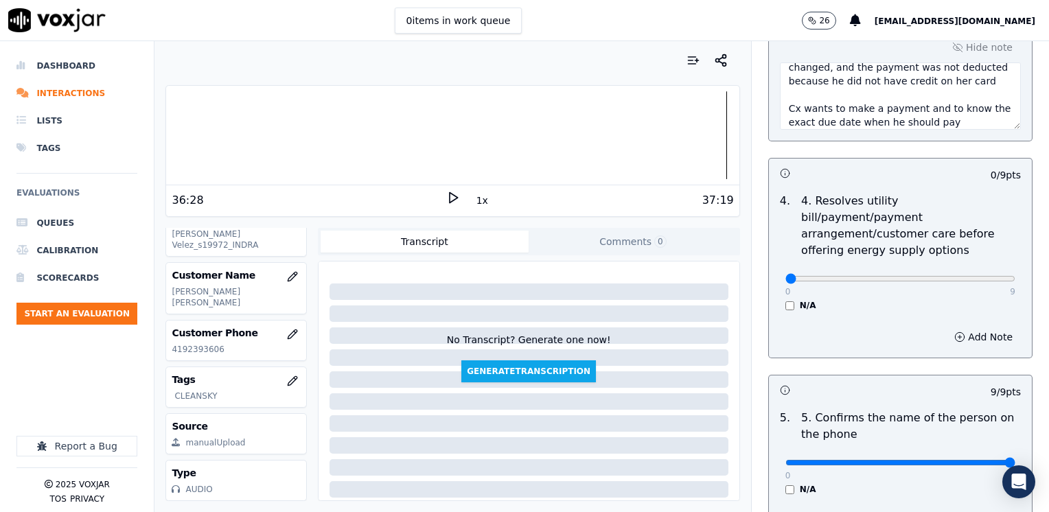
scroll to position [618, 0]
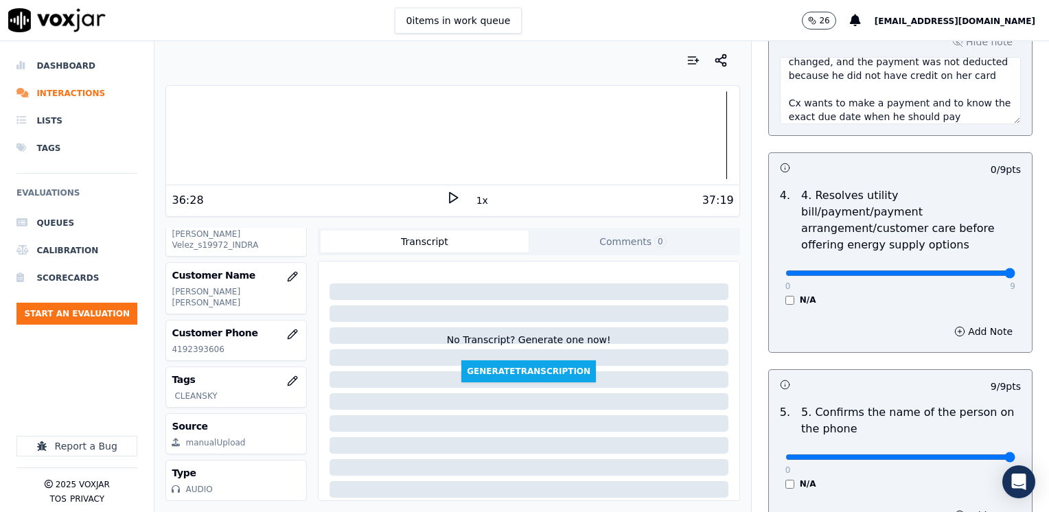
drag, startPoint x: 774, startPoint y: 259, endPoint x: 1051, endPoint y: 277, distance: 277.2
type input "9"
click at [1015, 276] on input "range" at bounding box center [900, 272] width 230 height 5
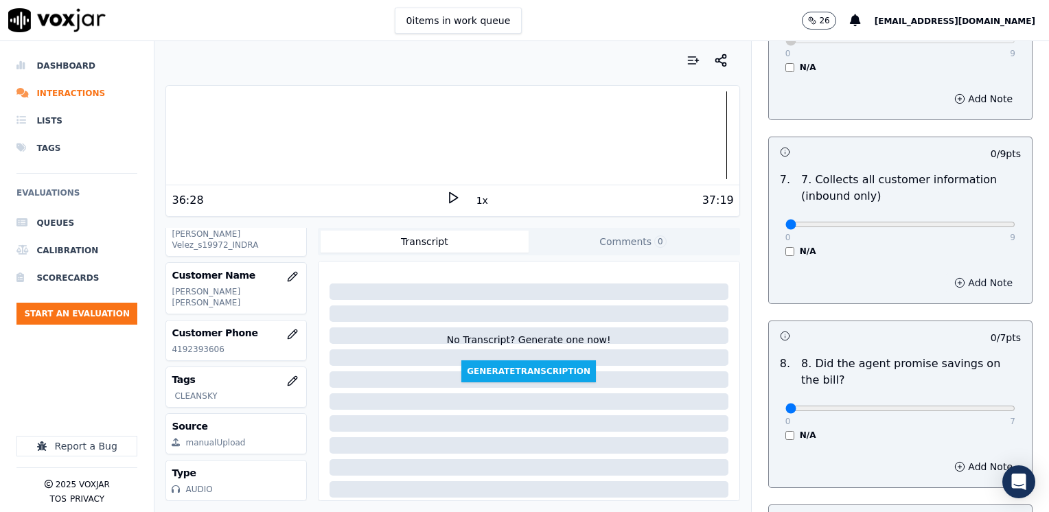
scroll to position [1235, 0]
type input "8"
click at [965, 221] on input "range" at bounding box center [900, 223] width 230 height 5
click at [969, 272] on button "Add Note" at bounding box center [983, 281] width 75 height 19
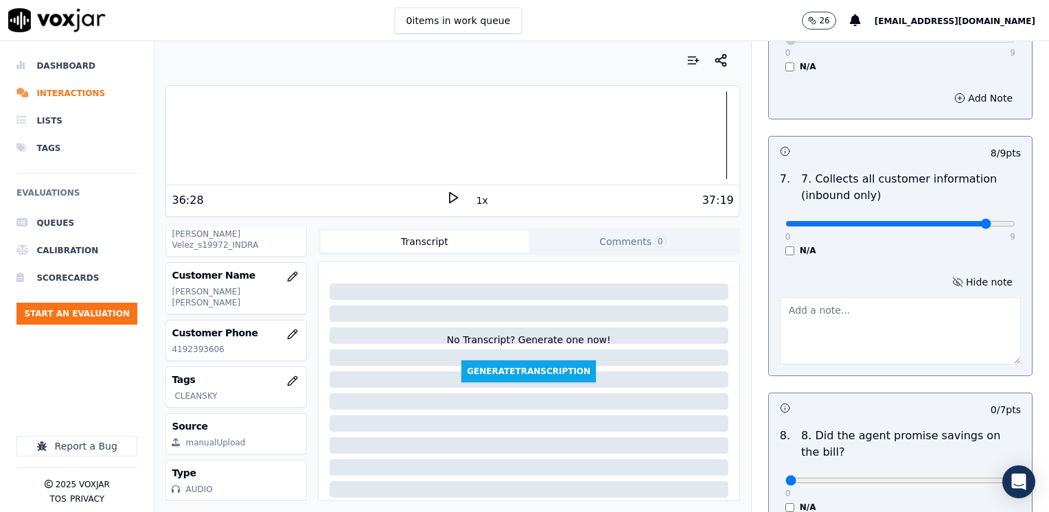
click at [865, 301] on textarea at bounding box center [900, 330] width 241 height 67
type textarea "m"
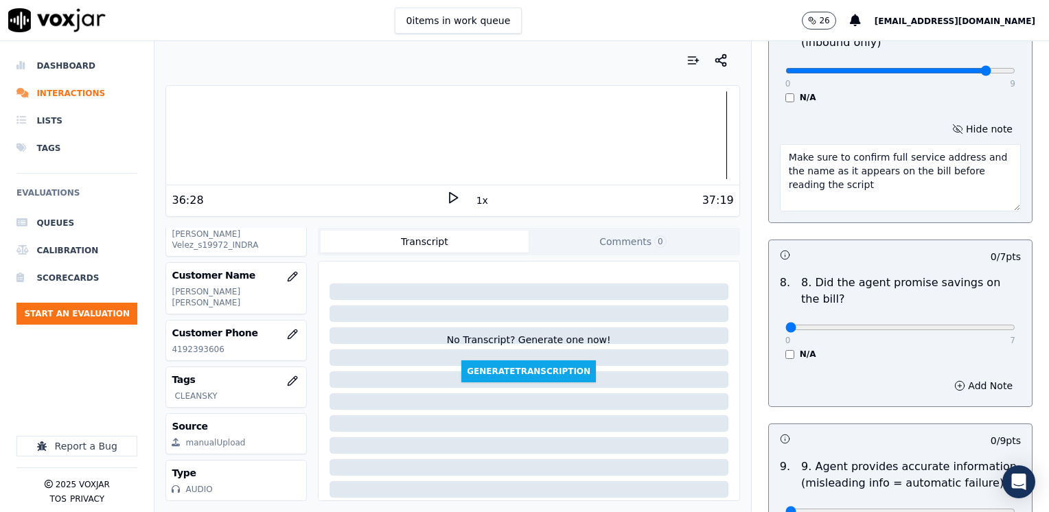
scroll to position [1441, 0]
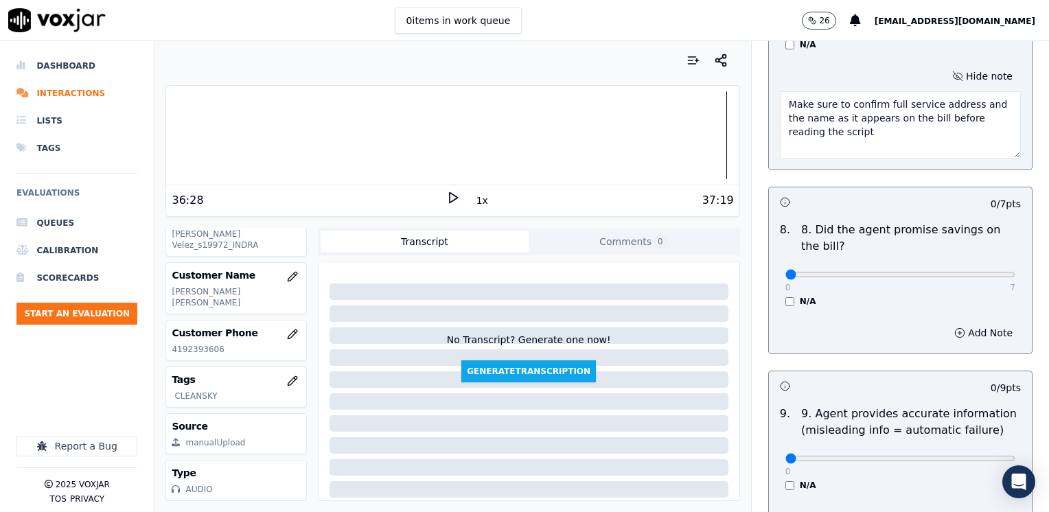
type textarea "Make sure to confirm full service address and the name as it appears on the bil…"
drag, startPoint x: 780, startPoint y: 239, endPoint x: 1048, endPoint y: 237, distance: 268.4
type input "7"
click at [1015, 272] on input "range" at bounding box center [900, 274] width 230 height 5
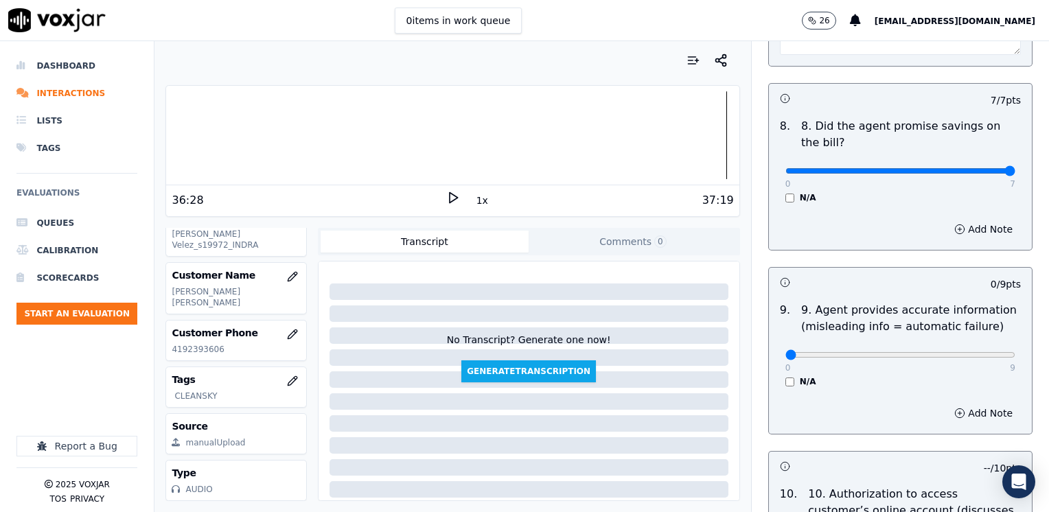
scroll to position [1647, 0]
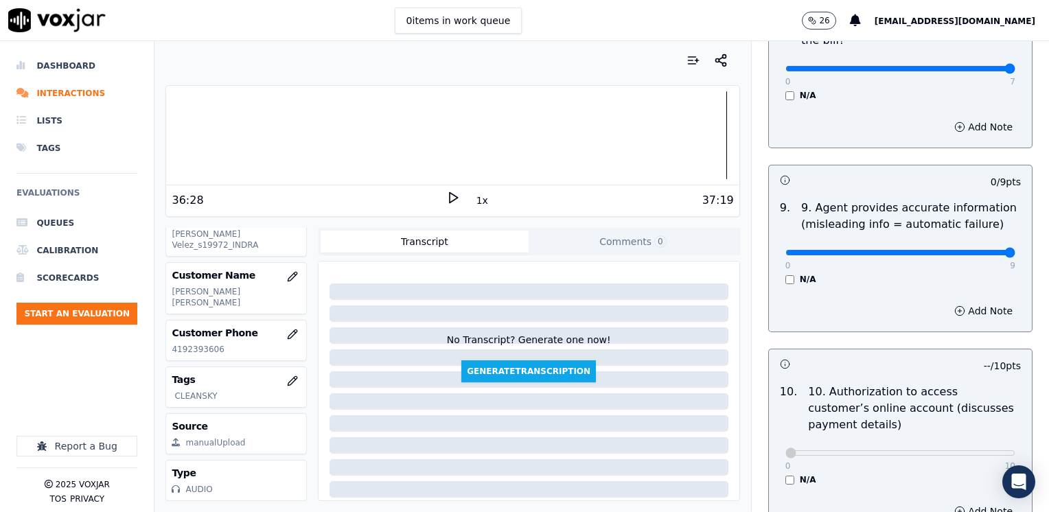
drag, startPoint x: 775, startPoint y: 218, endPoint x: 1048, endPoint y: 270, distance: 278.2
type input "9"
click at [1015, 255] on input "range" at bounding box center [900, 252] width 230 height 5
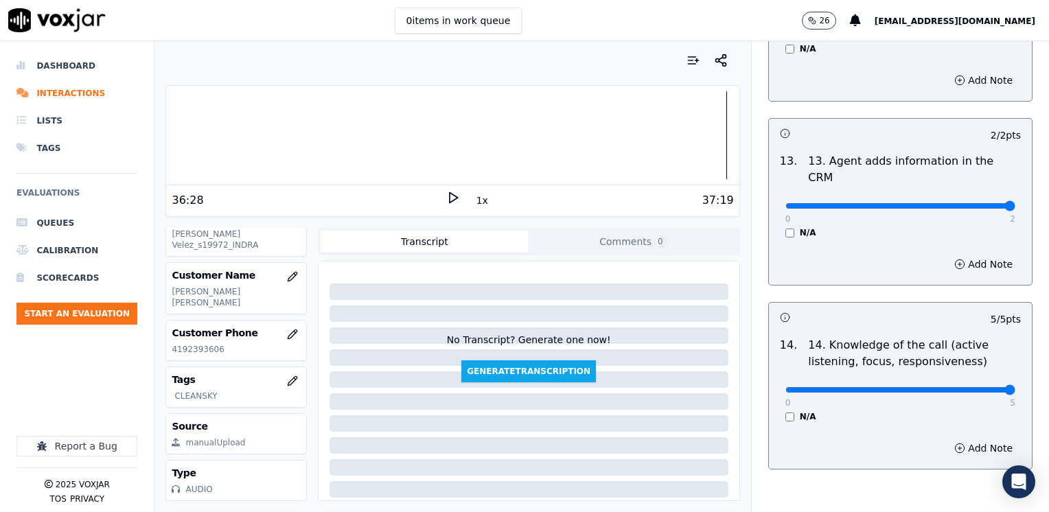
scroll to position [2446, 0]
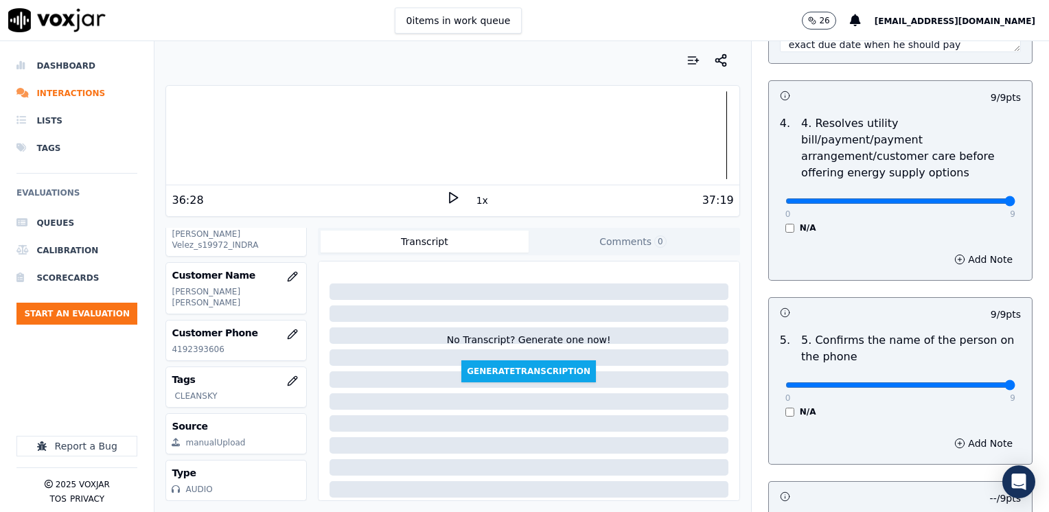
scroll to position [618, 0]
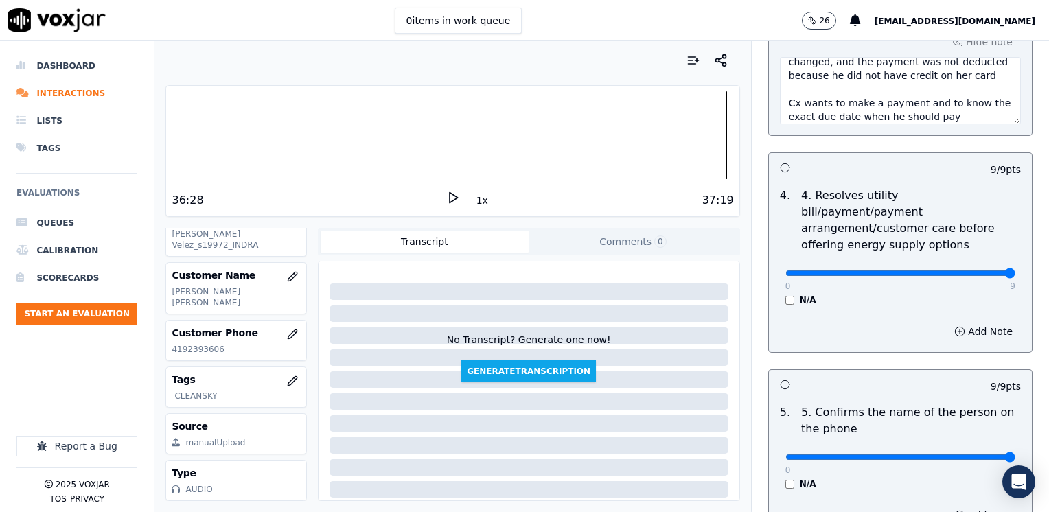
click at [912, 378] on div "9 / 9 pts" at bounding box center [900, 384] width 263 height 29
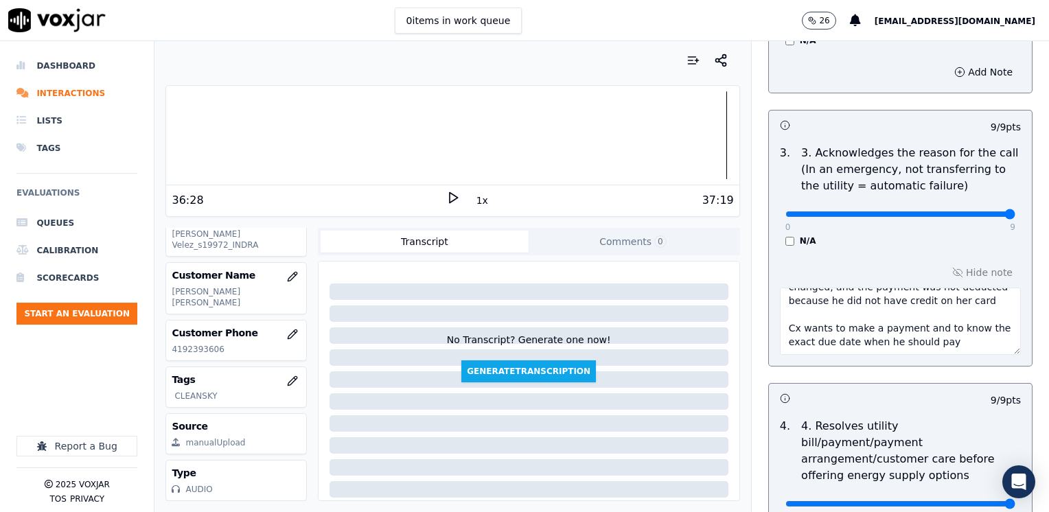
scroll to position [0, 0]
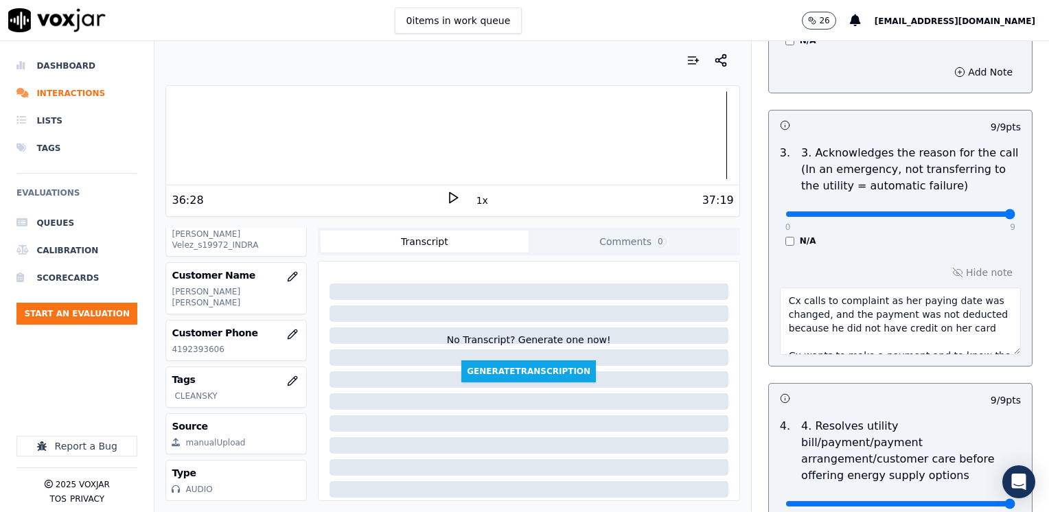
click at [851, 360] on div "Hide note Cx calls to complaint as her paying date was changed, and the payment…" at bounding box center [900, 309] width 263 height 114
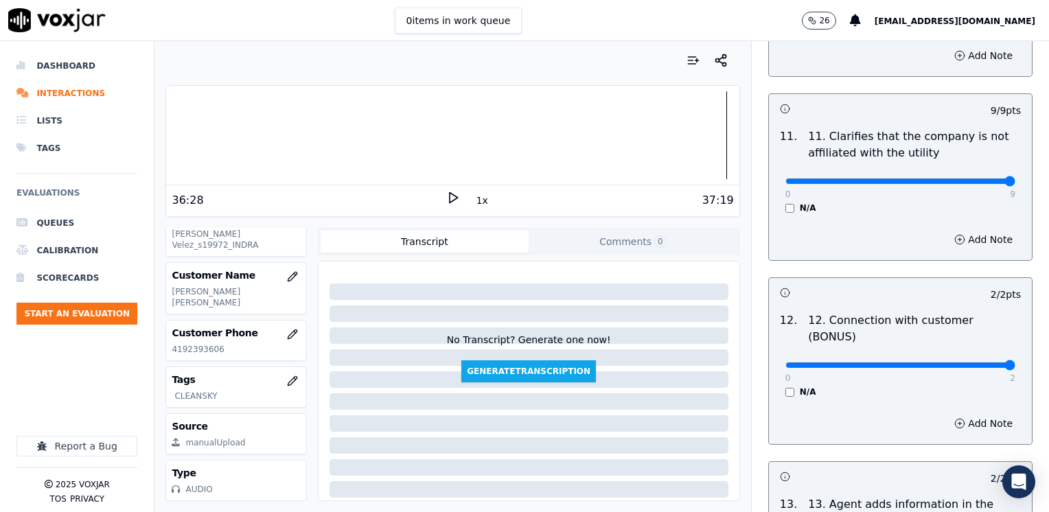
scroll to position [2446, 0]
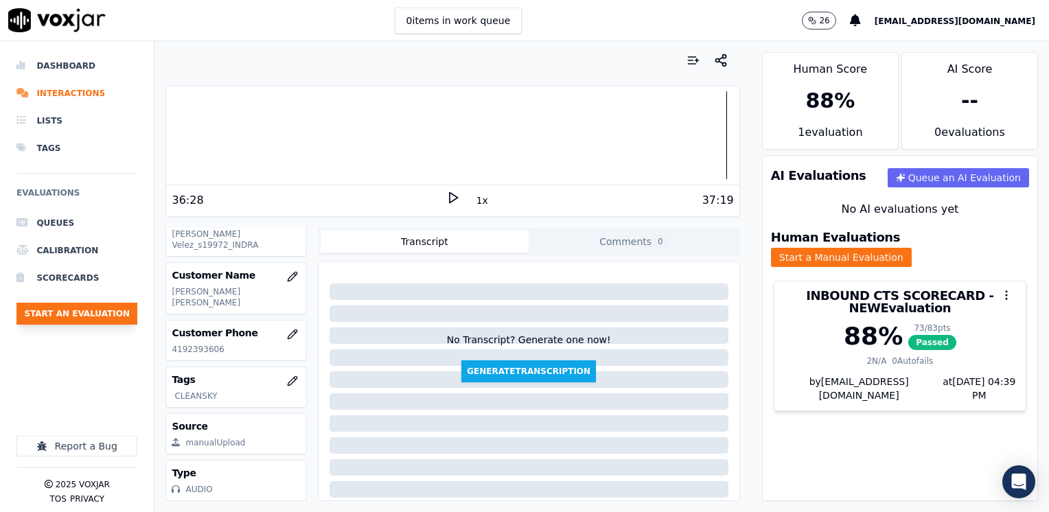
click at [100, 314] on button "Start an Evaluation" at bounding box center [76, 314] width 121 height 22
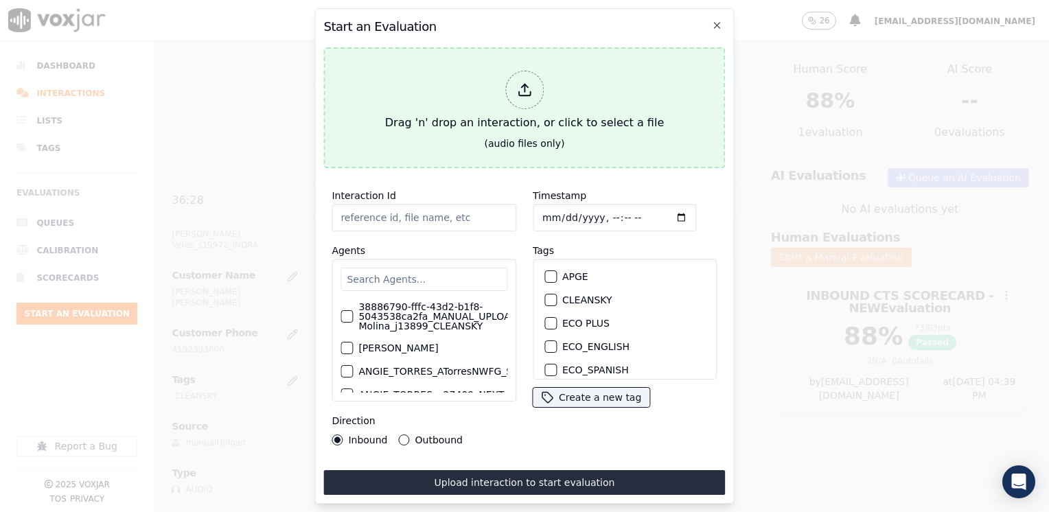
click at [528, 84] on icon at bounding box center [524, 89] width 15 height 15
type input "20250910-160604_5084437581-[PERSON_NAME] 2 all.mp3"
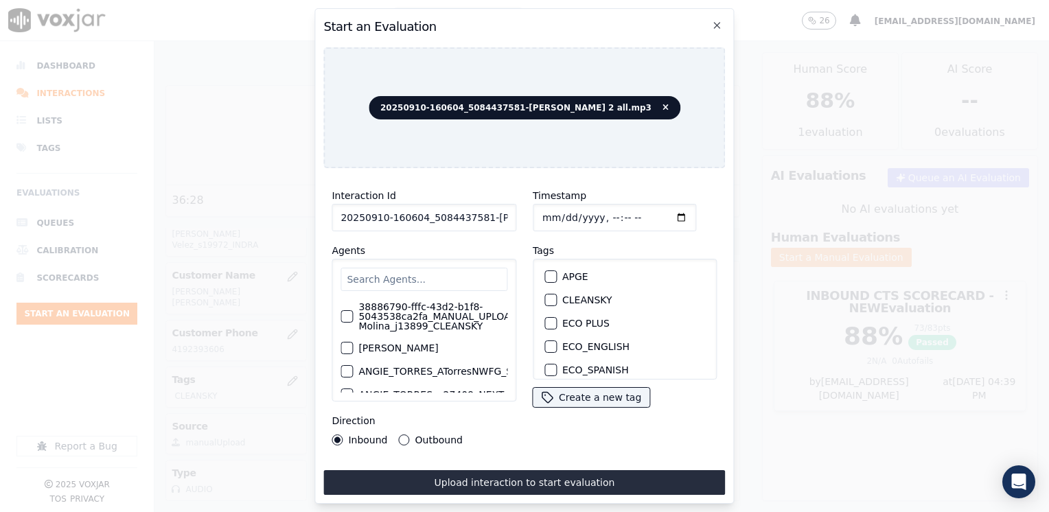
click at [430, 276] on input "text" at bounding box center [423, 279] width 167 height 23
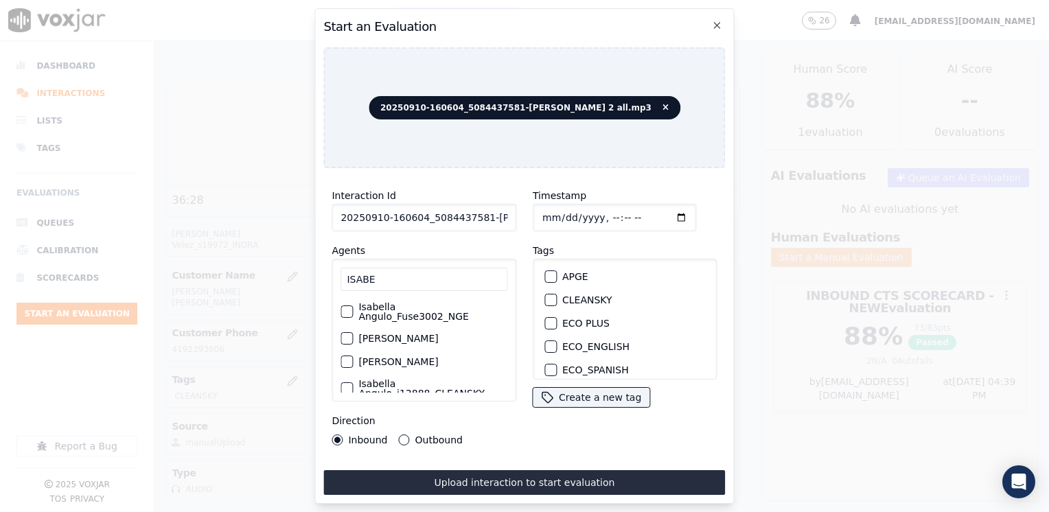
type input "ISABE"
click at [371, 343] on label "[PERSON_NAME]" at bounding box center [398, 339] width 80 height 10
click at [353, 344] on button "[PERSON_NAME]" at bounding box center [346, 338] width 12 height 12
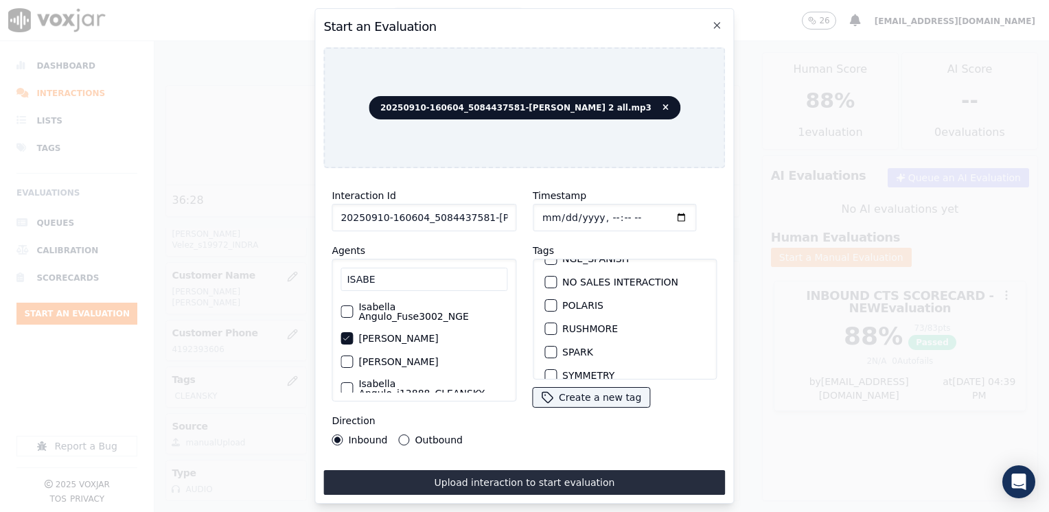
scroll to position [275, 0]
click at [550, 323] on button "SPARK" at bounding box center [550, 329] width 12 height 12
click at [656, 216] on input "Timestamp" at bounding box center [614, 217] width 163 height 27
type input "[DATE]T16:39"
click at [403, 434] on button "Outbound" at bounding box center [404, 439] width 11 height 11
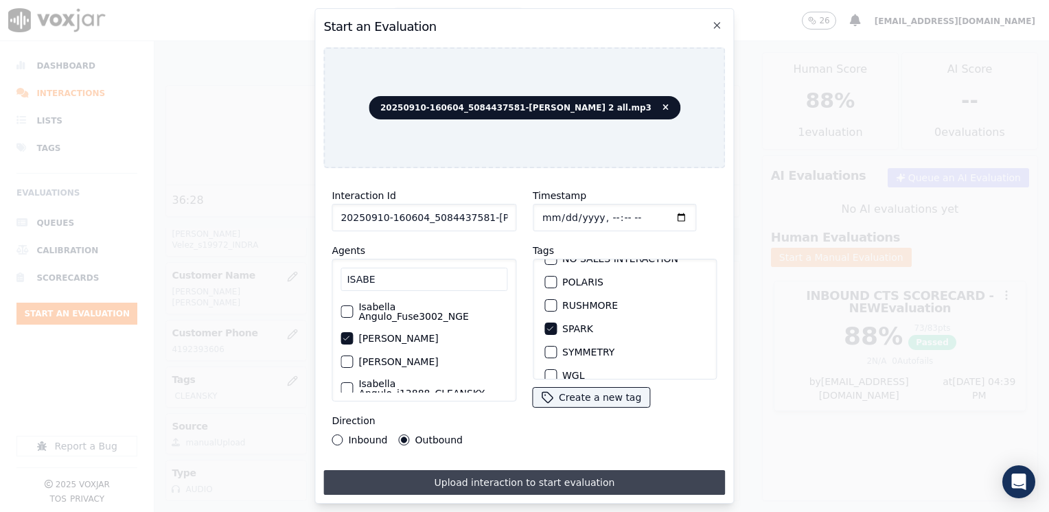
click at [521, 476] on button "Upload interaction to start evaluation" at bounding box center [524, 482] width 402 height 25
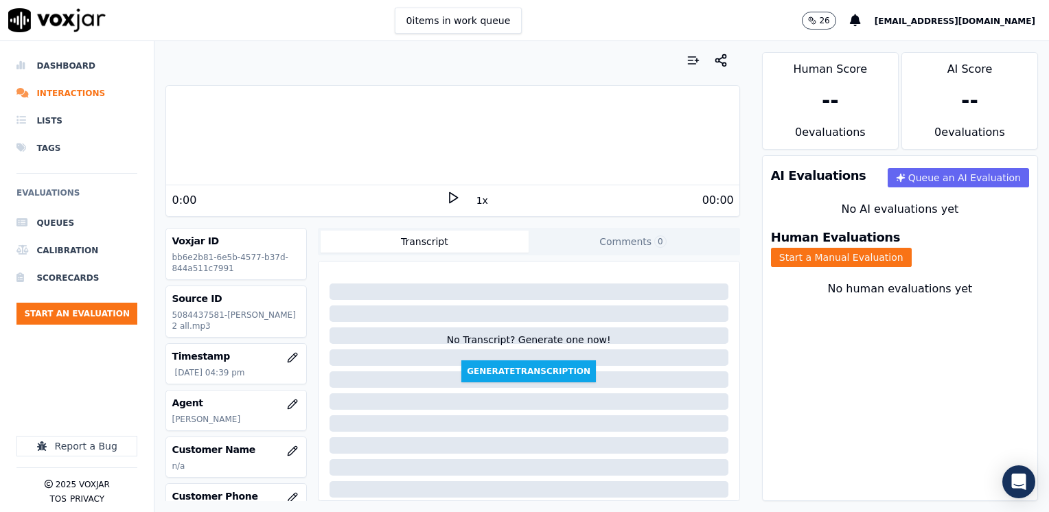
click at [450, 197] on polygon at bounding box center [454, 198] width 8 height 10
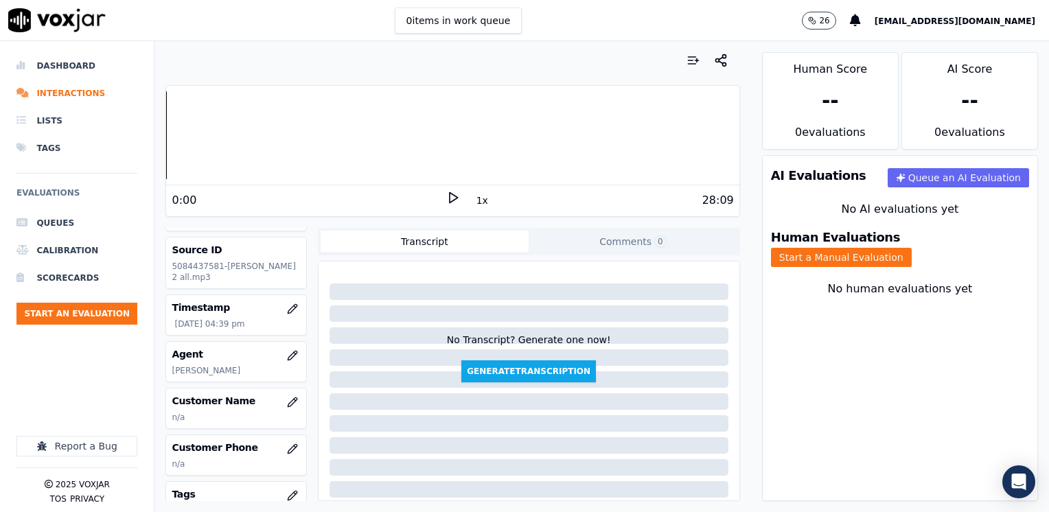
scroll to position [137, 0]
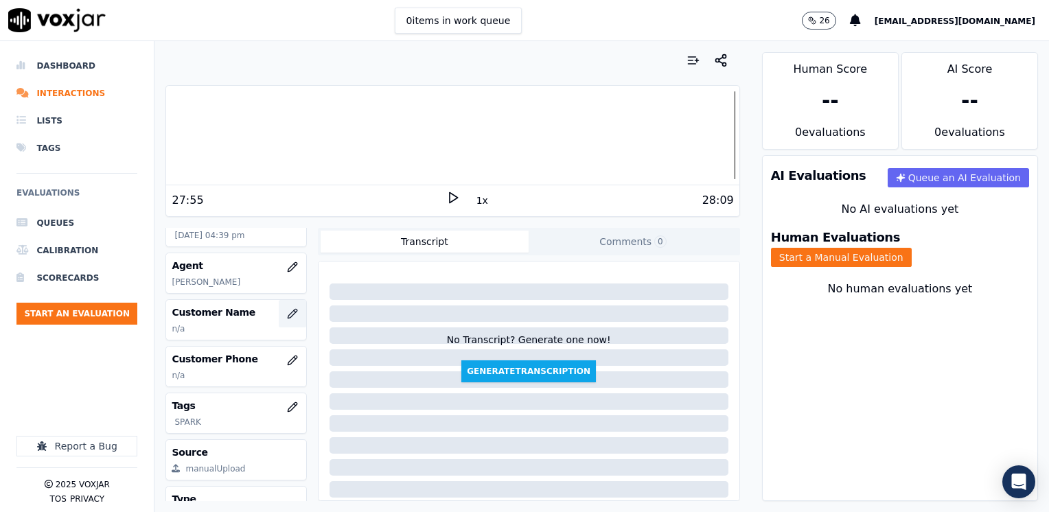
click at [288, 318] on icon "button" at bounding box center [292, 313] width 9 height 9
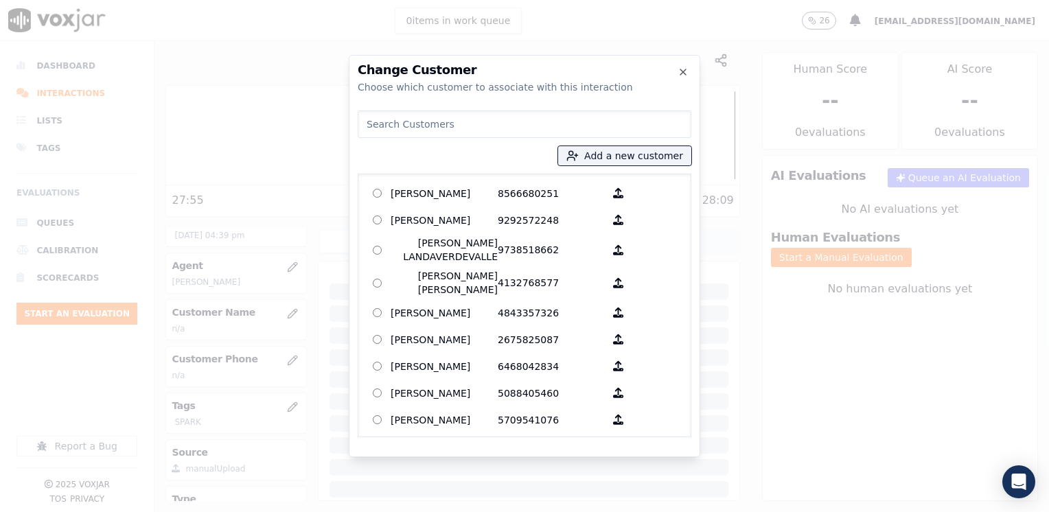
click at [513, 124] on input at bounding box center [525, 123] width 334 height 27
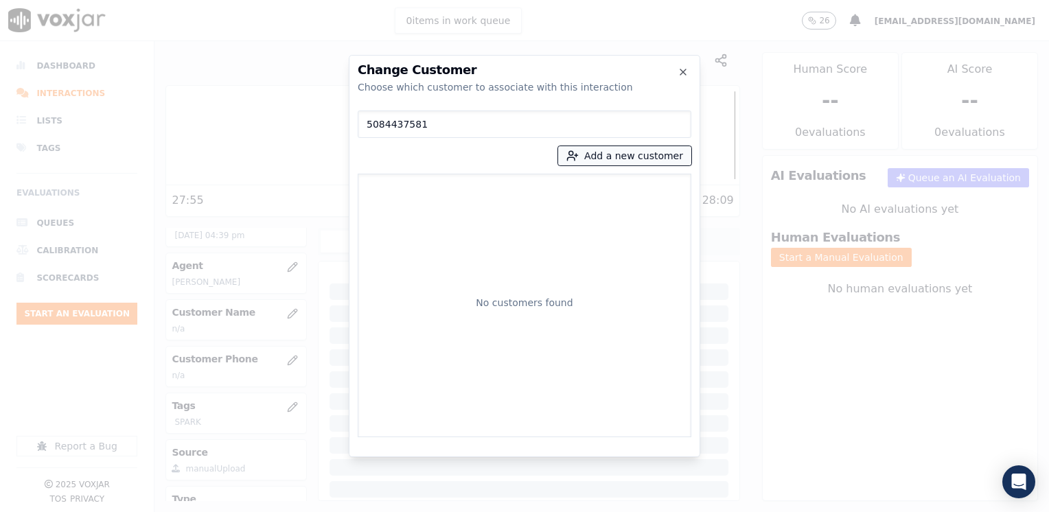
type input "5084437581"
click at [626, 156] on button "Add a new customer" at bounding box center [624, 155] width 133 height 19
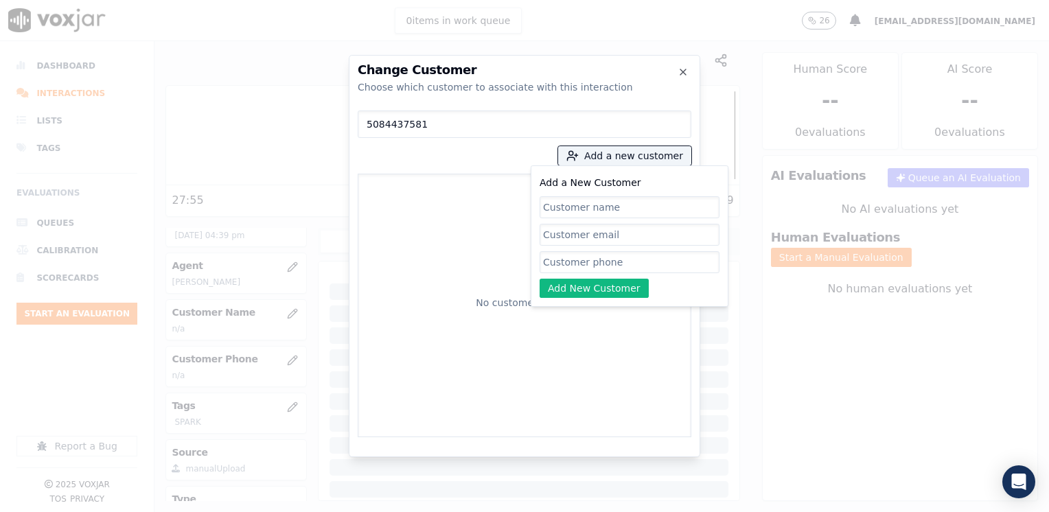
click at [597, 266] on input "Add a New Customer" at bounding box center [629, 262] width 180 height 22
paste input "5084437581"
type input "5084437581"
click at [593, 209] on input "Add a New Customer" at bounding box center [629, 207] width 180 height 22
paste input "[PERSON_NAME]"
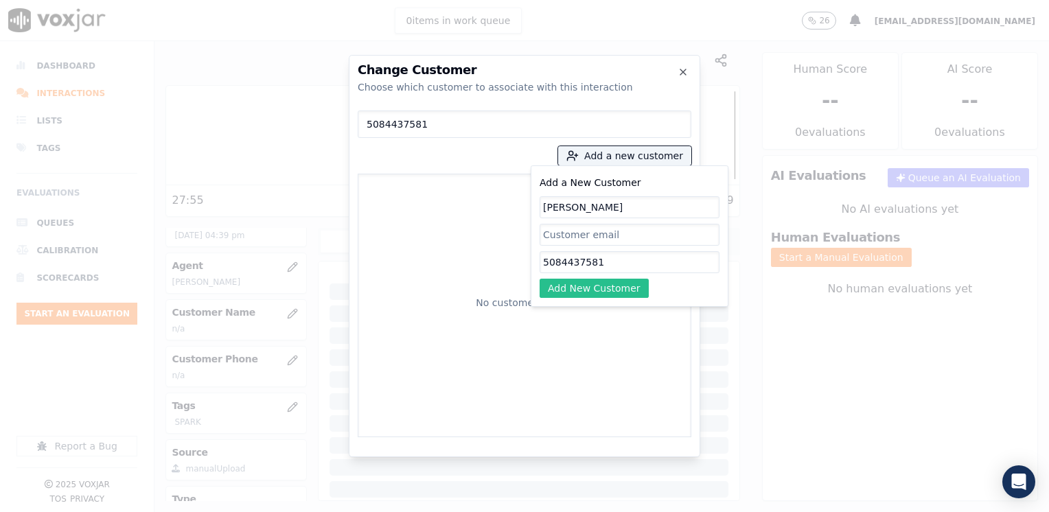
type input "[PERSON_NAME]"
click at [596, 286] on button "Add New Customer" at bounding box center [593, 288] width 109 height 19
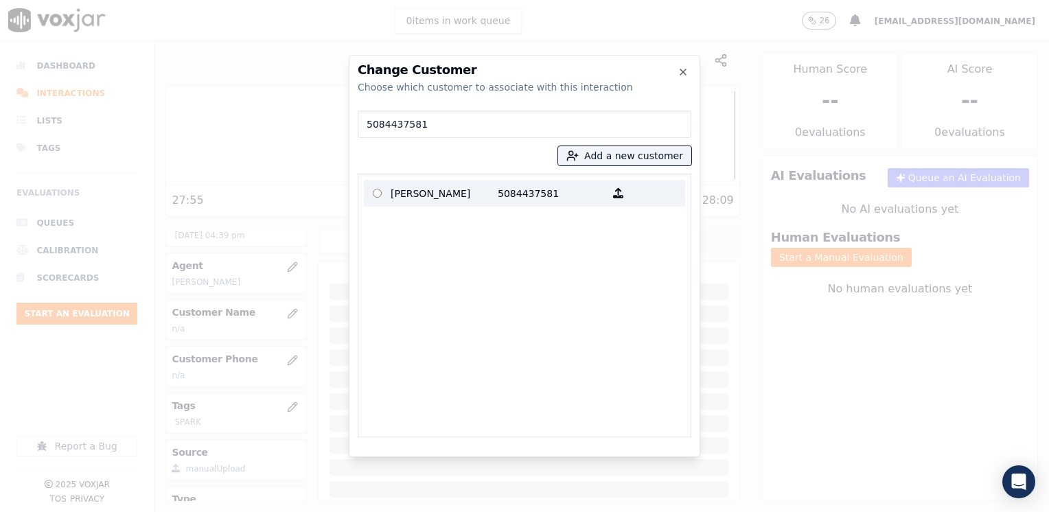
click at [466, 194] on p "[PERSON_NAME]" at bounding box center [444, 193] width 107 height 21
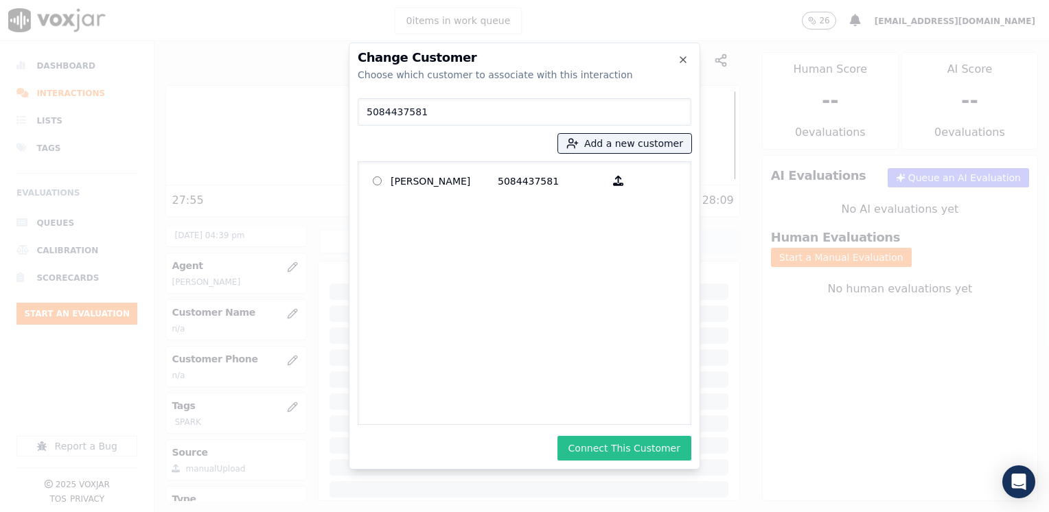
click at [644, 441] on button "Connect This Customer" at bounding box center [624, 448] width 134 height 25
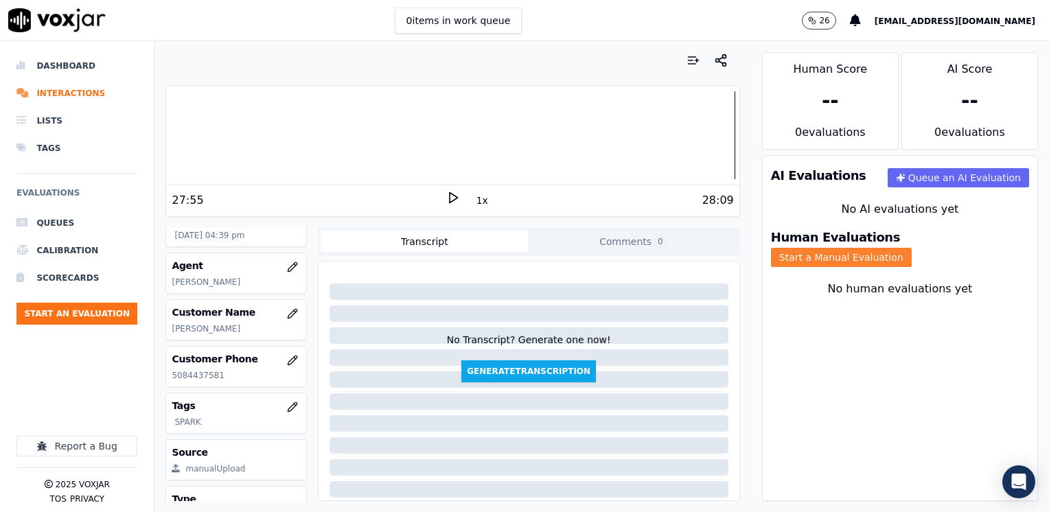
click at [911, 248] on button "Start a Manual Evaluation" at bounding box center [841, 257] width 141 height 19
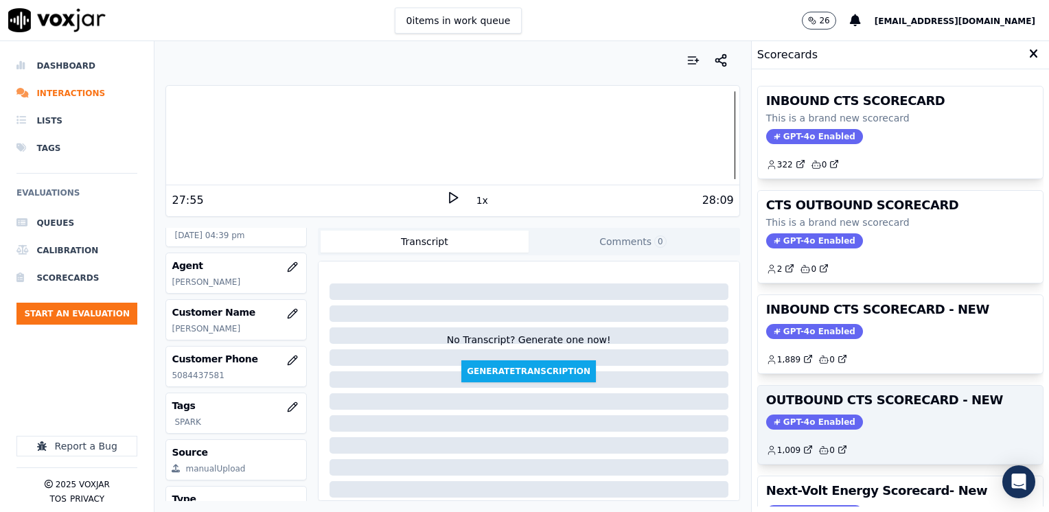
click at [793, 418] on span "GPT-4o Enabled" at bounding box center [814, 422] width 97 height 15
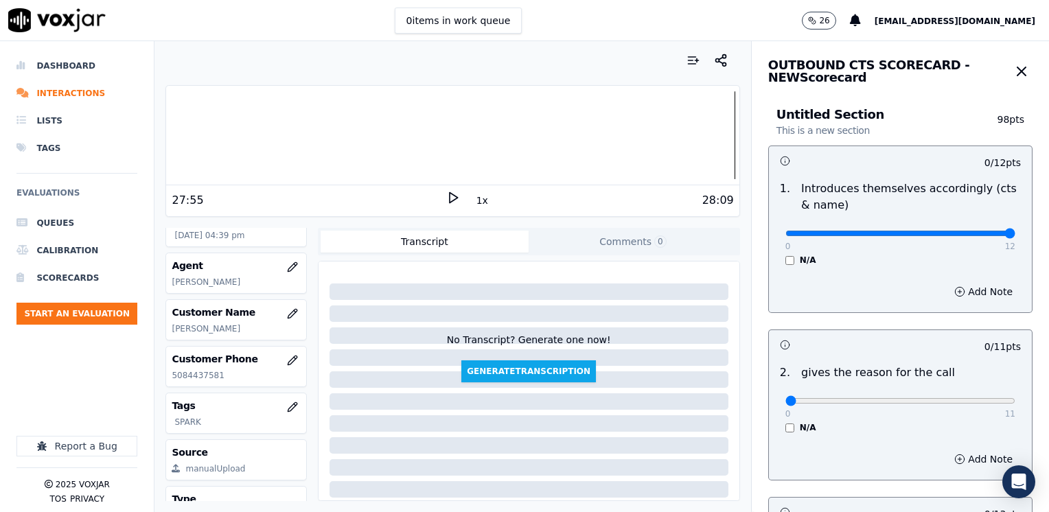
drag, startPoint x: 779, startPoint y: 229, endPoint x: 890, endPoint y: 360, distance: 171.4
type input "12"
click at [1015, 236] on input "range" at bounding box center [900, 233] width 230 height 5
drag, startPoint x: 780, startPoint y: 399, endPoint x: 1048, endPoint y: 356, distance: 271.9
type input "11"
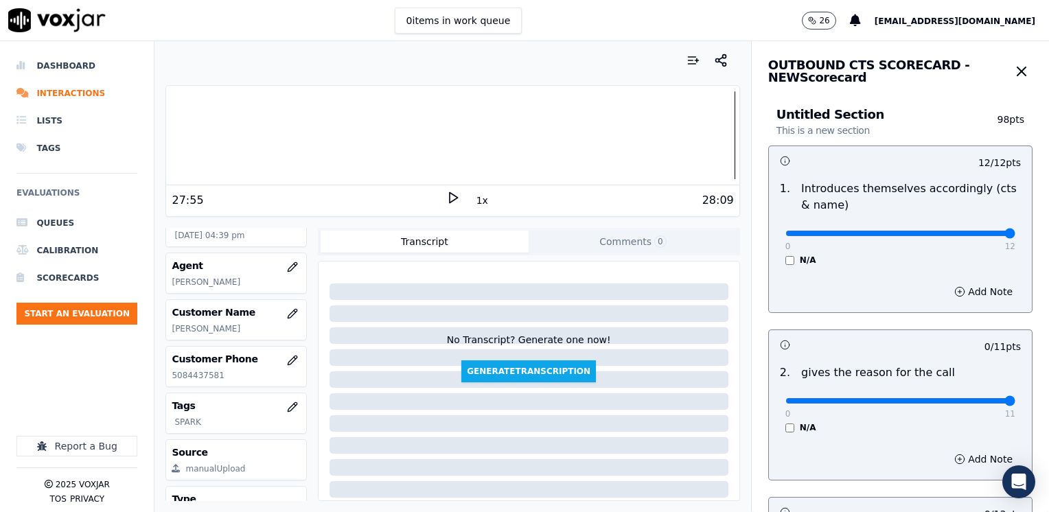
click at [1015, 398] on input "range" at bounding box center [900, 400] width 230 height 5
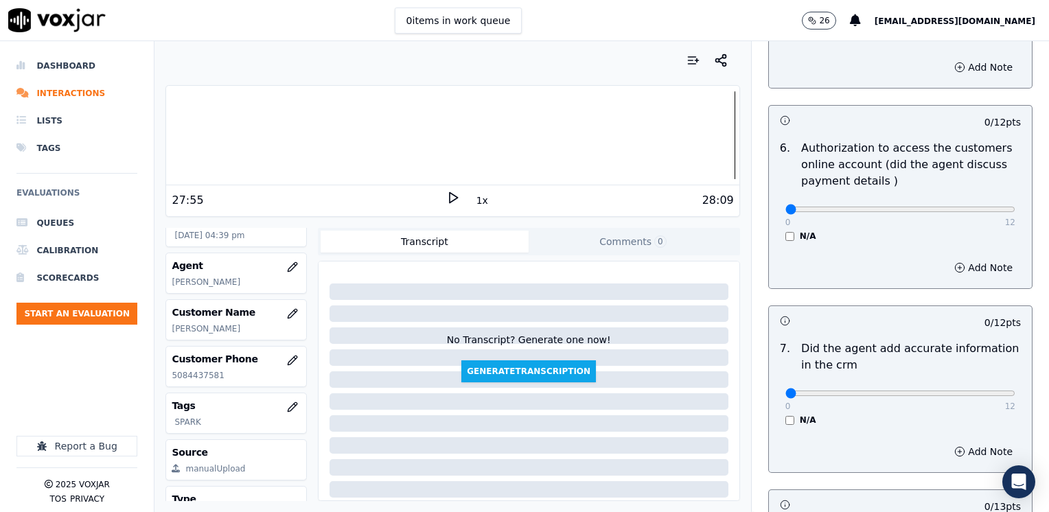
scroll to position [961, 0]
drag, startPoint x: 775, startPoint y: 373, endPoint x: 1048, endPoint y: 372, distance: 273.2
type input "12"
click at [1015, 390] on input "range" at bounding box center [900, 392] width 230 height 5
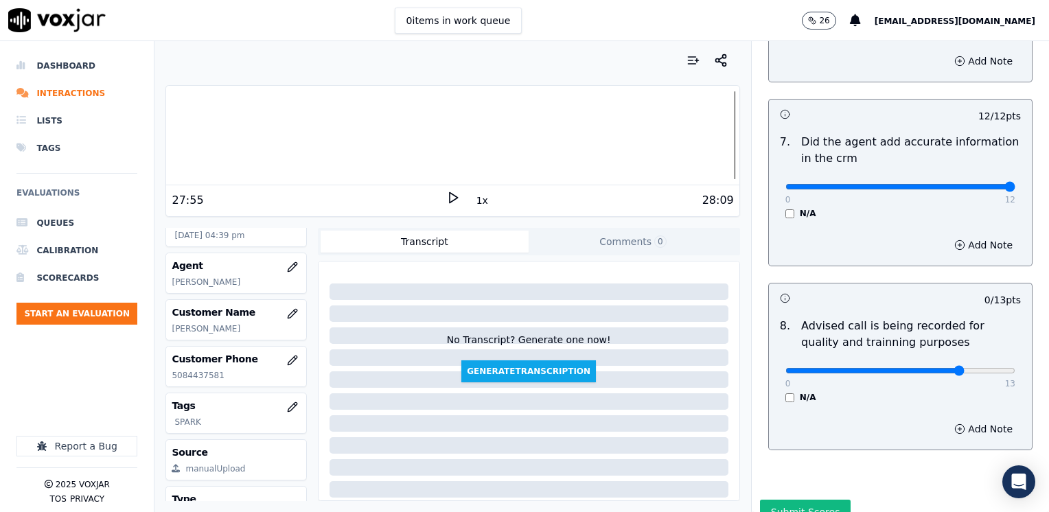
type input "10"
click at [928, 368] on input "range" at bounding box center [900, 370] width 230 height 5
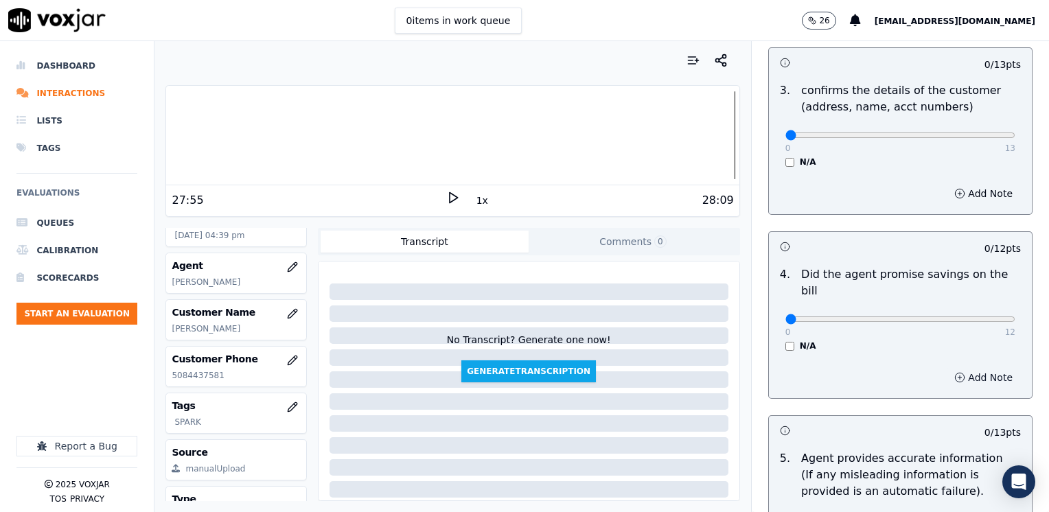
scroll to position [480, 0]
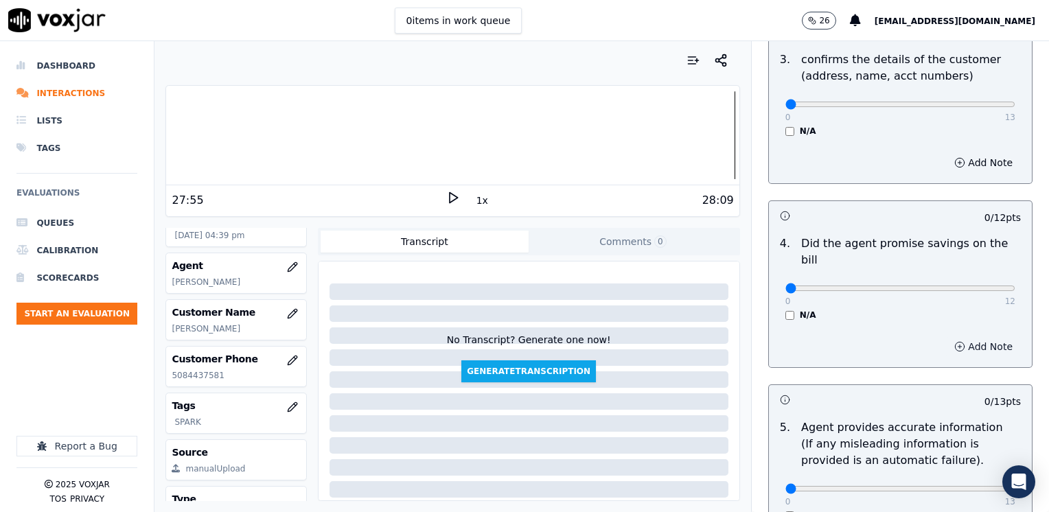
click at [964, 337] on button "Add Note" at bounding box center [983, 346] width 75 height 19
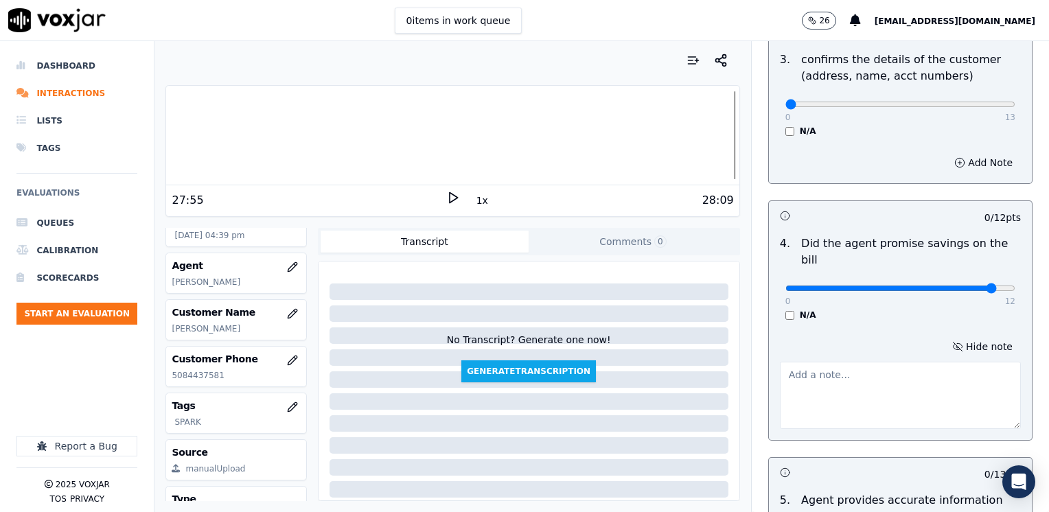
type input "11"
click at [955, 286] on input "range" at bounding box center [900, 288] width 230 height 5
click at [907, 369] on textarea at bounding box center [900, 395] width 241 height 67
type textarea "Avoid saying phrases like "el descuento" referring to the cancelation fee"
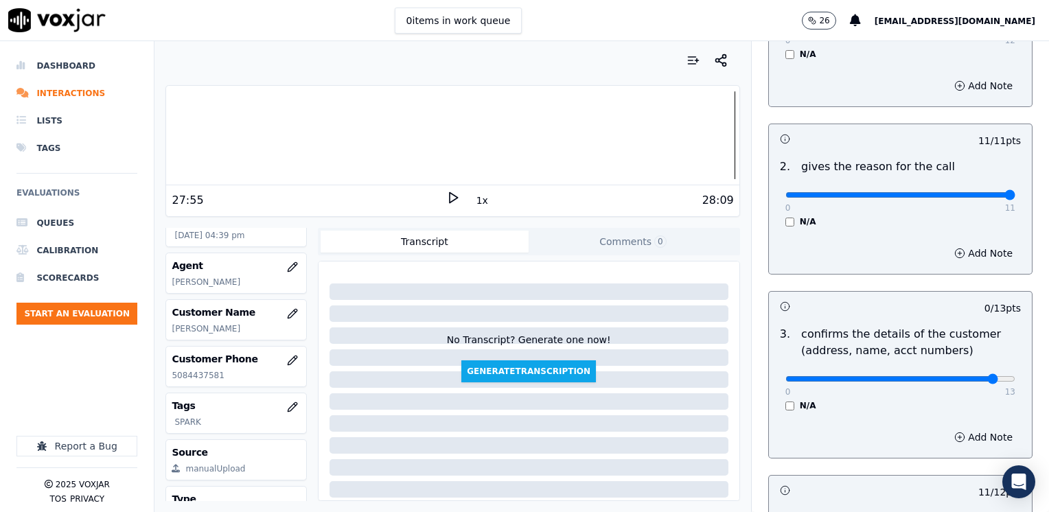
type input "12"
click at [959, 377] on input "range" at bounding box center [900, 378] width 230 height 5
click at [972, 439] on button "Add Note" at bounding box center [983, 437] width 75 height 19
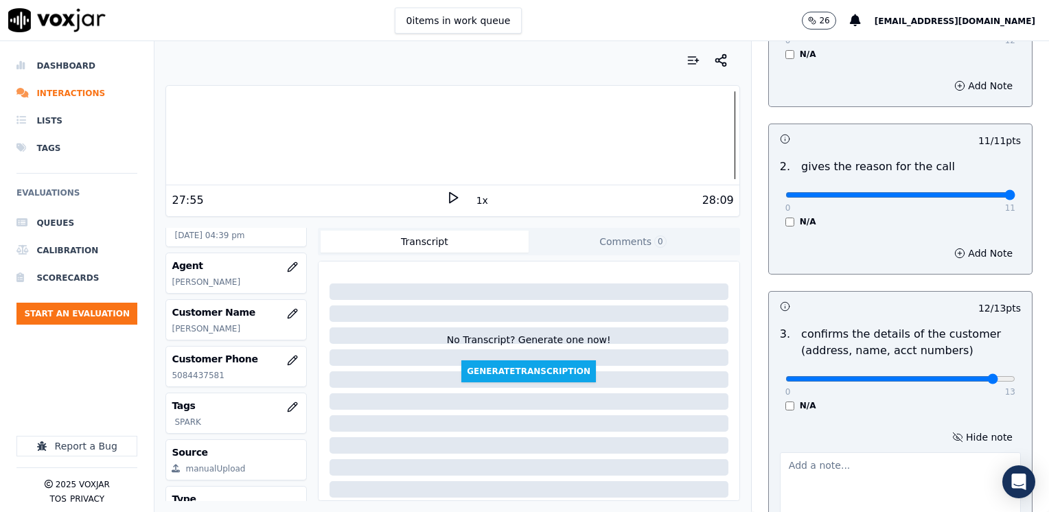
click at [896, 456] on textarea at bounding box center [900, 485] width 241 height 67
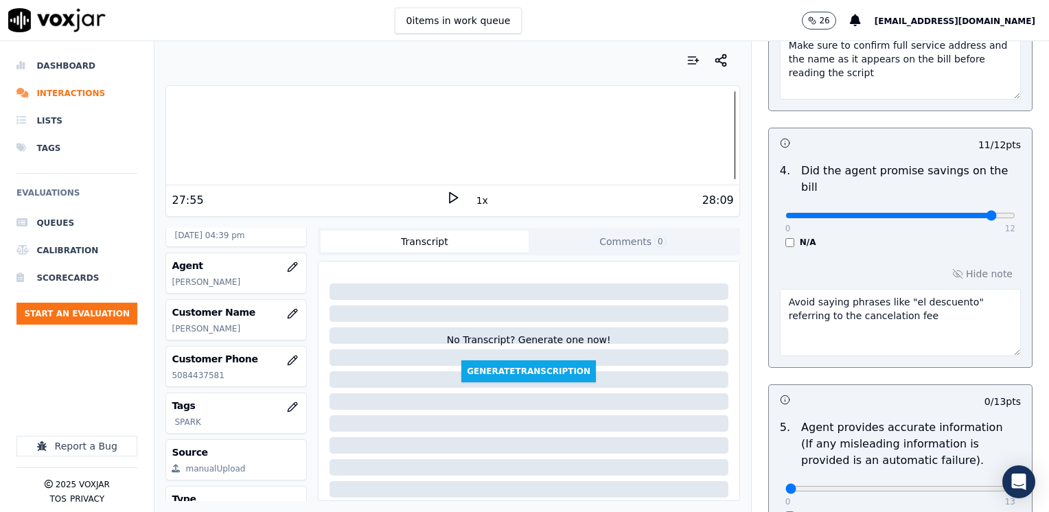
scroll to position [824, 0]
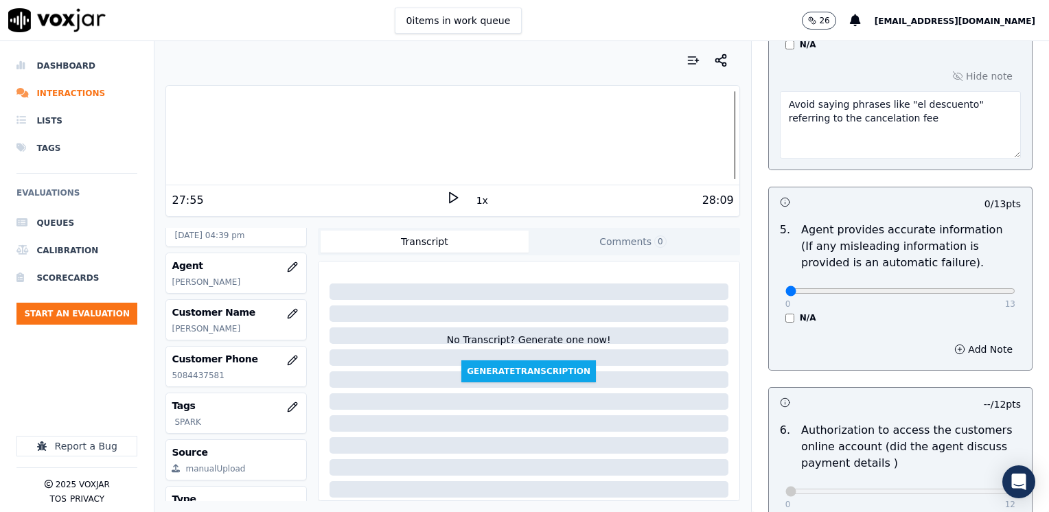
type textarea "Make sure to confirm full service address and the name as it appears on the bil…"
drag, startPoint x: 781, startPoint y: 275, endPoint x: 1051, endPoint y: 275, distance: 269.7
type input "13"
click at [1015, 288] on input "range" at bounding box center [900, 290] width 230 height 5
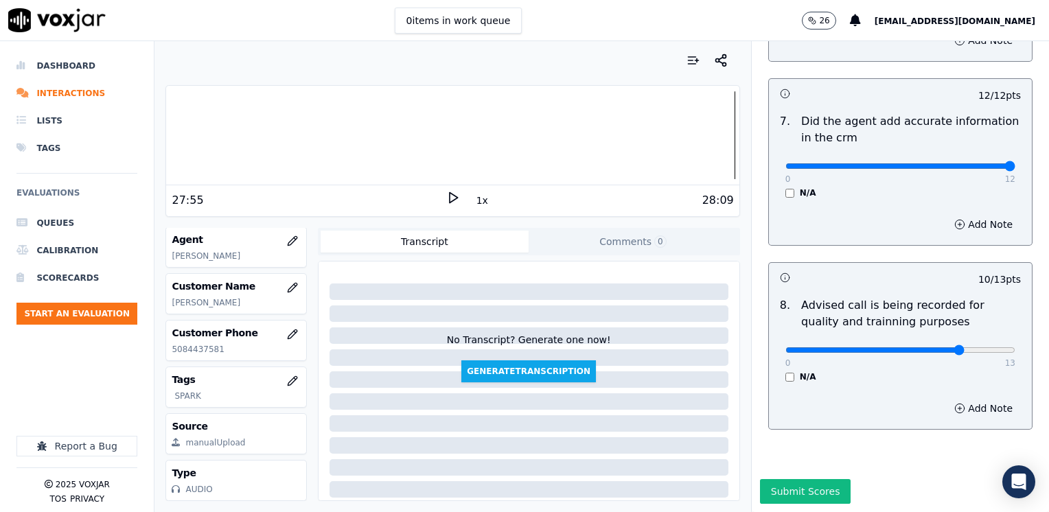
scroll to position [202, 0]
click at [786, 479] on button "Submit Scores" at bounding box center [805, 491] width 91 height 25
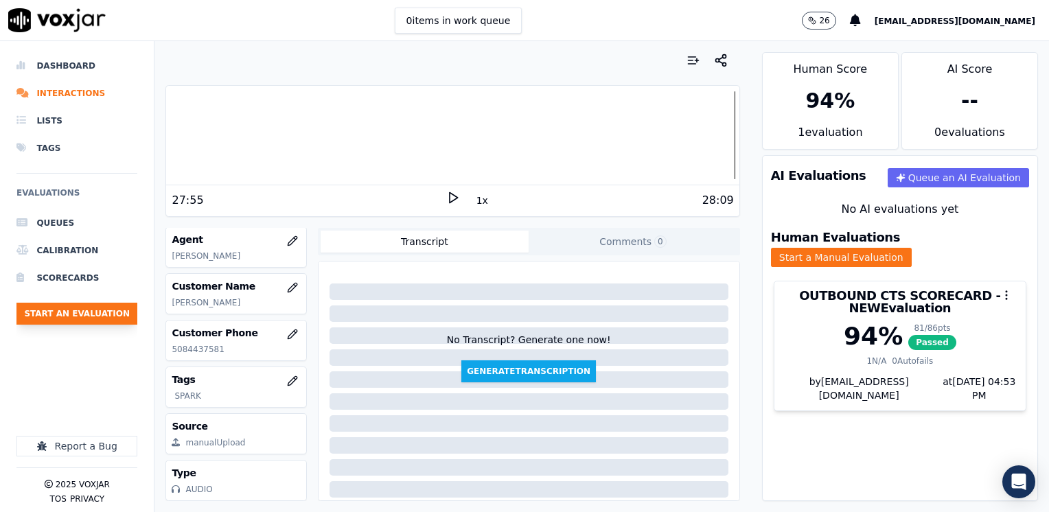
click at [82, 322] on button "Start an Evaluation" at bounding box center [76, 314] width 121 height 22
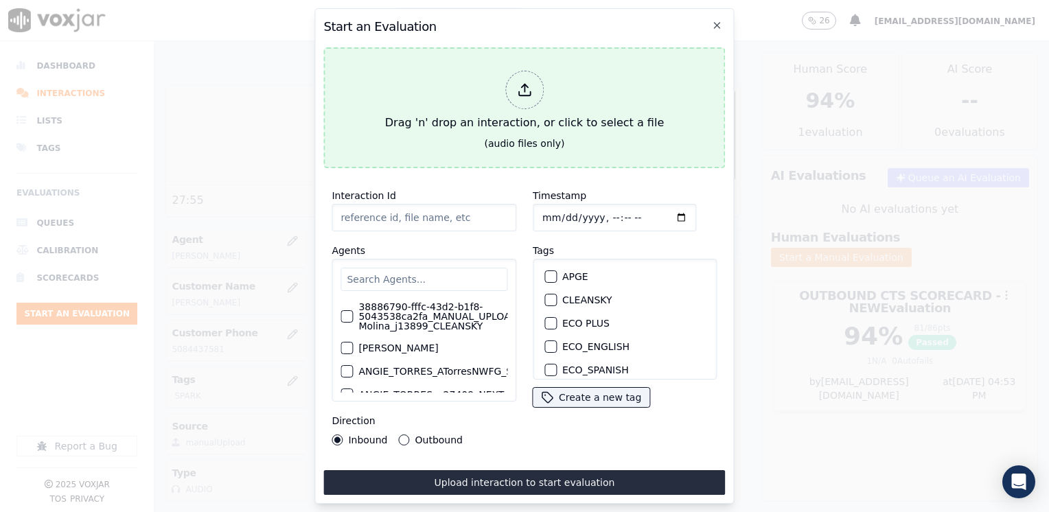
click at [548, 84] on div "Drag 'n' drop an interaction, or click to select a file" at bounding box center [525, 100] width 290 height 71
type input "20250910-101524_4015438783-[PERSON_NAME] 1 all.mp3"
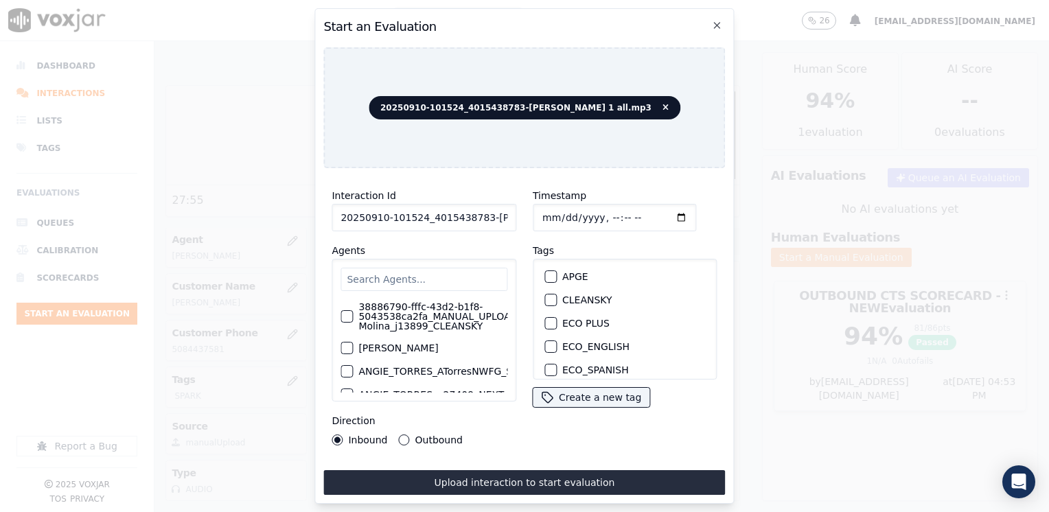
click at [385, 259] on div "38886790-fffc-43d2-b1f8-5043538ca2fa_MANUAL_UPLOAD_Juliana Molina_j13899_CLEANS…" at bounding box center [423, 330] width 185 height 143
click at [380, 279] on input "text" at bounding box center [423, 279] width 167 height 23
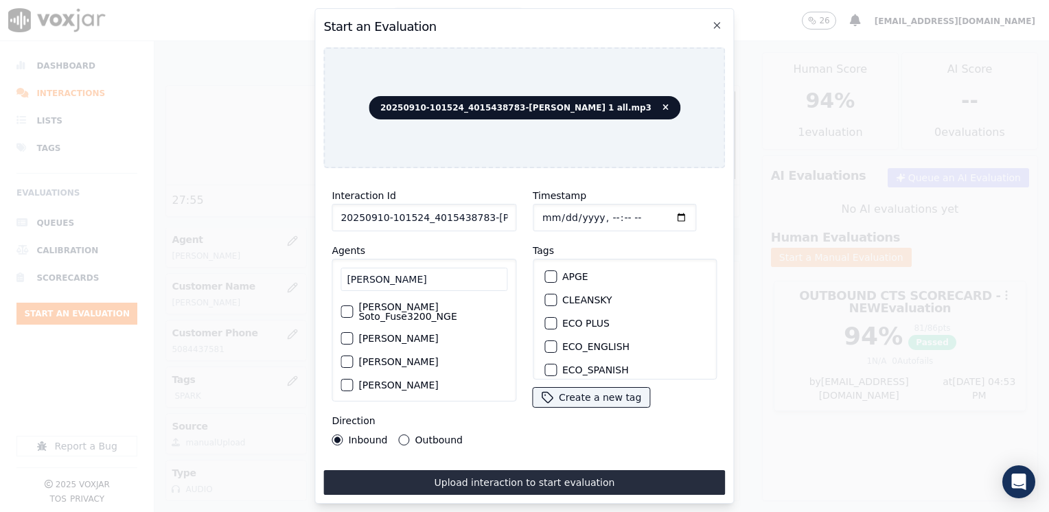
type input "[PERSON_NAME]"
click at [438, 334] on label "[PERSON_NAME]" at bounding box center [398, 339] width 80 height 10
click at [353, 332] on button "[PERSON_NAME]" at bounding box center [346, 338] width 12 height 12
click at [562, 310] on label "SPARK" at bounding box center [577, 315] width 31 height 10
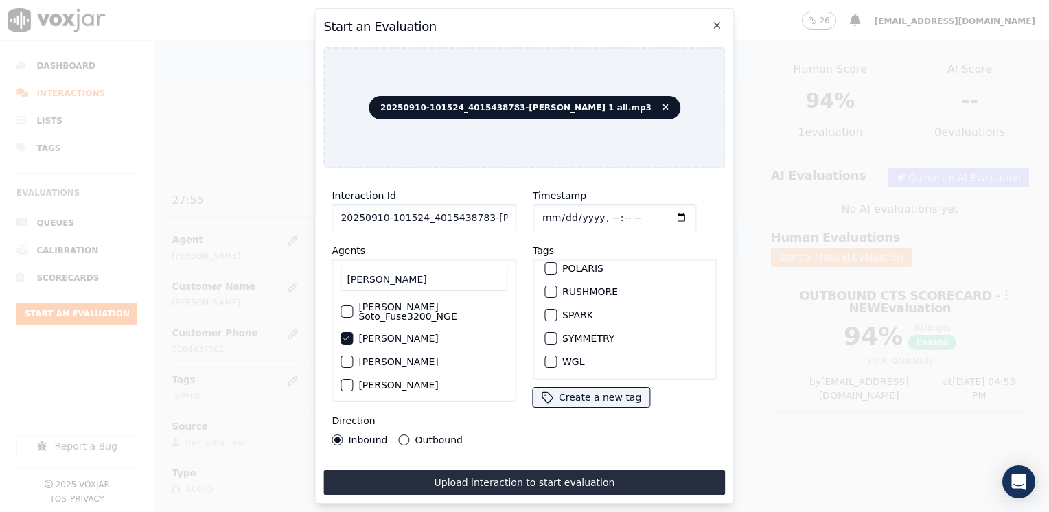
click at [557, 309] on button "SPARK" at bounding box center [550, 315] width 12 height 12
click at [658, 209] on input "Timestamp" at bounding box center [614, 217] width 163 height 27
type input "[DATE]T17:12"
click at [399, 436] on button "Outbound" at bounding box center [404, 439] width 11 height 11
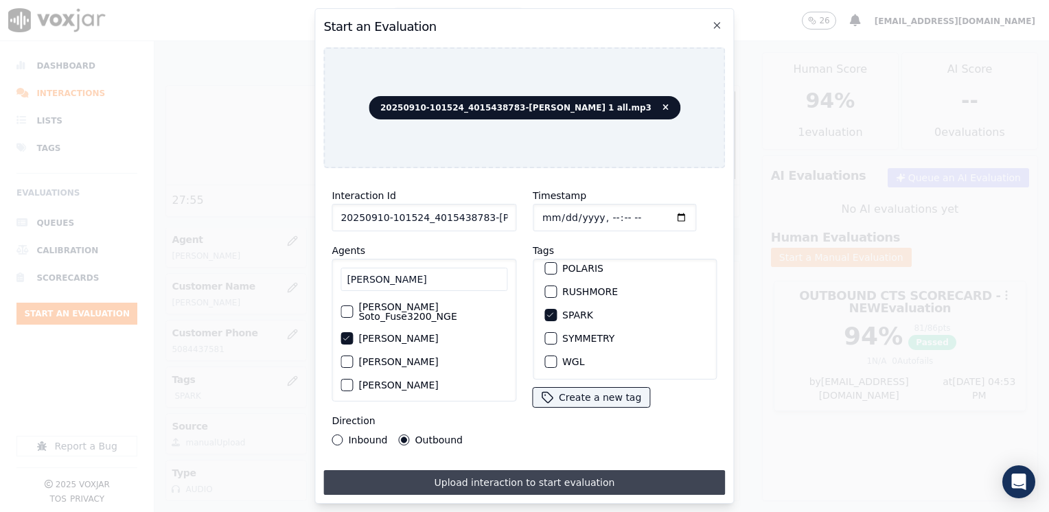
click at [566, 479] on button "Upload interaction to start evaluation" at bounding box center [524, 482] width 402 height 25
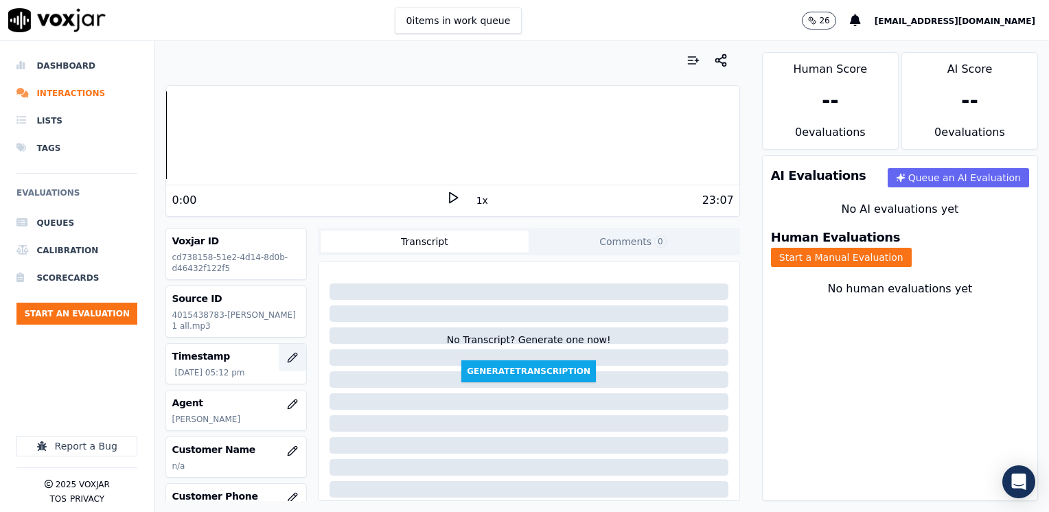
scroll to position [69, 0]
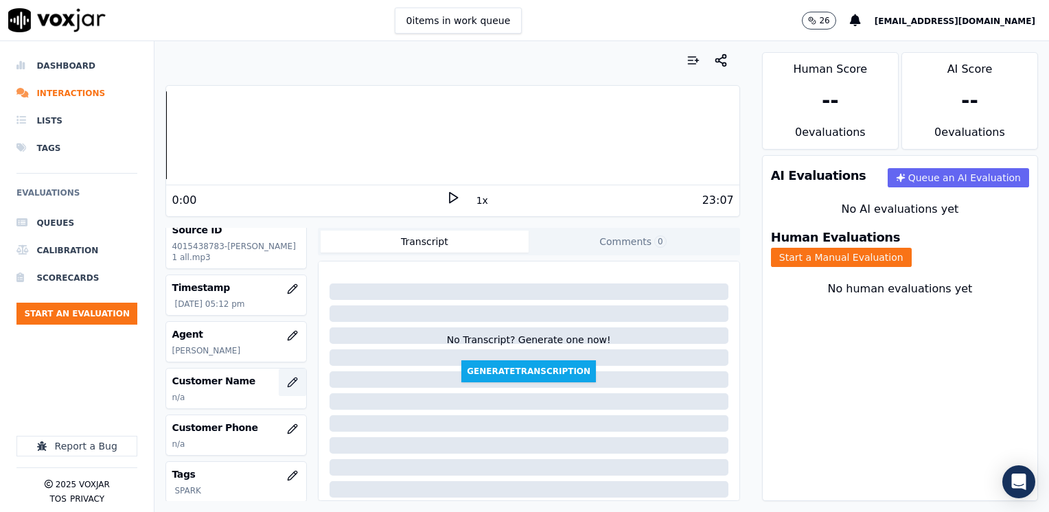
click at [287, 380] on icon "button" at bounding box center [292, 382] width 11 height 11
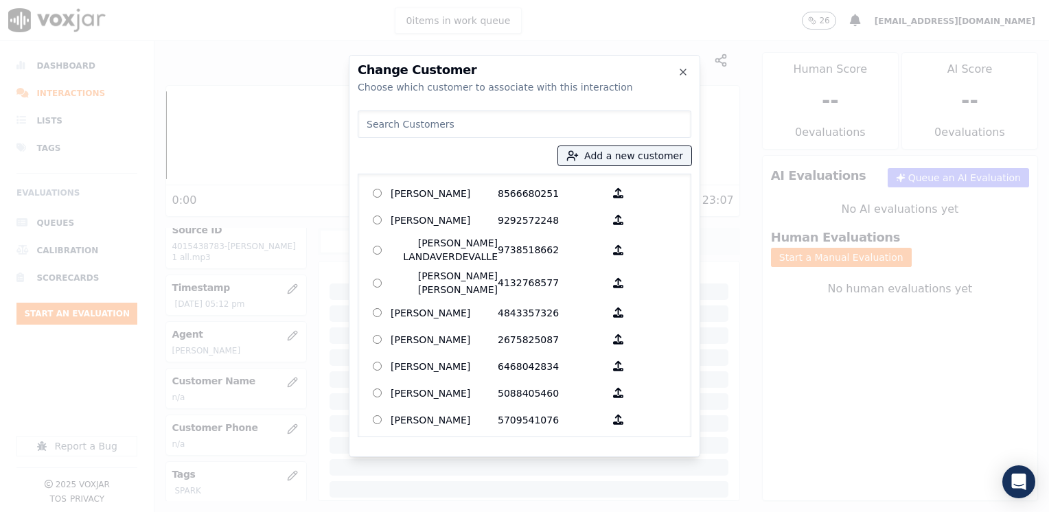
click at [474, 133] on input at bounding box center [525, 123] width 334 height 27
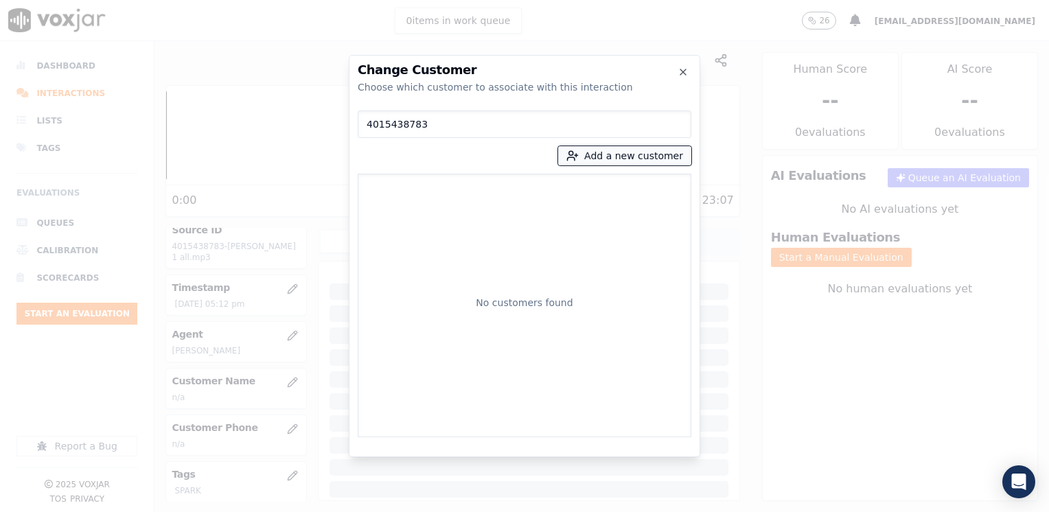
type input "4015438783"
click at [642, 155] on button "Add a new customer" at bounding box center [624, 155] width 133 height 19
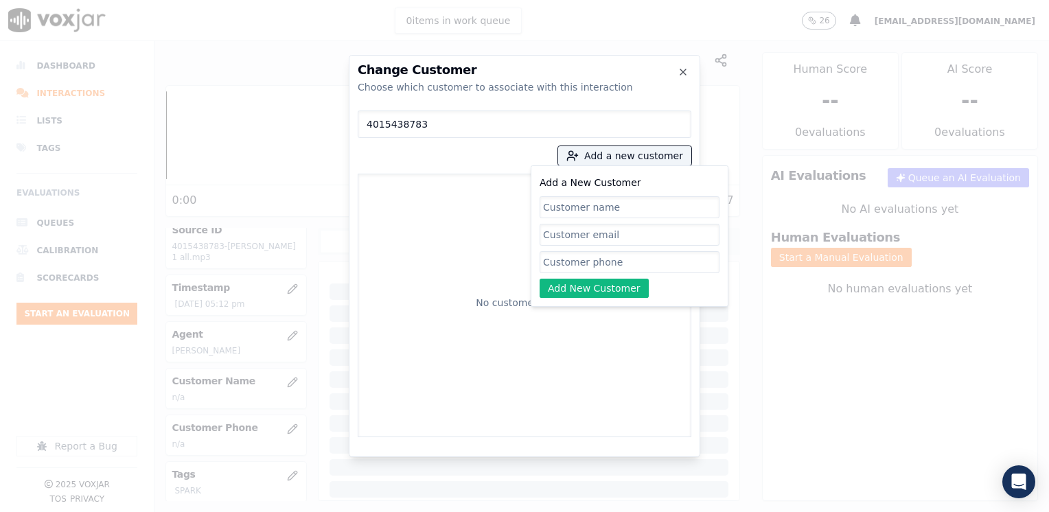
click at [588, 265] on input "Add a New Customer" at bounding box center [629, 262] width 180 height 22
paste input "4015438783"
type input "4015438783"
click at [601, 199] on input "Add a New Customer" at bounding box center [629, 207] width 180 height 22
paste input "[PERSON_NAME]"
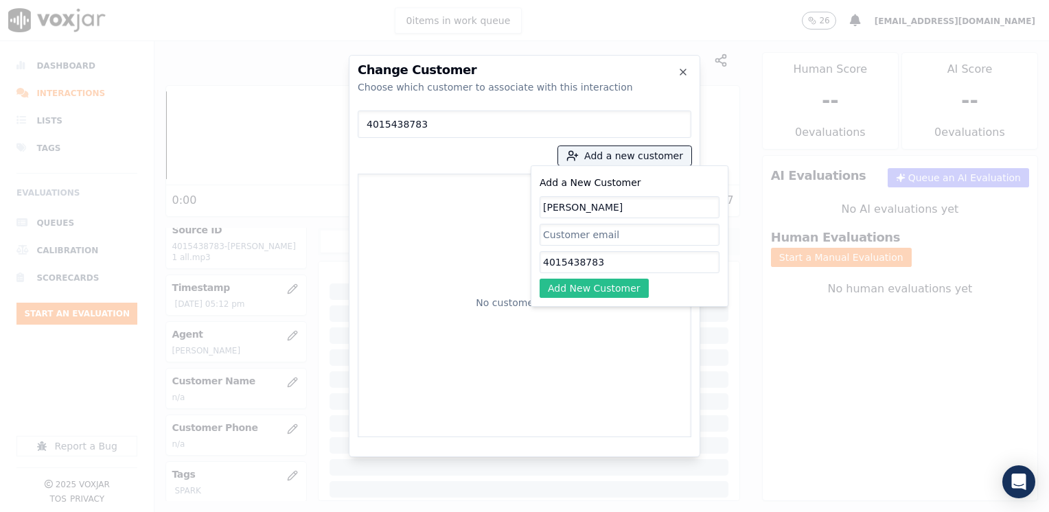
type input "[PERSON_NAME]"
click at [609, 292] on button "Add New Customer" at bounding box center [593, 288] width 109 height 19
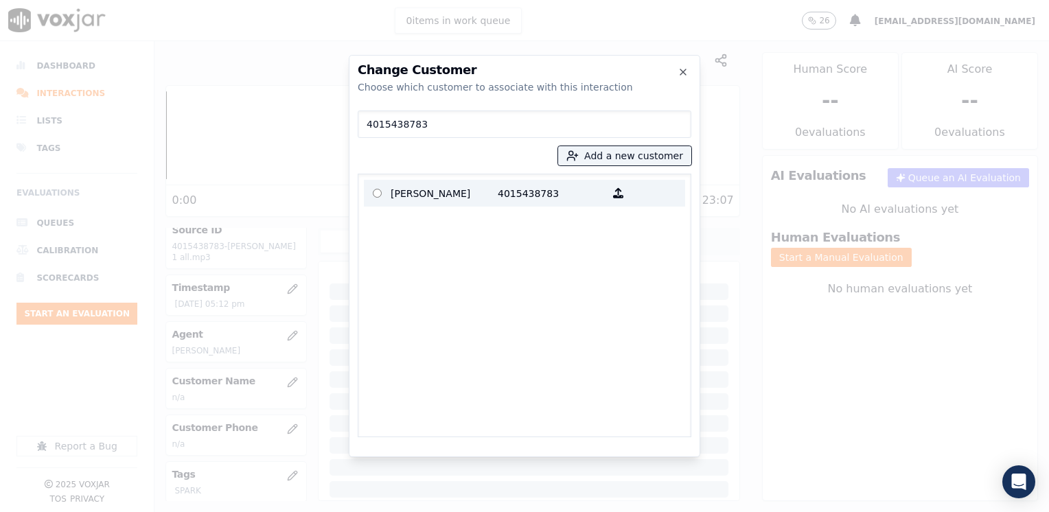
click at [462, 189] on p "[PERSON_NAME]" at bounding box center [444, 193] width 107 height 21
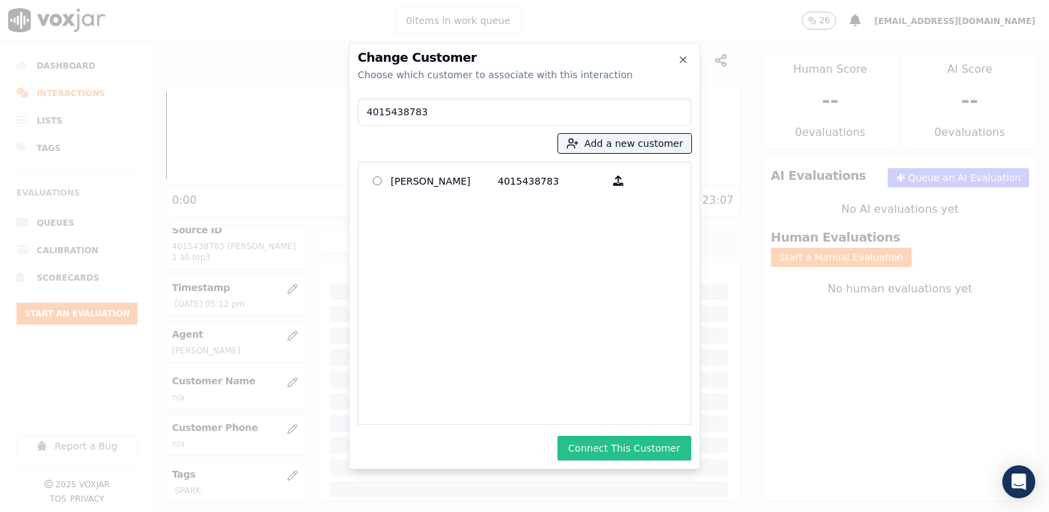
click at [647, 445] on button "Connect This Customer" at bounding box center [624, 448] width 134 height 25
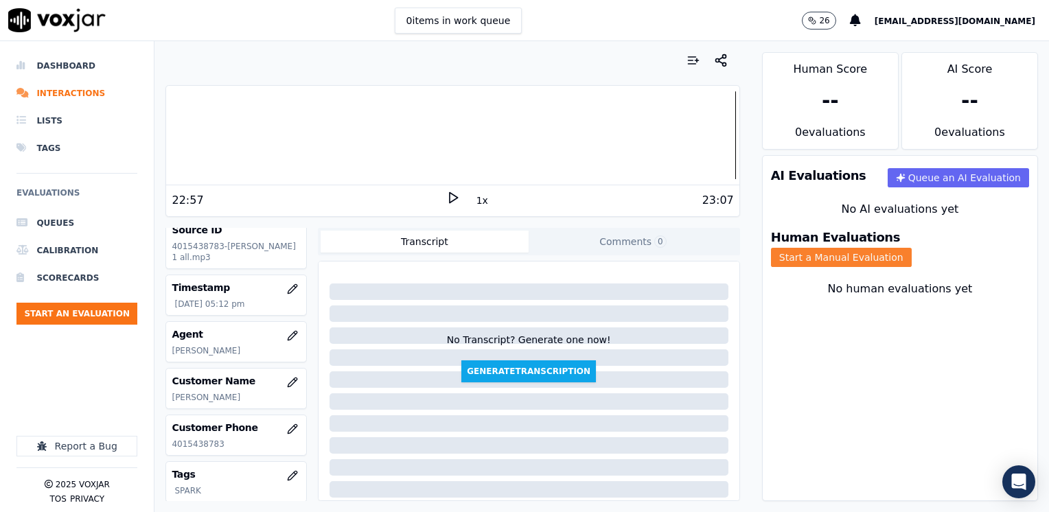
click at [911, 251] on button "Start a Manual Evaluation" at bounding box center [841, 257] width 141 height 19
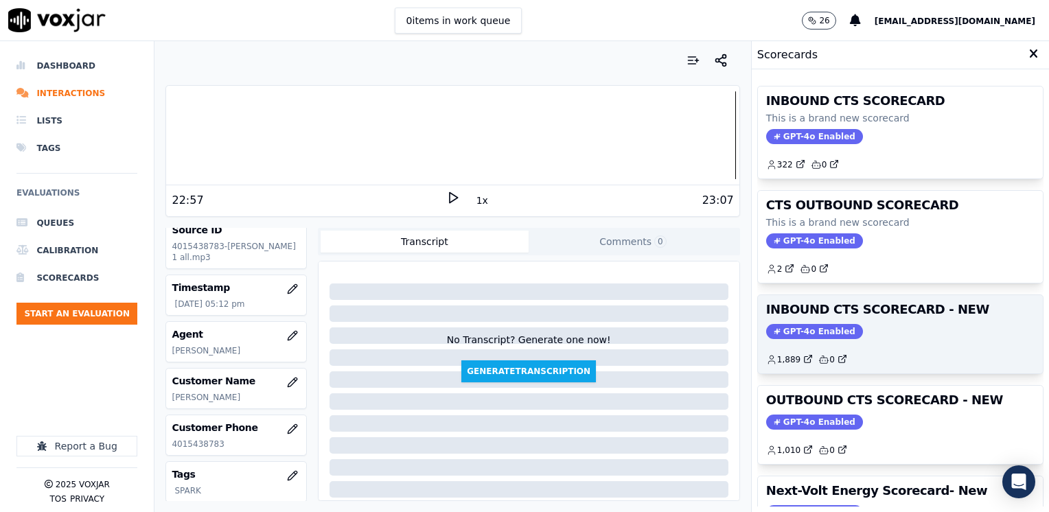
click at [793, 338] on div "INBOUND CTS SCORECARD - NEW GPT-4o Enabled 1,889 0" at bounding box center [900, 334] width 285 height 78
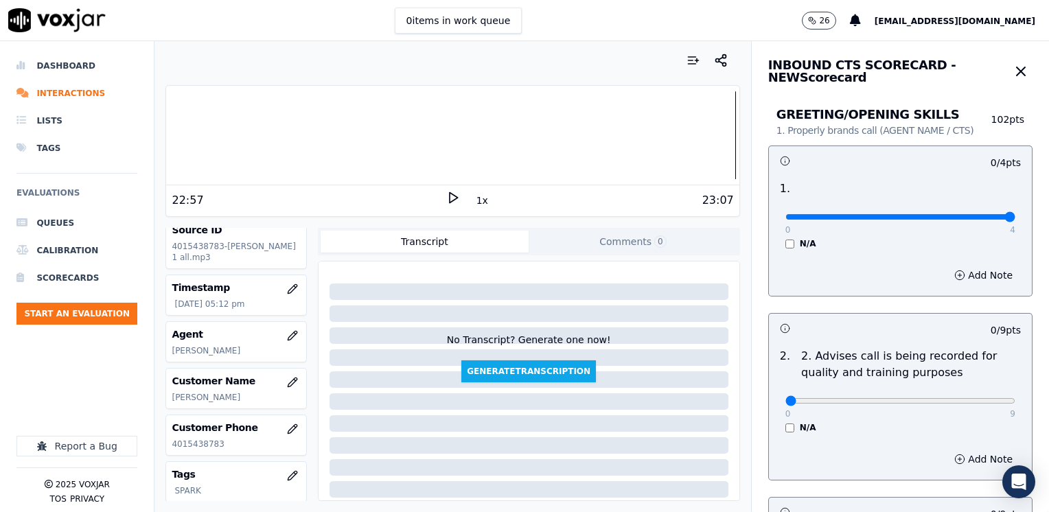
drag, startPoint x: 777, startPoint y: 215, endPoint x: 1051, endPoint y: 224, distance: 274.0
type input "4"
click at [1015, 220] on input "range" at bounding box center [900, 216] width 230 height 5
click at [1010, 80] on button "button" at bounding box center [1021, 71] width 23 height 27
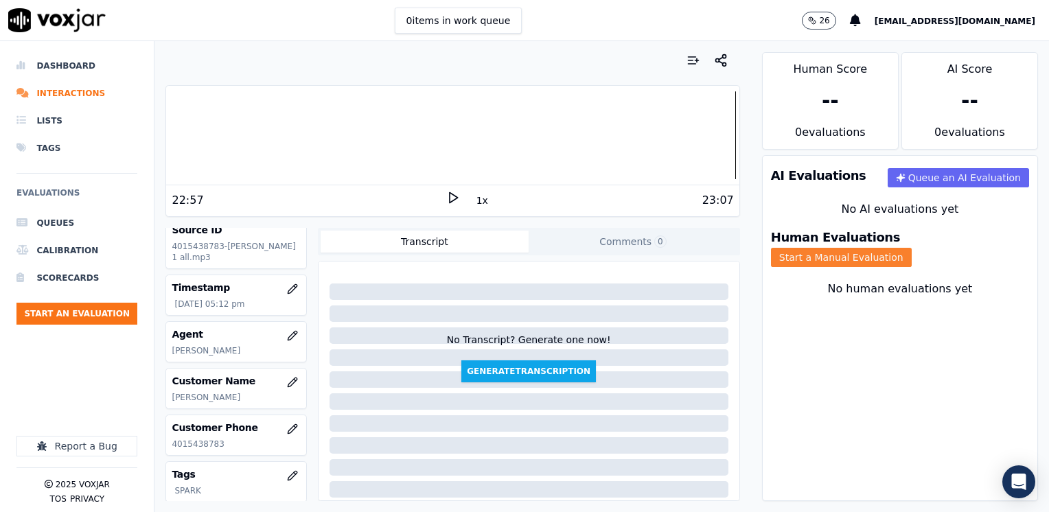
click at [893, 248] on button "Start a Manual Evaluation" at bounding box center [841, 257] width 141 height 19
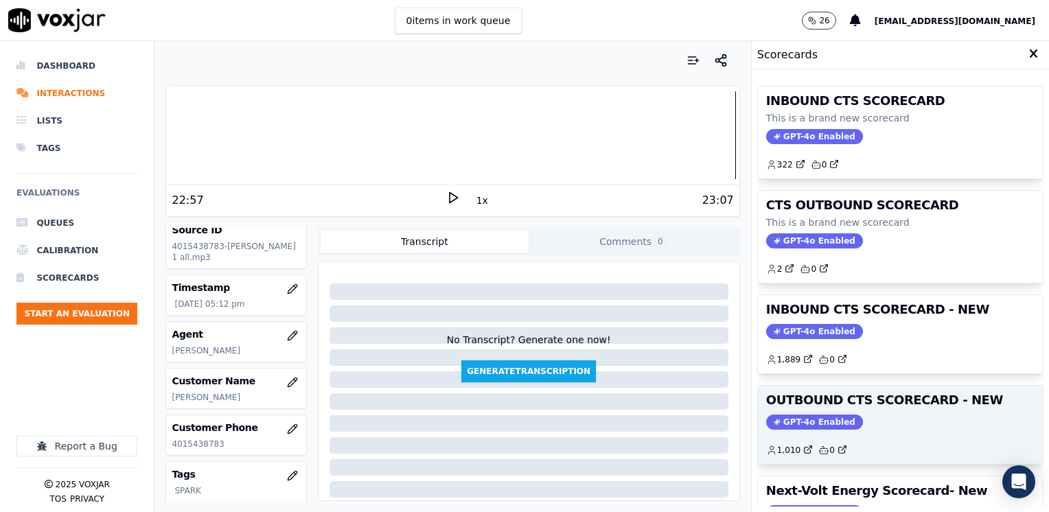
click at [785, 415] on span "GPT-4o Enabled" at bounding box center [814, 422] width 97 height 15
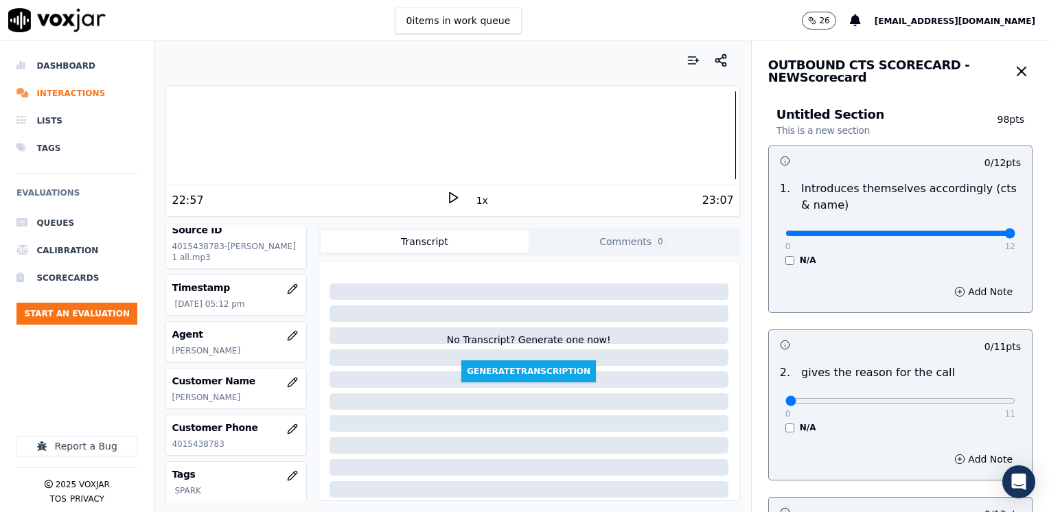
drag, startPoint x: 778, startPoint y: 234, endPoint x: 1048, endPoint y: 235, distance: 270.4
type input "12"
click at [1015, 235] on input "range" at bounding box center [900, 233] width 230 height 5
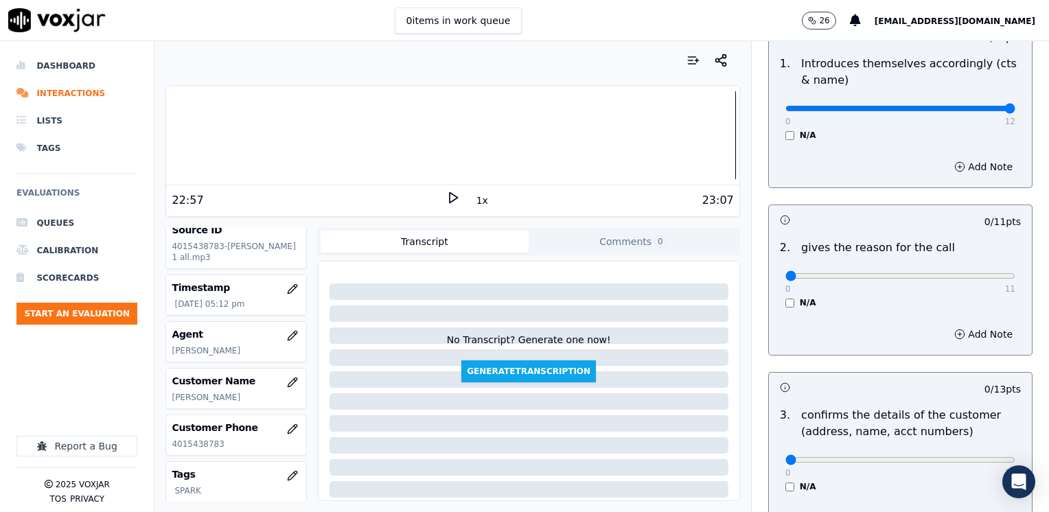
scroll to position [206, 0]
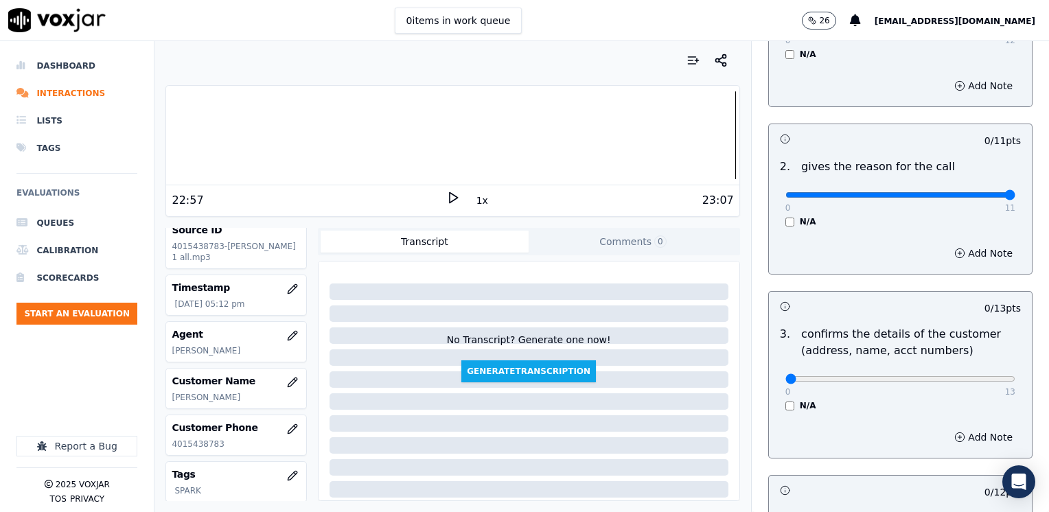
drag, startPoint x: 782, startPoint y: 194, endPoint x: 1051, endPoint y: 193, distance: 268.4
type input "11"
click at [1015, 193] on input "range" at bounding box center [900, 194] width 230 height 5
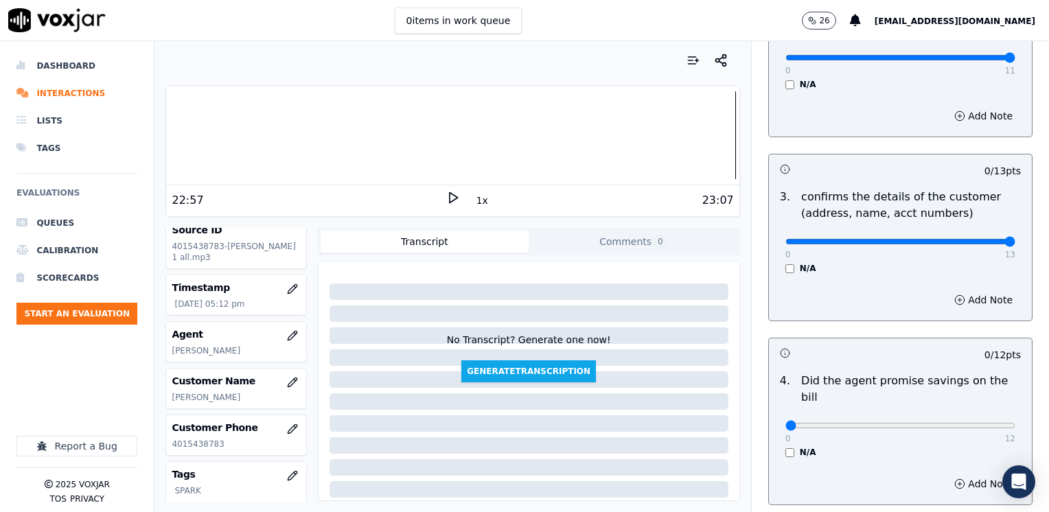
drag, startPoint x: 780, startPoint y: 240, endPoint x: 1051, endPoint y: 239, distance: 271.1
type input "13"
click at [1015, 239] on input "range" at bounding box center [900, 241] width 230 height 5
drag, startPoint x: 781, startPoint y: 408, endPoint x: 1040, endPoint y: 405, distance: 258.8
type input "12"
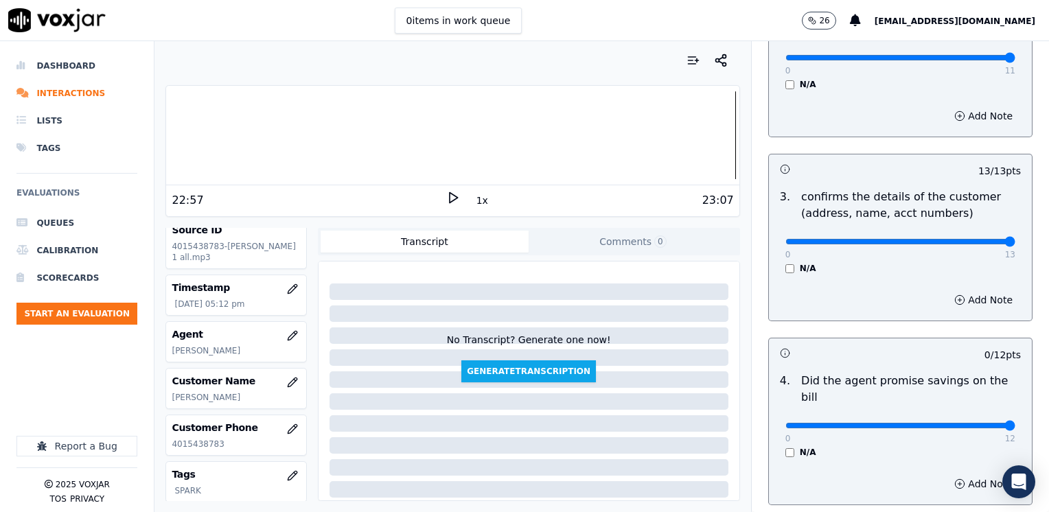
click at [1015, 423] on input "range" at bounding box center [900, 425] width 230 height 5
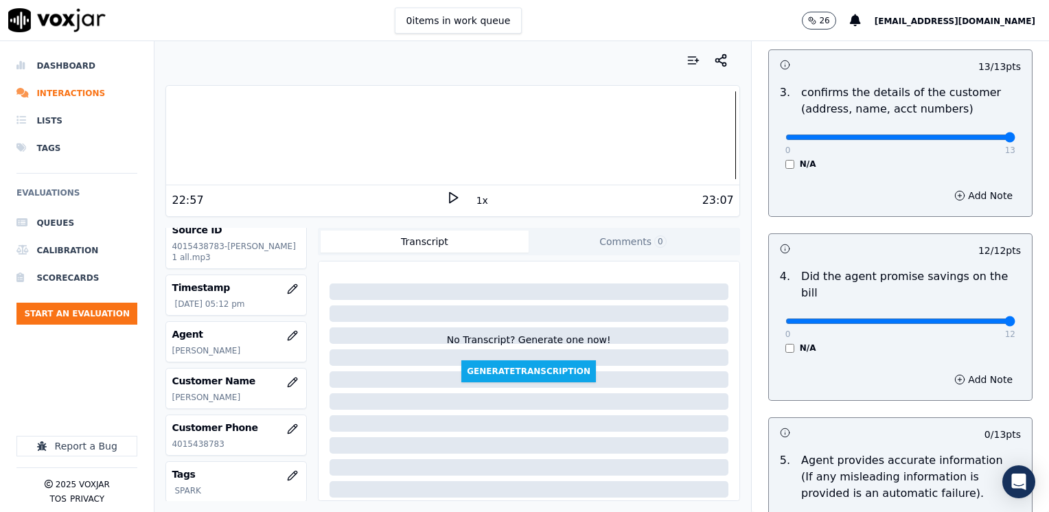
scroll to position [549, 0]
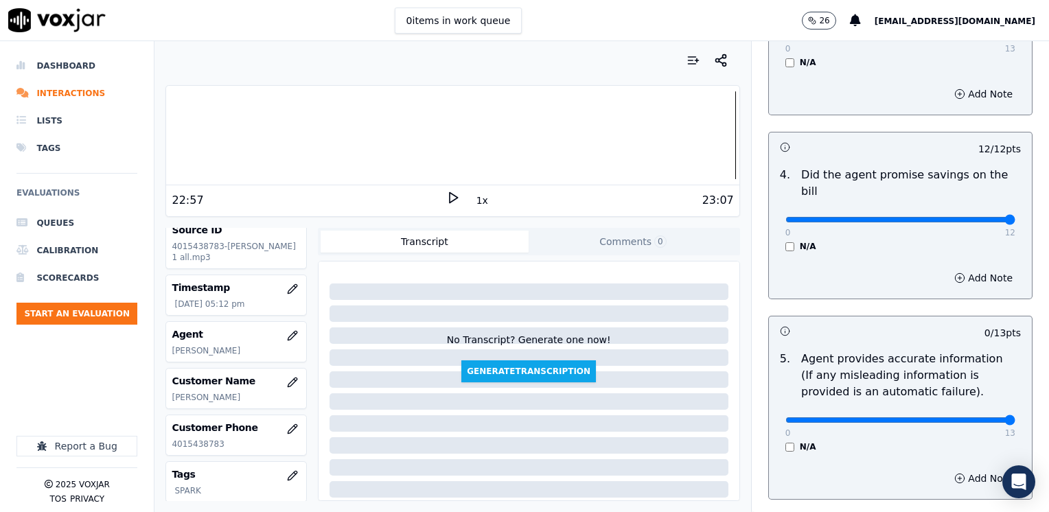
drag, startPoint x: 775, startPoint y: 405, endPoint x: 1048, endPoint y: 380, distance: 274.3
type input "13"
click at [1015, 417] on input "range" at bounding box center [900, 419] width 230 height 5
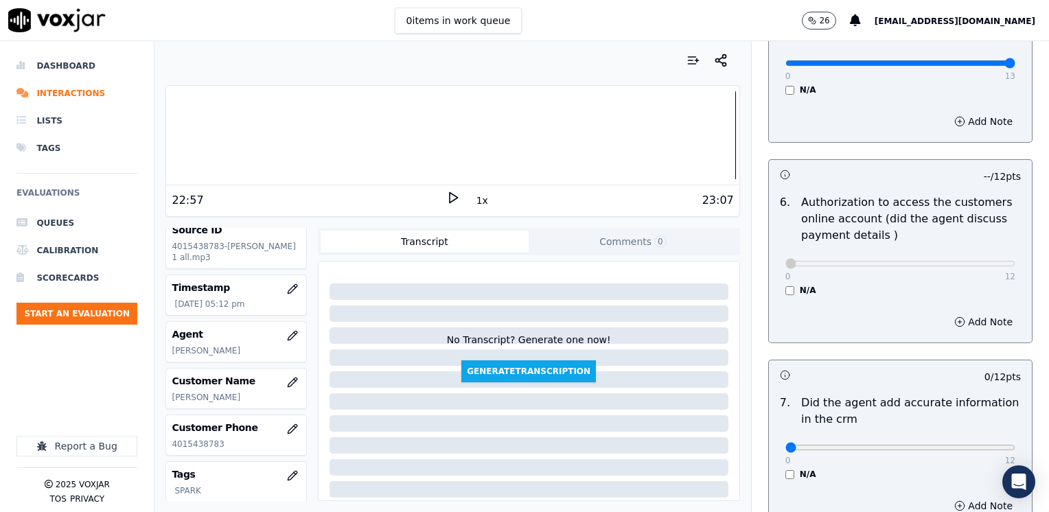
scroll to position [1030, 0]
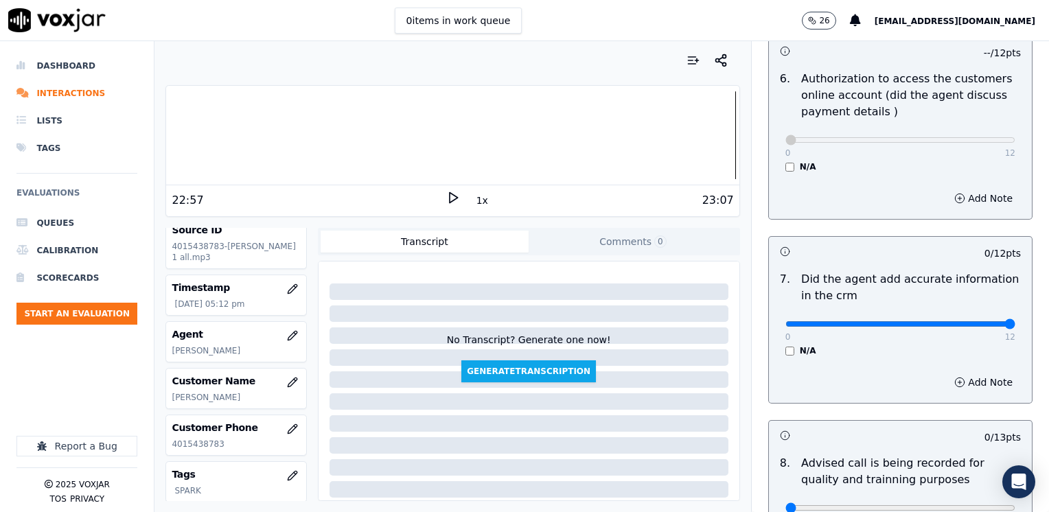
drag, startPoint x: 777, startPoint y: 303, endPoint x: 1051, endPoint y: 257, distance: 277.7
type input "12"
click at [1015, 321] on input "range" at bounding box center [900, 323] width 230 height 5
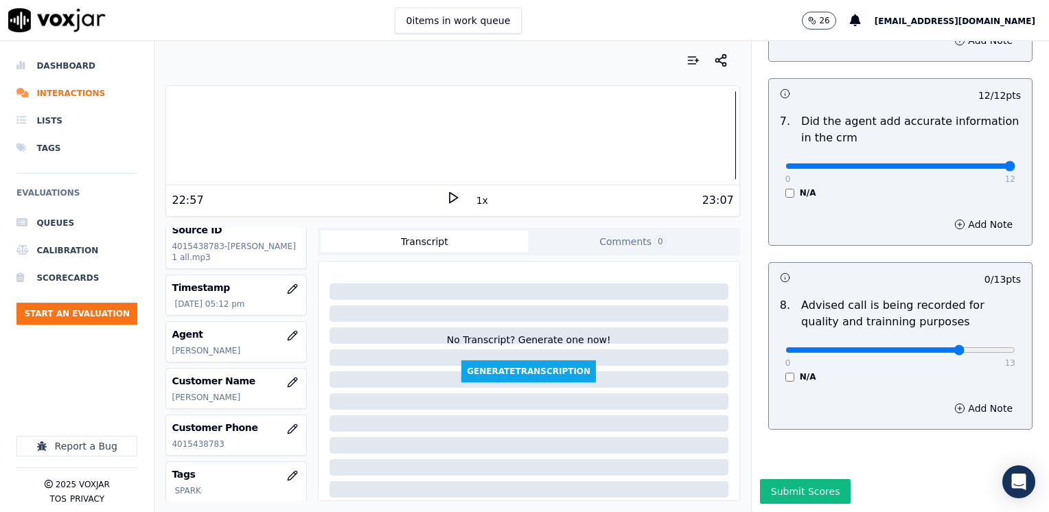
type input "10"
click at [928, 347] on input "range" at bounding box center [900, 349] width 230 height 5
click at [792, 479] on button "Submit Scores" at bounding box center [805, 491] width 91 height 25
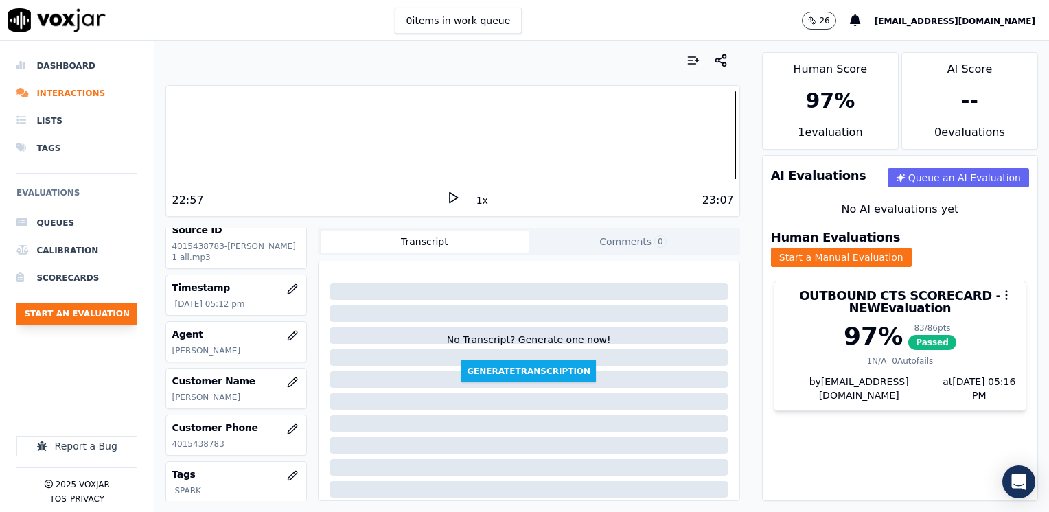
click at [78, 314] on button "Start an Evaluation" at bounding box center [76, 314] width 121 height 22
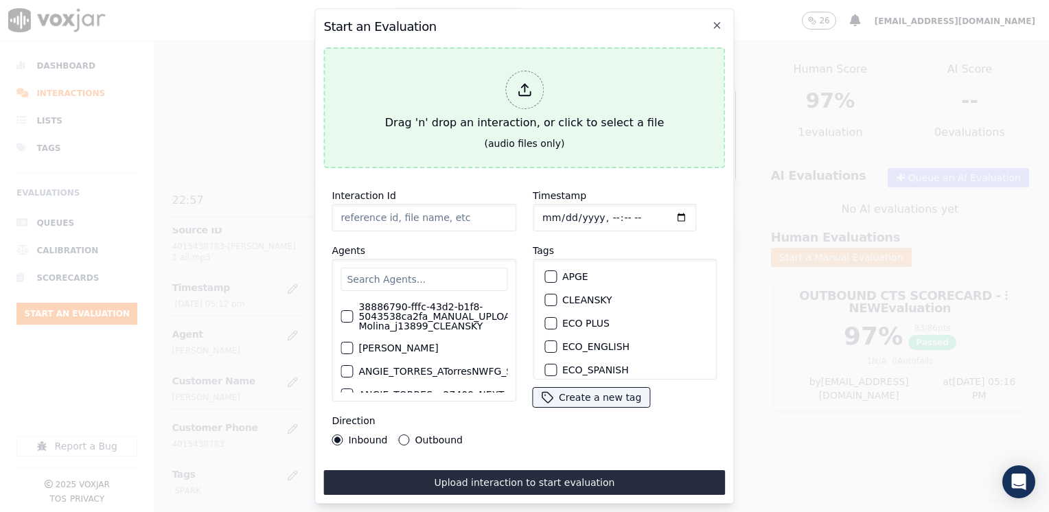
click at [533, 75] on div at bounding box center [524, 90] width 38 height 38
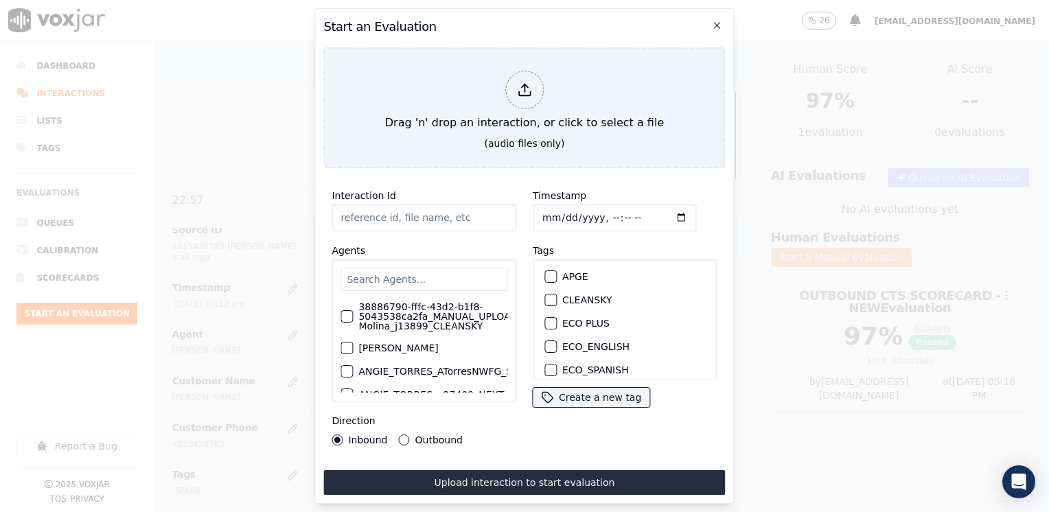
type input "20250910-120332_9788332146-[PERSON_NAME] all.mp3"
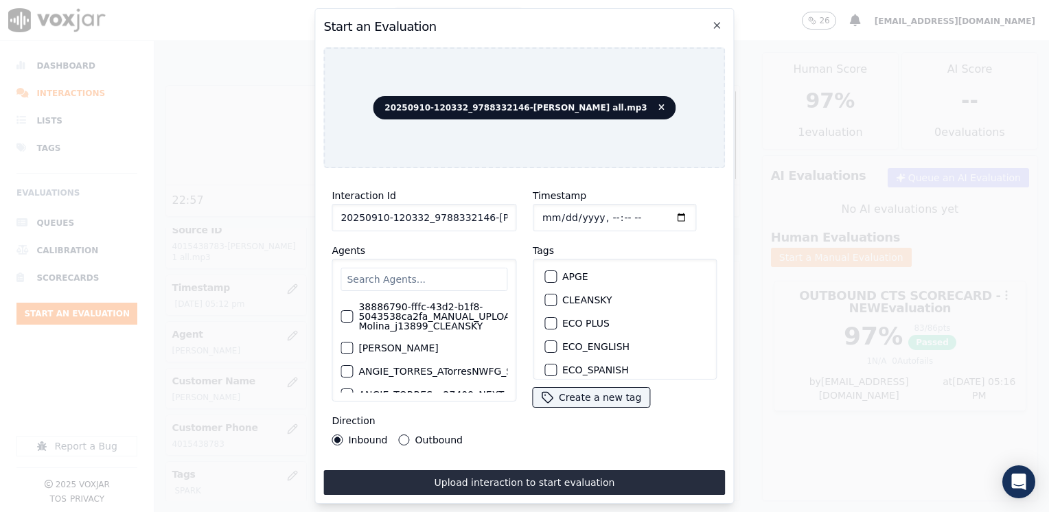
click at [397, 272] on input "text" at bounding box center [423, 279] width 167 height 23
type input "[PERSON_NAME]"
click at [408, 338] on label "[PERSON_NAME]" at bounding box center [398, 340] width 80 height 10
click at [353, 338] on button "[PERSON_NAME]" at bounding box center [346, 340] width 12 height 12
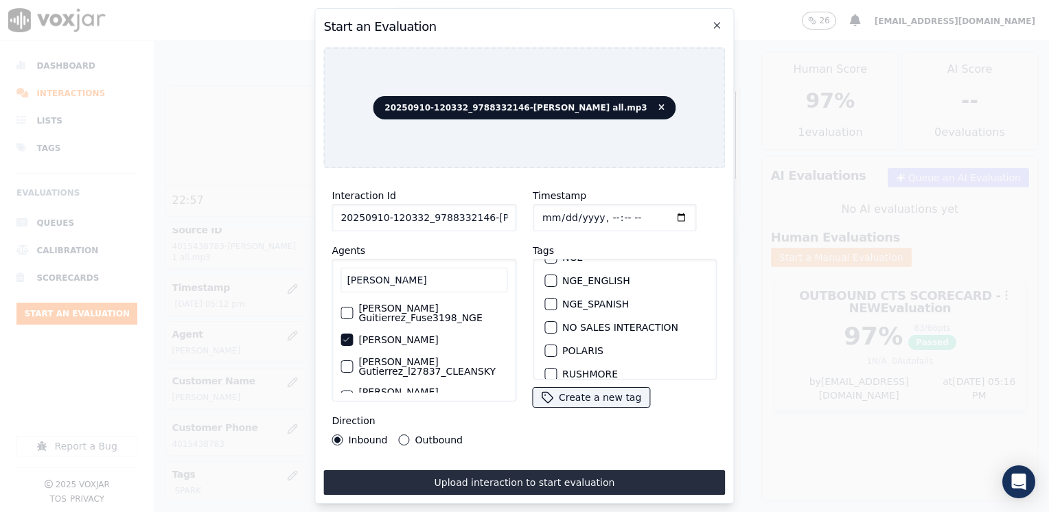
scroll to position [275, 0]
click at [550, 323] on button "SPARK" at bounding box center [550, 329] width 12 height 12
click at [664, 214] on input "Timestamp" at bounding box center [614, 217] width 163 height 27
type input "[DATE]T17:17"
click at [406, 435] on button "Outbound" at bounding box center [404, 439] width 11 height 11
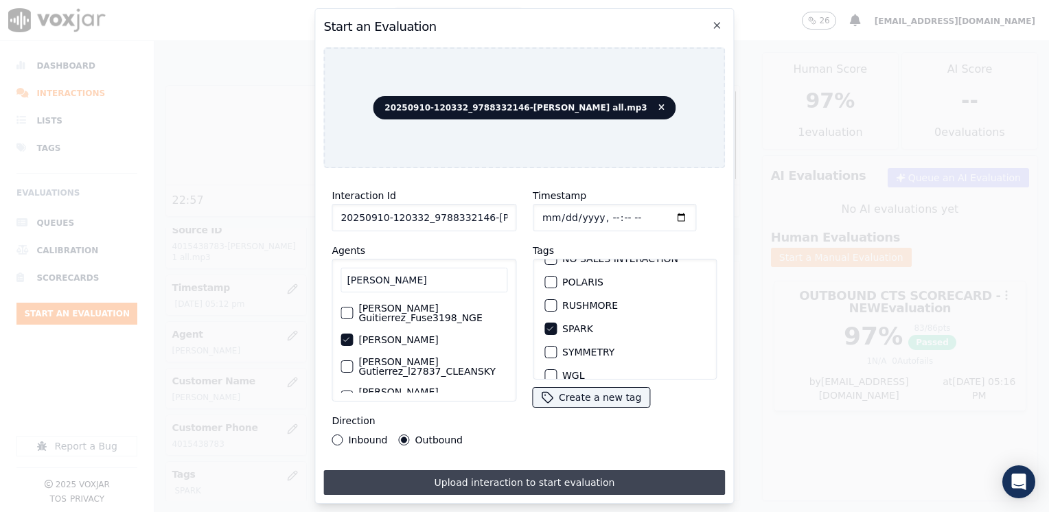
click at [526, 480] on button "Upload interaction to start evaluation" at bounding box center [524, 482] width 402 height 25
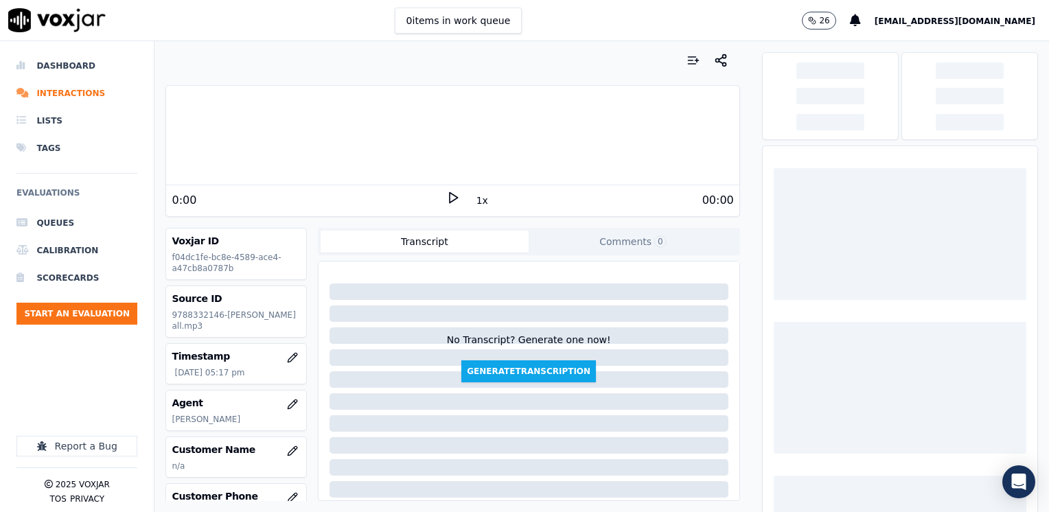
click at [230, 134] on div at bounding box center [452, 135] width 572 height 88
click at [446, 194] on icon at bounding box center [453, 198] width 14 height 14
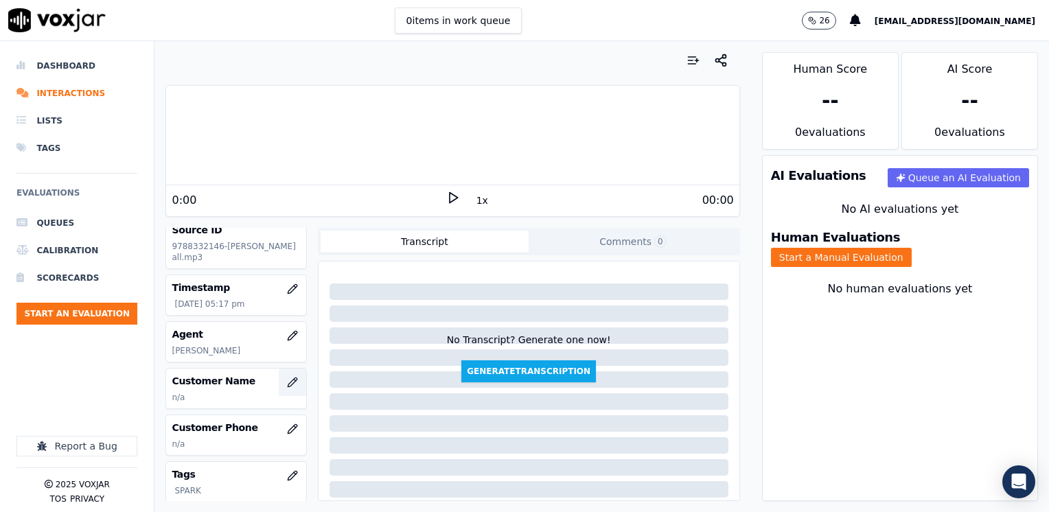
click at [288, 386] on icon "button" at bounding box center [292, 381] width 9 height 9
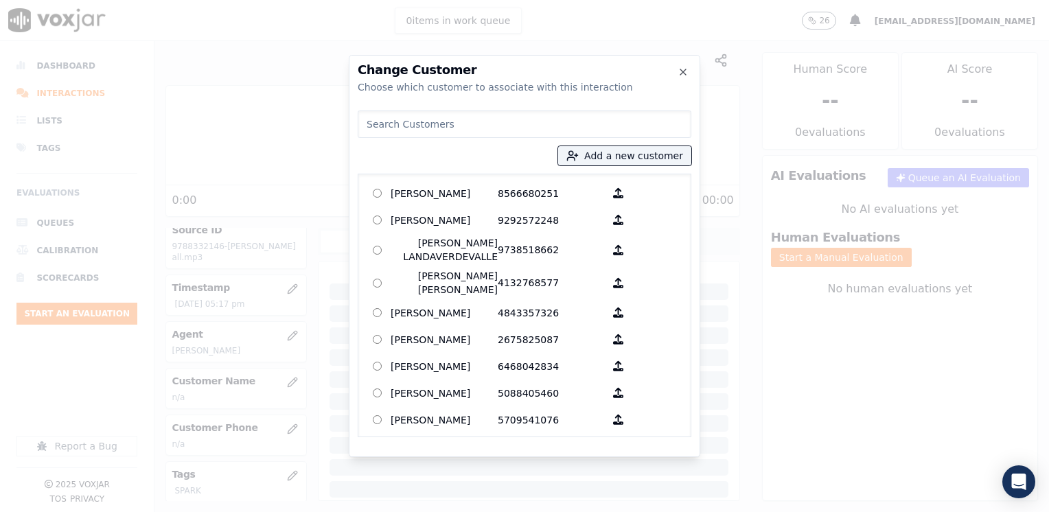
click at [432, 119] on input at bounding box center [525, 123] width 334 height 27
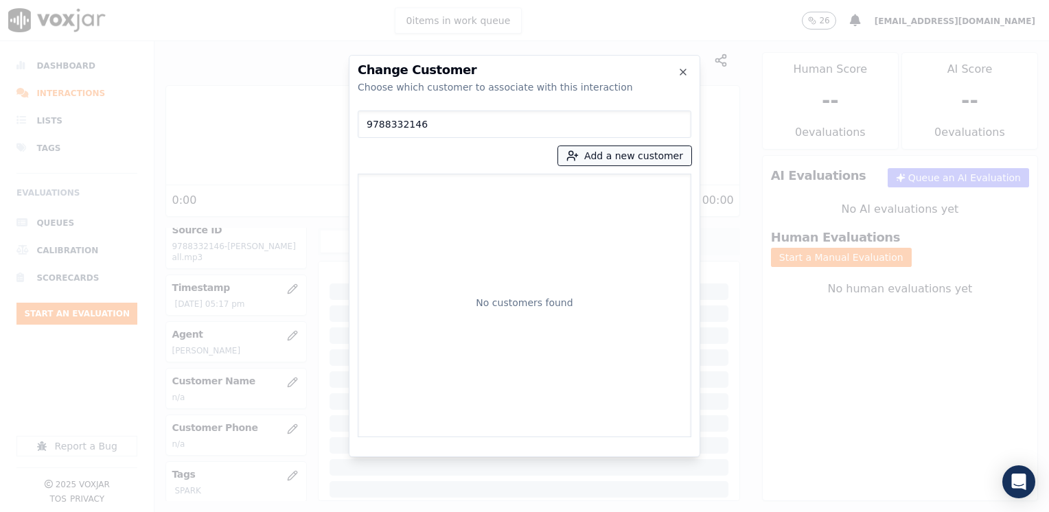
type input "9788332146"
click at [624, 155] on button "Add a new customer" at bounding box center [624, 155] width 133 height 19
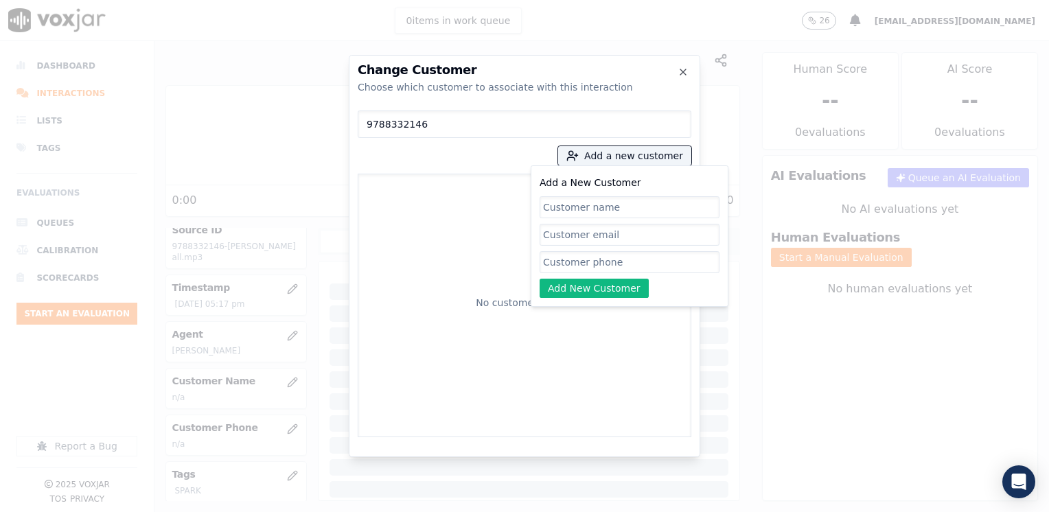
click at [611, 257] on input "Add a New Customer" at bounding box center [629, 262] width 180 height 22
paste input "9788332146"
type input "9788332146"
click at [640, 213] on input "Add a New Customer" at bounding box center [629, 207] width 180 height 22
paste input "[PERSON_NAME]"
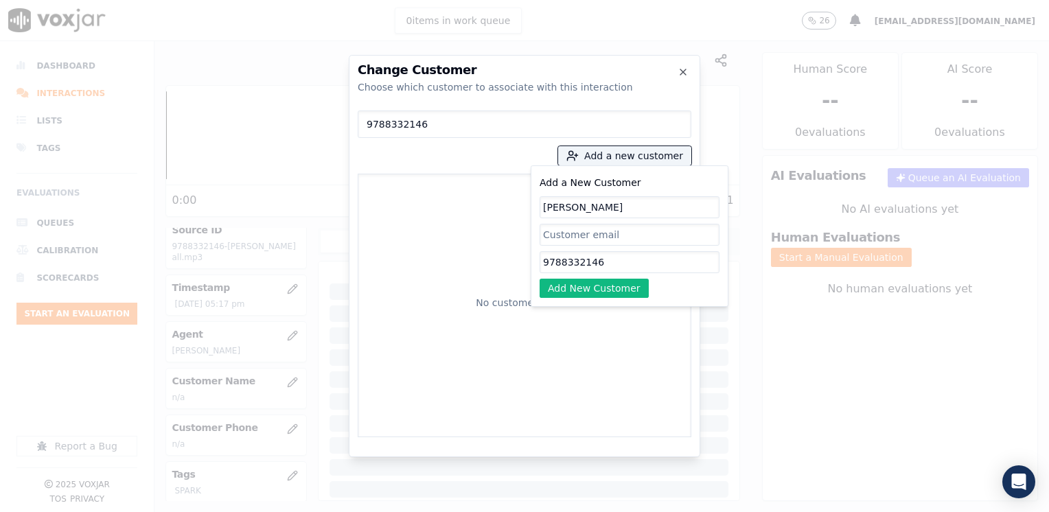
type input "[PERSON_NAME]"
click at [607, 275] on div "Add a New Customer [PERSON_NAME] 9788332146 Add New Customer" at bounding box center [629, 236] width 180 height 124
click at [607, 280] on button "Add New Customer" at bounding box center [593, 288] width 109 height 19
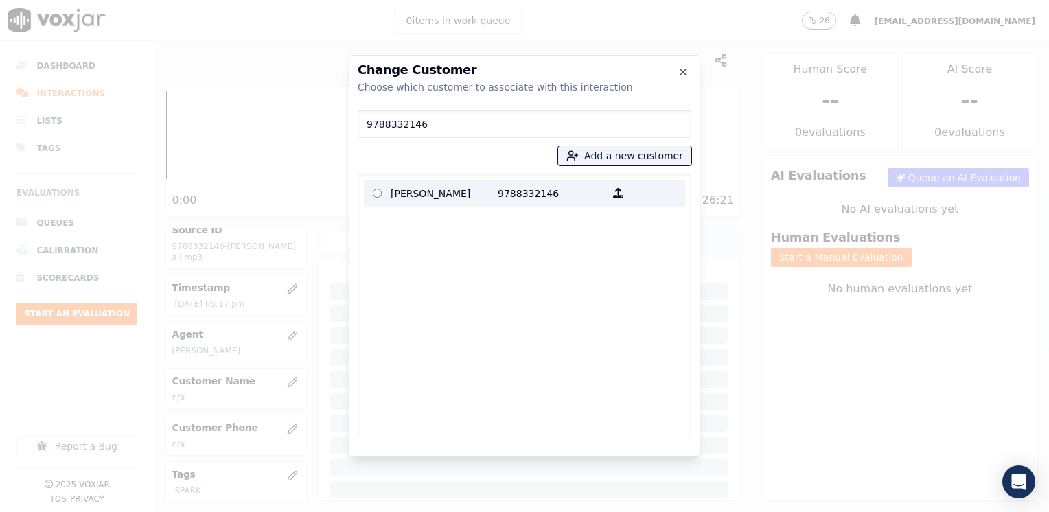
click at [532, 194] on p "9788332146" at bounding box center [551, 193] width 107 height 21
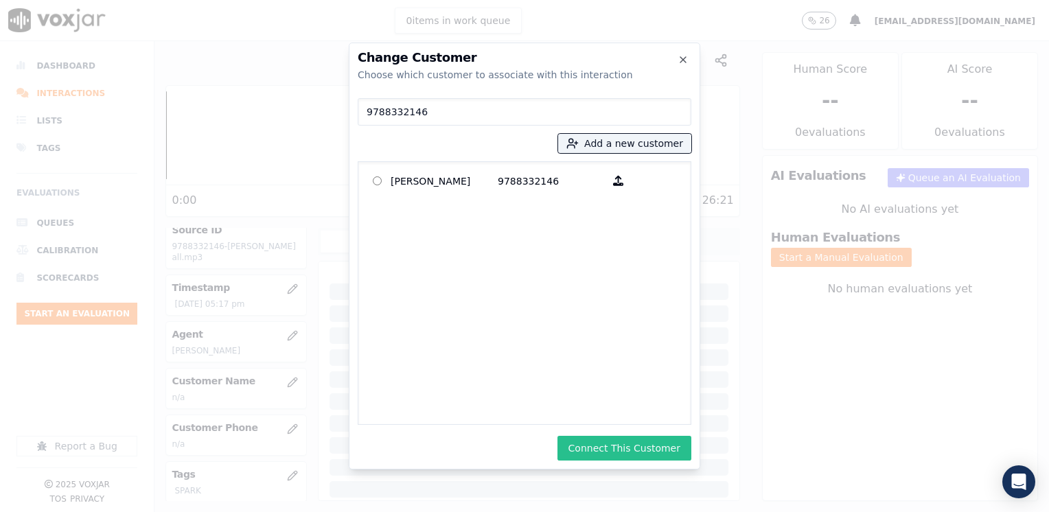
click at [645, 446] on button "Connect This Customer" at bounding box center [624, 448] width 134 height 25
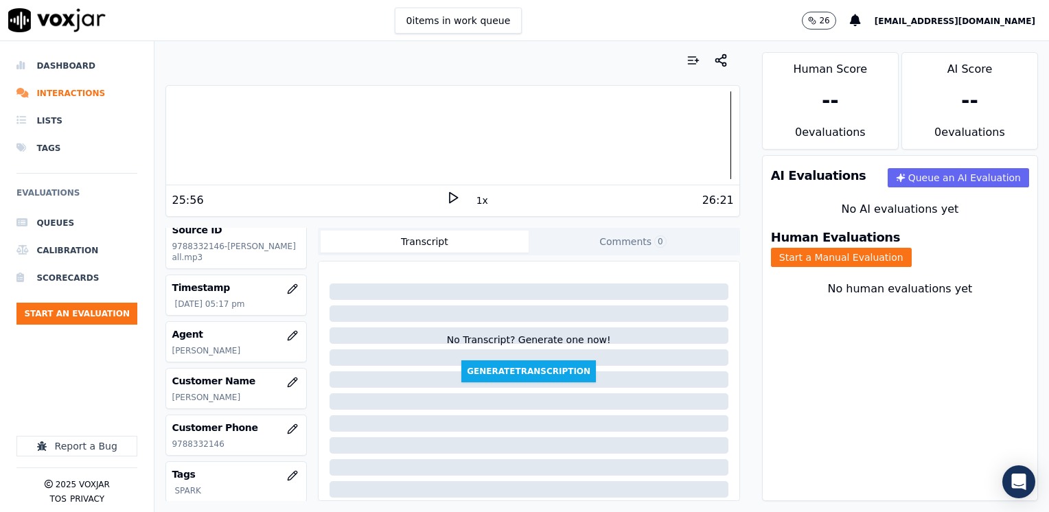
click at [914, 233] on div "Human Evaluations Start a Manual Evaluation" at bounding box center [900, 249] width 275 height 52
click at [908, 233] on div "Human Evaluations Start a Manual Evaluation" at bounding box center [900, 249] width 275 height 52
click at [911, 248] on button "Start a Manual Evaluation" at bounding box center [841, 257] width 141 height 19
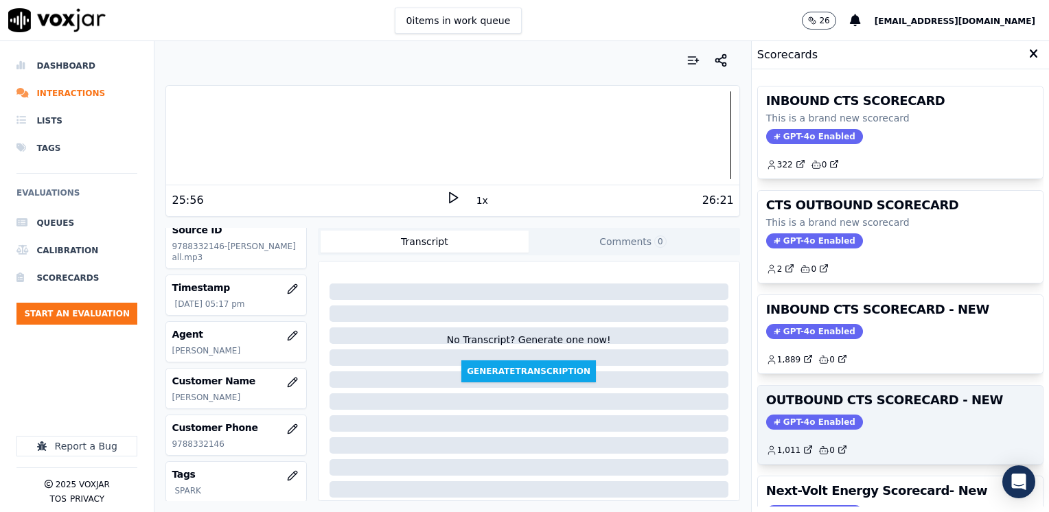
click at [801, 406] on h3 "OUTBOUND CTS SCORECARD - NEW" at bounding box center [900, 400] width 268 height 12
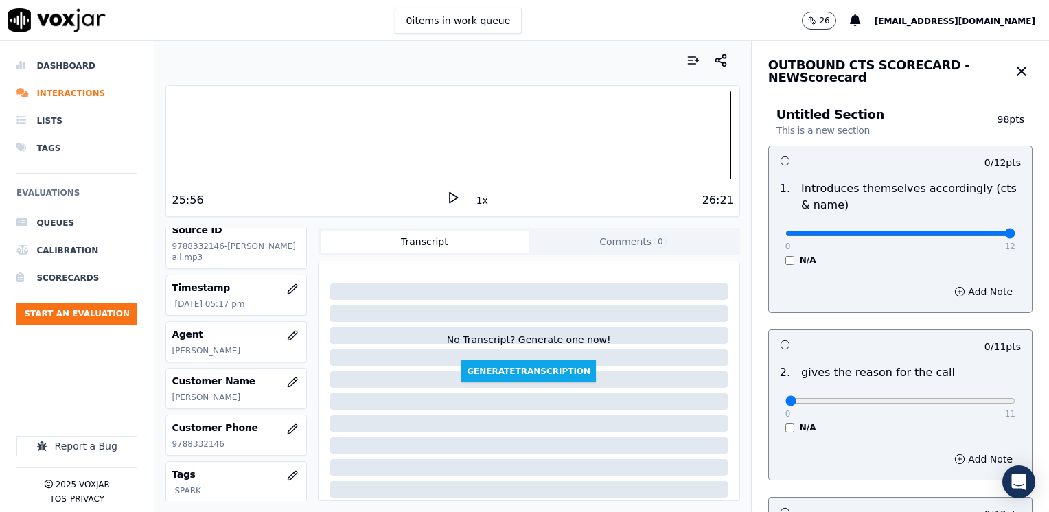
drag, startPoint x: 782, startPoint y: 232, endPoint x: 1051, endPoint y: 232, distance: 268.4
type input "12"
click at [1015, 232] on input "range" at bounding box center [900, 233] width 230 height 5
click at [972, 468] on button "Add Note" at bounding box center [983, 459] width 75 height 19
click at [955, 453] on button "Hide note" at bounding box center [982, 459] width 77 height 19
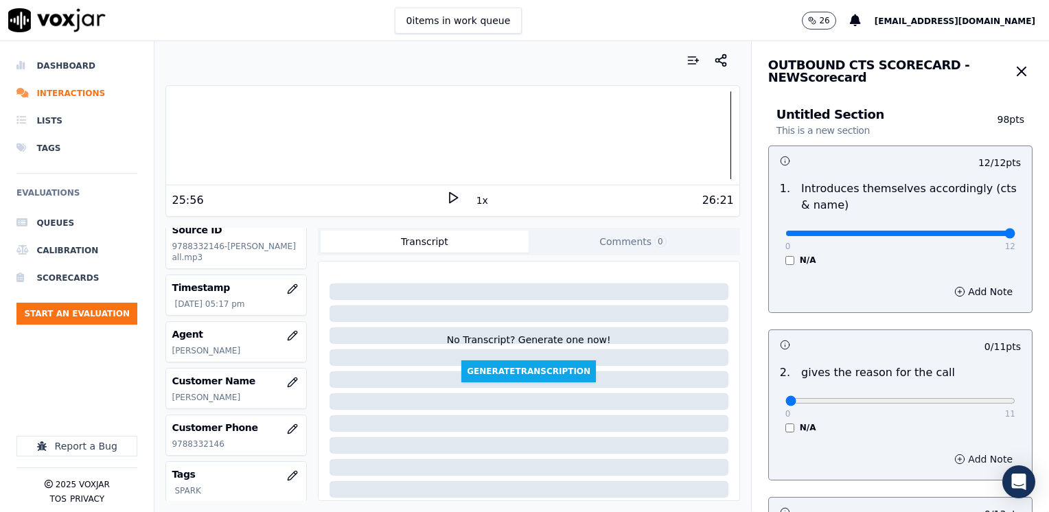
click at [955, 453] on button "Add Note" at bounding box center [983, 459] width 75 height 19
click at [955, 453] on button "Hide note" at bounding box center [982, 459] width 77 height 19
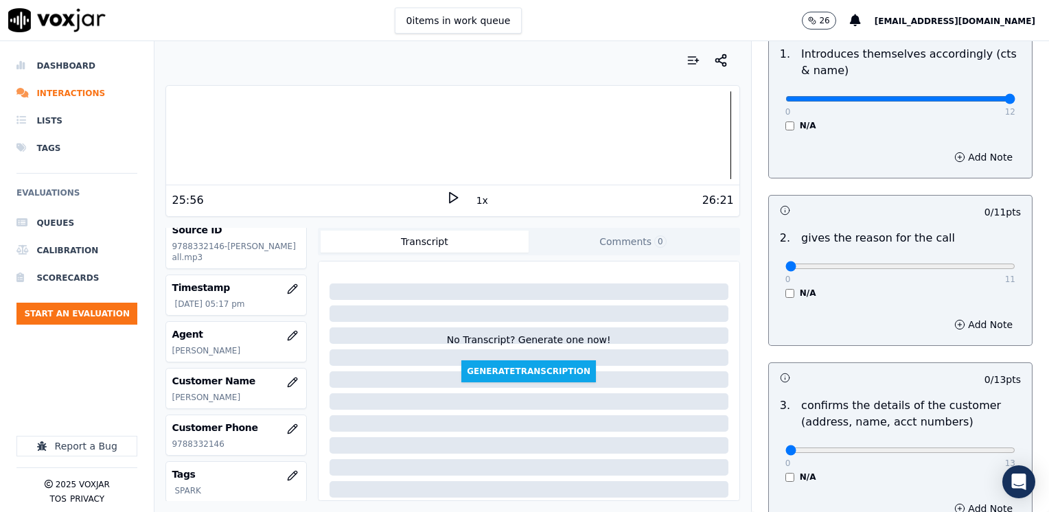
scroll to position [137, 0]
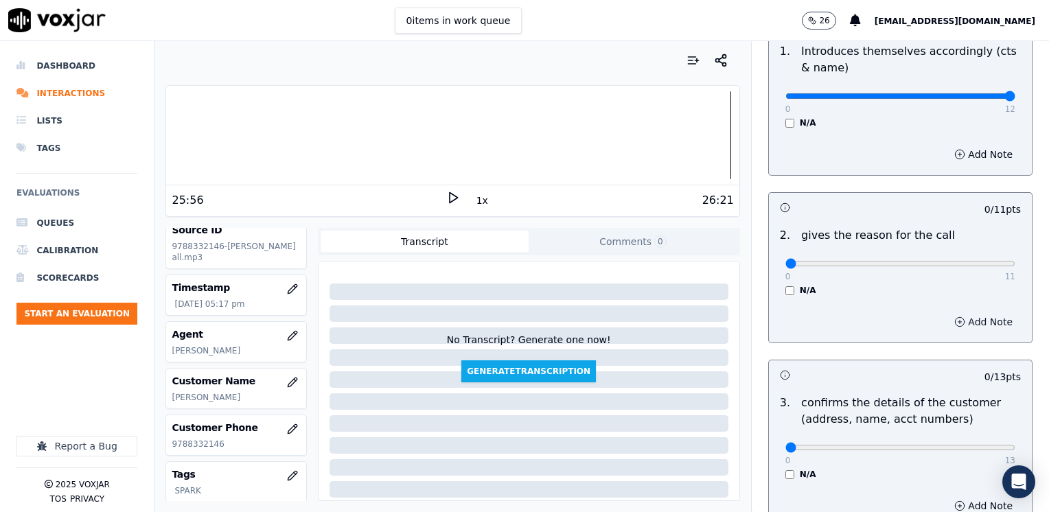
click at [960, 318] on button "Add Note" at bounding box center [983, 321] width 75 height 19
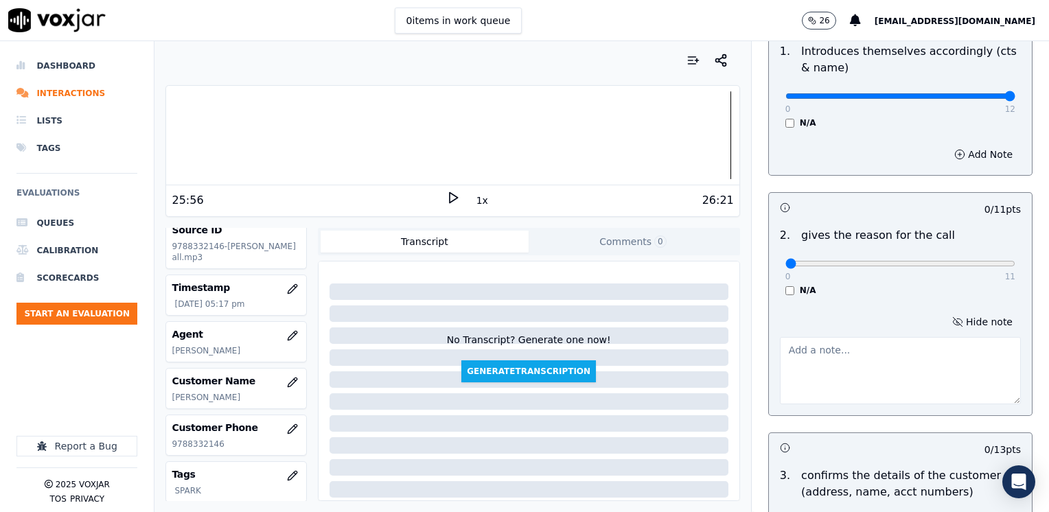
click at [876, 375] on textarea at bounding box center [900, 370] width 241 height 67
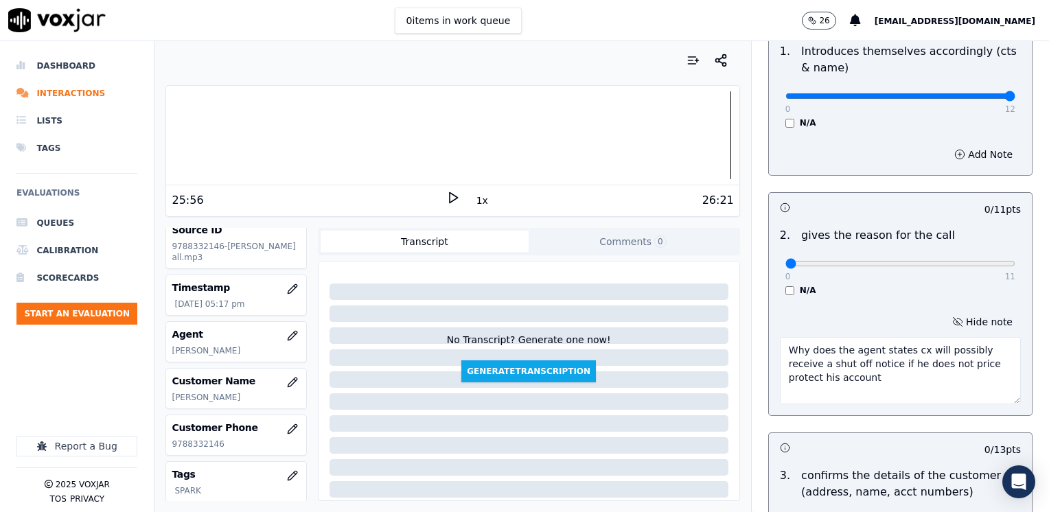
type textarea "Why does the agent states cx will possibly receive a shut off notice if he does…"
drag, startPoint x: 876, startPoint y: 385, endPoint x: 729, endPoint y: 335, distance: 155.8
click at [729, 335] on div "Your browser does not support the audio element. 25:56 1x 26:21 Voxjar ID f04dc…" at bounding box center [601, 276] width 894 height 471
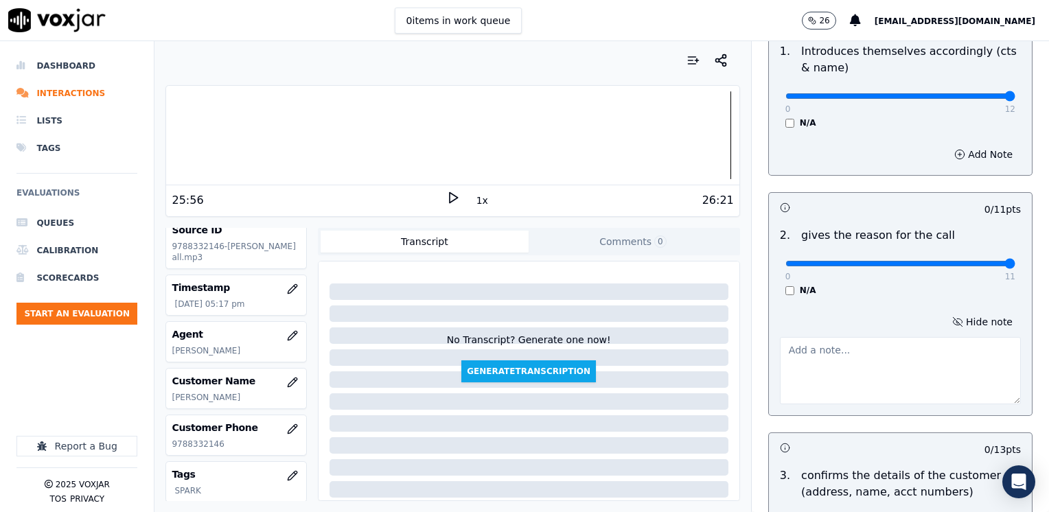
drag, startPoint x: 778, startPoint y: 267, endPoint x: 1051, endPoint y: 264, distance: 272.5
type input "11"
click at [1015, 264] on input "range" at bounding box center [900, 263] width 230 height 5
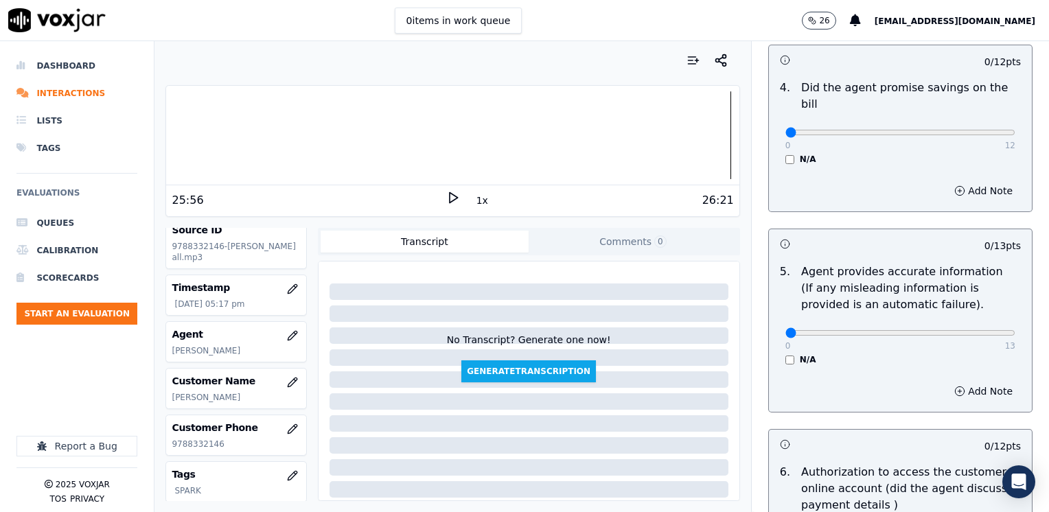
scroll to position [824, 0]
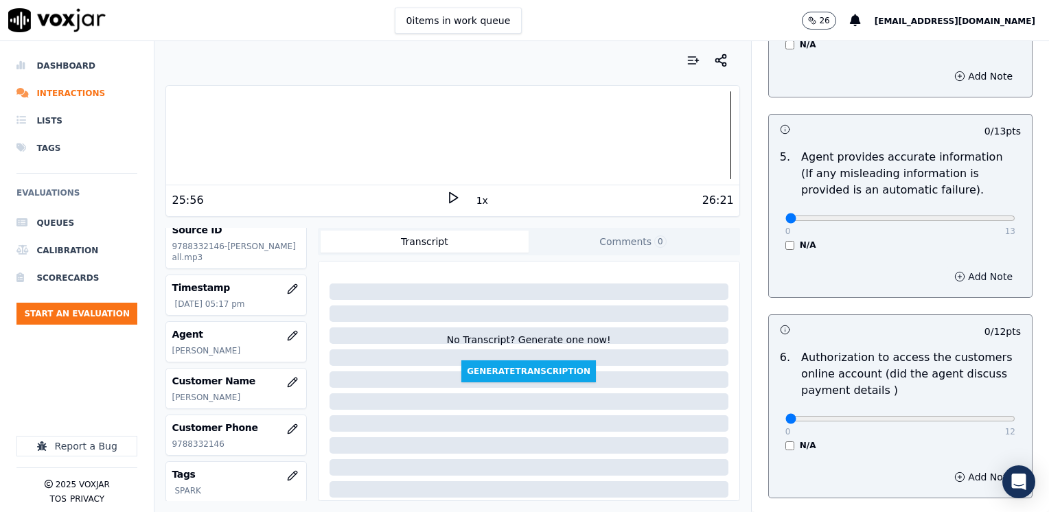
click at [964, 267] on button "Add Note" at bounding box center [983, 276] width 75 height 19
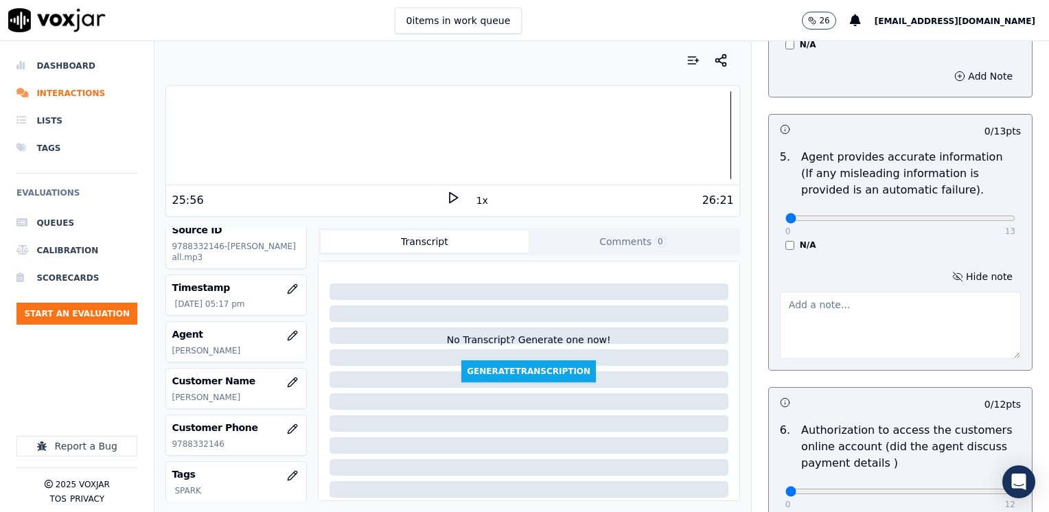
click at [851, 303] on textarea at bounding box center [900, 325] width 241 height 67
paste textarea "Why does the agent states cx will possibly receive a shut off notice if he does…"
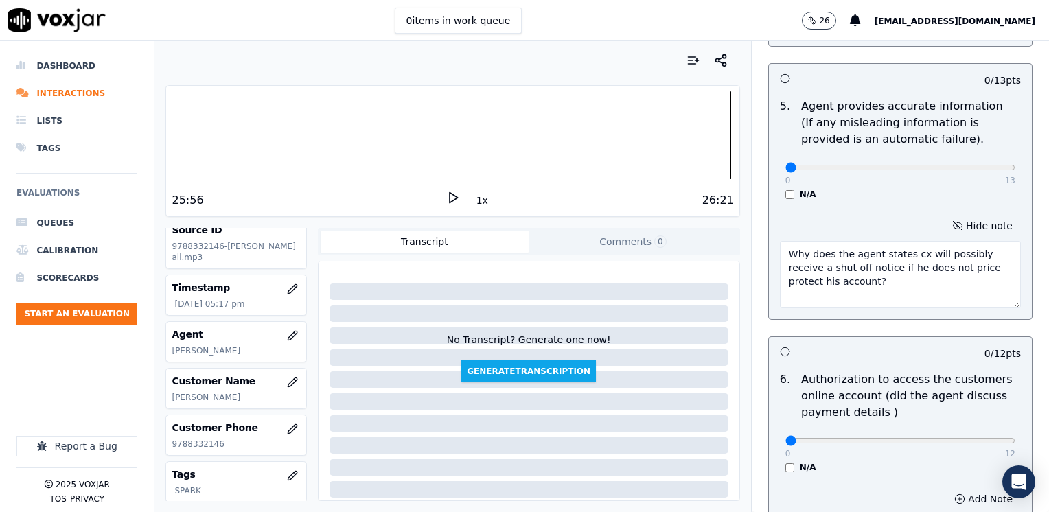
scroll to position [961, 0]
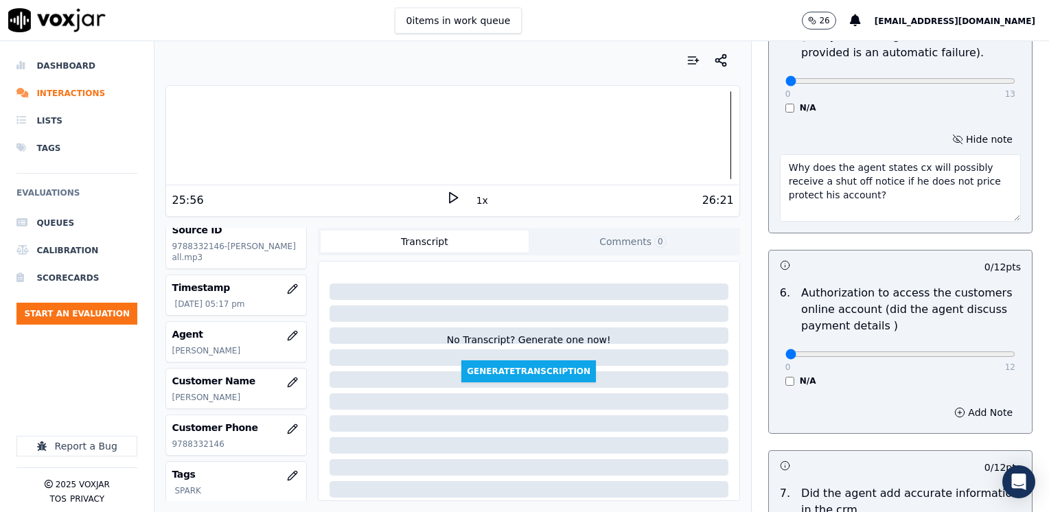
type textarea "Why does the agent states cx will possibly receive a shut off notice if he does…"
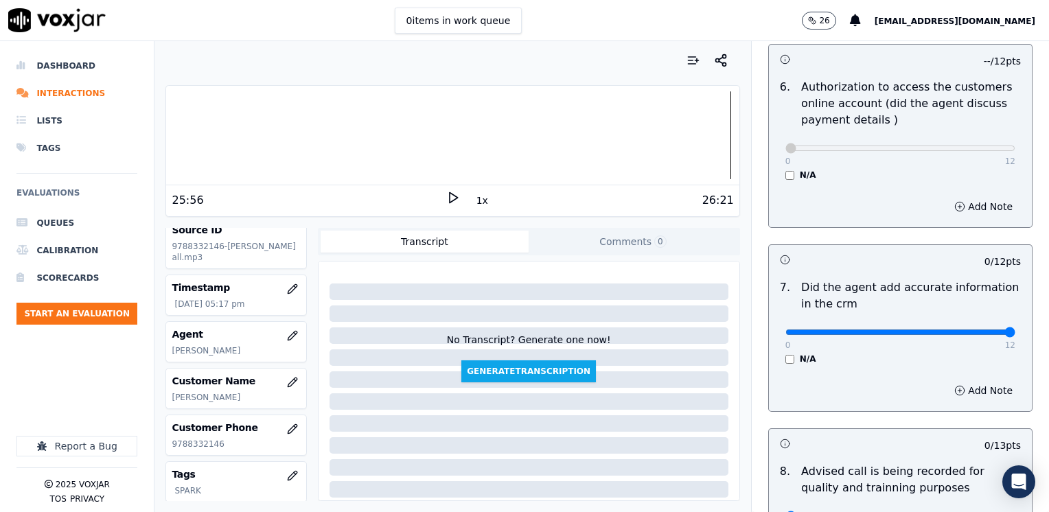
drag, startPoint x: 957, startPoint y: 314, endPoint x: 1048, endPoint y: 314, distance: 90.6
type input "12"
click at [1015, 329] on input "range" at bounding box center [900, 331] width 230 height 5
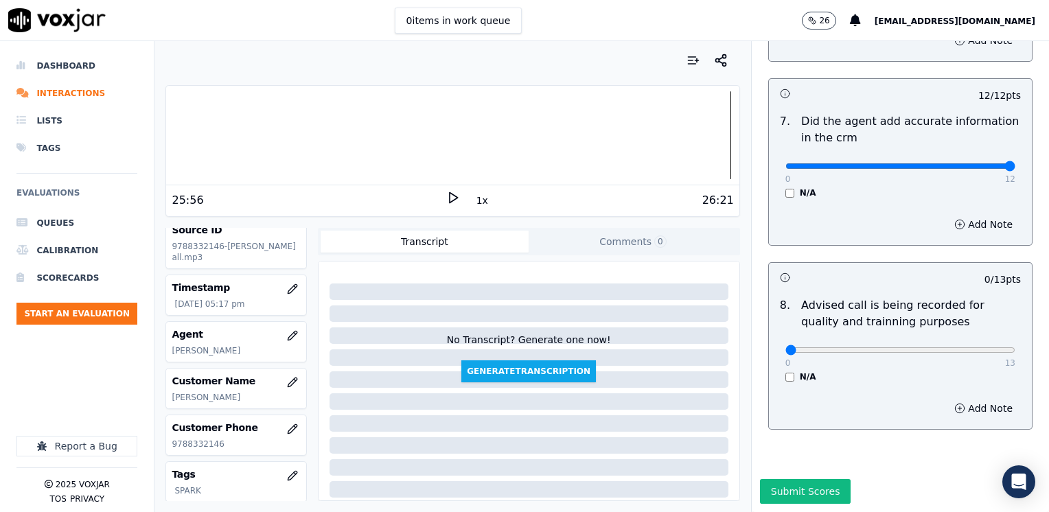
scroll to position [1345, 0]
click at [934, 341] on div "0 13" at bounding box center [900, 349] width 230 height 16
type input "10"
click at [934, 347] on input "range" at bounding box center [900, 349] width 230 height 5
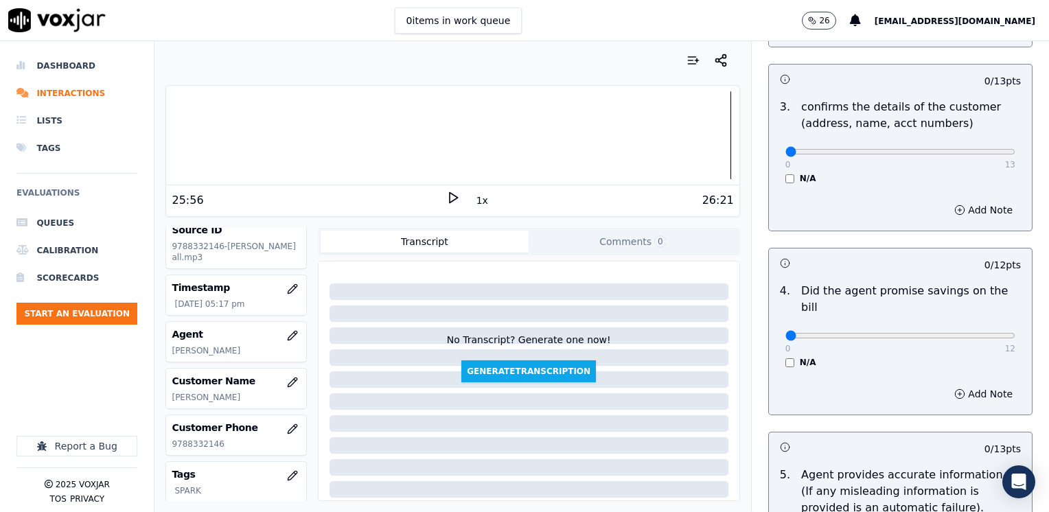
scroll to position [452, 0]
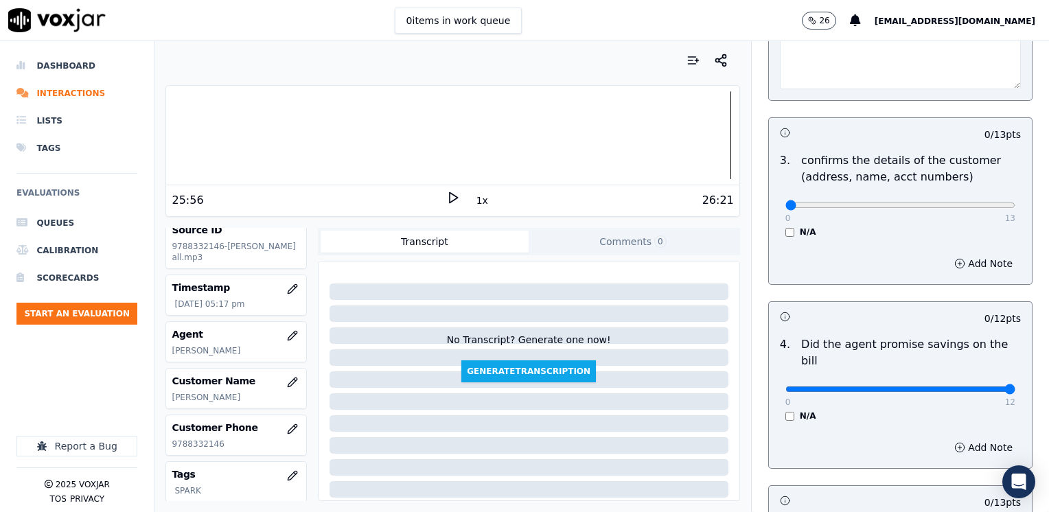
drag, startPoint x: 774, startPoint y: 376, endPoint x: 949, endPoint y: 279, distance: 199.4
type input "12"
click at [1015, 386] on input "range" at bounding box center [900, 388] width 230 height 5
drag, startPoint x: 774, startPoint y: 200, endPoint x: 920, endPoint y: 308, distance: 181.1
type input "13"
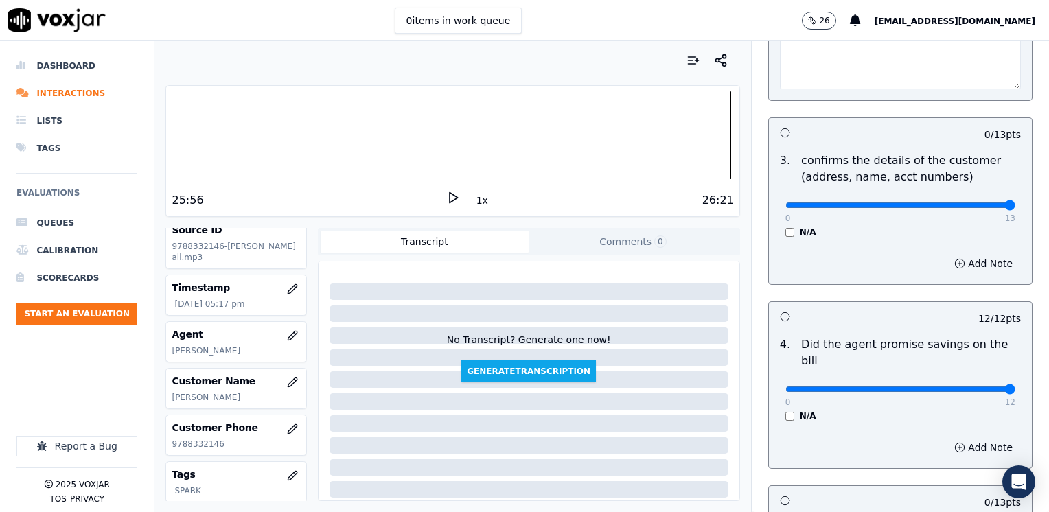
click at [1015, 205] on input "range" at bounding box center [900, 204] width 230 height 5
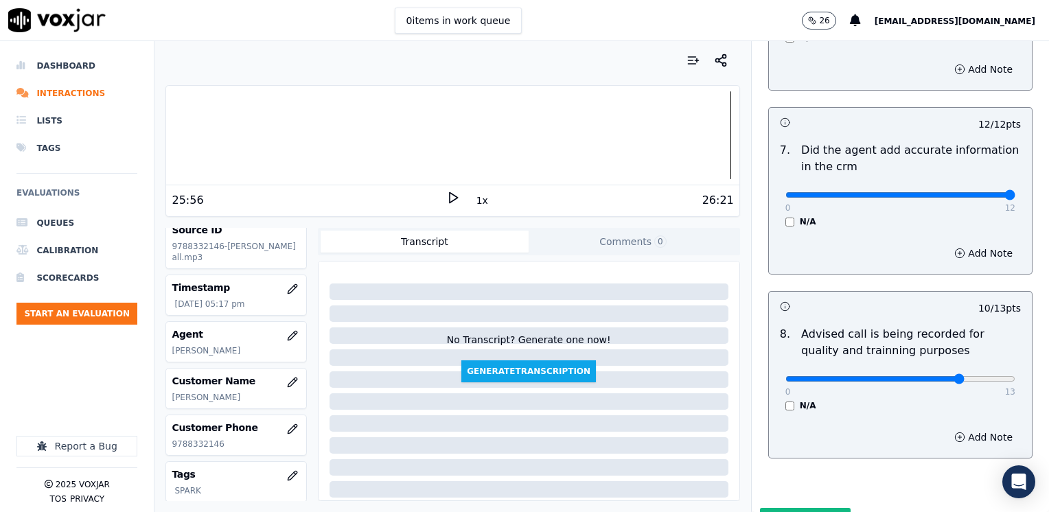
scroll to position [1345, 0]
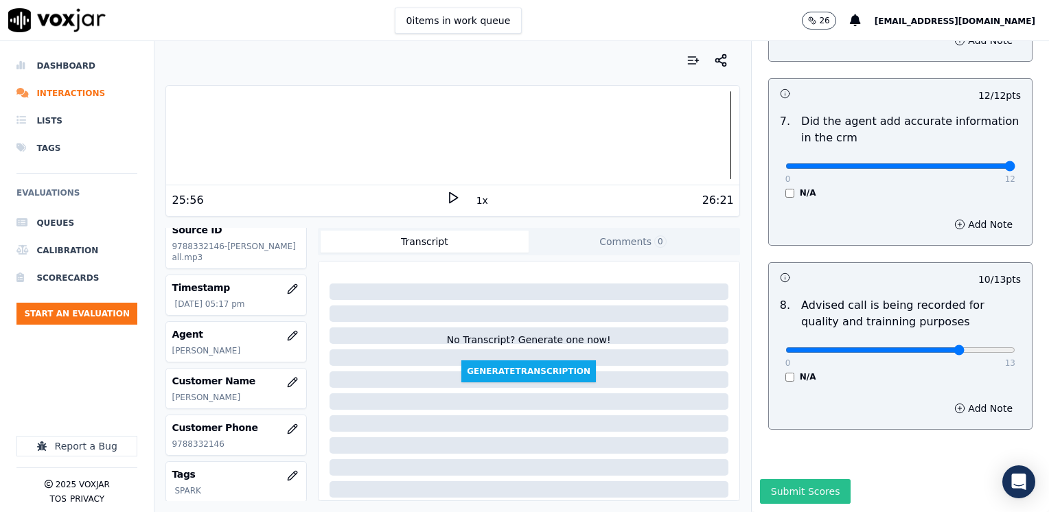
click at [782, 479] on button "Submit Scores" at bounding box center [805, 491] width 91 height 25
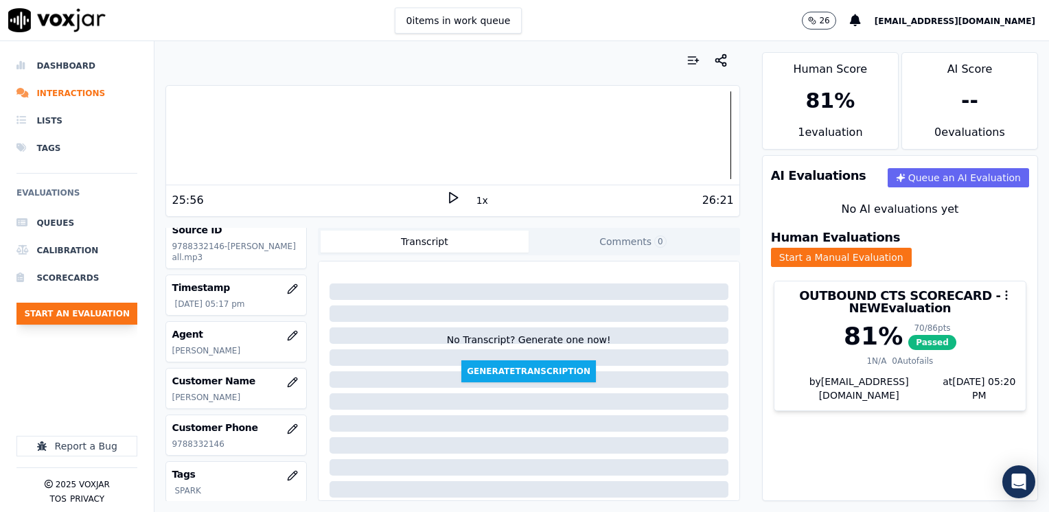
click at [93, 314] on button "Start an Evaluation" at bounding box center [76, 314] width 121 height 22
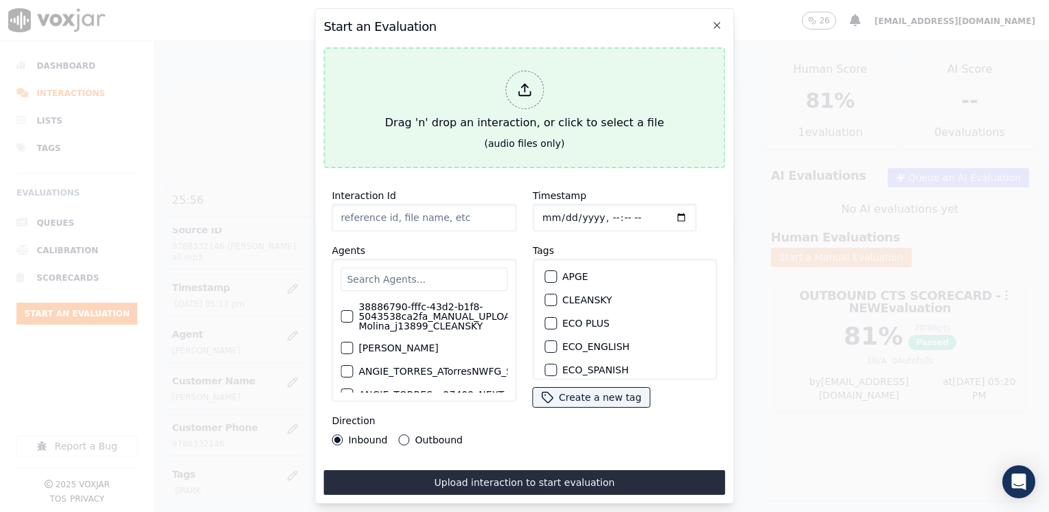
click at [527, 87] on icon at bounding box center [524, 89] width 15 height 15
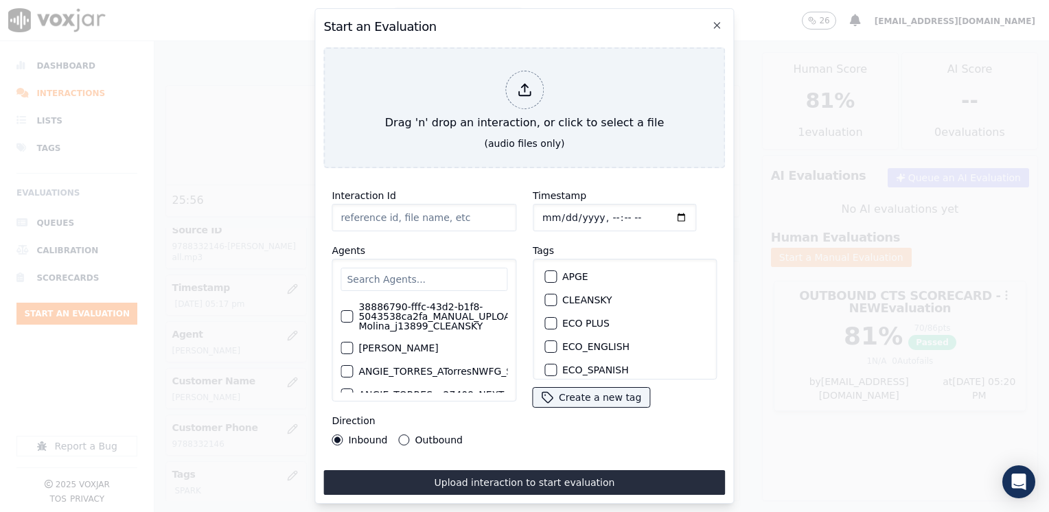
type input "20250910-143420_7819477556-[PERSON_NAME] all.mp3"
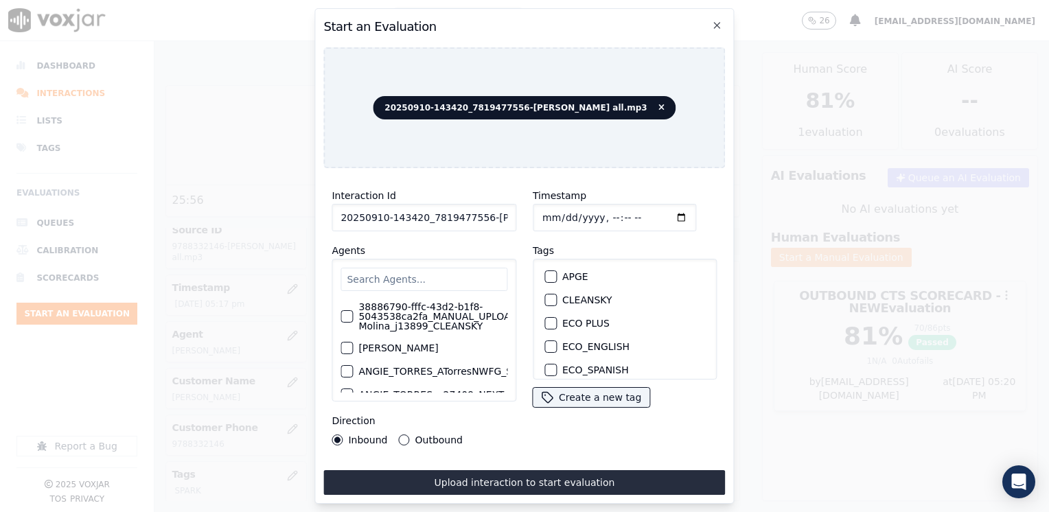
click at [437, 268] on input "text" at bounding box center [423, 279] width 167 height 23
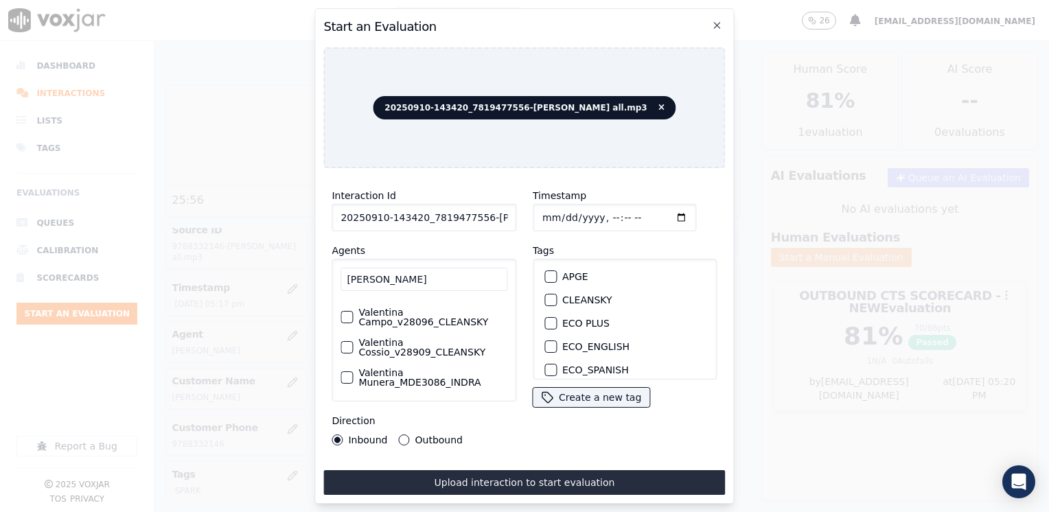
scroll to position [71, 0]
type input "[PERSON_NAME]"
click at [412, 347] on label "Valentina Cossio_v28909_CLEANSKY" at bounding box center [432, 347] width 149 height 19
click at [353, 347] on button "Valentina Cossio_v28909_CLEANSKY" at bounding box center [346, 347] width 12 height 12
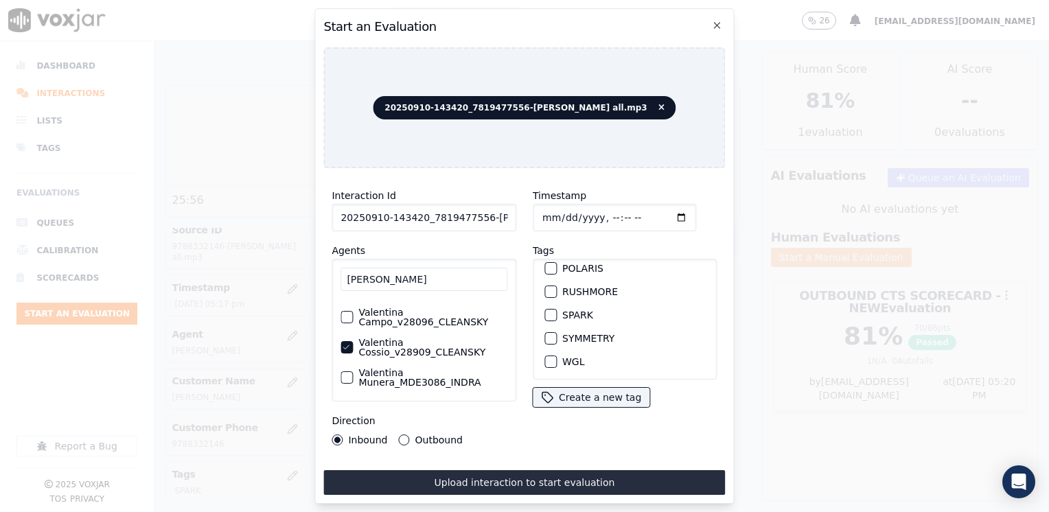
click at [546, 310] on div "button" at bounding box center [550, 315] width 10 height 10
click at [664, 206] on input "Timestamp" at bounding box center [614, 217] width 163 height 27
click at [662, 212] on input "Timestamp" at bounding box center [614, 217] width 163 height 27
type input "[DATE]T17:21"
click at [401, 439] on button "Outbound" at bounding box center [404, 439] width 11 height 11
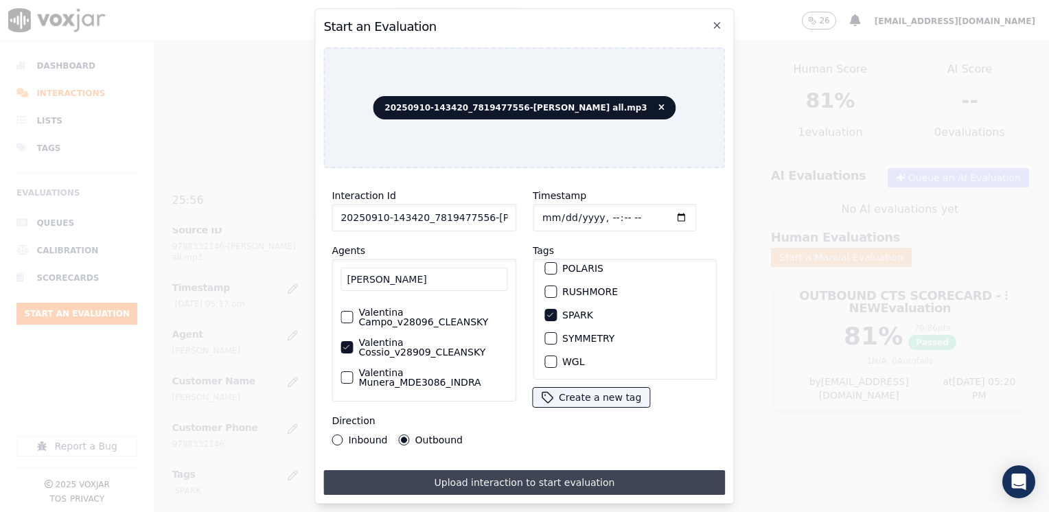
click at [517, 474] on button "Upload interaction to start evaluation" at bounding box center [524, 482] width 402 height 25
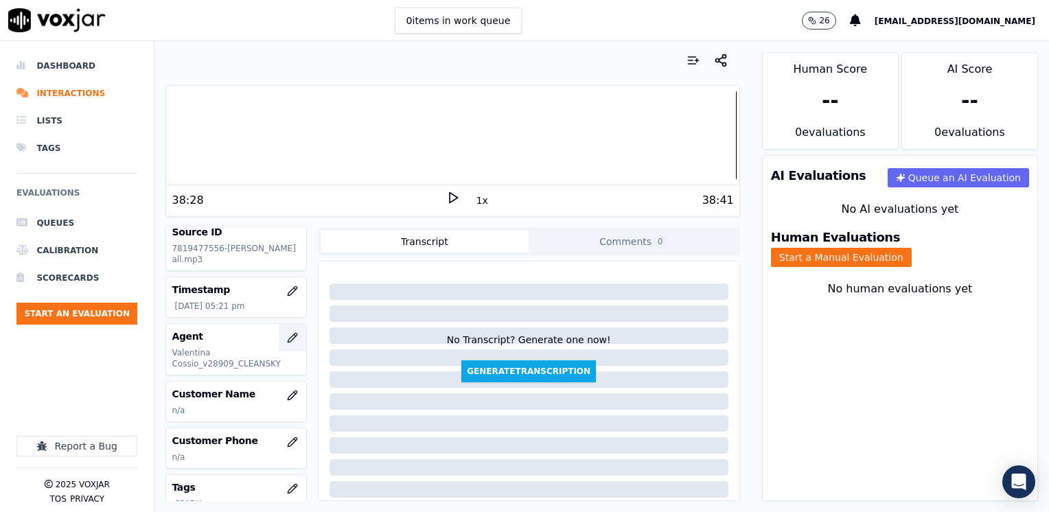
scroll to position [137, 0]
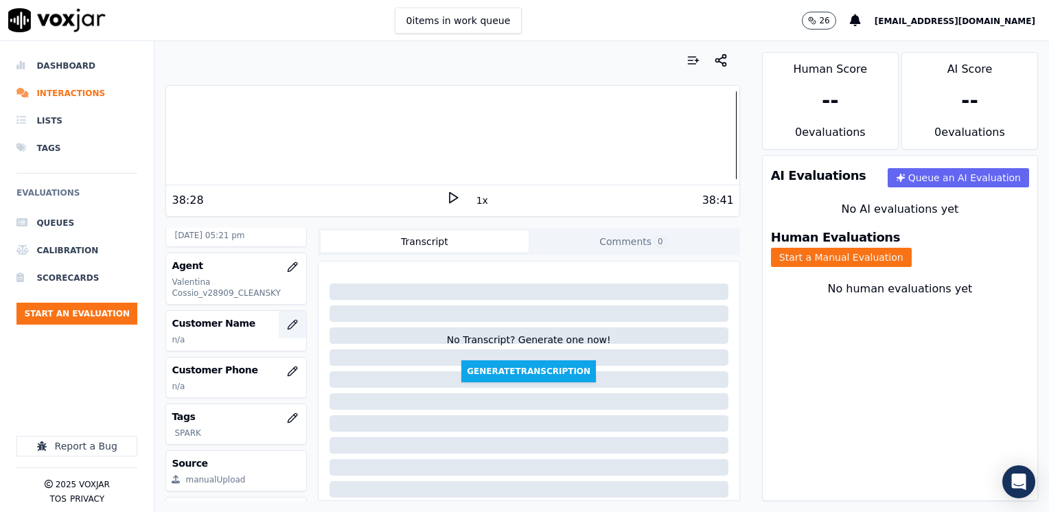
click at [288, 320] on icon "button" at bounding box center [292, 324] width 9 height 9
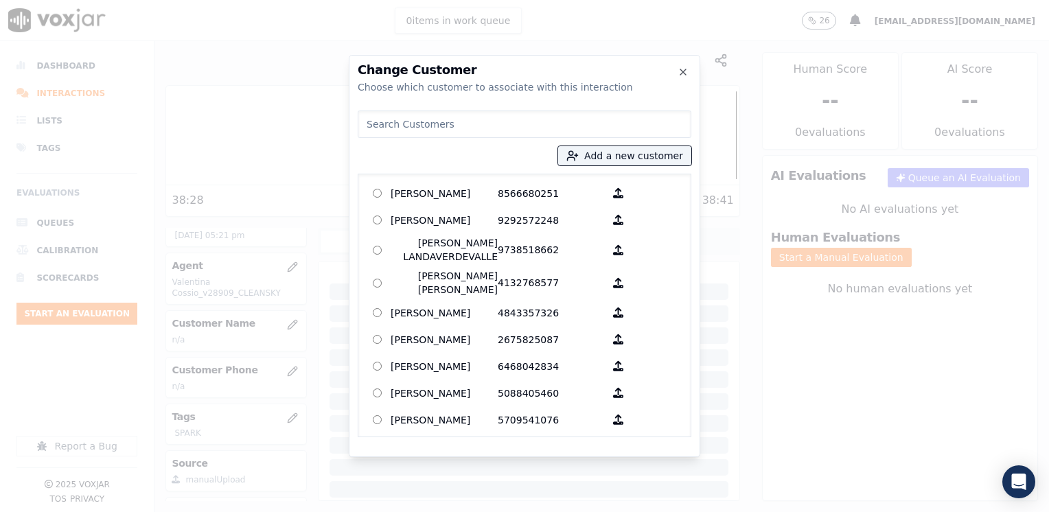
click at [483, 119] on input at bounding box center [525, 123] width 334 height 27
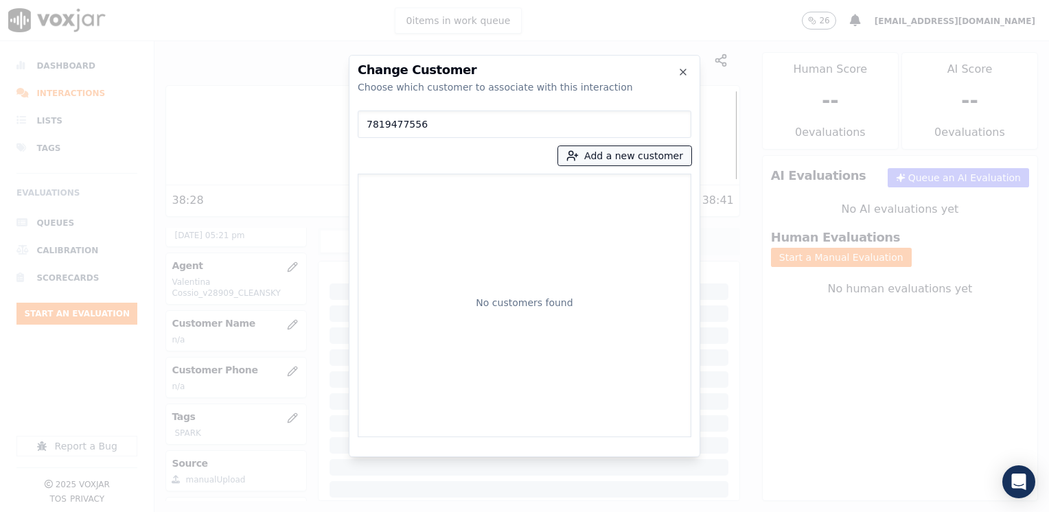
type input "7819477556"
click at [663, 154] on button "Add a new customer" at bounding box center [624, 155] width 133 height 19
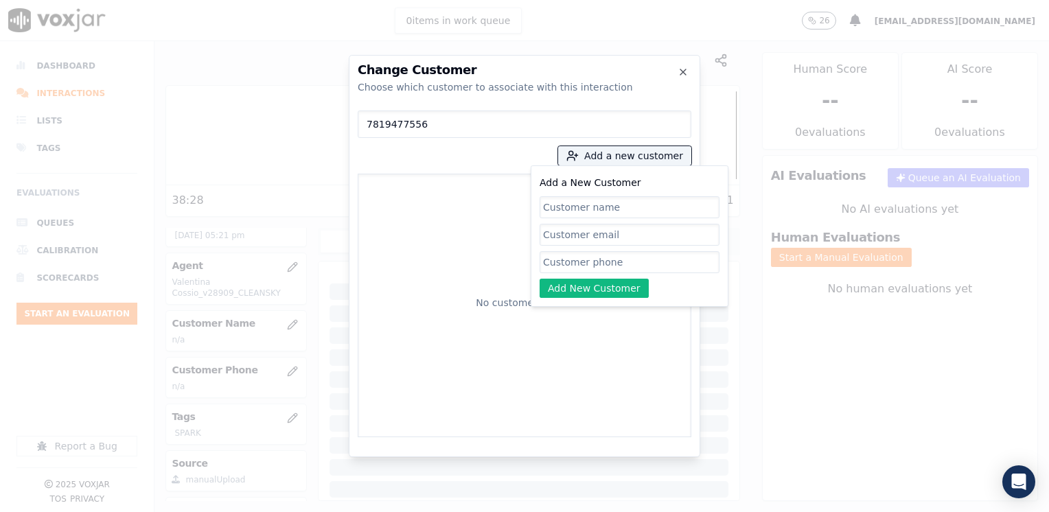
click at [614, 268] on input "Add a New Customer" at bounding box center [629, 262] width 180 height 22
paste input "7819477556"
type input "7819477556"
click at [579, 207] on input "Add a New Customer" at bounding box center [629, 207] width 180 height 22
paste input "[PERSON_NAME]"
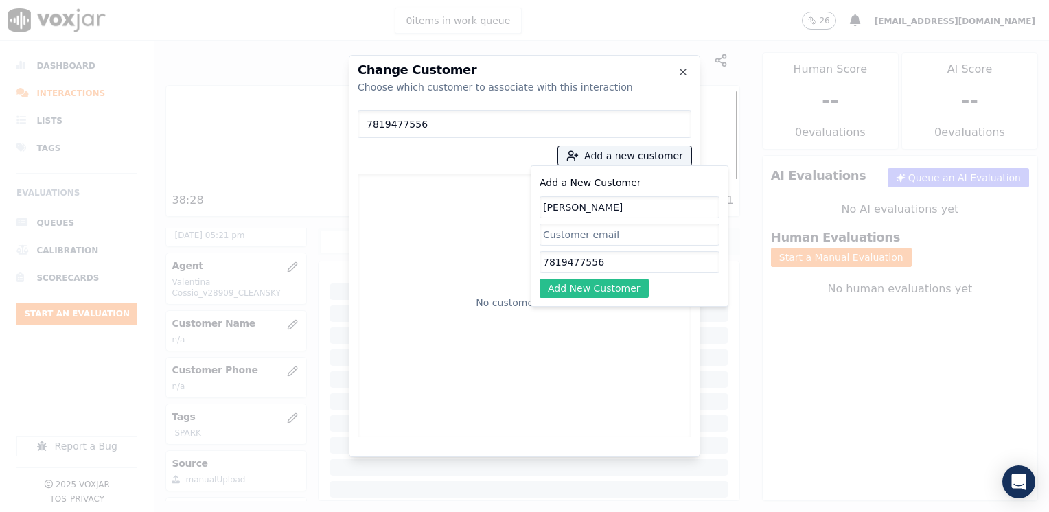
click at [602, 290] on button "Add New Customer" at bounding box center [593, 288] width 109 height 19
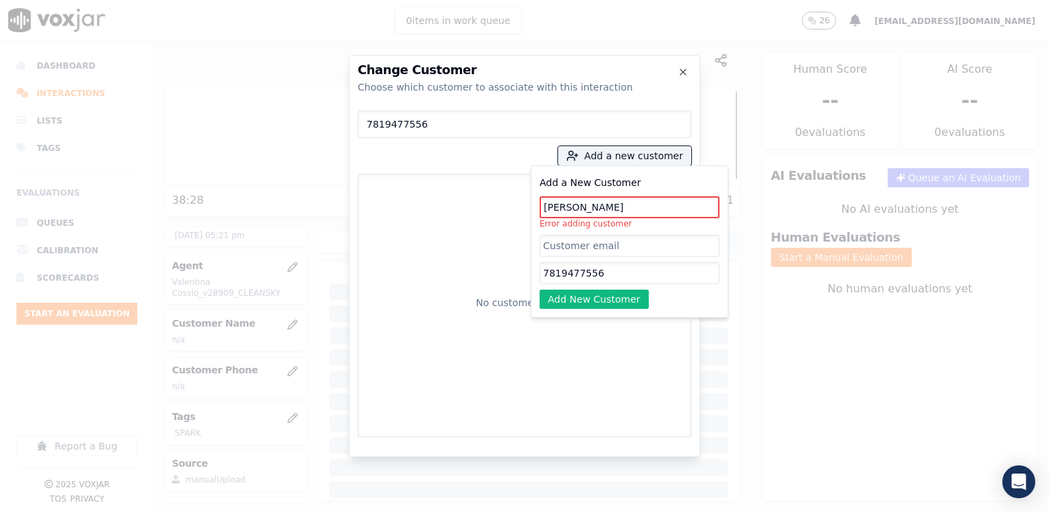
drag, startPoint x: 620, startPoint y: 196, endPoint x: 612, endPoint y: 205, distance: 12.1
click at [614, 204] on div "Add a New Customer [PERSON_NAME] Error adding customer 7819477556 Add New Custo…" at bounding box center [629, 241] width 180 height 135
drag, startPoint x: 611, startPoint y: 205, endPoint x: 400, endPoint y: 216, distance: 211.0
click at [325, 511] on div "Change Customer Choose which customer to associate with this interaction 781947…" at bounding box center [524, 512] width 1049 height 0
paste input
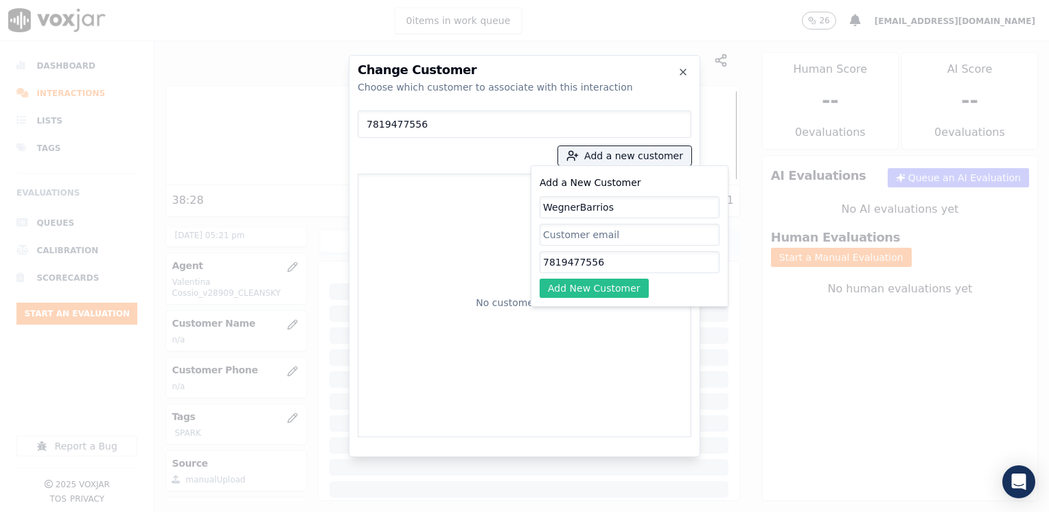
type input "WegnerBarrios"
click at [601, 282] on button "Add New Customer" at bounding box center [593, 288] width 109 height 19
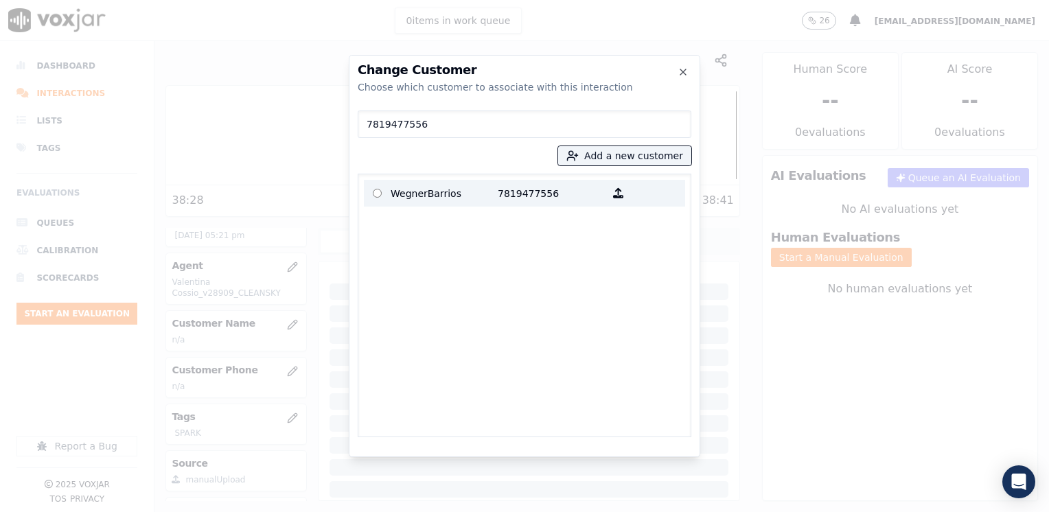
click at [496, 181] on label "WegnerBarrios 7819477556" at bounding box center [524, 193] width 321 height 27
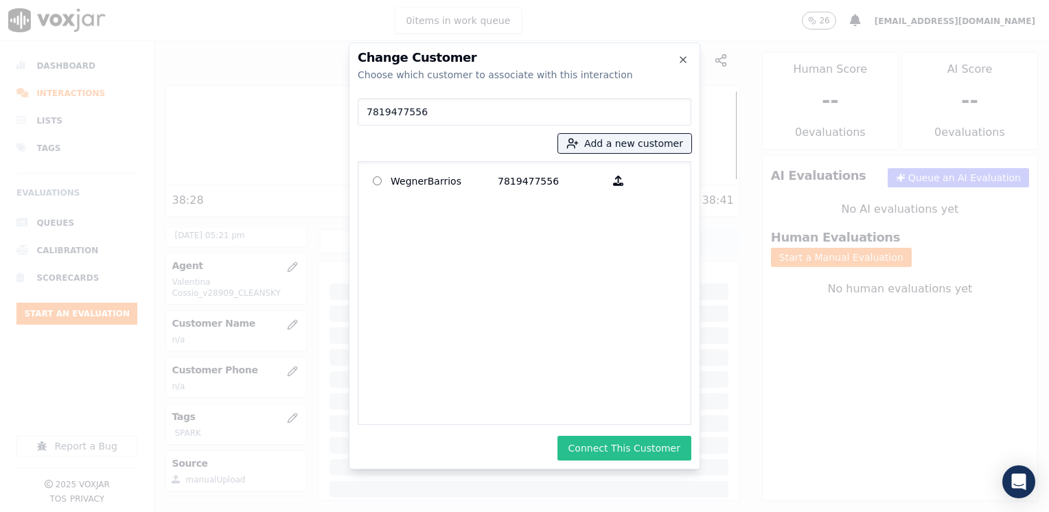
click at [636, 450] on button "Connect This Customer" at bounding box center [624, 448] width 134 height 25
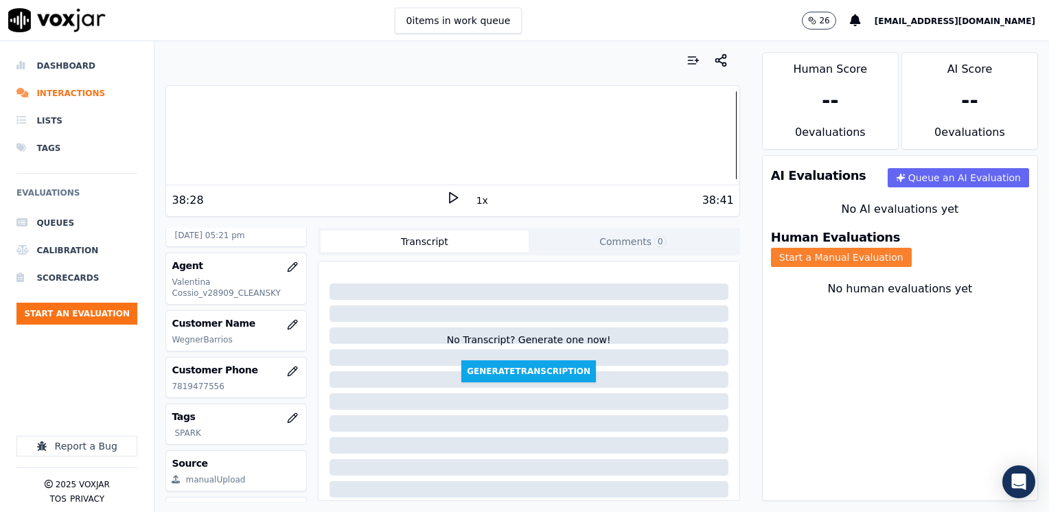
click at [911, 248] on button "Start a Manual Evaluation" at bounding box center [841, 257] width 141 height 19
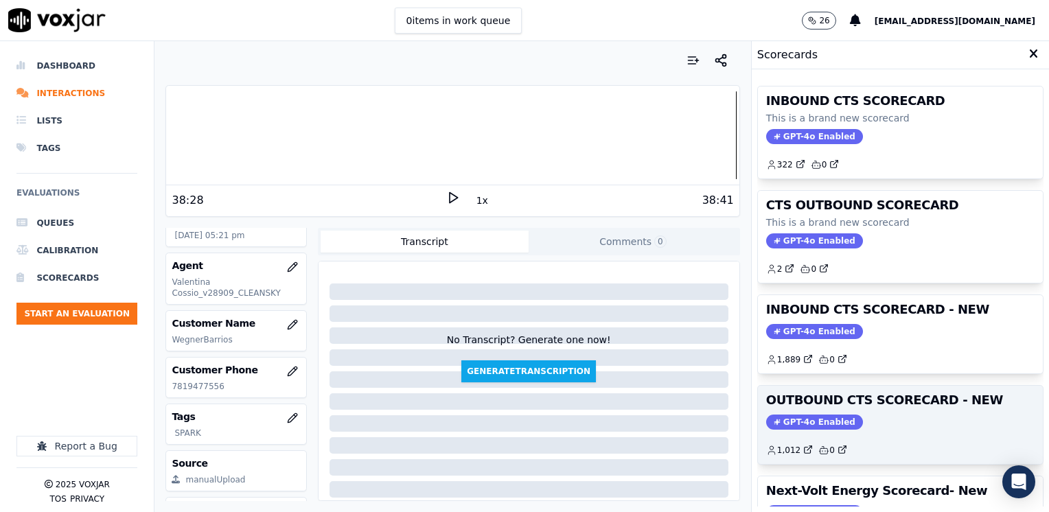
click at [807, 424] on span "GPT-4o Enabled" at bounding box center [814, 422] width 97 height 15
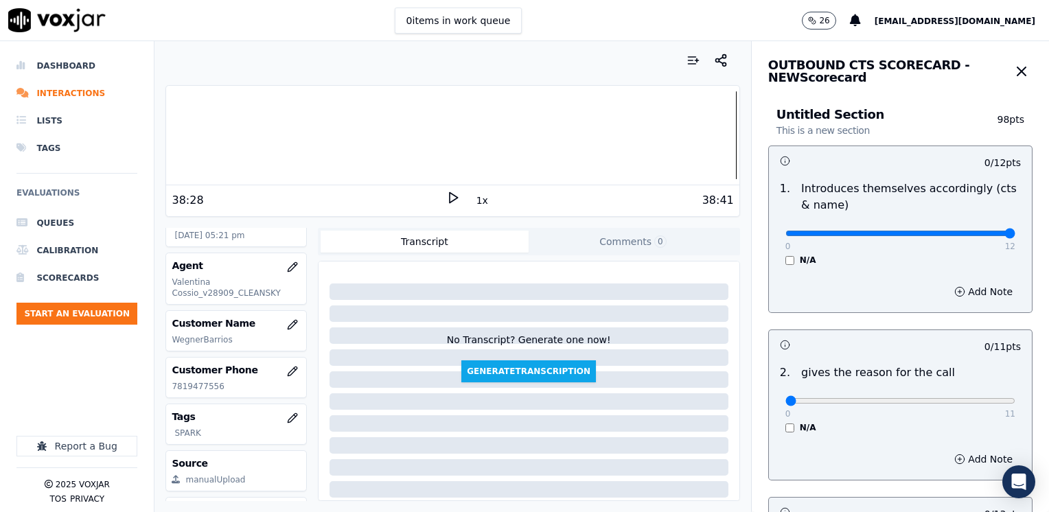
drag, startPoint x: 780, startPoint y: 230, endPoint x: 1051, endPoint y: 230, distance: 270.4
type input "12"
click at [1015, 231] on input "range" at bounding box center [900, 233] width 230 height 5
drag, startPoint x: 777, startPoint y: 404, endPoint x: 1051, endPoint y: 339, distance: 281.3
type input "11"
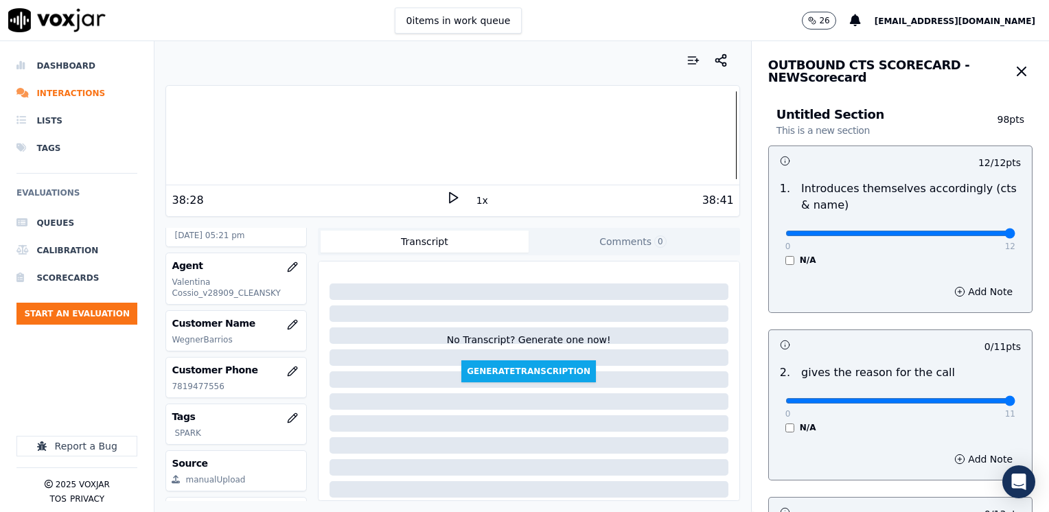
click at [1015, 398] on input "range" at bounding box center [900, 400] width 230 height 5
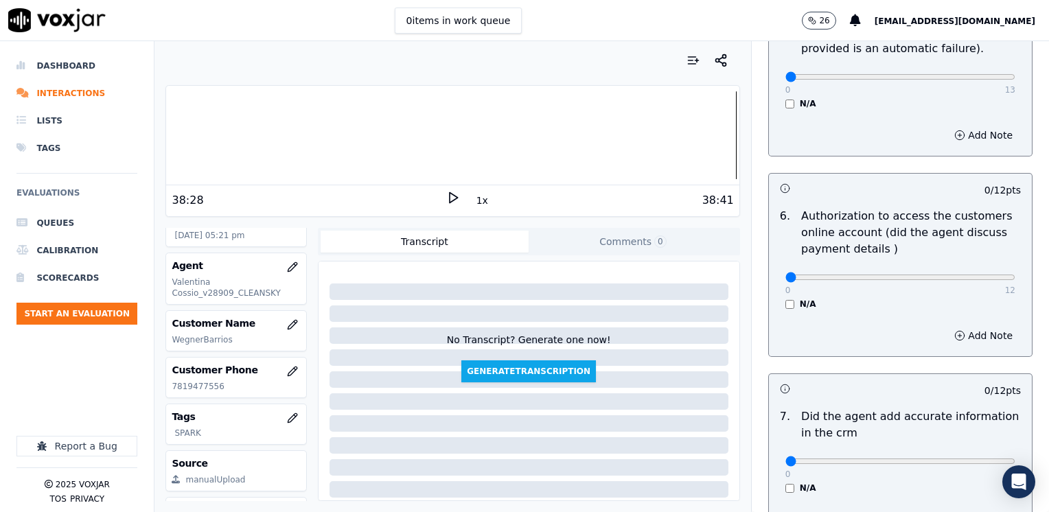
scroll to position [1200, 0]
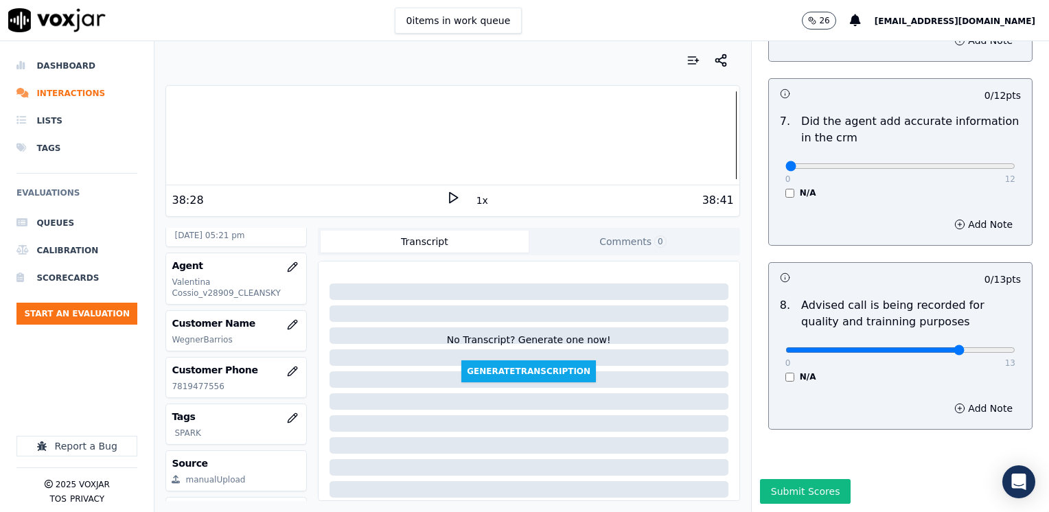
type input "10"
click at [932, 347] on input "range" at bounding box center [900, 349] width 230 height 5
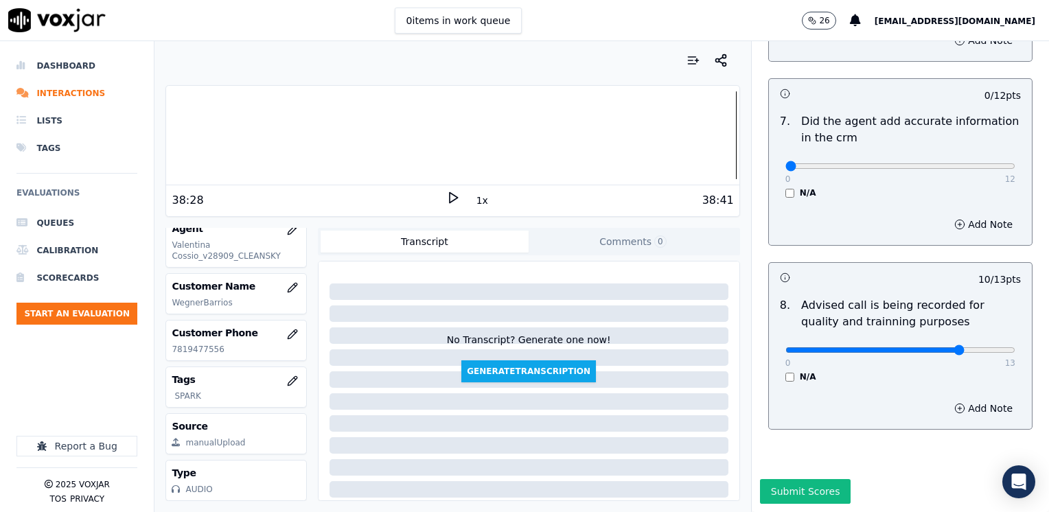
scroll to position [202, 0]
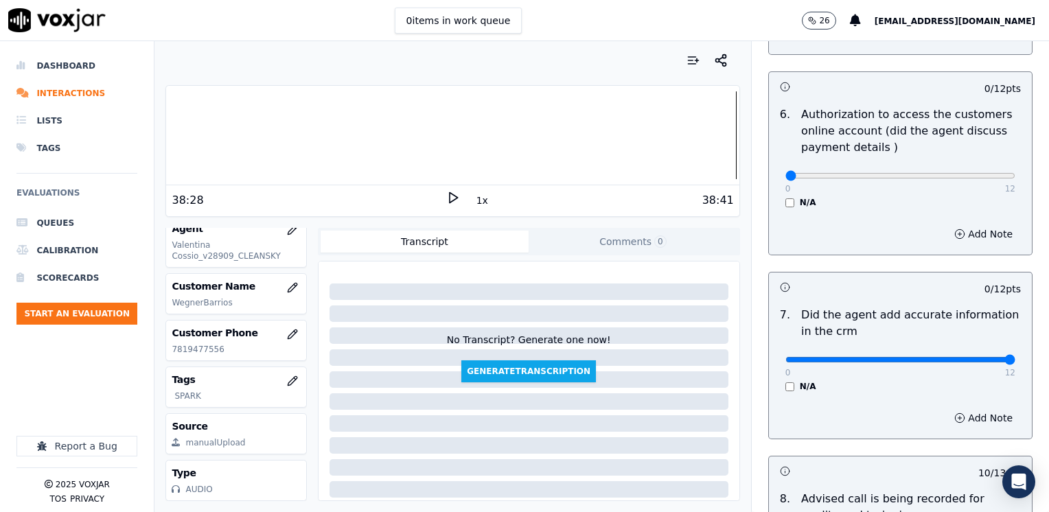
drag, startPoint x: 773, startPoint y: 345, endPoint x: 1048, endPoint y: 323, distance: 275.5
type input "12"
click at [1015, 357] on input "range" at bounding box center [900, 359] width 230 height 5
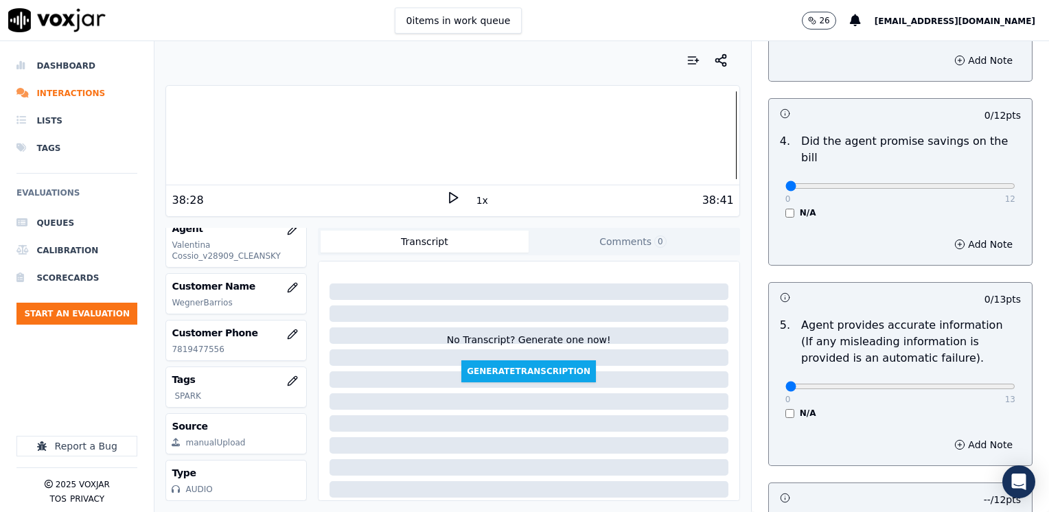
scroll to position [582, 0]
drag, startPoint x: 778, startPoint y: 366, endPoint x: 1051, endPoint y: 348, distance: 273.7
type input "13"
click at [1015, 384] on input "range" at bounding box center [900, 386] width 230 height 5
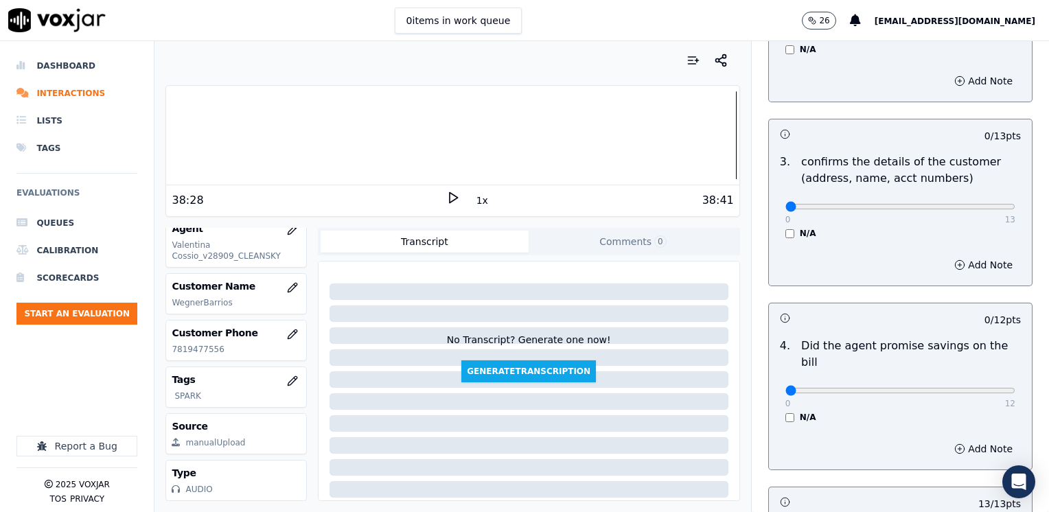
scroll to position [376, 0]
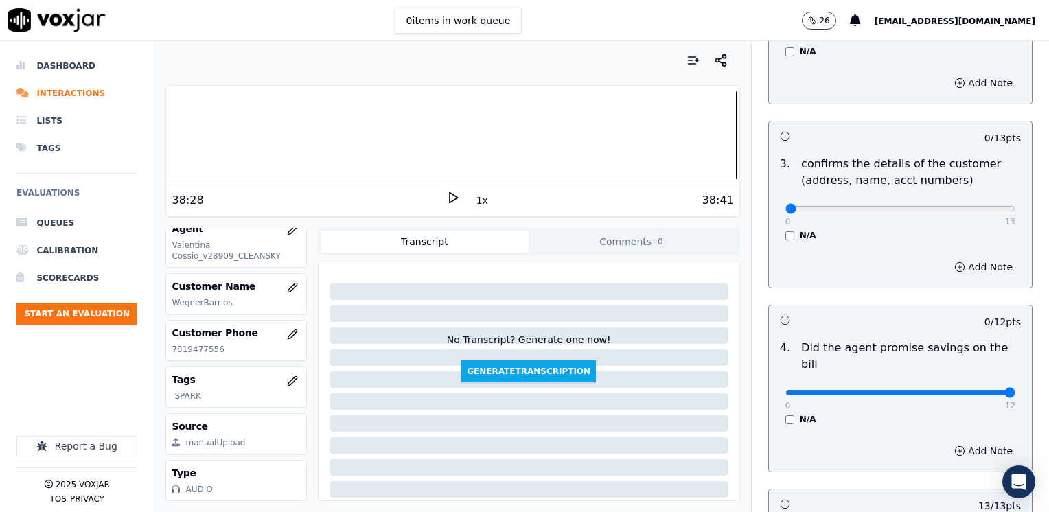
drag, startPoint x: 780, startPoint y: 371, endPoint x: 1051, endPoint y: 371, distance: 271.1
type input "12"
click at [1015, 390] on input "range" at bounding box center [900, 392] width 230 height 5
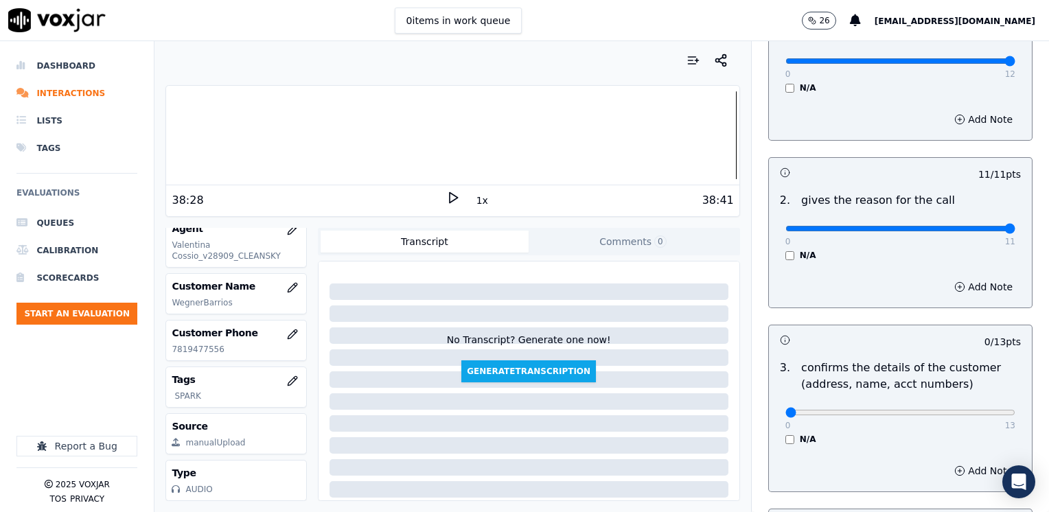
scroll to position [170, 0]
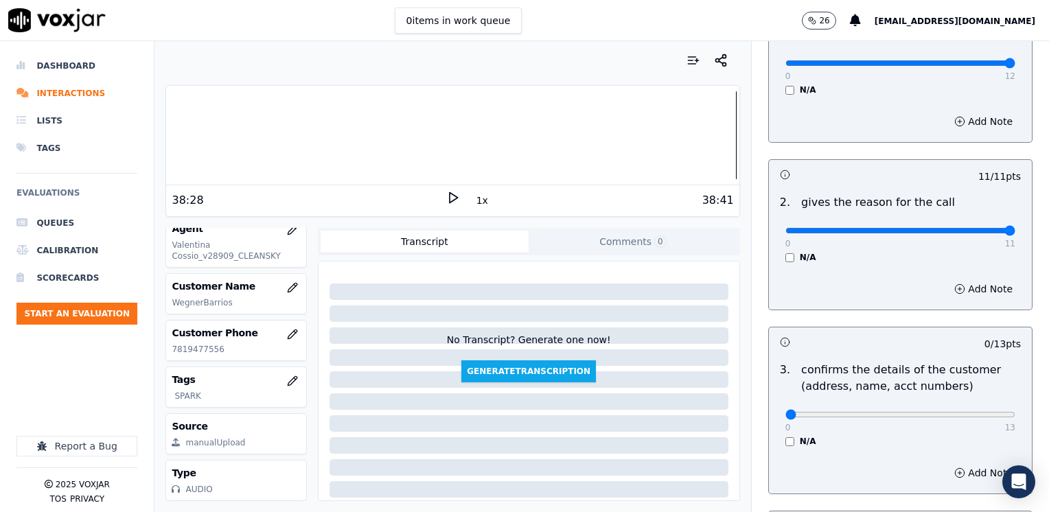
click at [959, 404] on div "0 13 N/A" at bounding box center [900, 421] width 252 height 52
type input "12"
click at [960, 412] on input "range" at bounding box center [900, 414] width 230 height 5
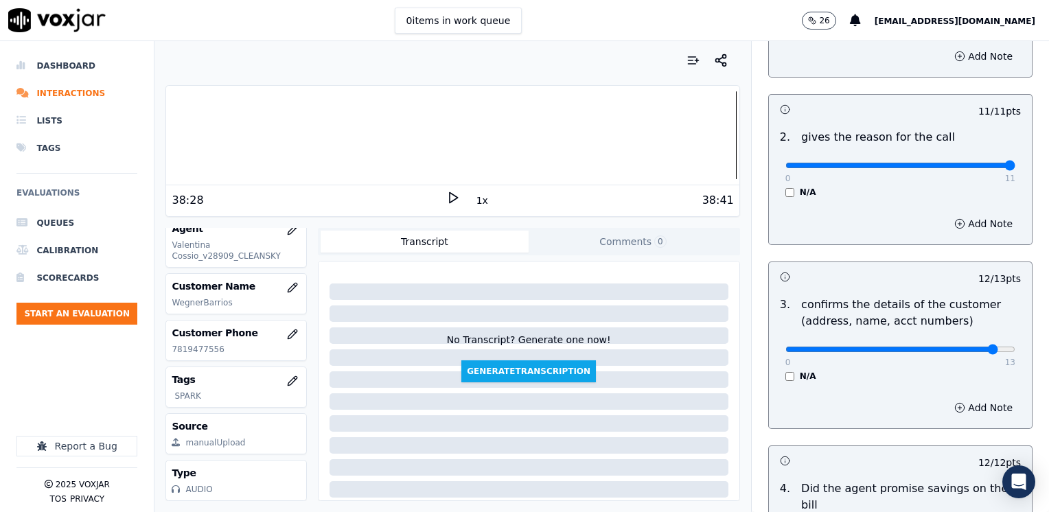
scroll to position [307, 0]
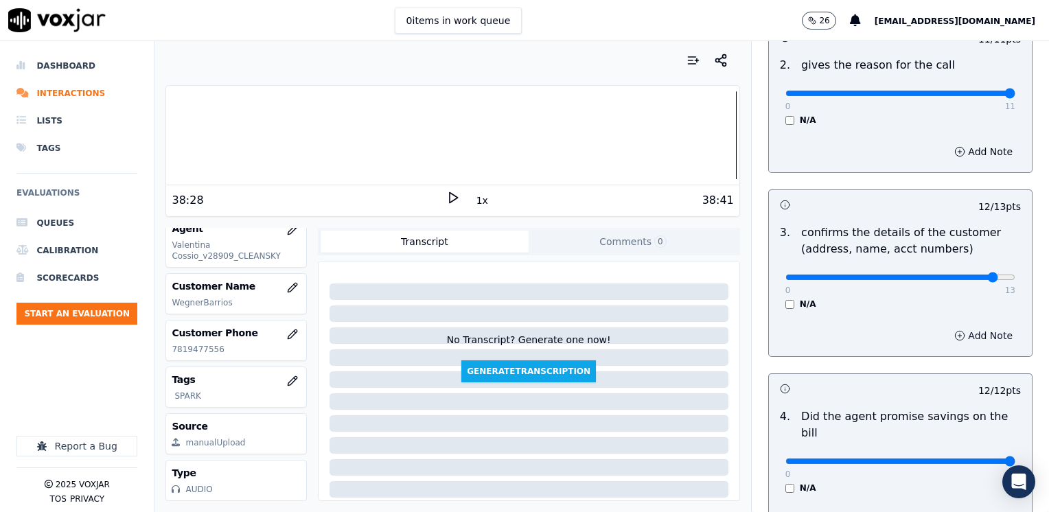
click at [961, 338] on button "Add Note" at bounding box center [983, 335] width 75 height 19
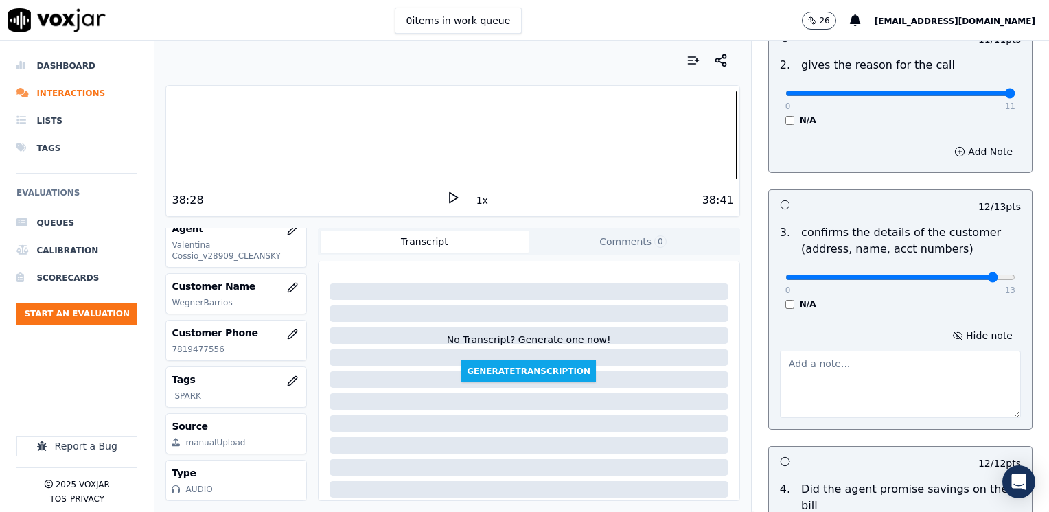
click at [827, 415] on textarea at bounding box center [900, 384] width 241 height 67
click at [908, 386] on textarea "Make sure to confirm full service address and the name as it appears" at bounding box center [900, 384] width 241 height 67
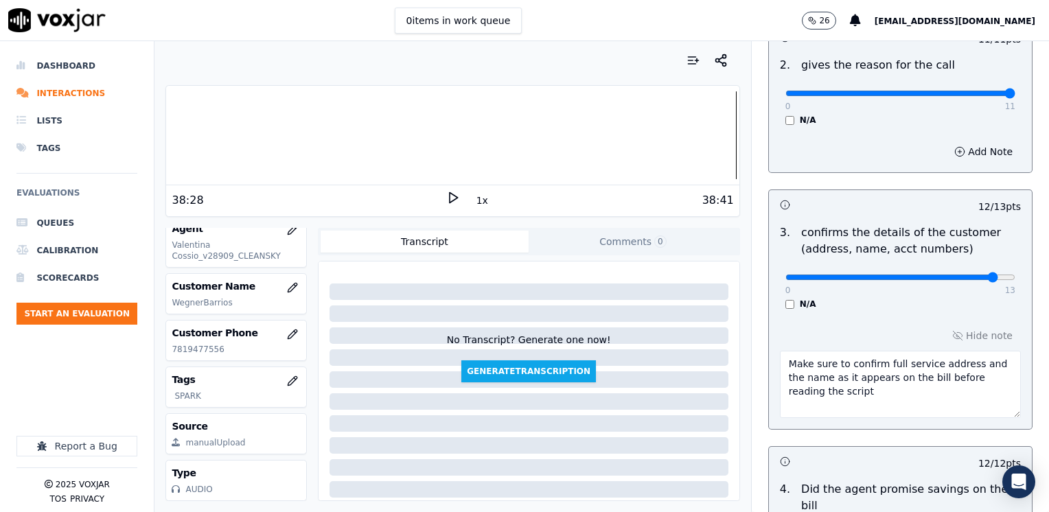
type textarea "Make sure to confirm full service address and the name as it appears on the bil…"
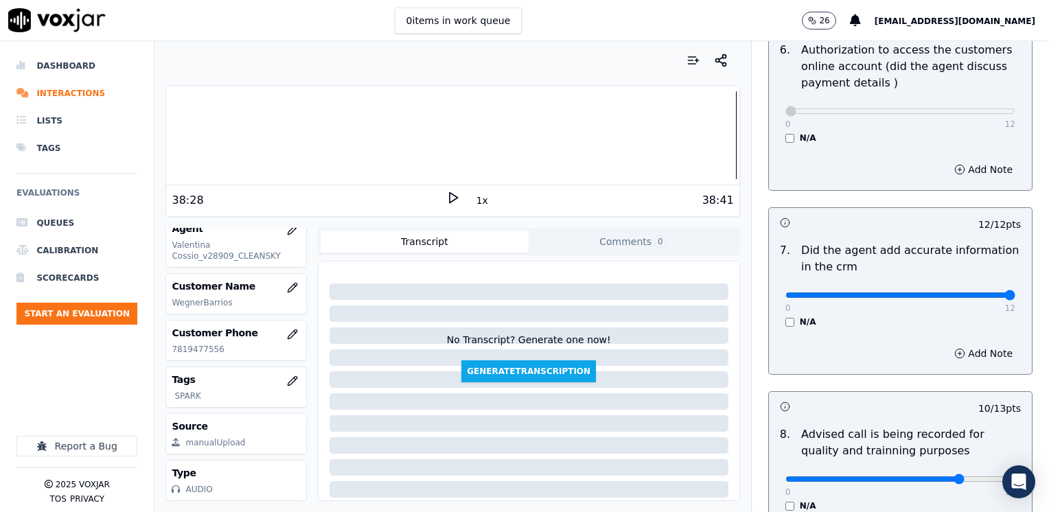
scroll to position [1272, 0]
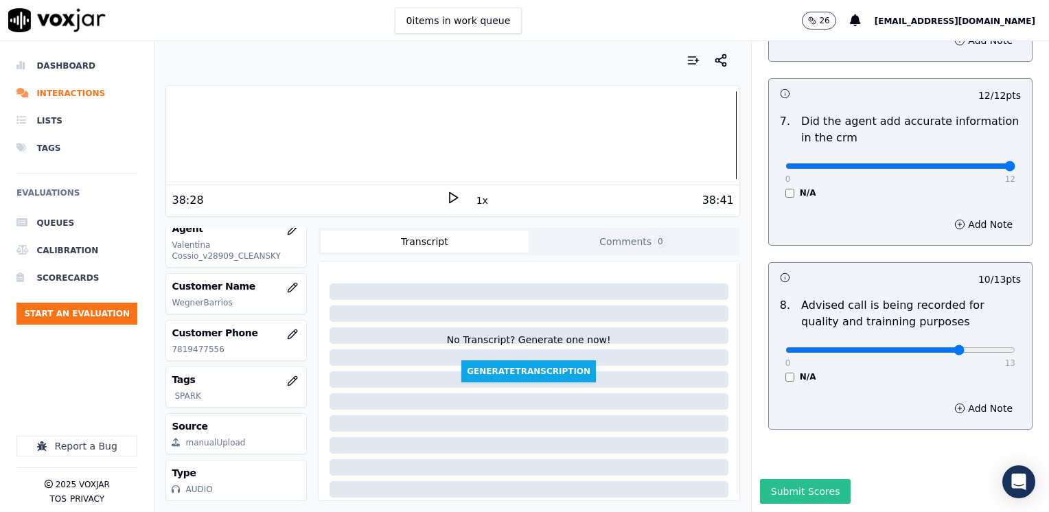
click at [817, 479] on button "Submit Scores" at bounding box center [805, 491] width 91 height 25
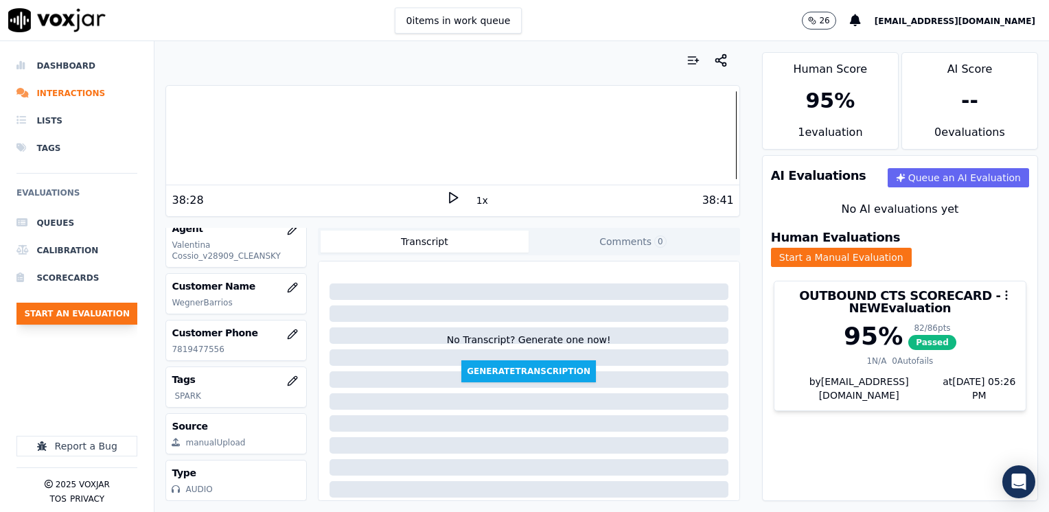
click at [95, 319] on button "Start an Evaluation" at bounding box center [76, 314] width 121 height 22
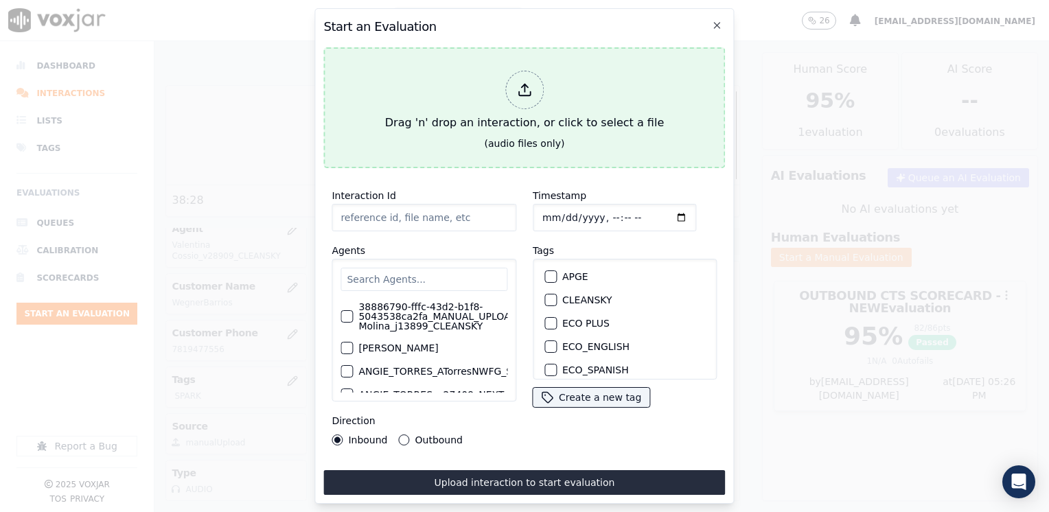
click at [532, 85] on div at bounding box center [524, 90] width 38 height 38
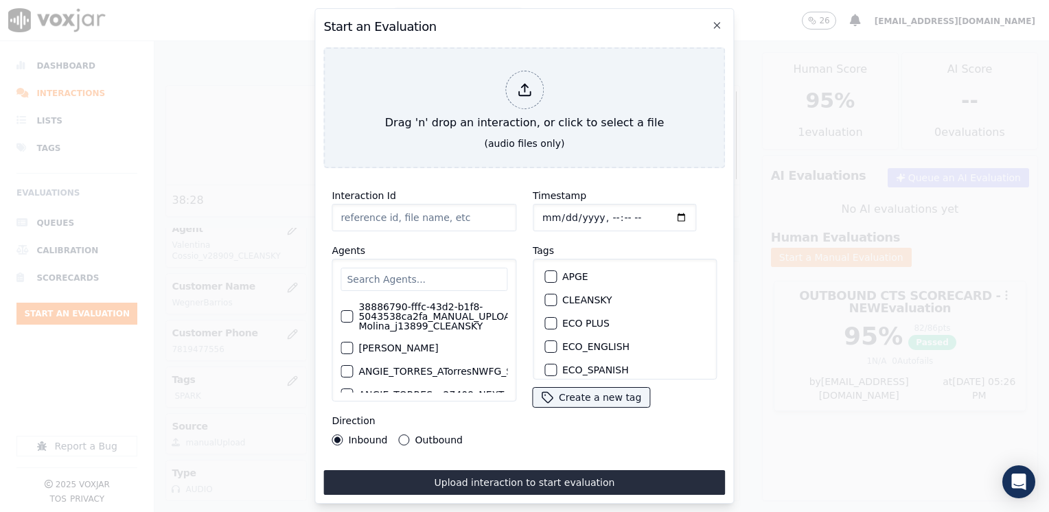
type input "20250910-174843_9782372481-[PERSON_NAME] 2 all.mp3"
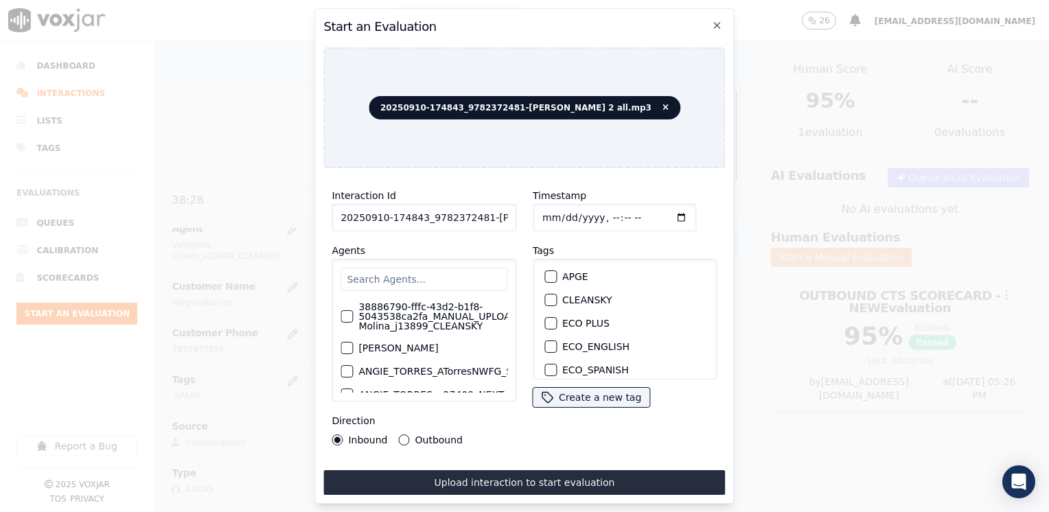
click at [450, 271] on input "text" at bounding box center [423, 279] width 167 height 23
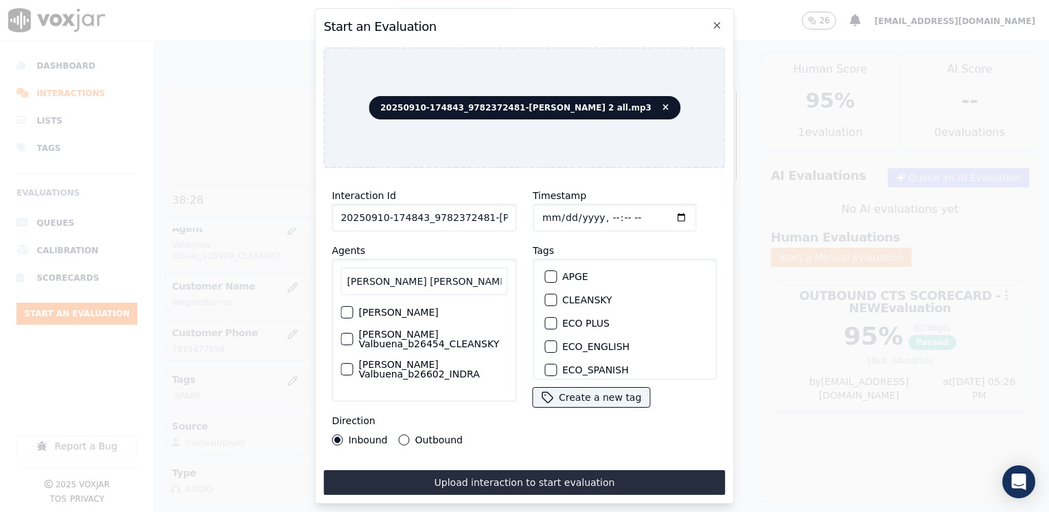
type input "[PERSON_NAME] [PERSON_NAME]"
click at [438, 317] on label "[PERSON_NAME]" at bounding box center [398, 312] width 80 height 10
click at [353, 318] on button "[PERSON_NAME]" at bounding box center [346, 312] width 12 height 12
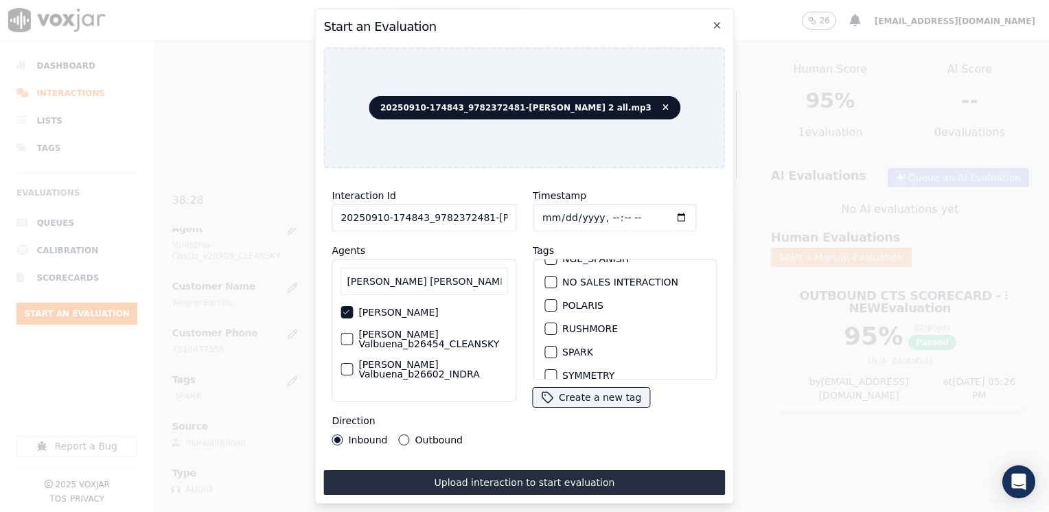
scroll to position [275, 0]
click at [546, 324] on div "button" at bounding box center [550, 329] width 10 height 10
click at [655, 213] on input "Timestamp" at bounding box center [614, 217] width 163 height 27
type input "[DATE]T17:27"
drag, startPoint x: 403, startPoint y: 437, endPoint x: 430, endPoint y: 447, distance: 29.3
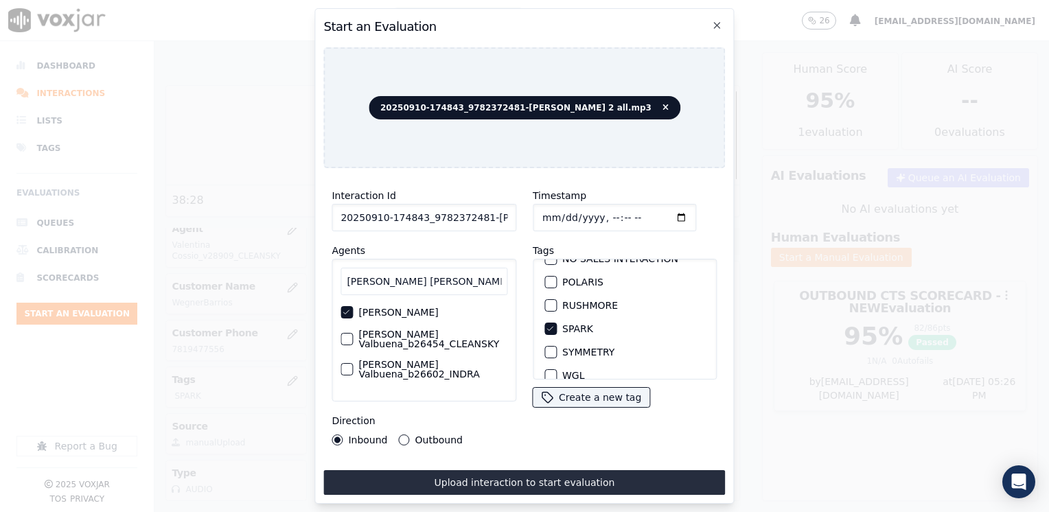
click at [403, 437] on button "Outbound" at bounding box center [404, 439] width 11 height 11
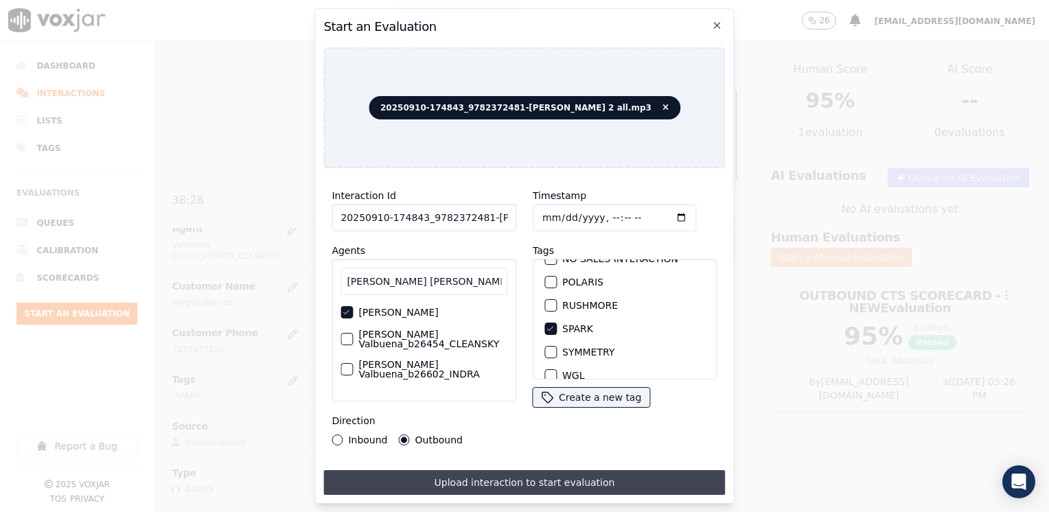
click at [525, 476] on button "Upload interaction to start evaluation" at bounding box center [524, 482] width 402 height 25
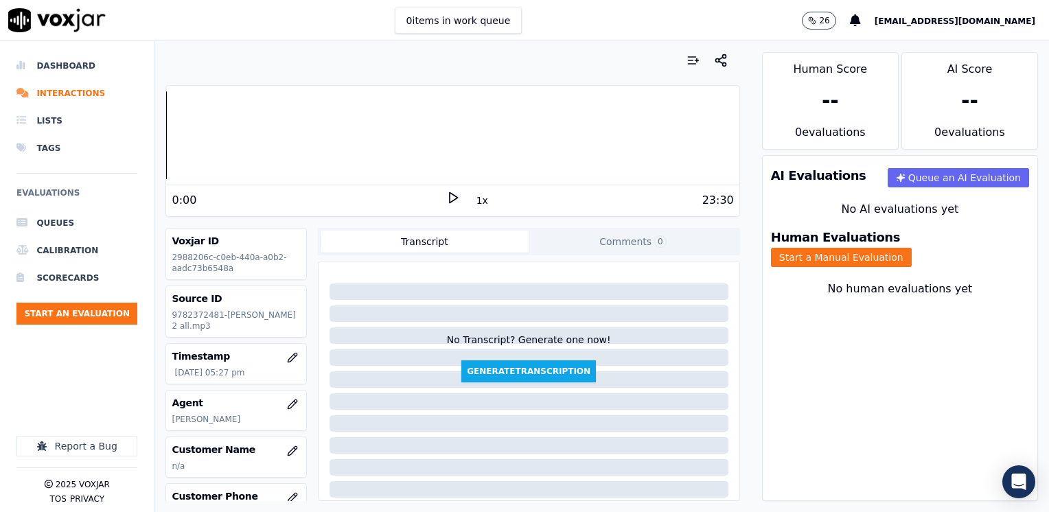
click at [446, 192] on icon at bounding box center [453, 198] width 14 height 14
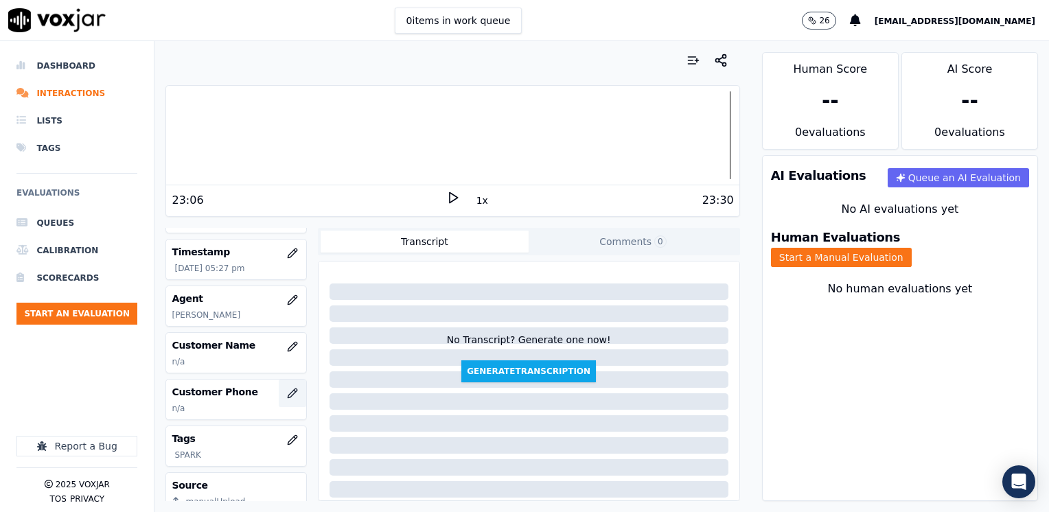
scroll to position [137, 0]
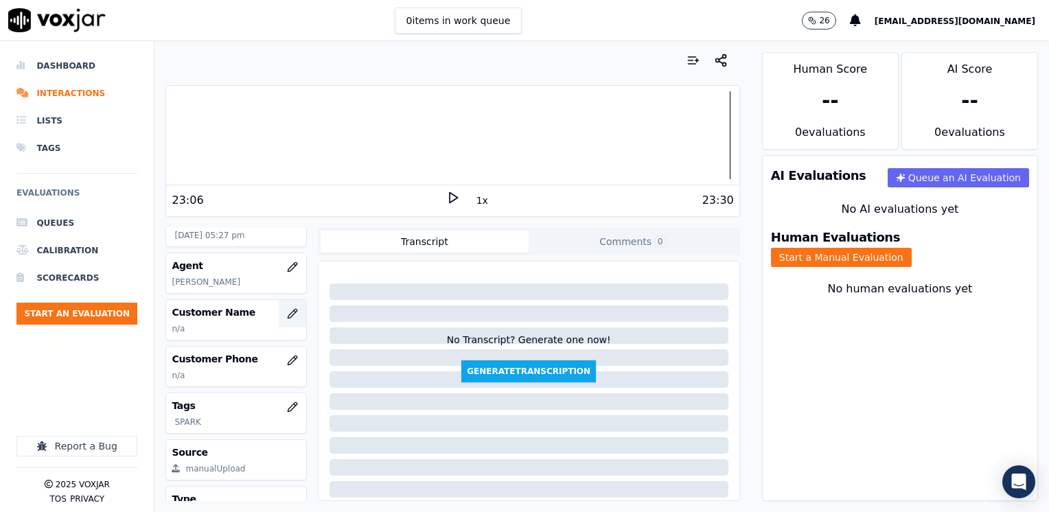
click at [287, 319] on icon "button" at bounding box center [292, 313] width 11 height 11
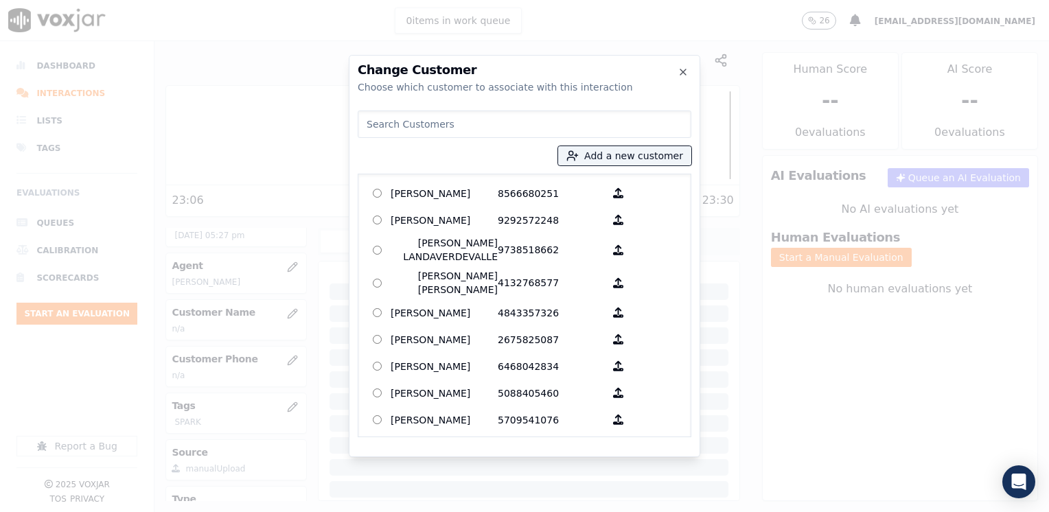
click at [483, 126] on input at bounding box center [525, 123] width 334 height 27
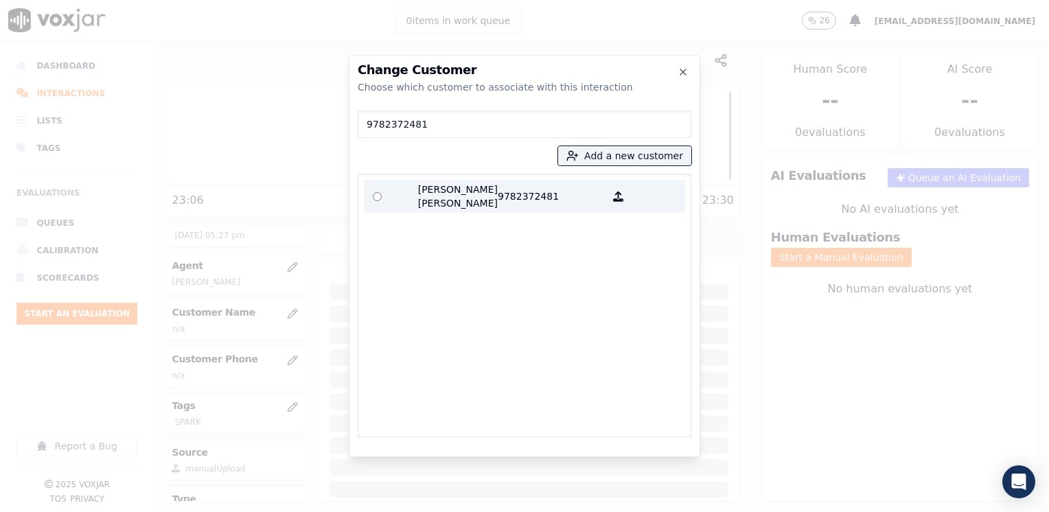
type input "9782372481"
click at [526, 196] on p "9782372481" at bounding box center [551, 196] width 107 height 27
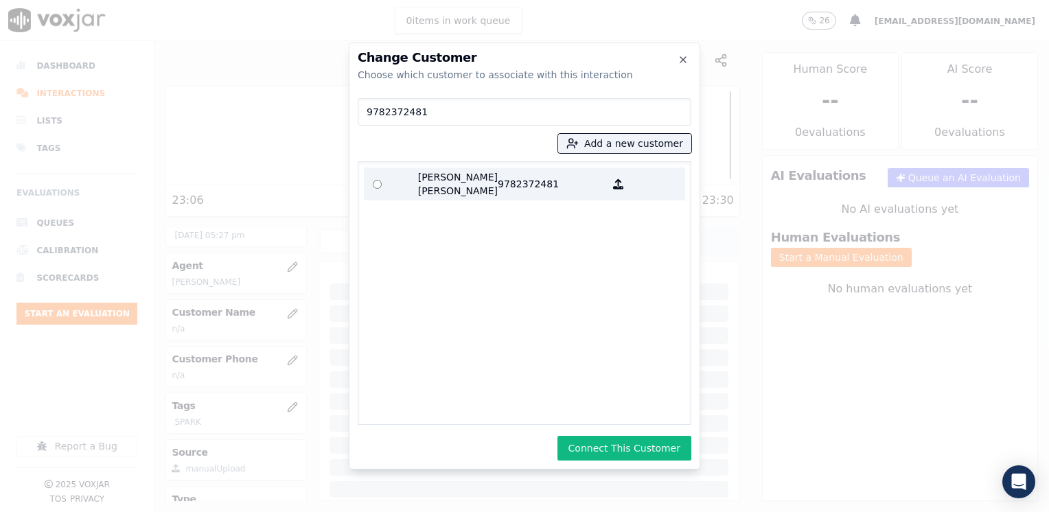
click at [511, 188] on p "9782372481" at bounding box center [551, 183] width 107 height 27
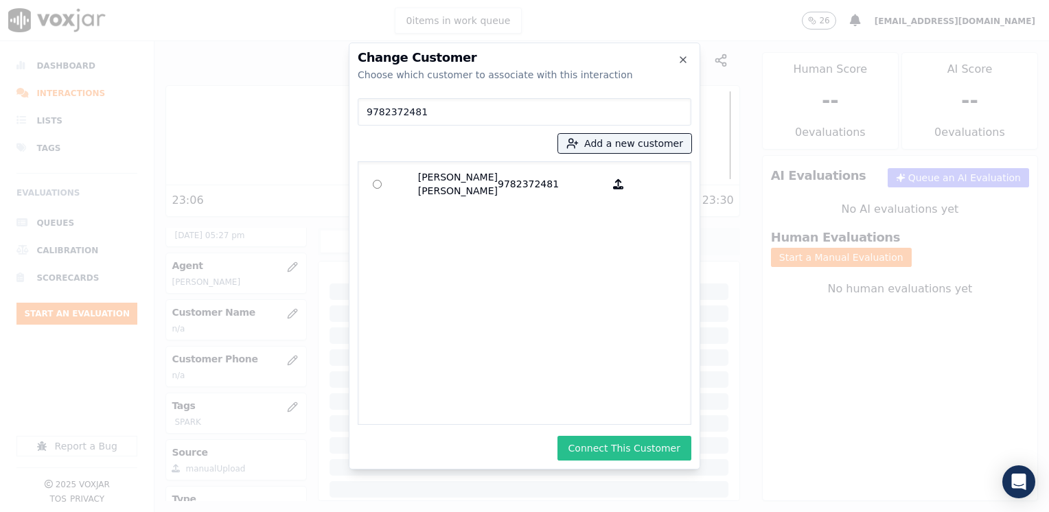
click at [626, 449] on button "Connect This Customer" at bounding box center [624, 448] width 134 height 25
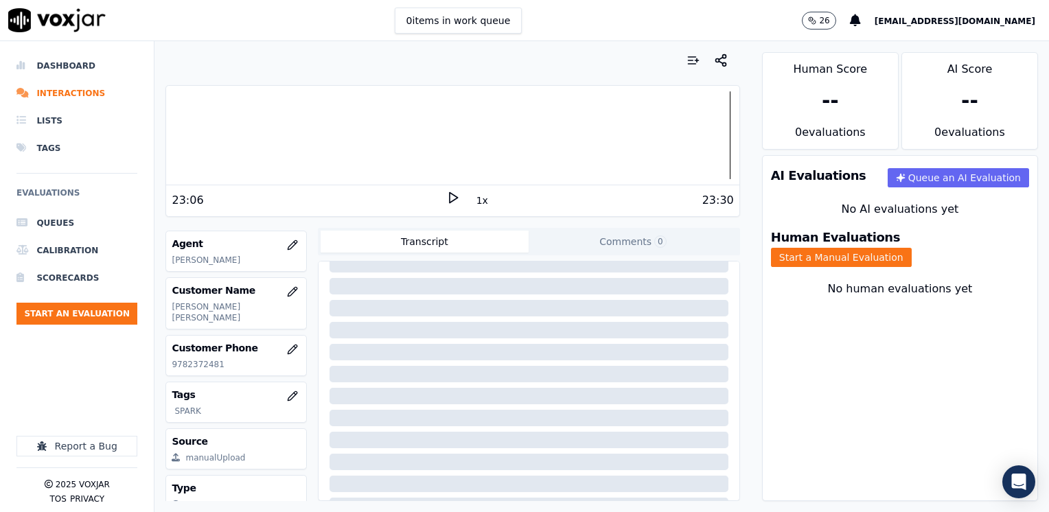
scroll to position [145, 0]
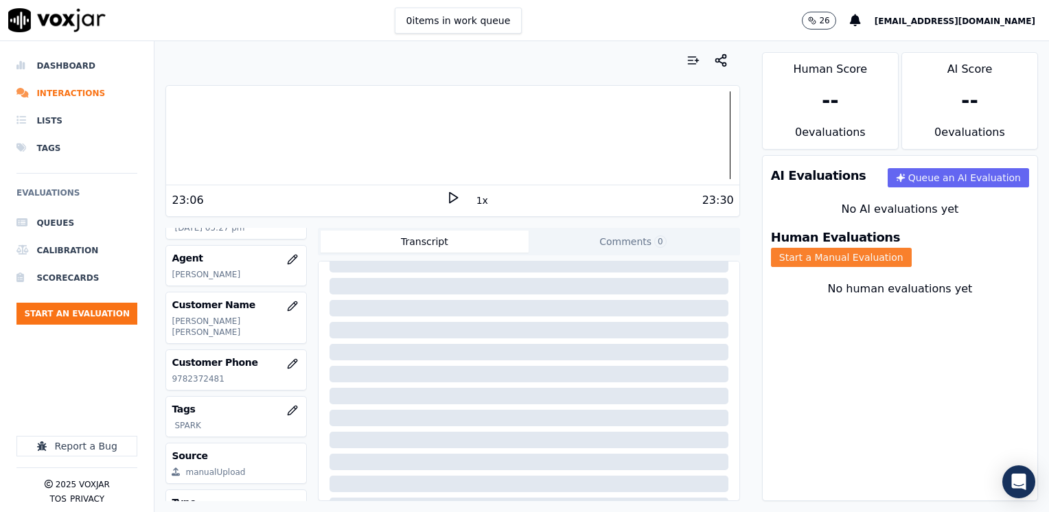
click at [911, 248] on button "Start a Manual Evaluation" at bounding box center [841, 257] width 141 height 19
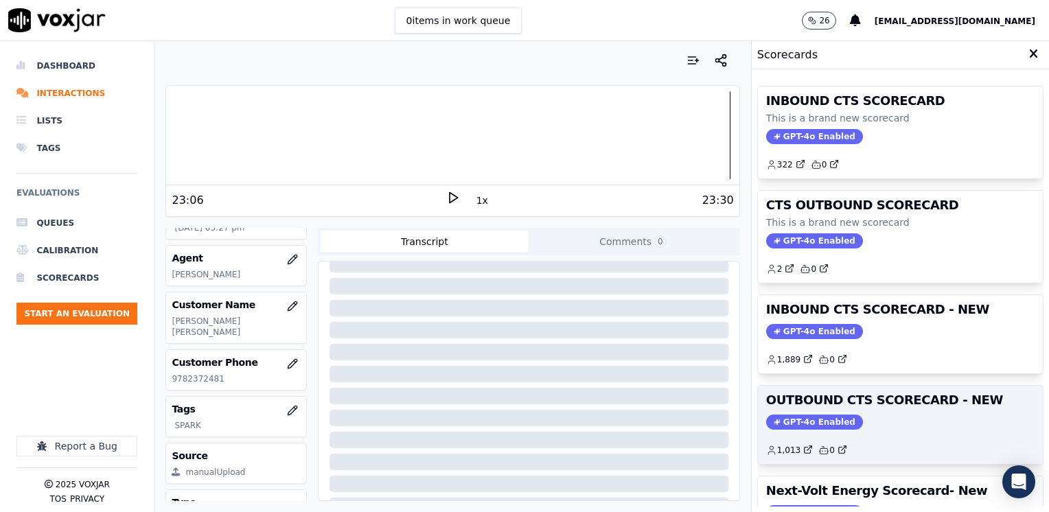
click at [800, 407] on div "OUTBOUND CTS SCORECARD - NEW GPT-4o Enabled 1,013 0" at bounding box center [900, 425] width 285 height 78
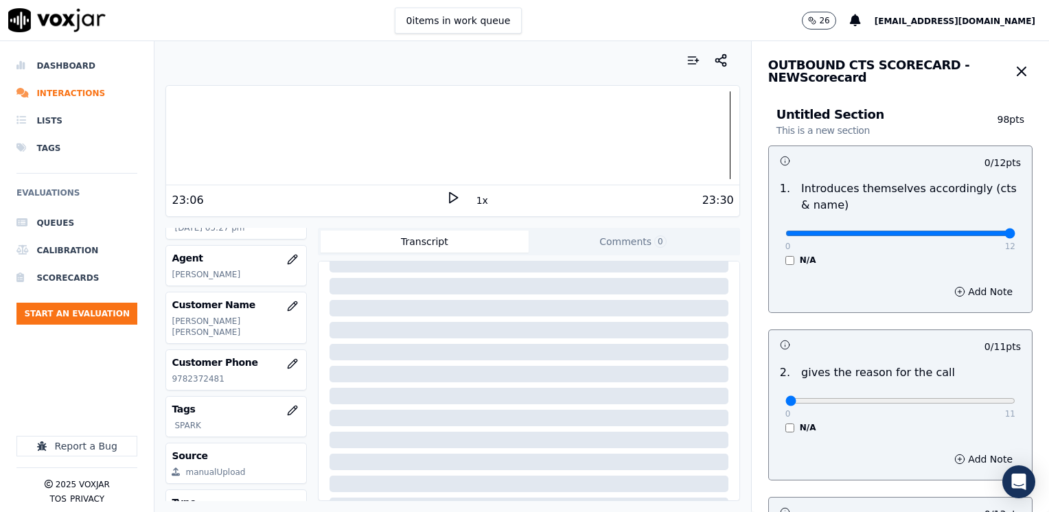
drag, startPoint x: 778, startPoint y: 233, endPoint x: 1048, endPoint y: 233, distance: 270.4
type input "12"
click at [1015, 233] on input "range" at bounding box center [900, 233] width 230 height 5
drag, startPoint x: 778, startPoint y: 397, endPoint x: 1051, endPoint y: 376, distance: 273.3
type input "11"
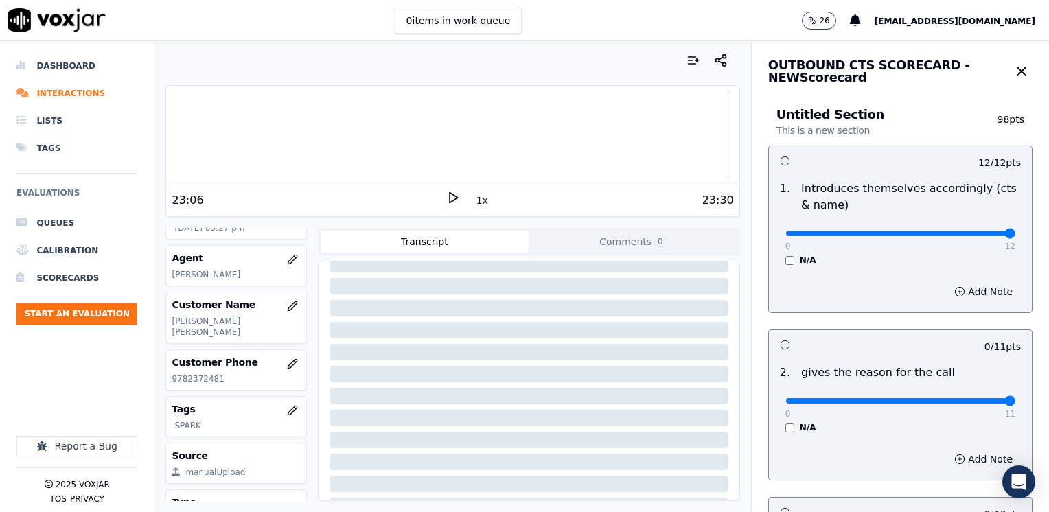
click at [1015, 398] on input "range" at bounding box center [900, 400] width 230 height 5
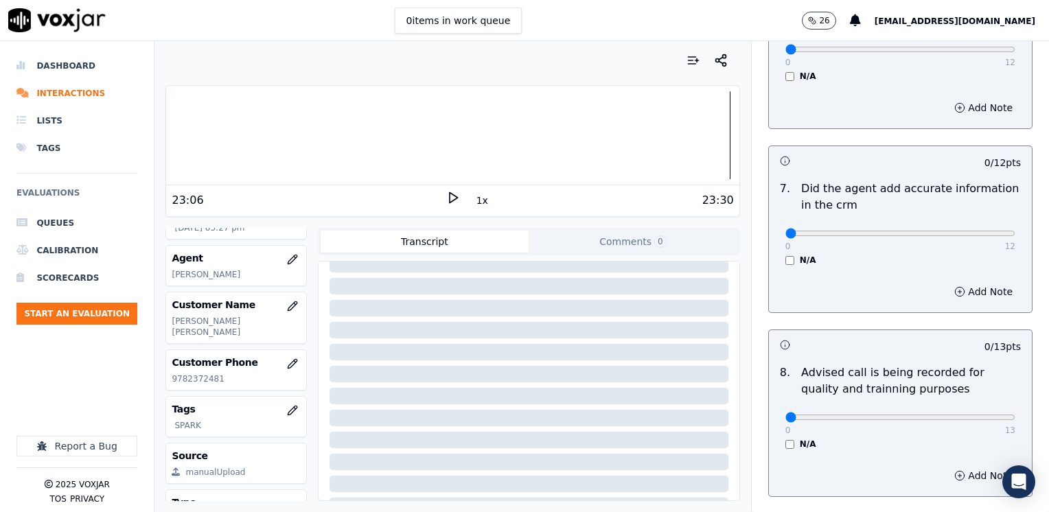
scroll to position [1200, 0]
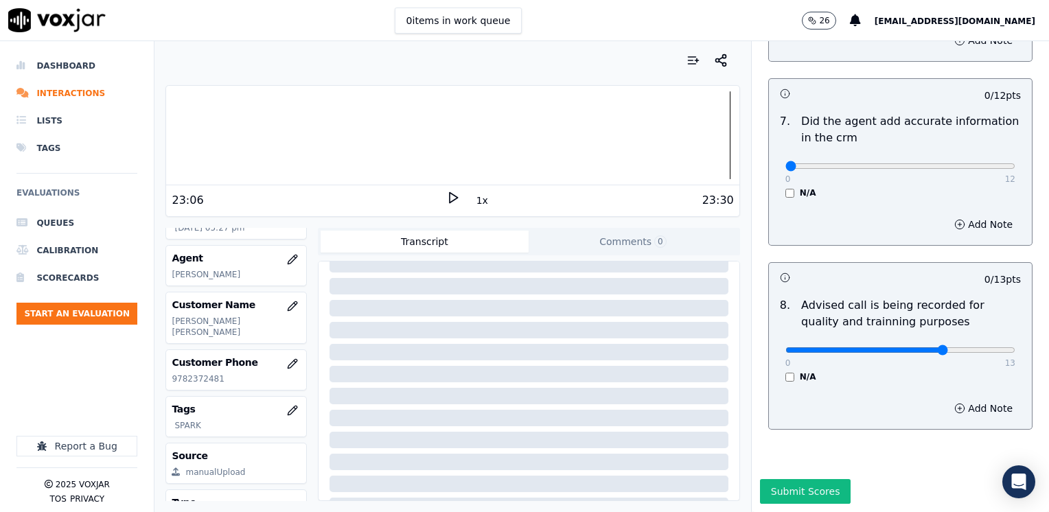
click at [923, 347] on input "range" at bounding box center [900, 349] width 230 height 5
type input "10"
click at [928, 347] on input "range" at bounding box center [900, 349] width 230 height 5
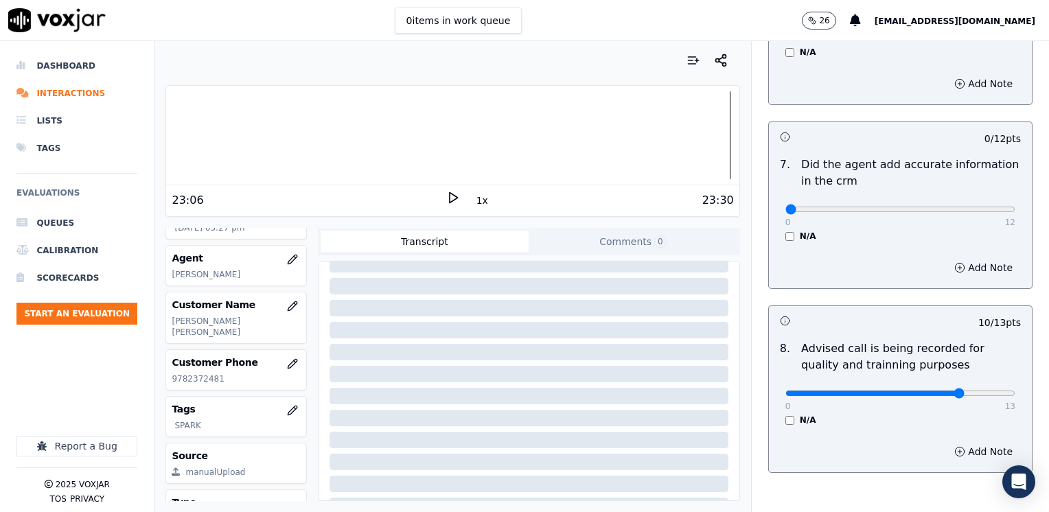
scroll to position [1062, 0]
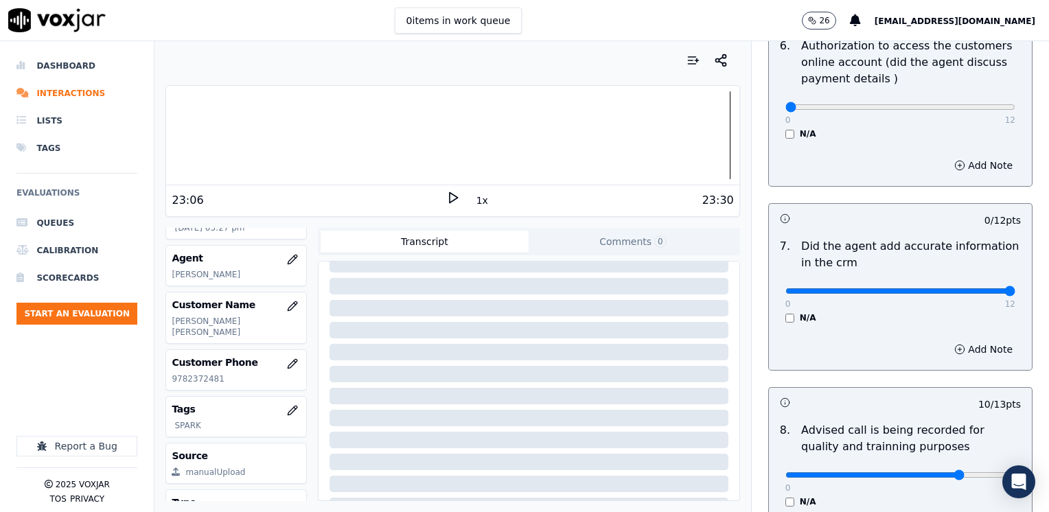
drag, startPoint x: 780, startPoint y: 268, endPoint x: 1048, endPoint y: 268, distance: 267.7
type input "12"
click at [1015, 288] on input "range" at bounding box center [900, 290] width 230 height 5
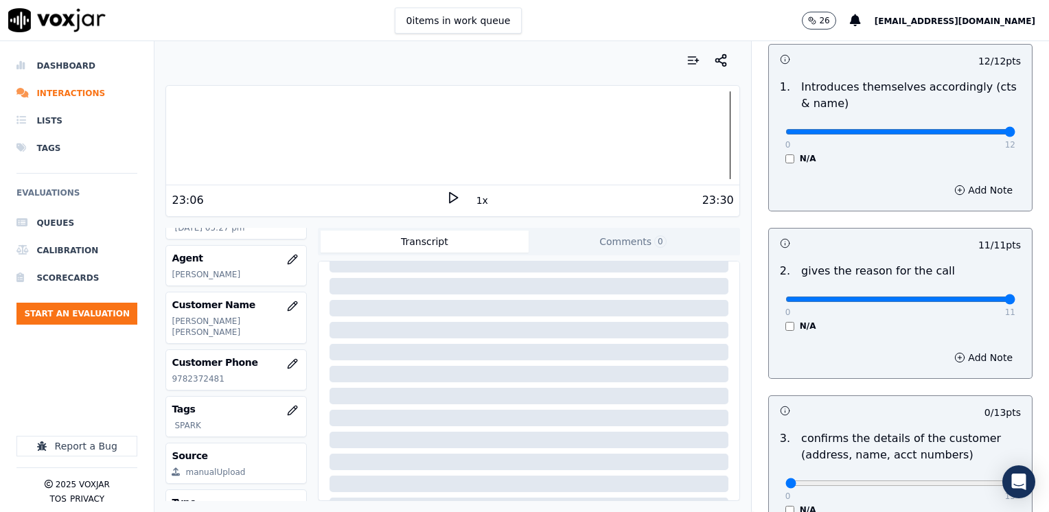
scroll to position [307, 0]
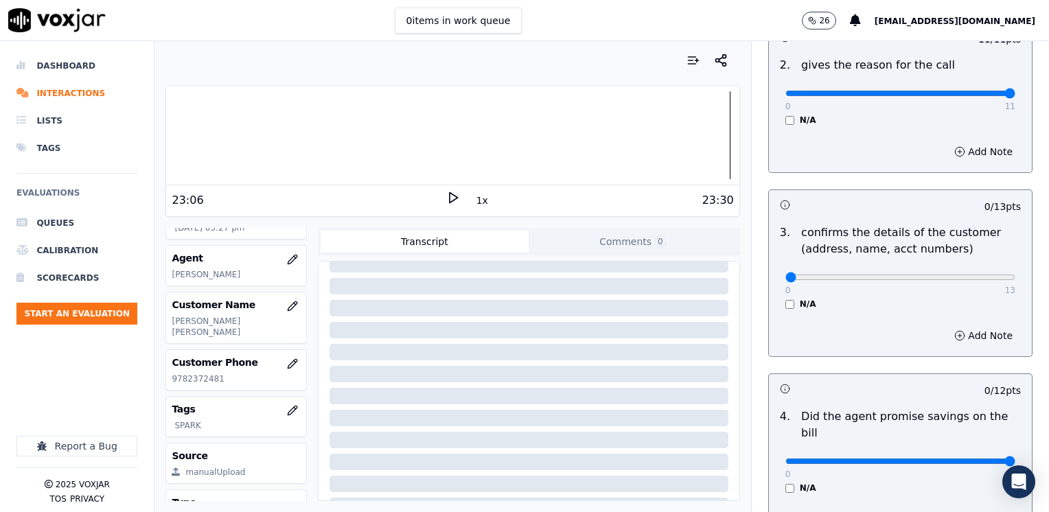
drag, startPoint x: 779, startPoint y: 449, endPoint x: 1040, endPoint y: 397, distance: 266.5
type input "12"
click at [1015, 458] on input "range" at bounding box center [900, 460] width 230 height 5
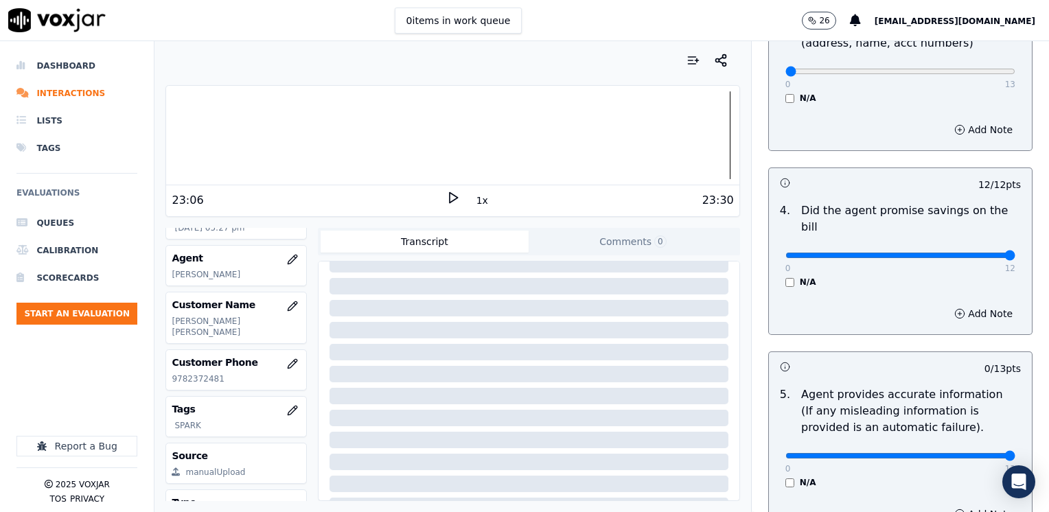
drag, startPoint x: 776, startPoint y: 438, endPoint x: 1051, endPoint y: 389, distance: 278.8
type input "13"
click at [1015, 453] on input "range" at bounding box center [900, 455] width 230 height 5
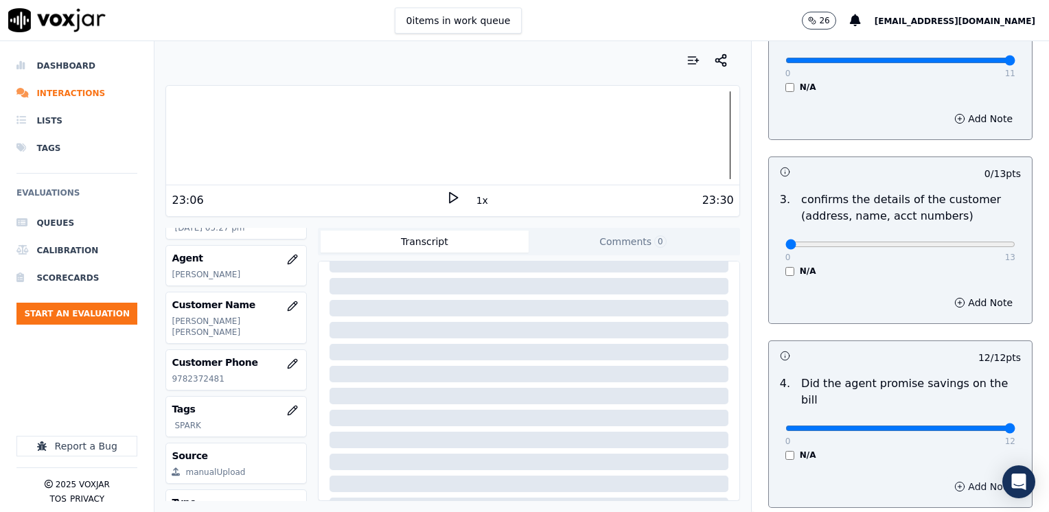
scroll to position [307, 0]
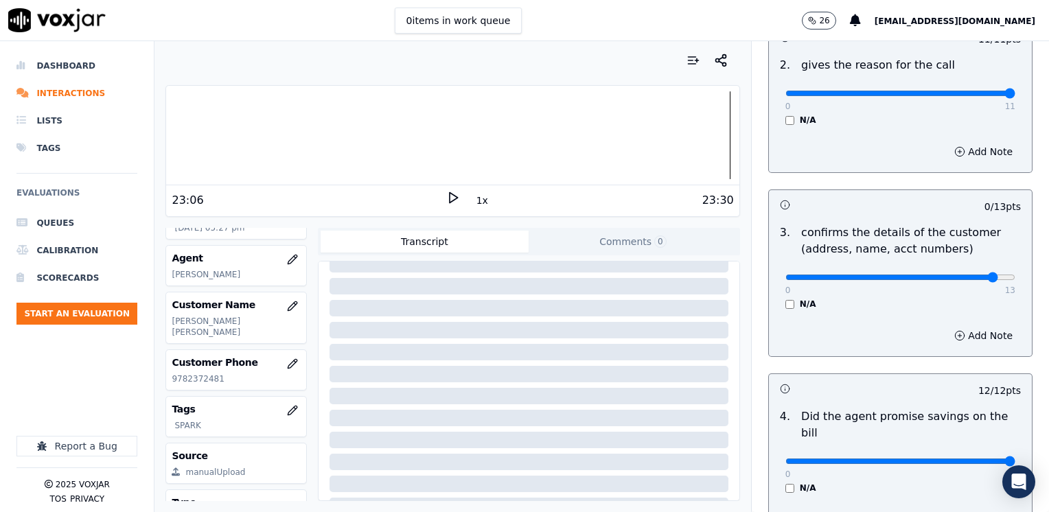
type input "12"
click at [957, 279] on input "range" at bounding box center [900, 277] width 230 height 5
click at [955, 328] on button "Add Note" at bounding box center [983, 335] width 75 height 19
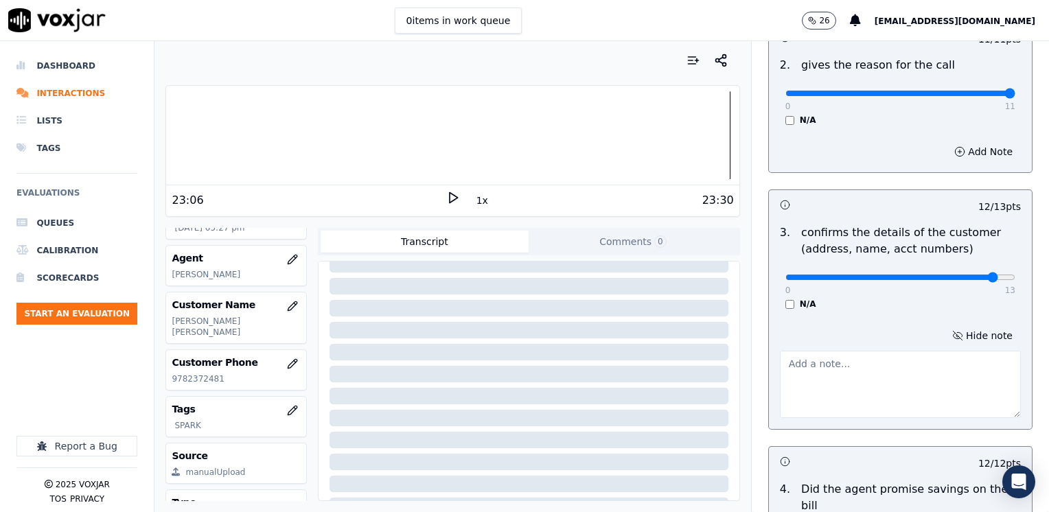
click at [889, 400] on textarea at bounding box center [900, 384] width 241 height 67
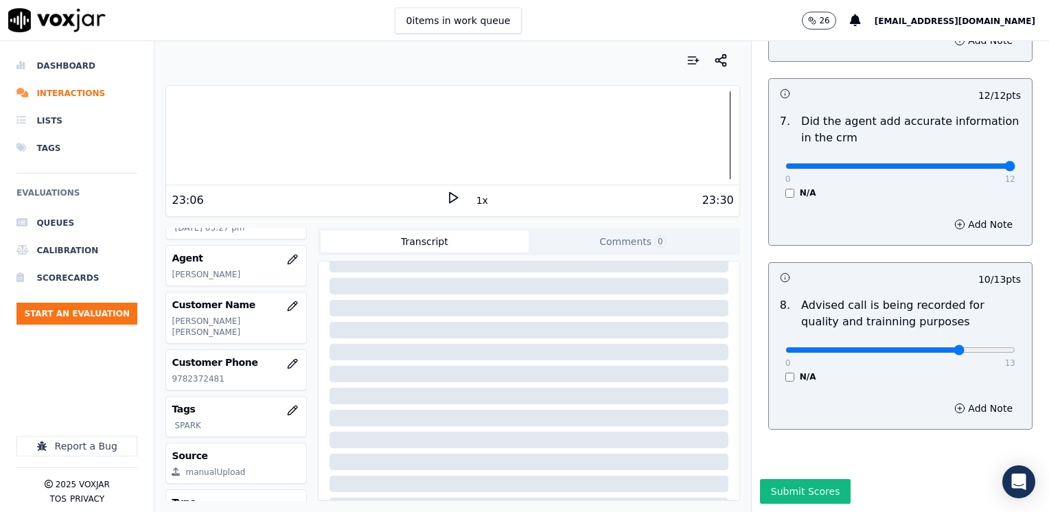
scroll to position [1272, 0]
type textarea "Make sure to confirm full service address and the name as it appears on the bil…"
click at [778, 479] on button "Submit Scores" at bounding box center [805, 491] width 91 height 25
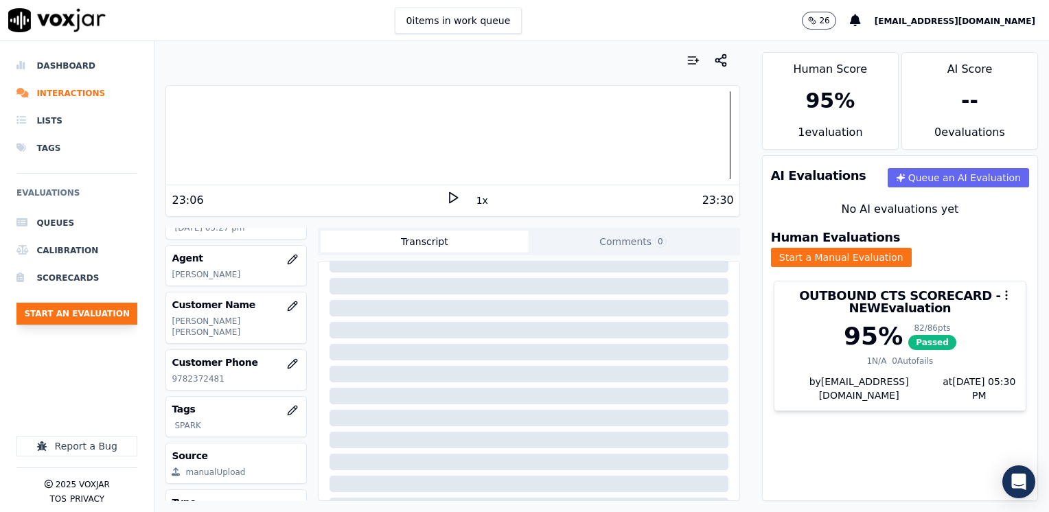
click at [69, 309] on button "Start an Evaluation" at bounding box center [76, 314] width 121 height 22
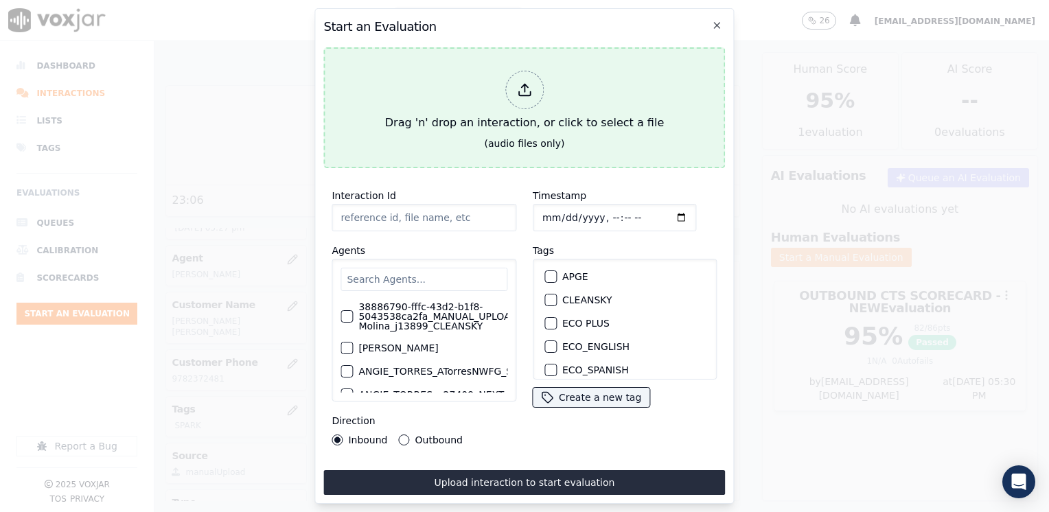
click at [524, 89] on icon at bounding box center [524, 89] width 15 height 15
type input "20250910-192627_4848922246-[PERSON_NAME] all (1).mp3"
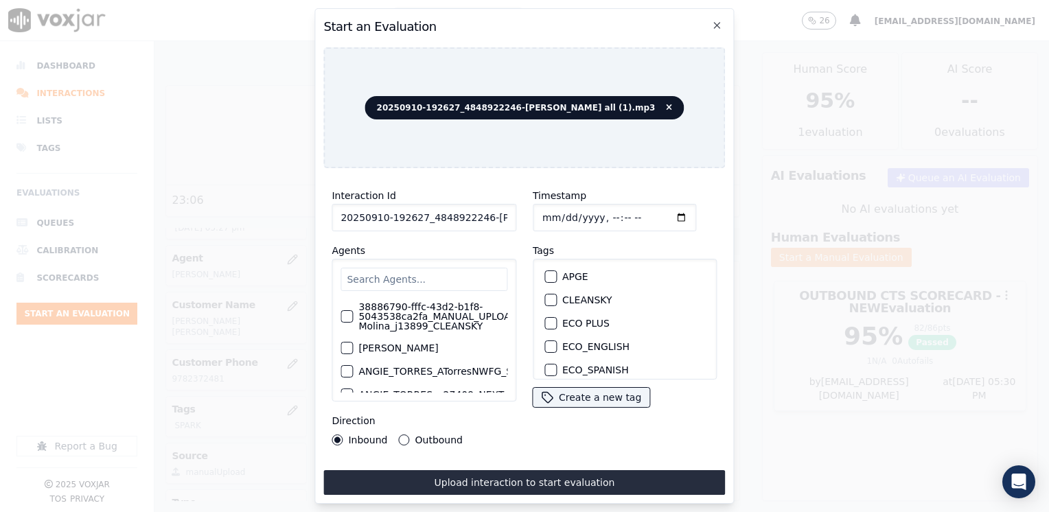
click at [434, 275] on input "text" at bounding box center [423, 279] width 167 height 23
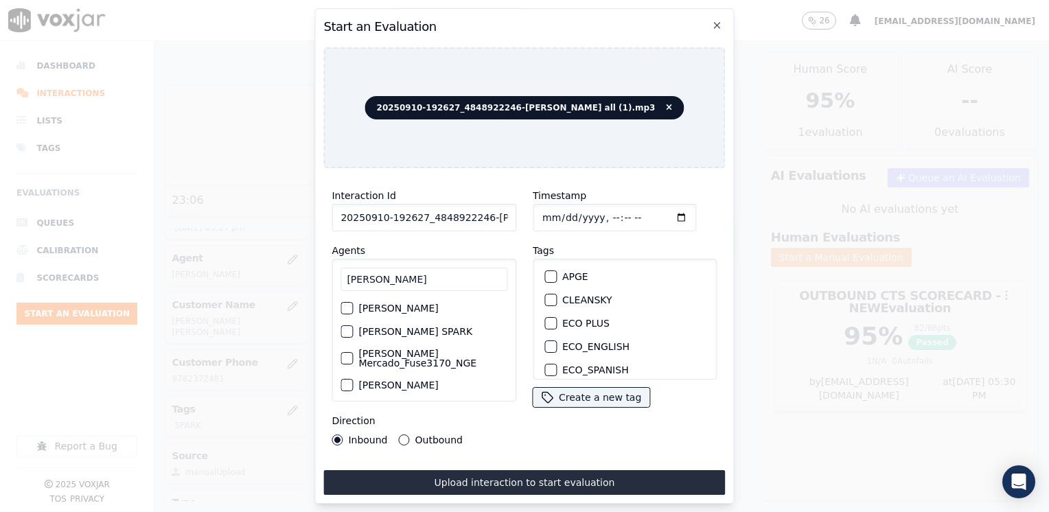
type input "[PERSON_NAME]"
click at [430, 327] on label "[PERSON_NAME] SPARK" at bounding box center [415, 332] width 114 height 10
click at [353, 325] on button "[PERSON_NAME] SPARK" at bounding box center [346, 331] width 12 height 12
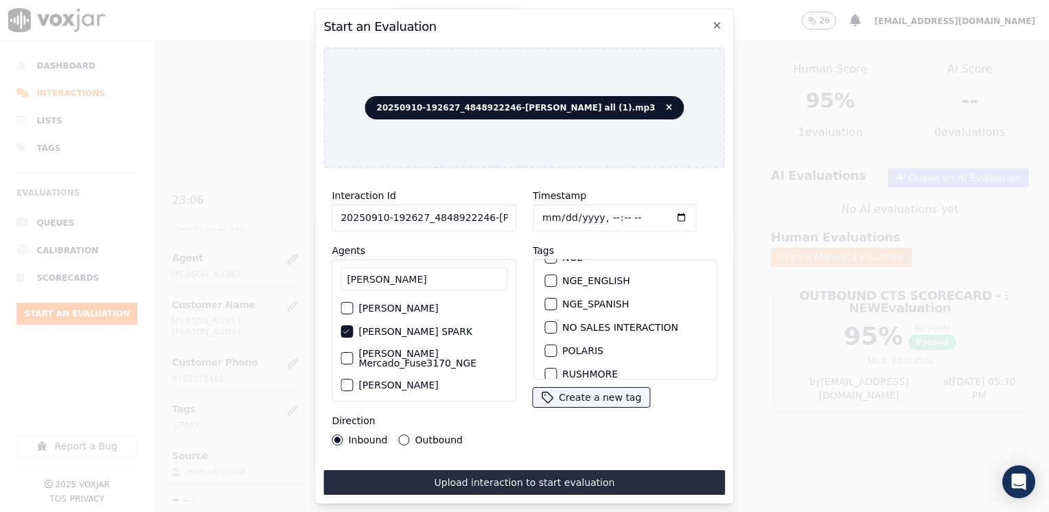
scroll to position [275, 0]
click at [548, 324] on div "button" at bounding box center [550, 329] width 10 height 10
click at [666, 205] on input "Timestamp" at bounding box center [614, 217] width 163 height 27
click at [660, 213] on input "Timestamp" at bounding box center [614, 217] width 163 height 27
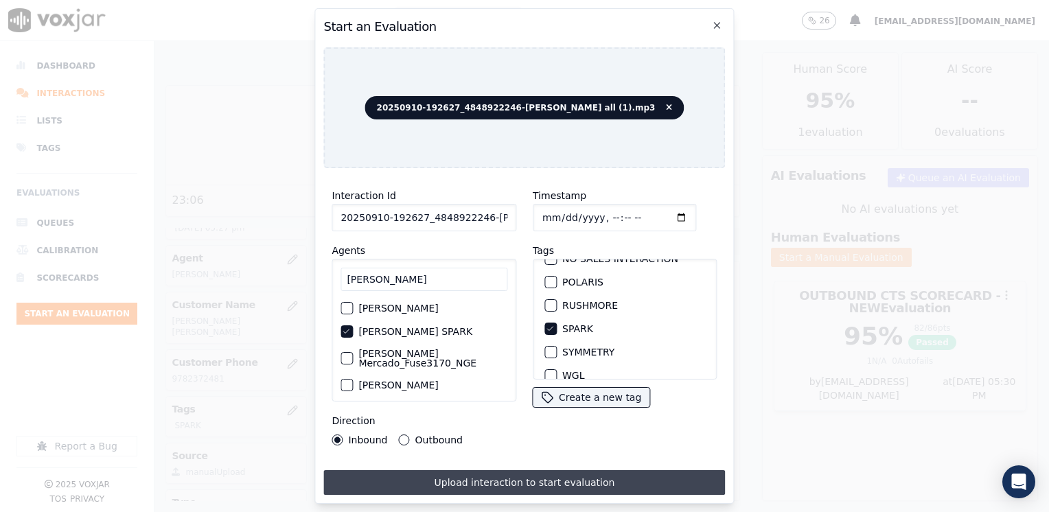
type input "[DATE]T17:30"
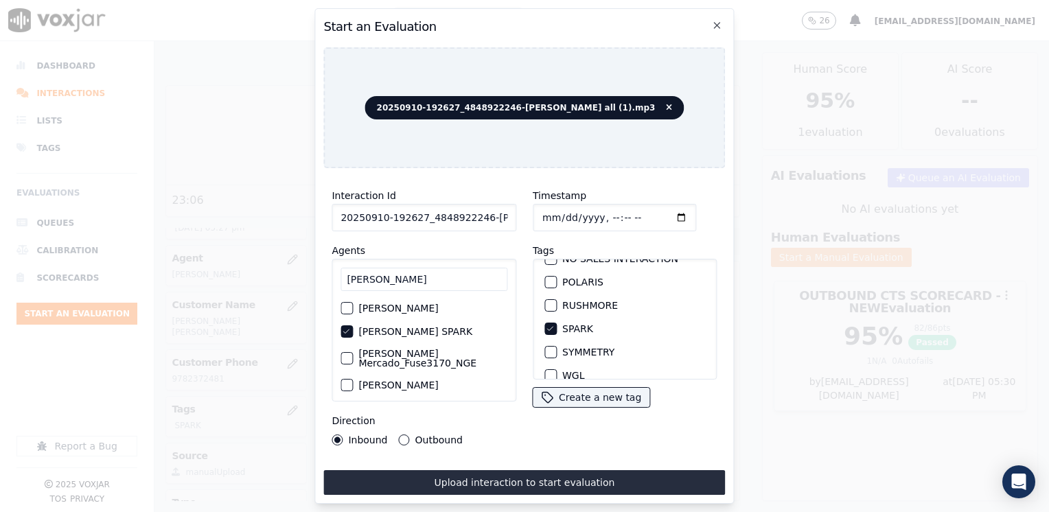
click at [493, 471] on button "Upload interaction to start evaluation" at bounding box center [524, 482] width 402 height 25
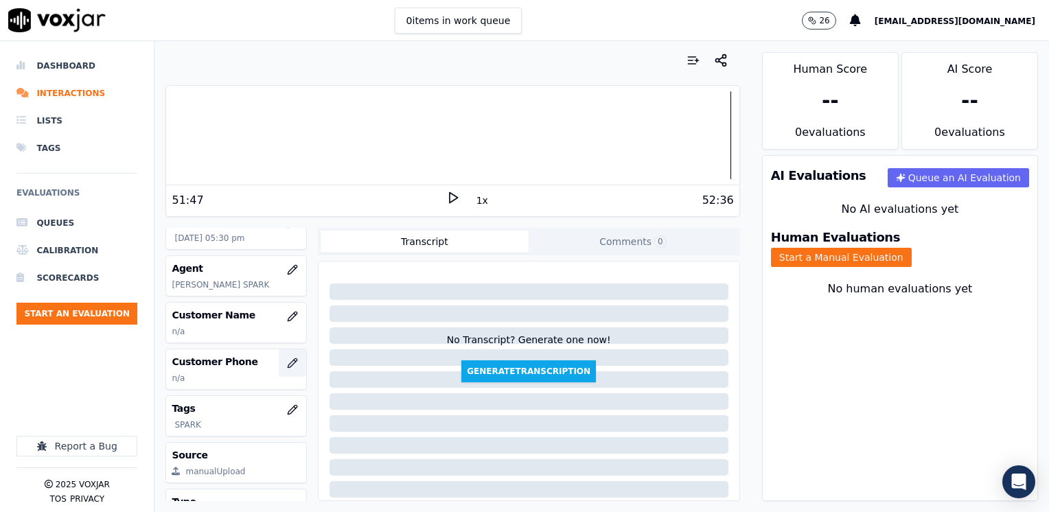
scroll to position [137, 0]
click at [287, 310] on icon "button" at bounding box center [292, 313] width 11 height 11
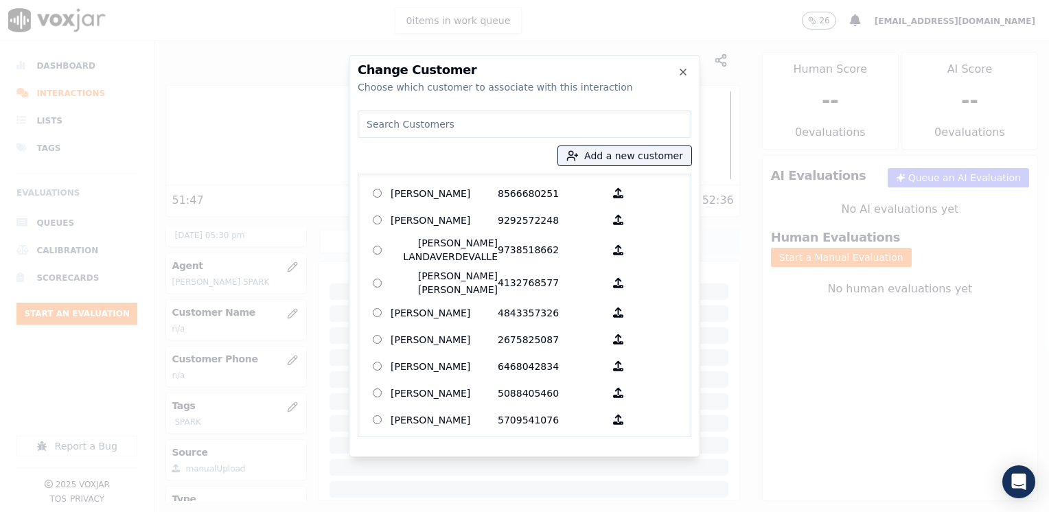
click at [516, 114] on input at bounding box center [525, 123] width 334 height 27
paste input "4848922246"
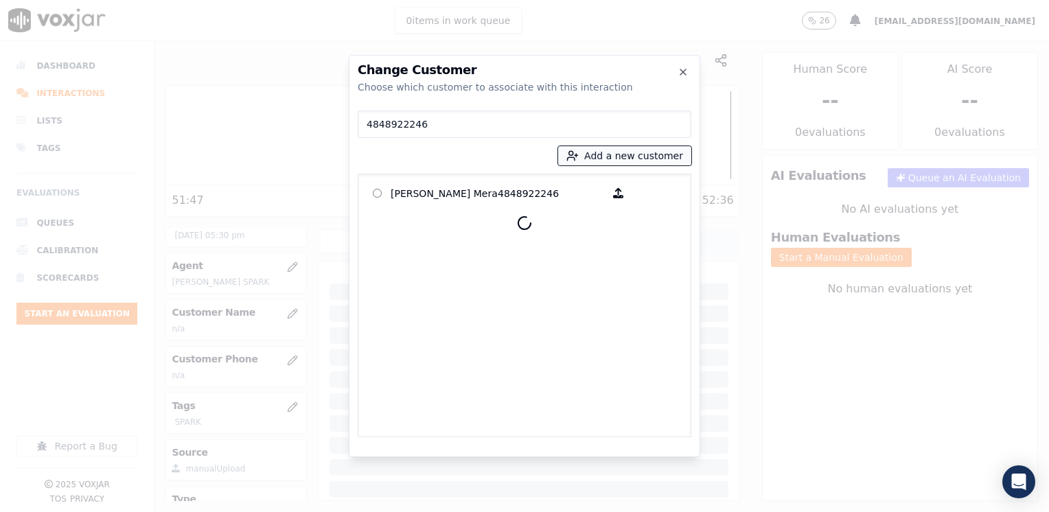
type input "4848922246"
click at [659, 154] on button "Add a new customer" at bounding box center [624, 155] width 133 height 19
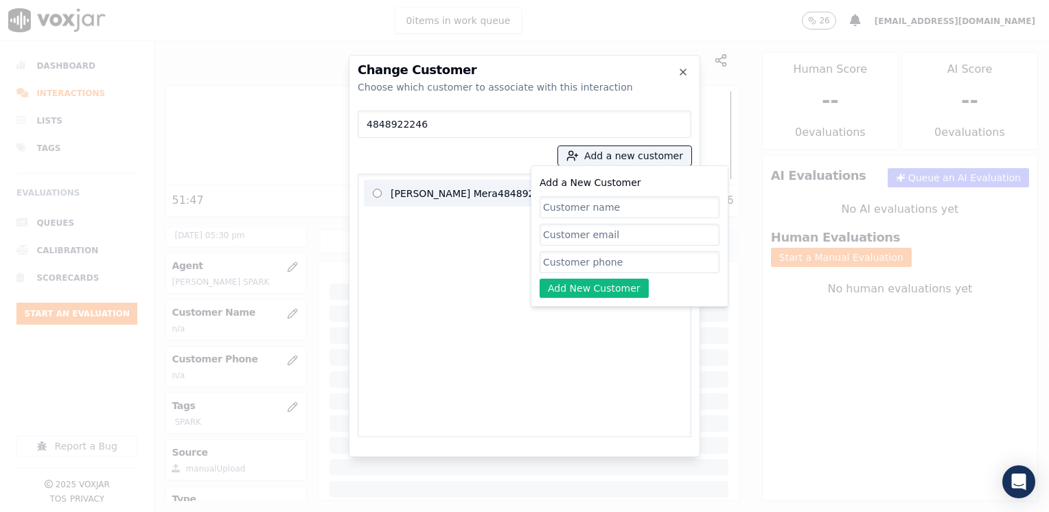
click at [480, 184] on p "[PERSON_NAME] Mera" at bounding box center [444, 193] width 107 height 21
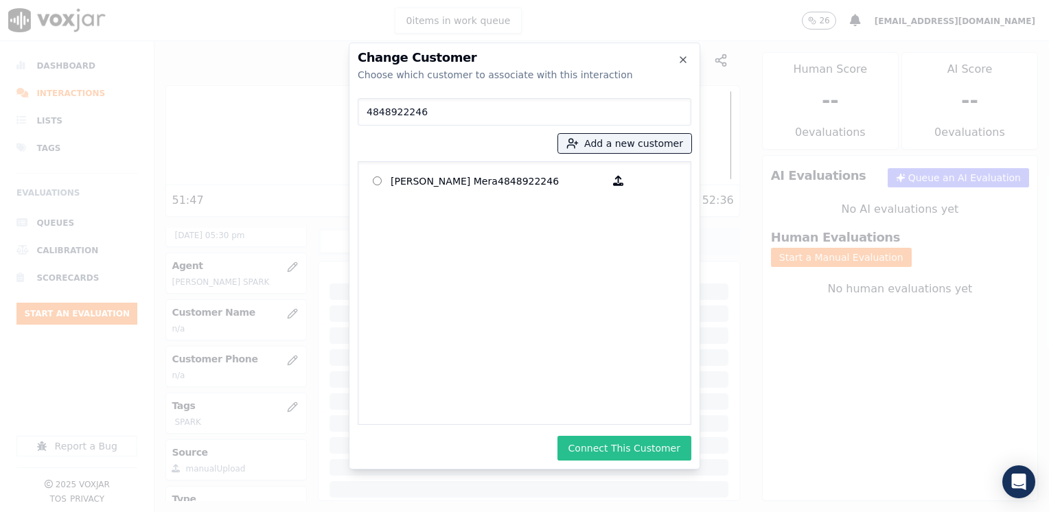
click at [612, 450] on button "Connect This Customer" at bounding box center [624, 448] width 134 height 25
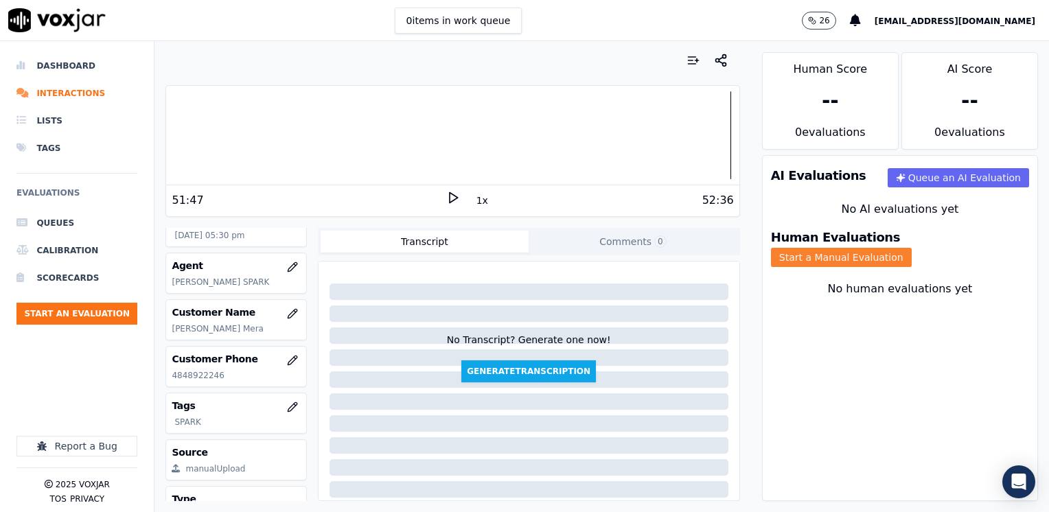
click at [909, 248] on button "Start a Manual Evaluation" at bounding box center [841, 257] width 141 height 19
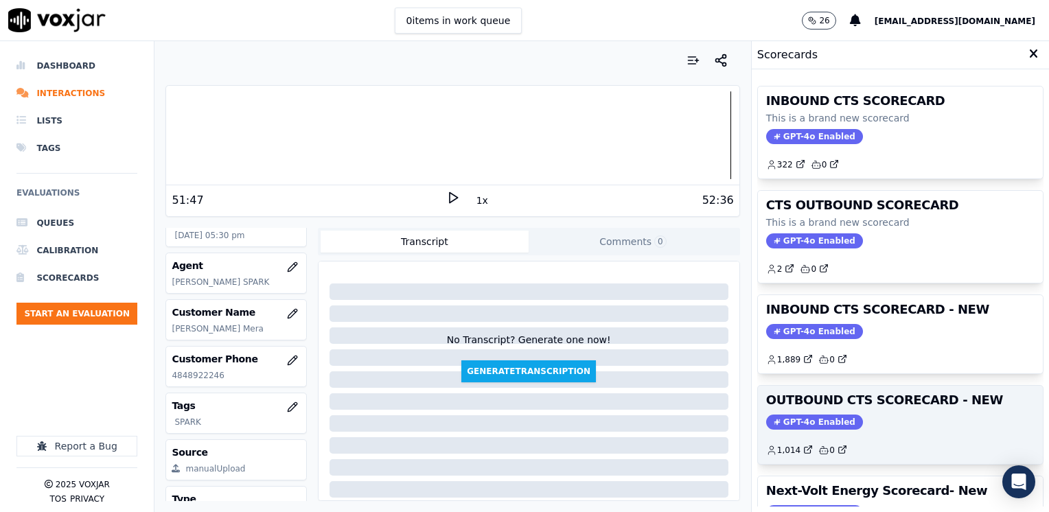
click at [801, 417] on span "GPT-4o Enabled" at bounding box center [814, 422] width 97 height 15
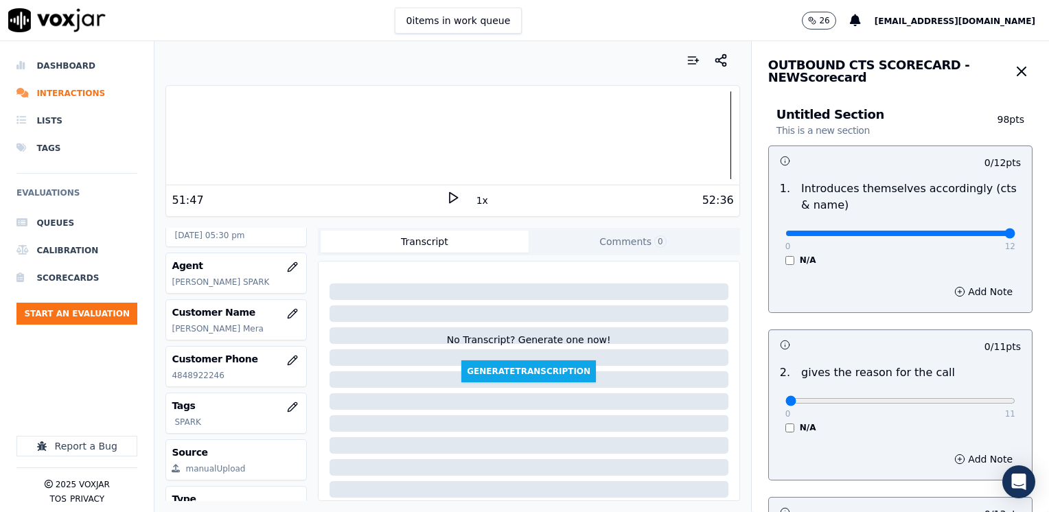
drag, startPoint x: 780, startPoint y: 229, endPoint x: 1051, endPoint y: 219, distance: 271.3
type input "12"
click at [1015, 231] on input "range" at bounding box center [900, 233] width 230 height 5
drag, startPoint x: 780, startPoint y: 405, endPoint x: 1051, endPoint y: 360, distance: 274.1
type input "11"
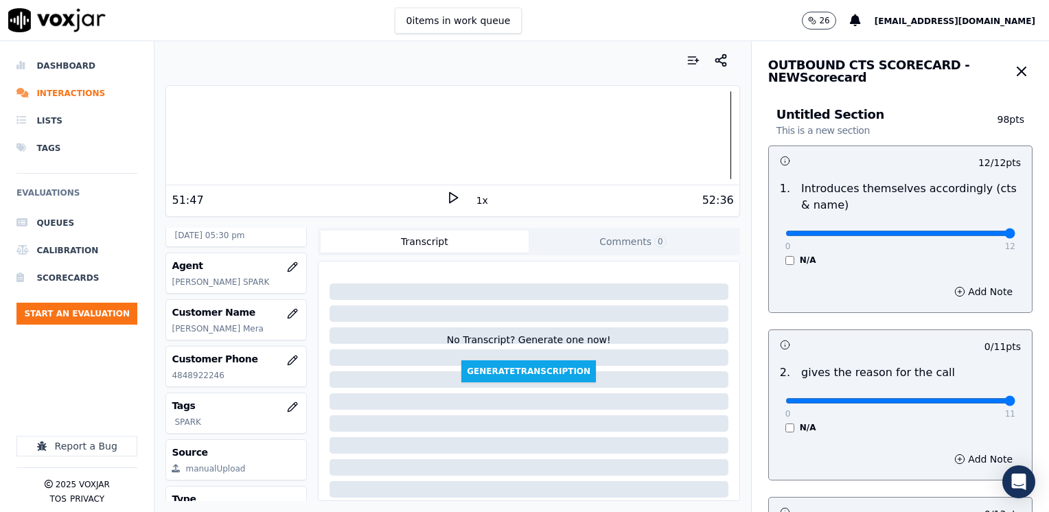
click at [1015, 398] on input "range" at bounding box center [900, 400] width 230 height 5
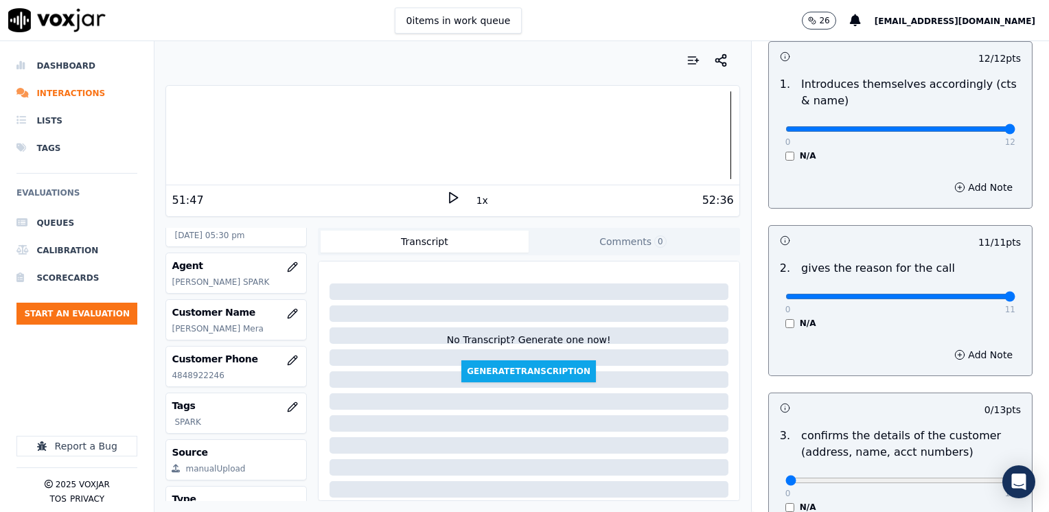
scroll to position [275, 0]
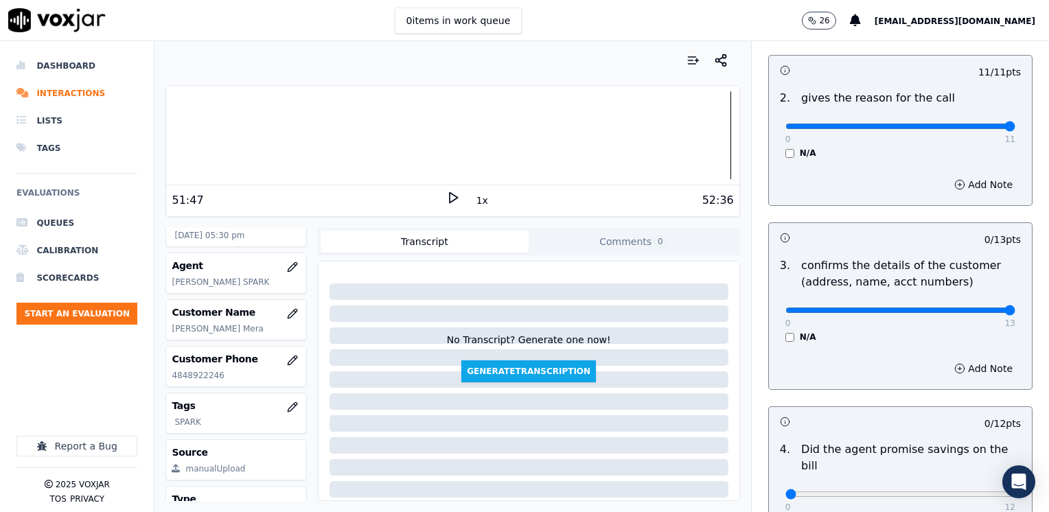
drag, startPoint x: 775, startPoint y: 309, endPoint x: 1048, endPoint y: 307, distance: 273.2
type input "13"
click at [1015, 307] on input "range" at bounding box center [900, 309] width 230 height 5
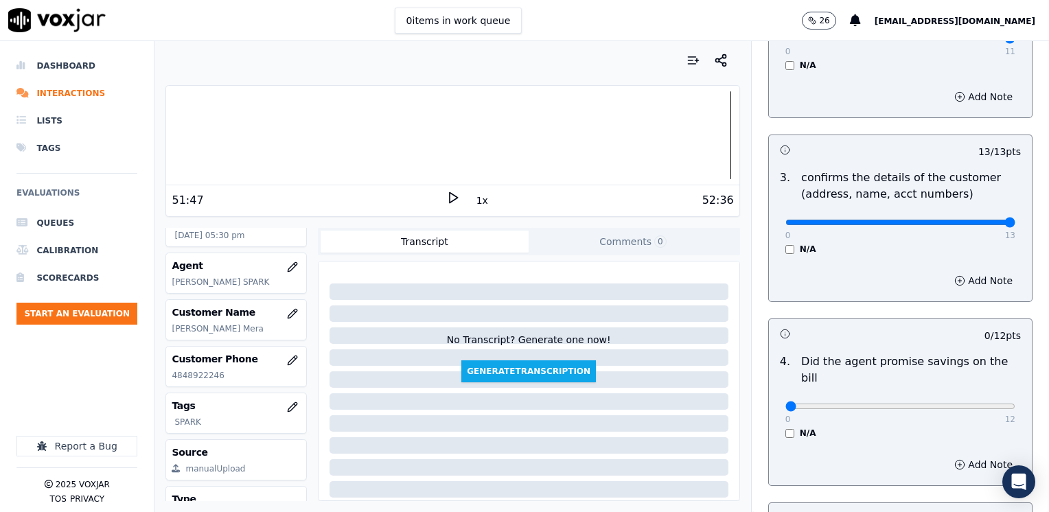
scroll to position [480, 0]
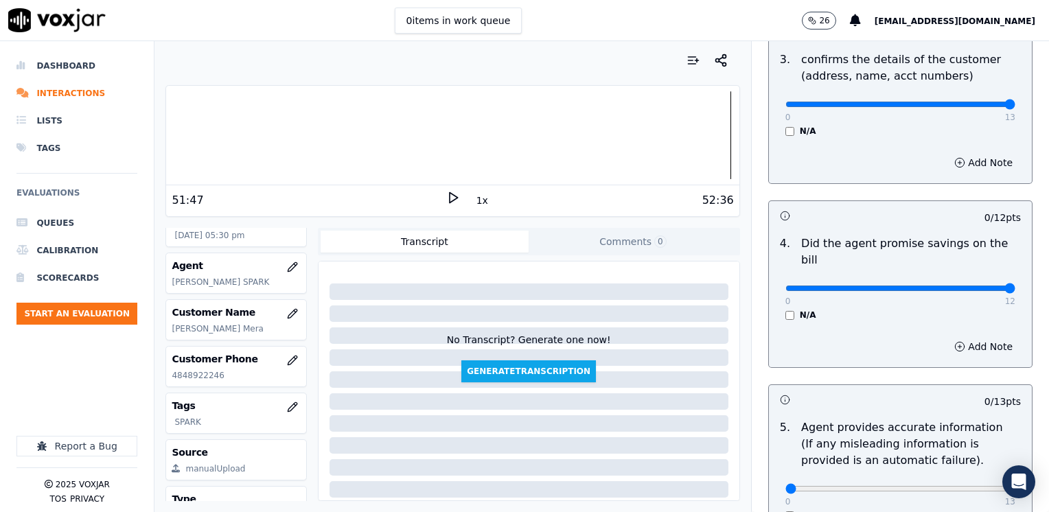
drag, startPoint x: 777, startPoint y: 275, endPoint x: 1051, endPoint y: 217, distance: 279.9
type input "12"
click at [1015, 286] on input "range" at bounding box center [900, 288] width 230 height 5
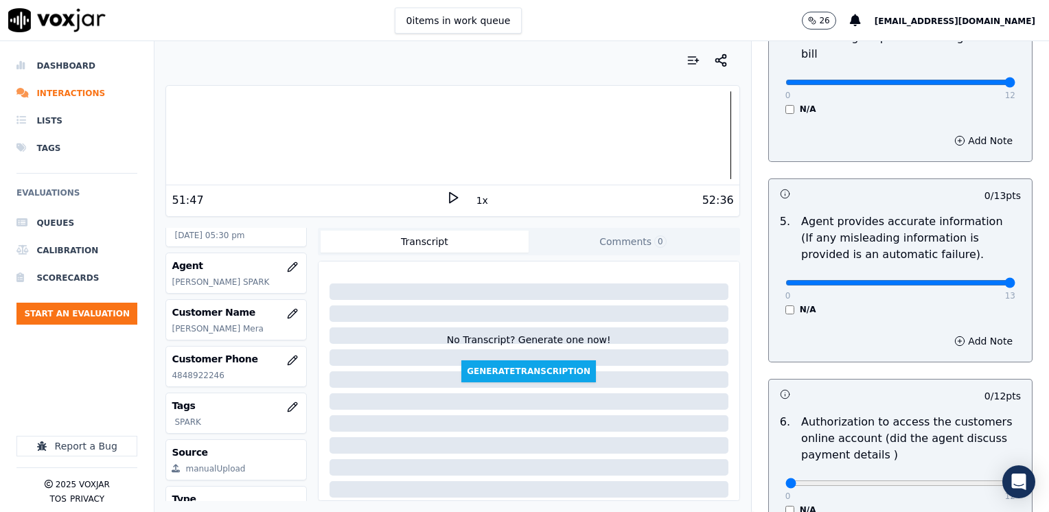
drag, startPoint x: 775, startPoint y: 266, endPoint x: 1051, endPoint y: 246, distance: 276.6
type input "13"
click at [1015, 280] on input "range" at bounding box center [900, 282] width 230 height 5
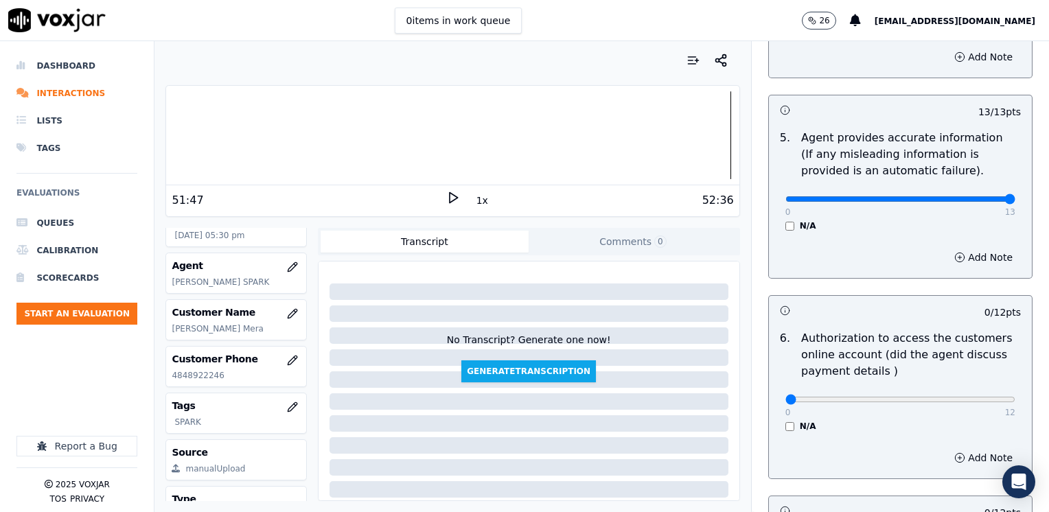
scroll to position [961, 0]
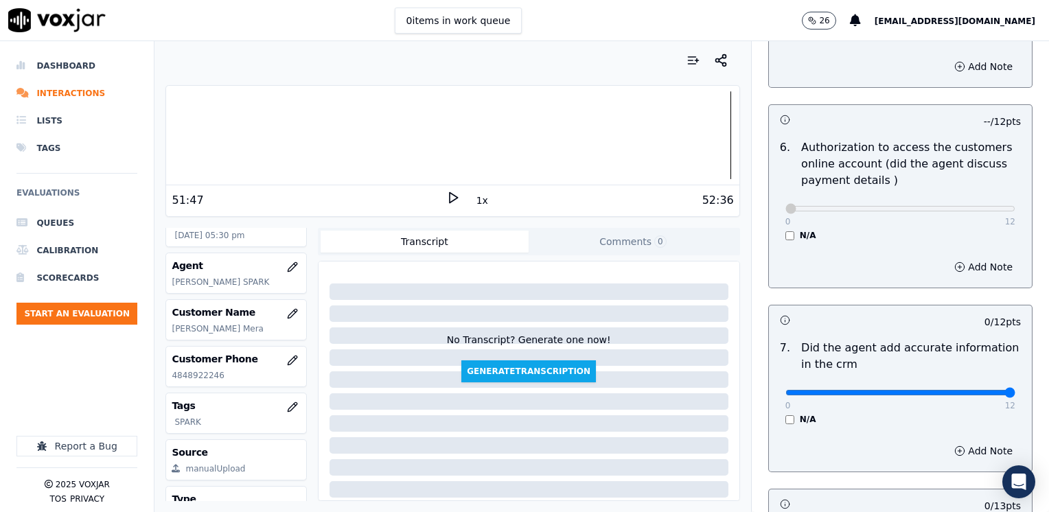
drag, startPoint x: 776, startPoint y: 373, endPoint x: 994, endPoint y: 369, distance: 217.6
type input "12"
click at [1015, 390] on input "range" at bounding box center [900, 392] width 230 height 5
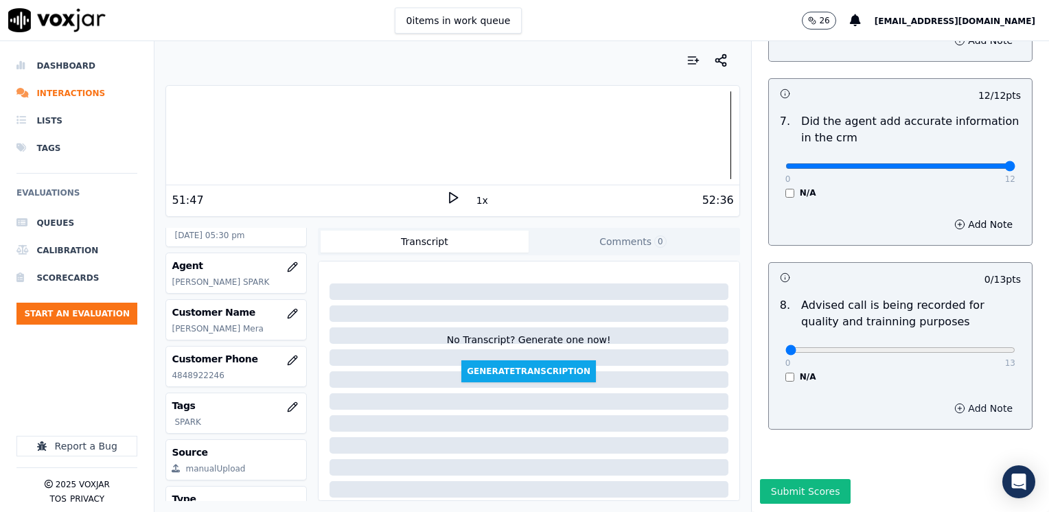
scroll to position [1200, 0]
click at [943, 347] on input "range" at bounding box center [900, 349] width 230 height 5
type input "10"
click at [933, 347] on input "range" at bounding box center [900, 349] width 230 height 5
click at [807, 479] on button "Submit Scores" at bounding box center [805, 491] width 91 height 25
